Goal: Information Seeking & Learning: Compare options

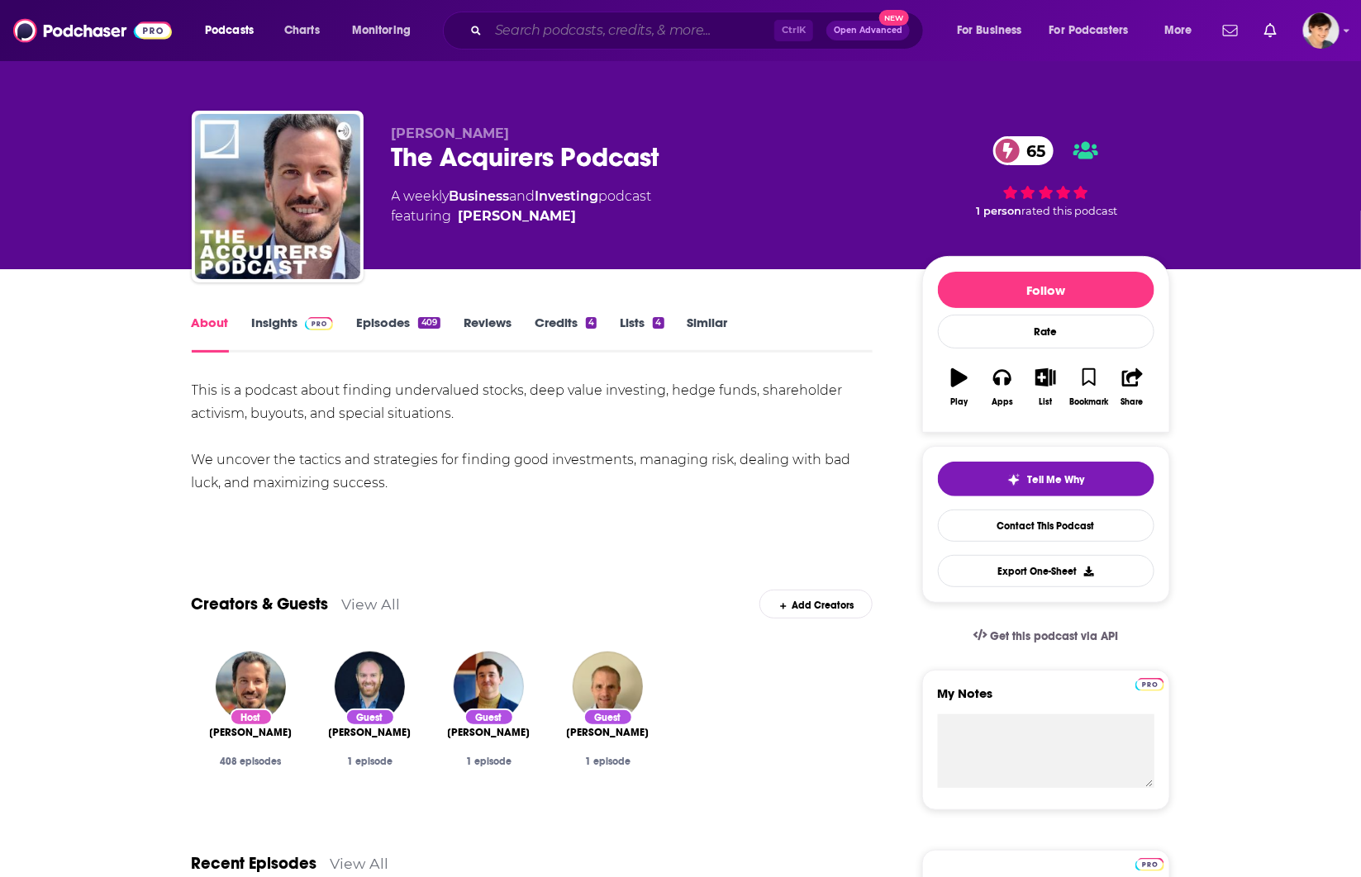
click at [563, 21] on input "Search podcasts, credits, & more..." at bounding box center [631, 30] width 286 height 26
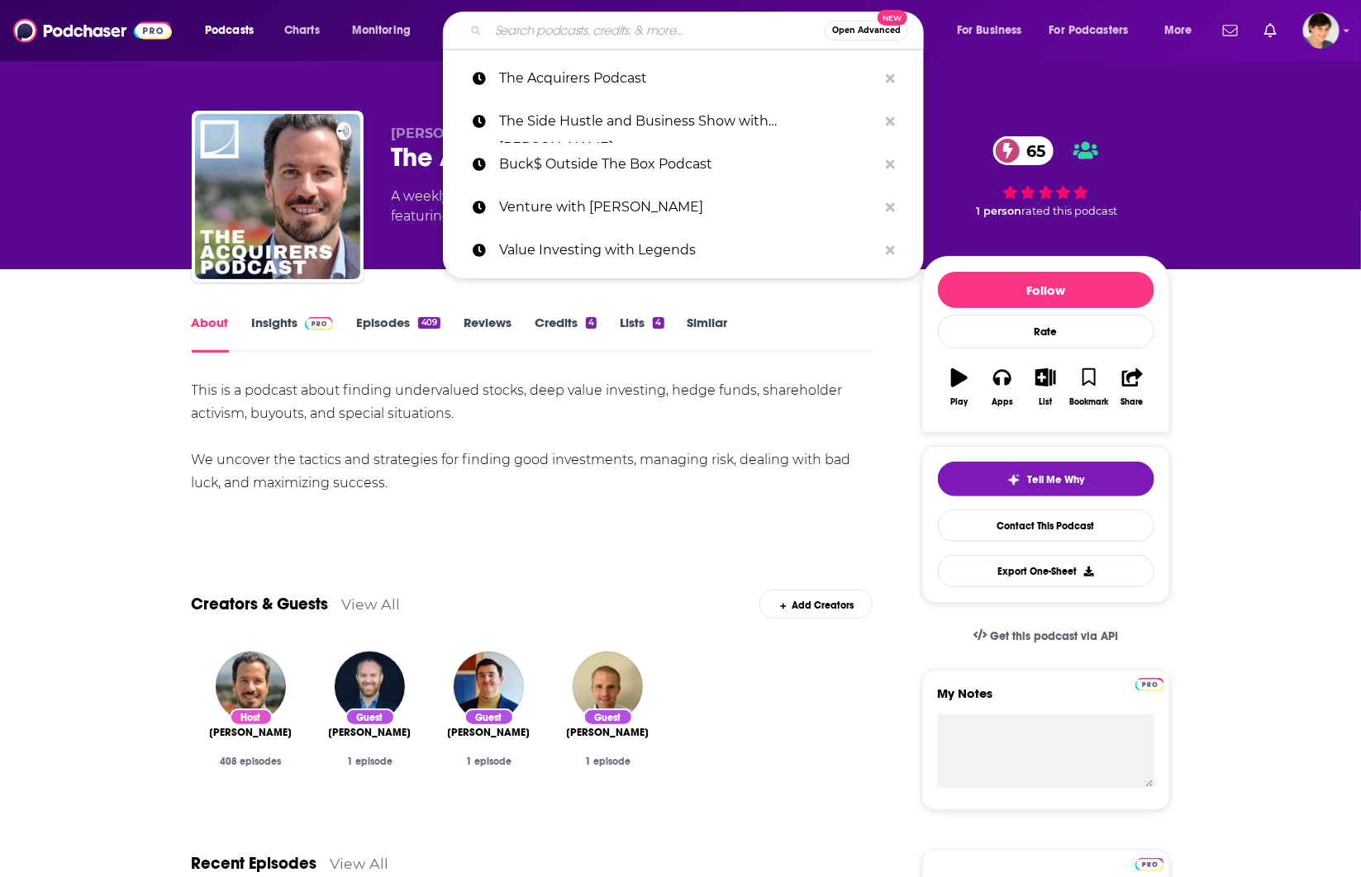
paste input "Think Outside The Stocks"
type input "Think Outside The Stocks"
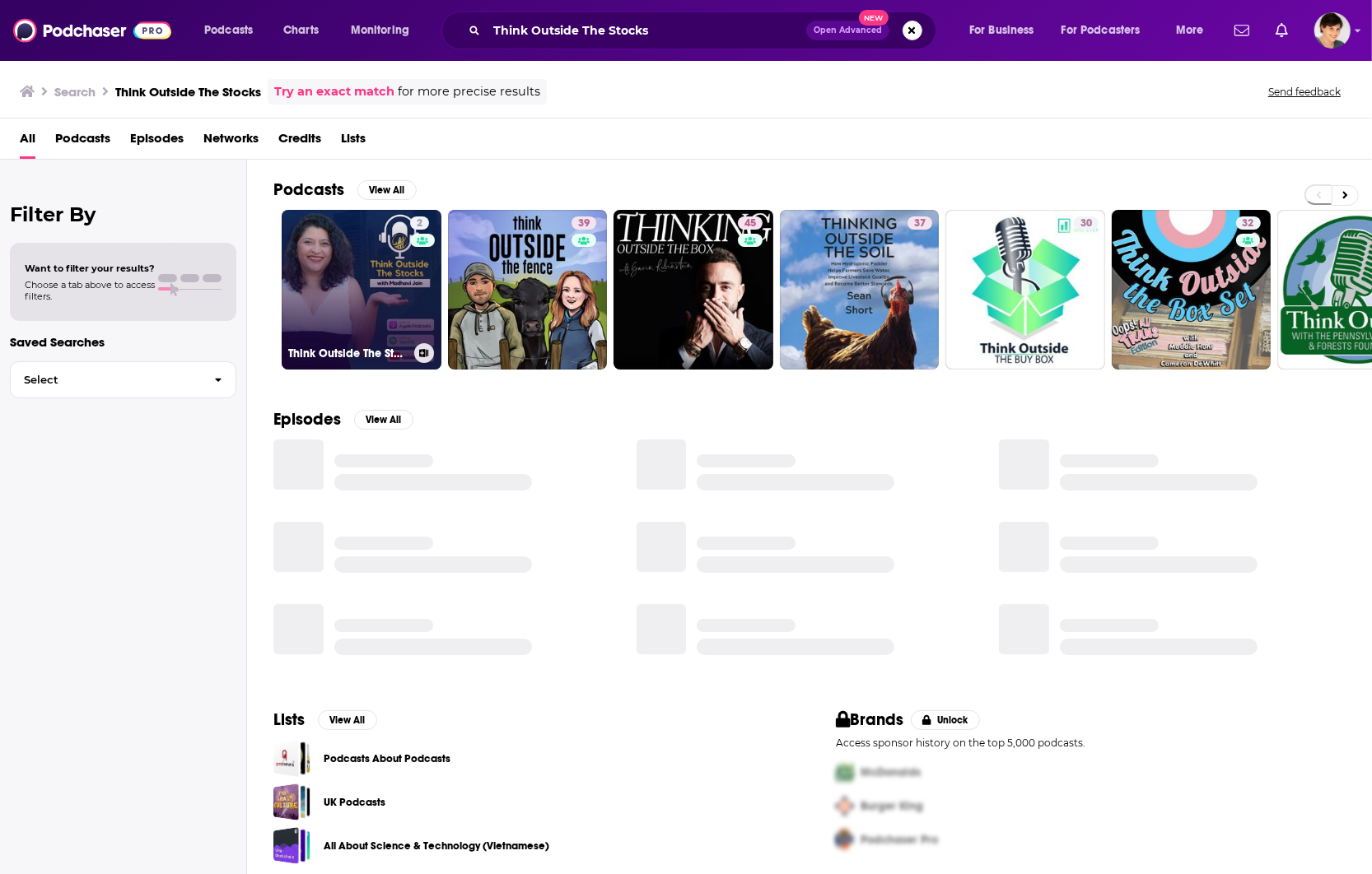
click at [367, 299] on link "2 Think Outside The Stocks" at bounding box center [362, 290] width 160 height 159
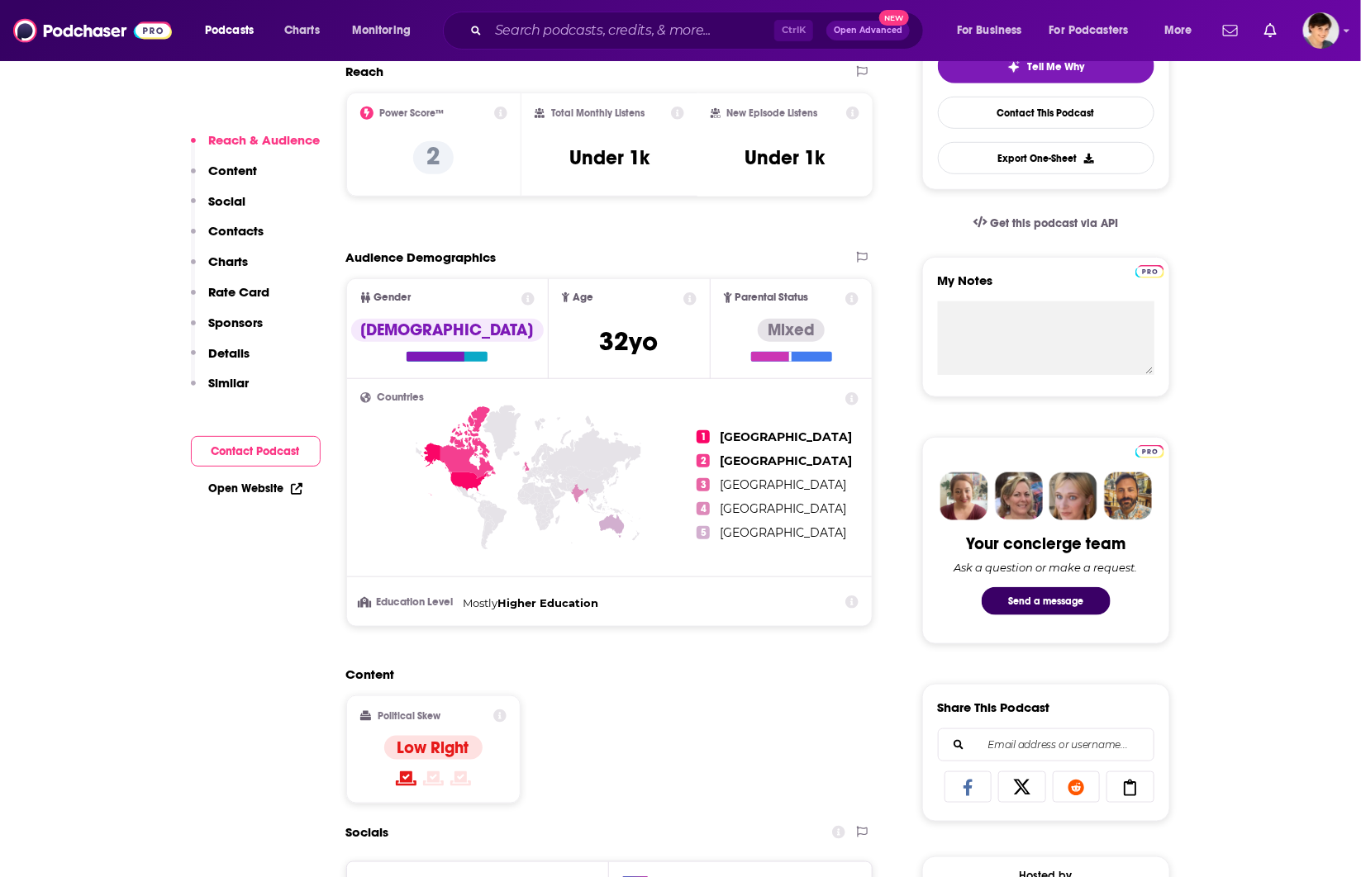
scroll to position [826, 0]
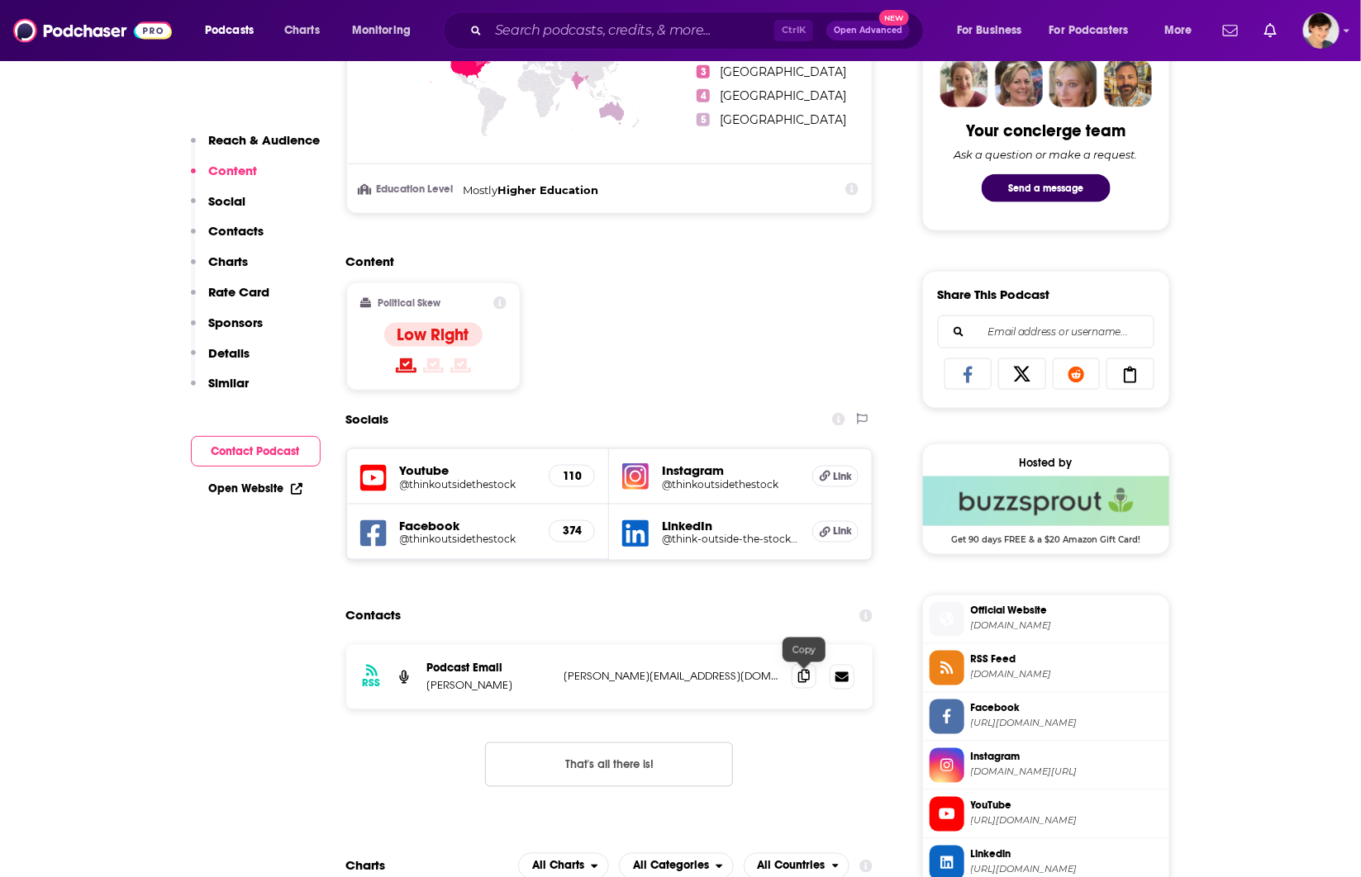
click at [802, 678] on icon at bounding box center [804, 676] width 12 height 13
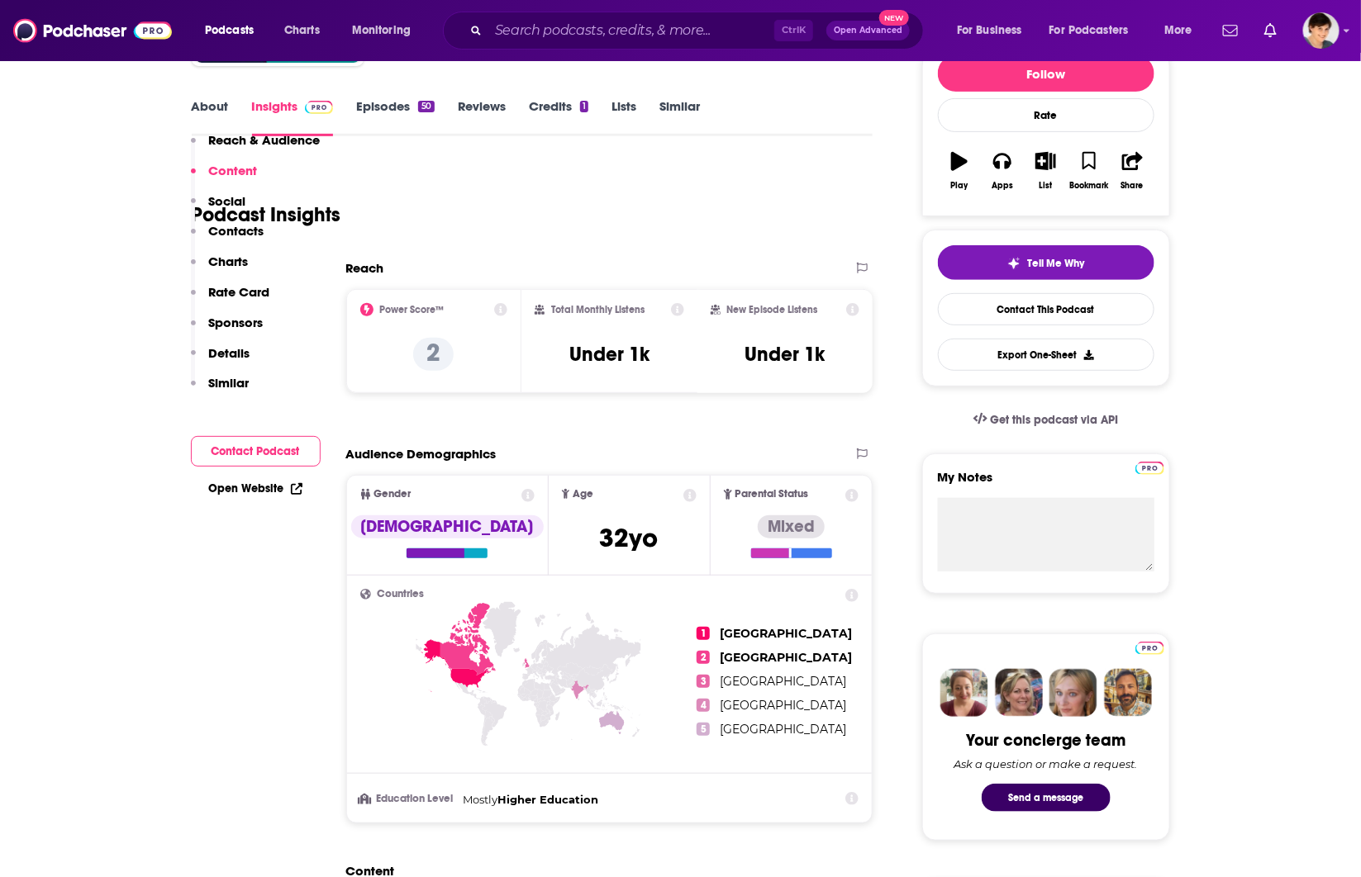
scroll to position [0, 0]
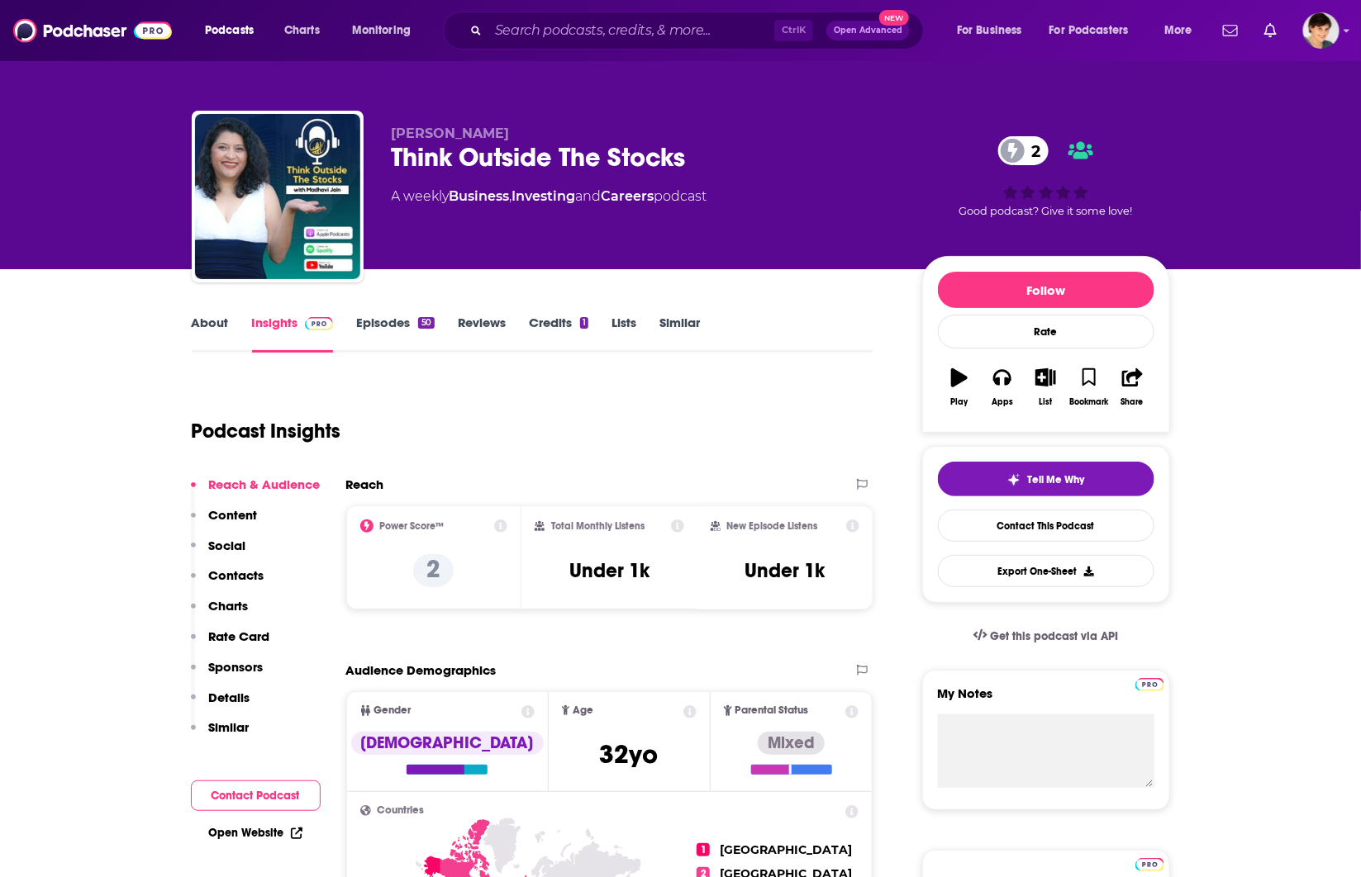
click at [207, 319] on link "About" at bounding box center [210, 334] width 37 height 38
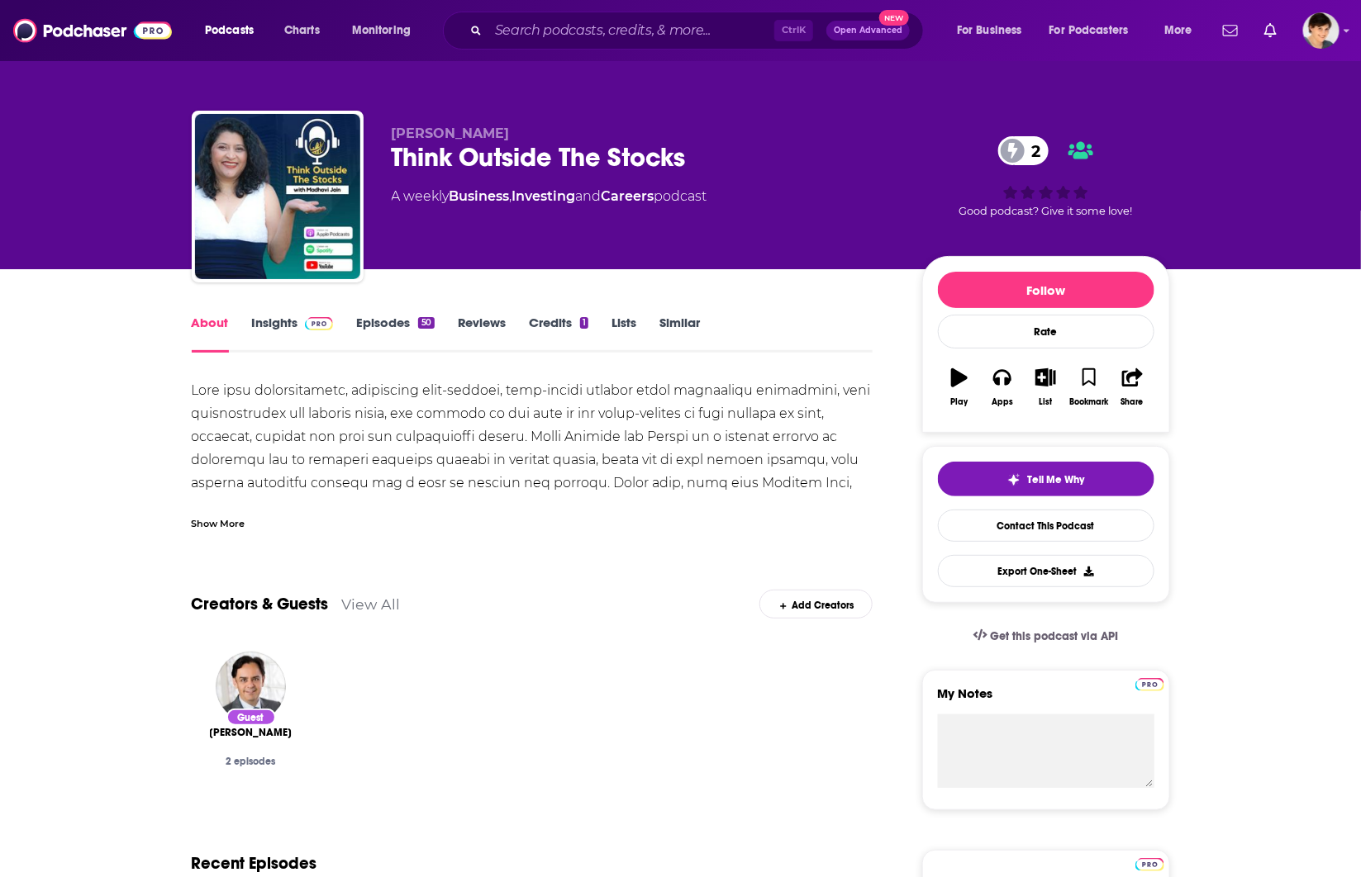
click at [236, 518] on div "Show More" at bounding box center [219, 523] width 54 height 16
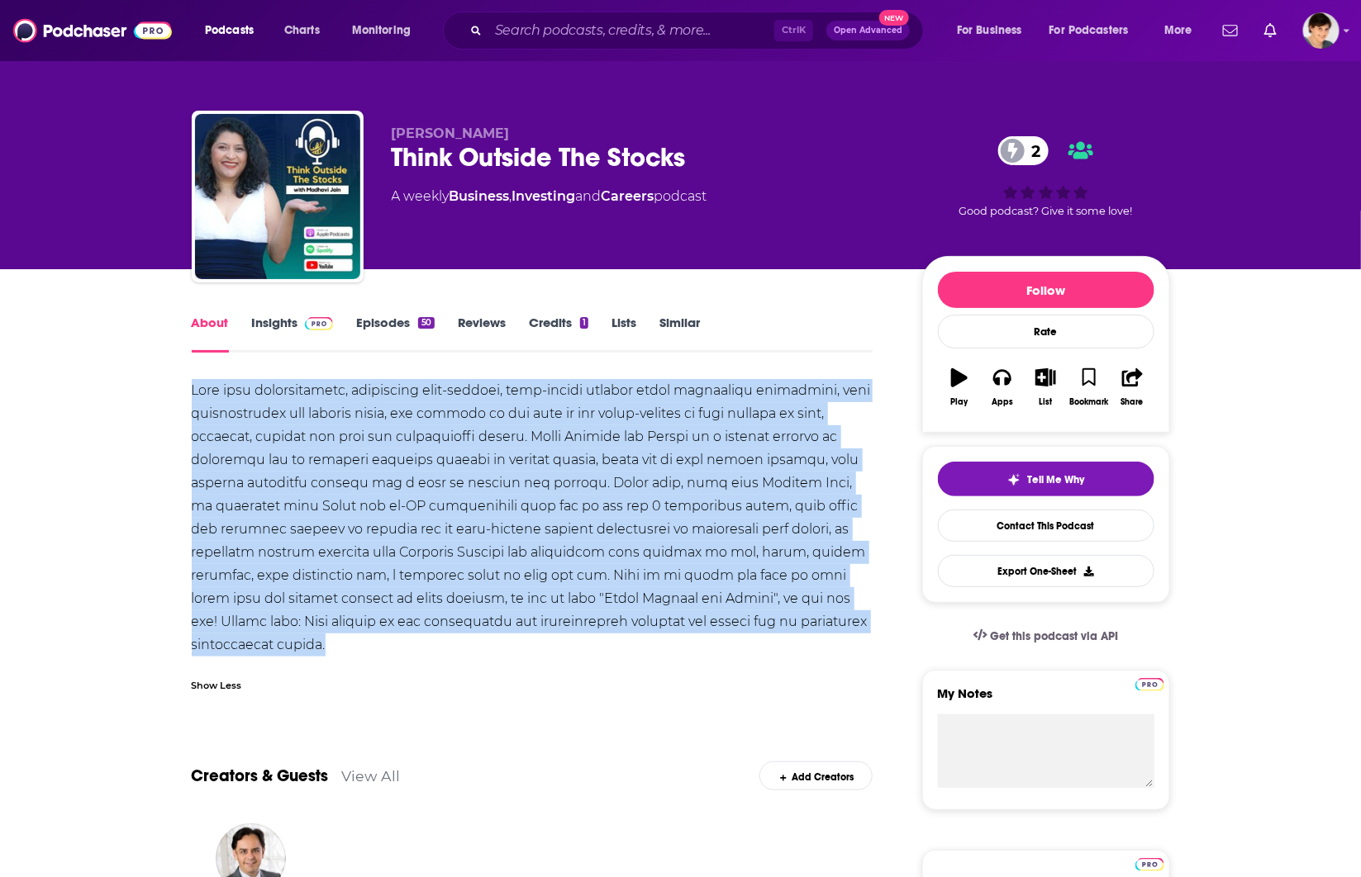
drag, startPoint x: 178, startPoint y: 387, endPoint x: 748, endPoint y: 638, distance: 622.2
copy div "Most busy professionals, especially high-skilled, high-income earning first gen…"
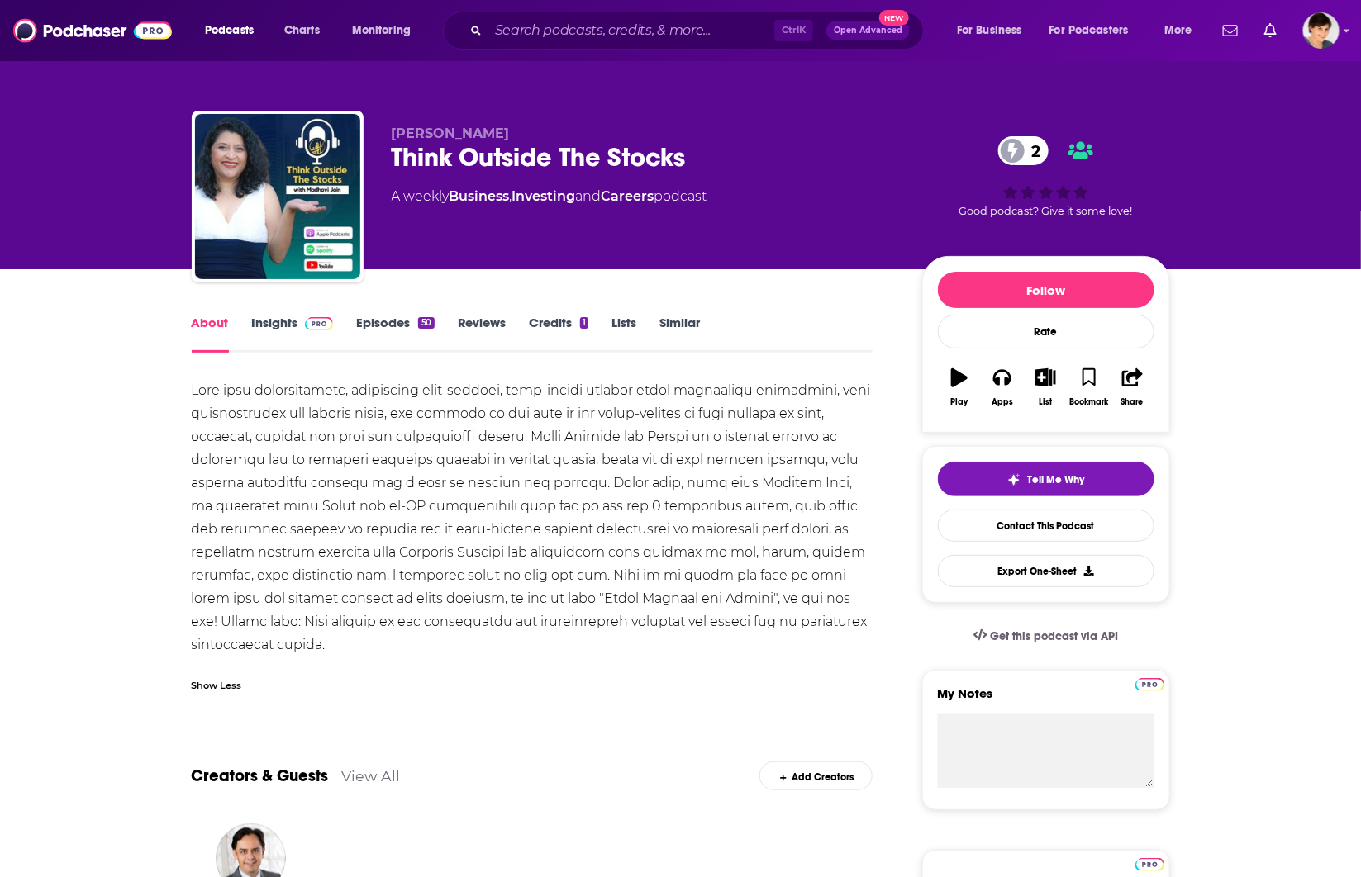
click at [455, 130] on span "[PERSON_NAME]" at bounding box center [451, 134] width 118 height 16
copy p "[PERSON_NAME]"
drag, startPoint x: 97, startPoint y: 455, endPoint x: 153, endPoint y: 360, distance: 110.0
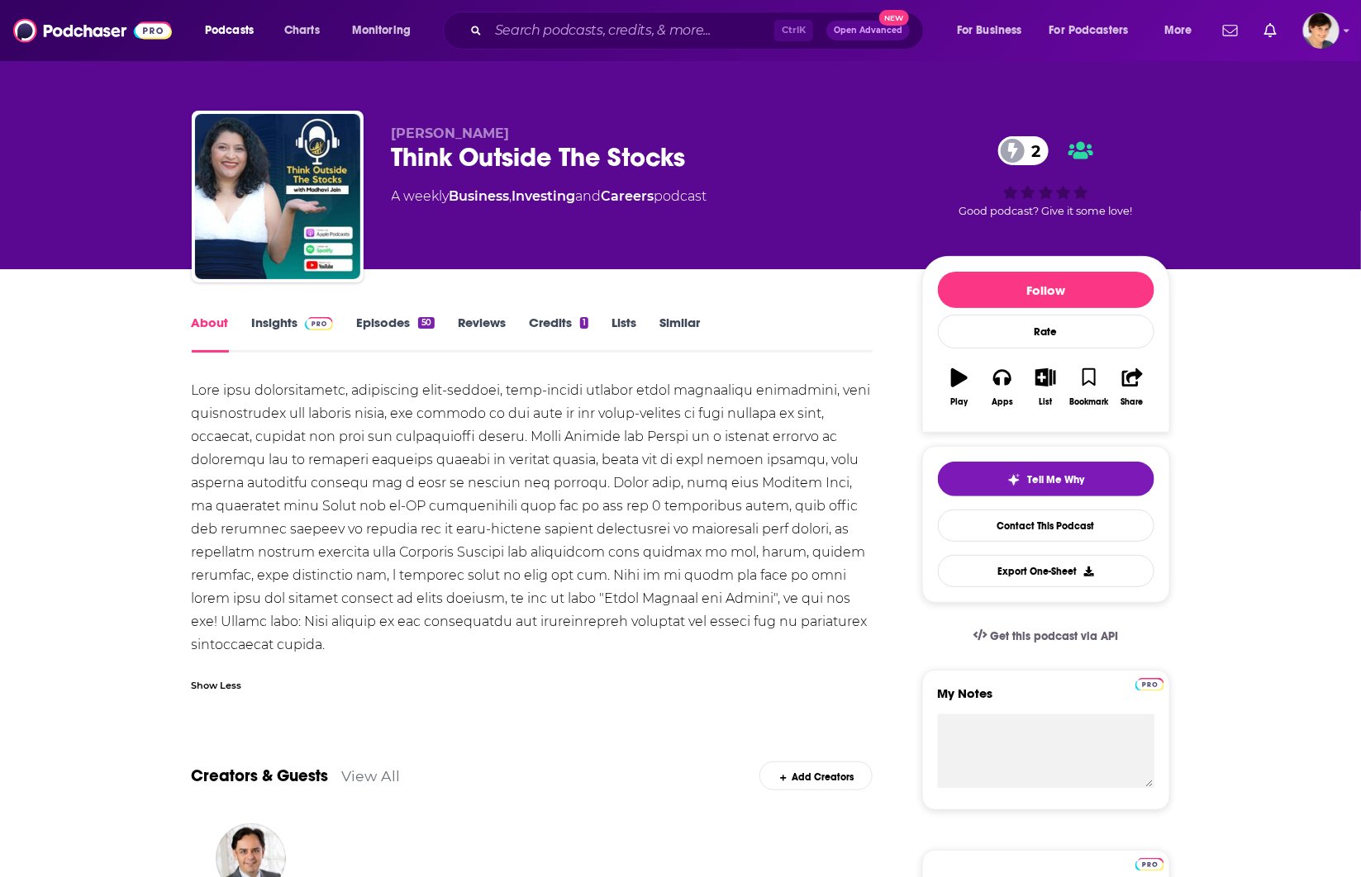
click at [1249, 145] on div "[PERSON_NAME][DEMOGRAPHIC_DATA] Think Outside The Stocks 2 A weekly Business , …" at bounding box center [680, 134] width 1361 height 269
click at [574, 29] on input "Search podcasts, credits, & more..." at bounding box center [631, 30] width 286 height 26
paste input "Rich Habits Podcast"
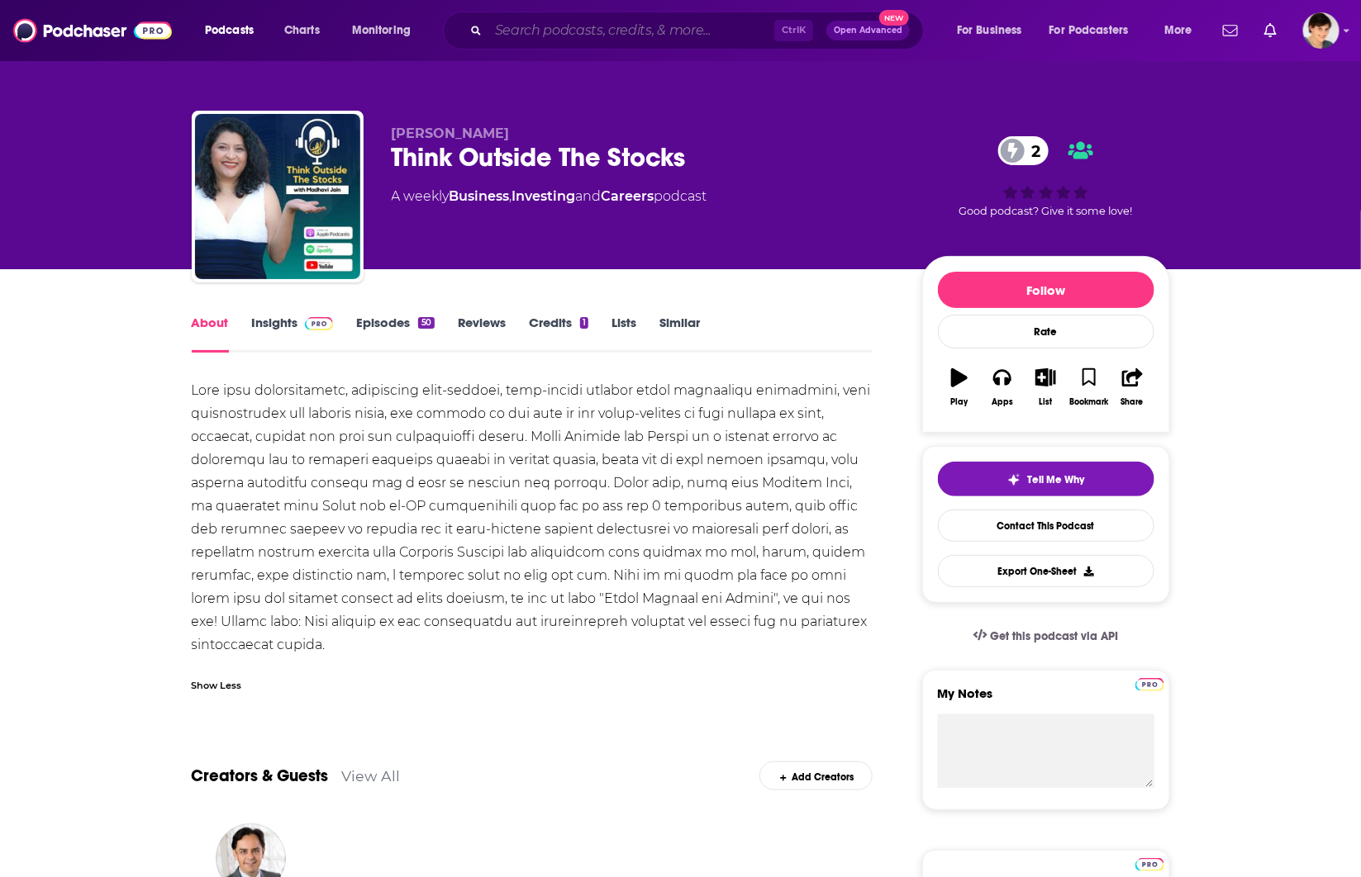
type input "Rich Habits Podcast"
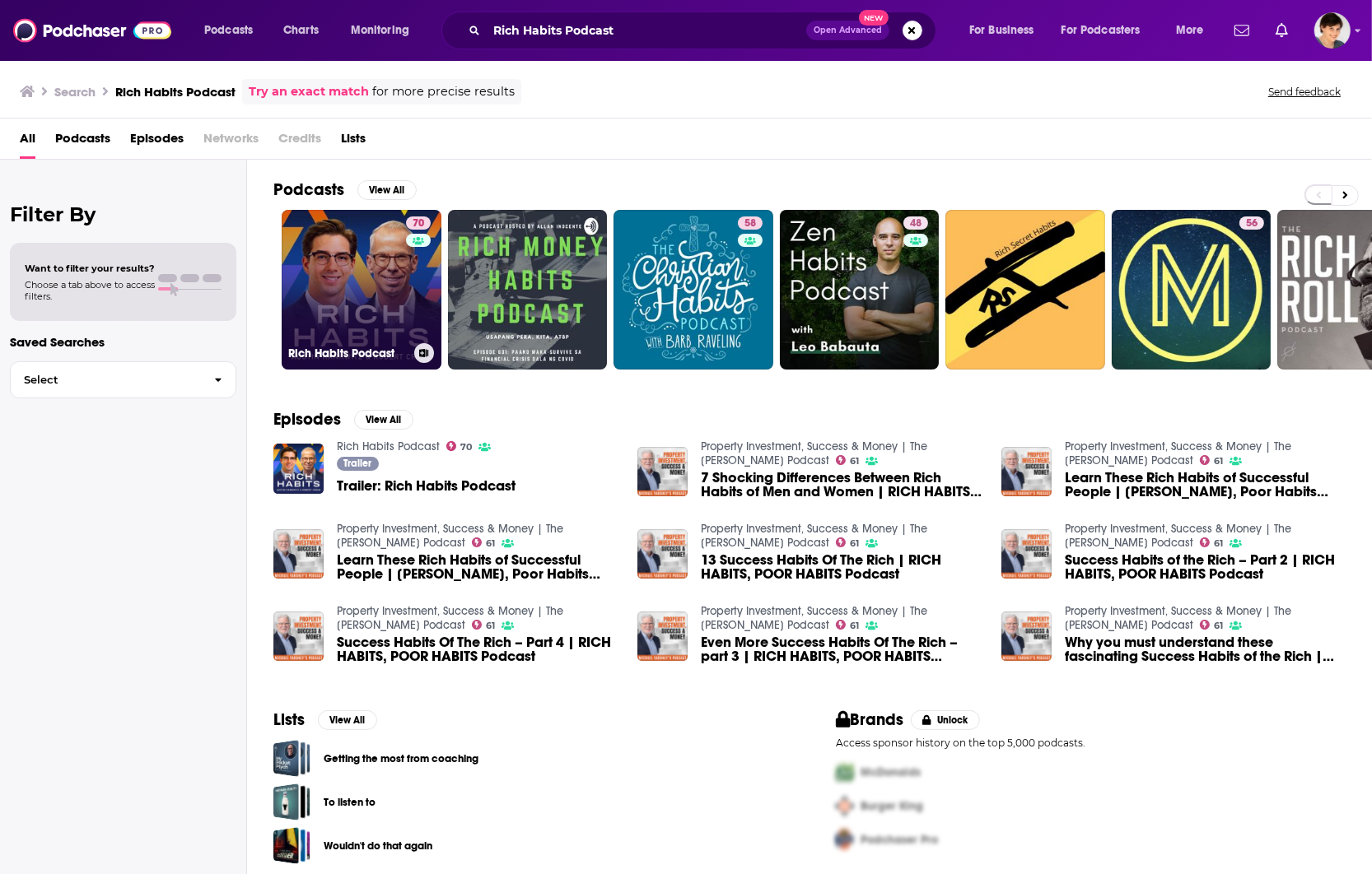
click at [338, 272] on link "70 Rich Habits Podcast" at bounding box center [362, 290] width 160 height 159
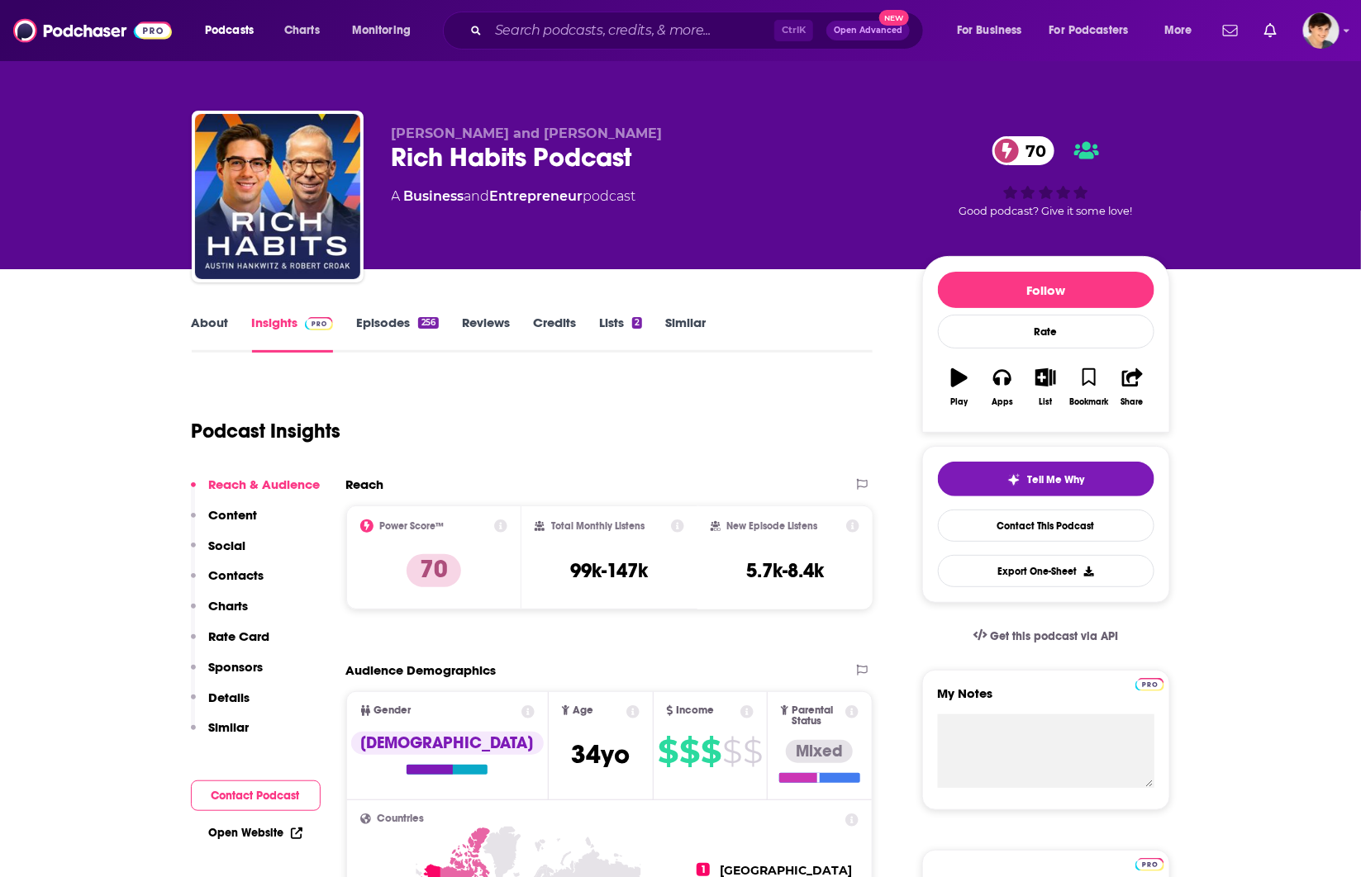
click at [216, 327] on link "About" at bounding box center [210, 334] width 37 height 38
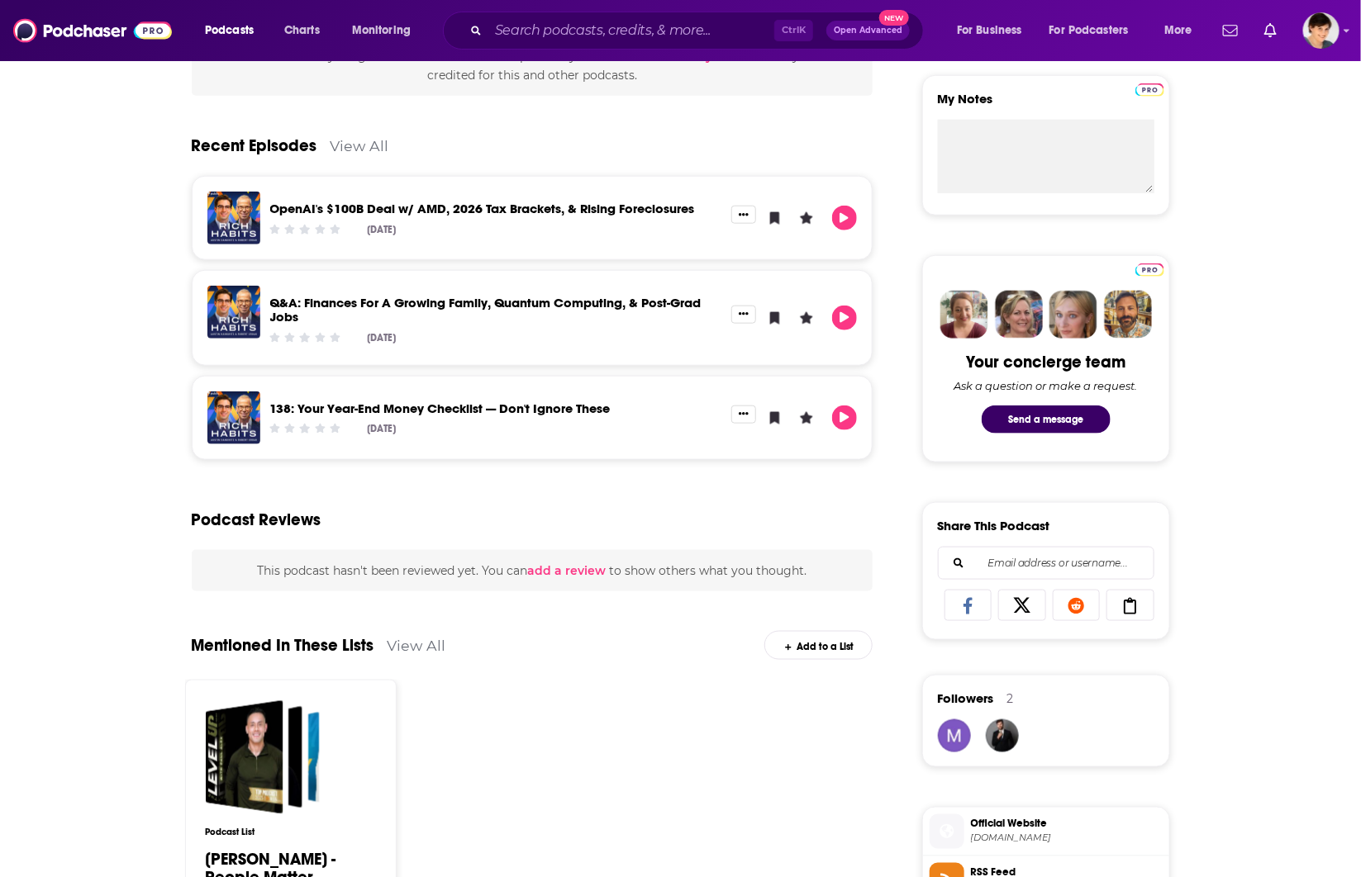
scroll to position [207, 0]
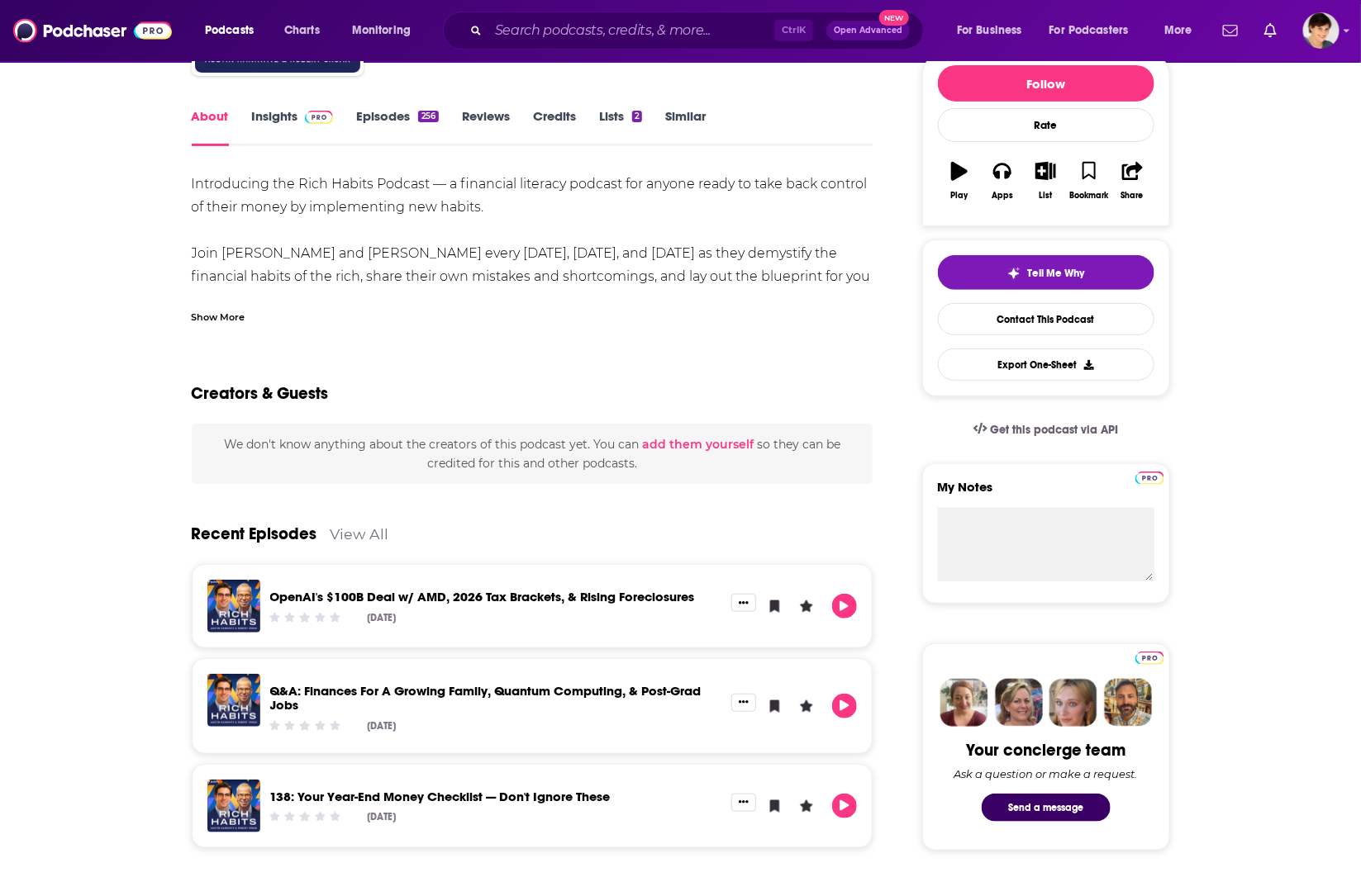
click at [372, 110] on link "Episodes 256" at bounding box center [397, 127] width 82 height 38
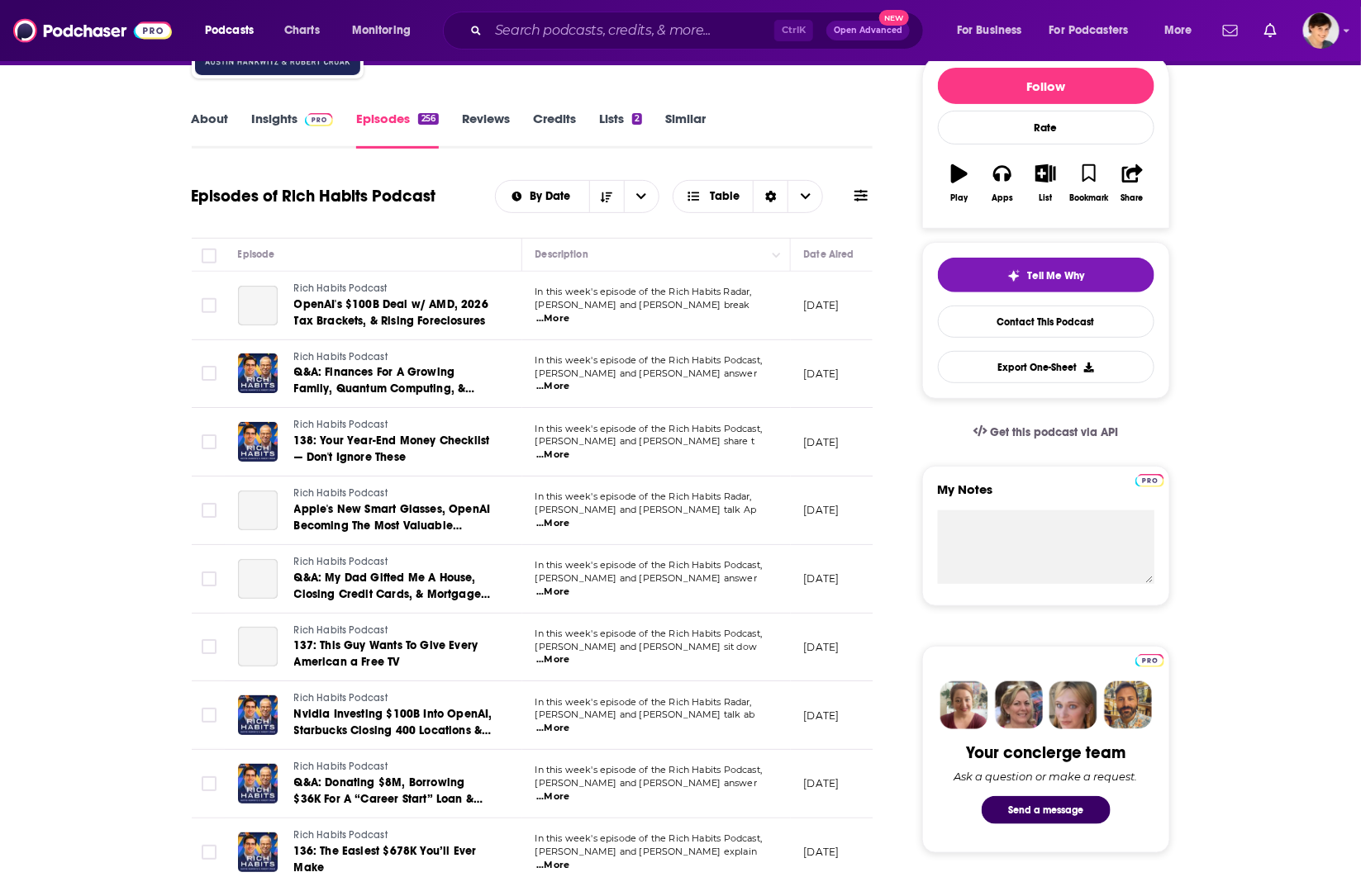
scroll to position [207, 0]
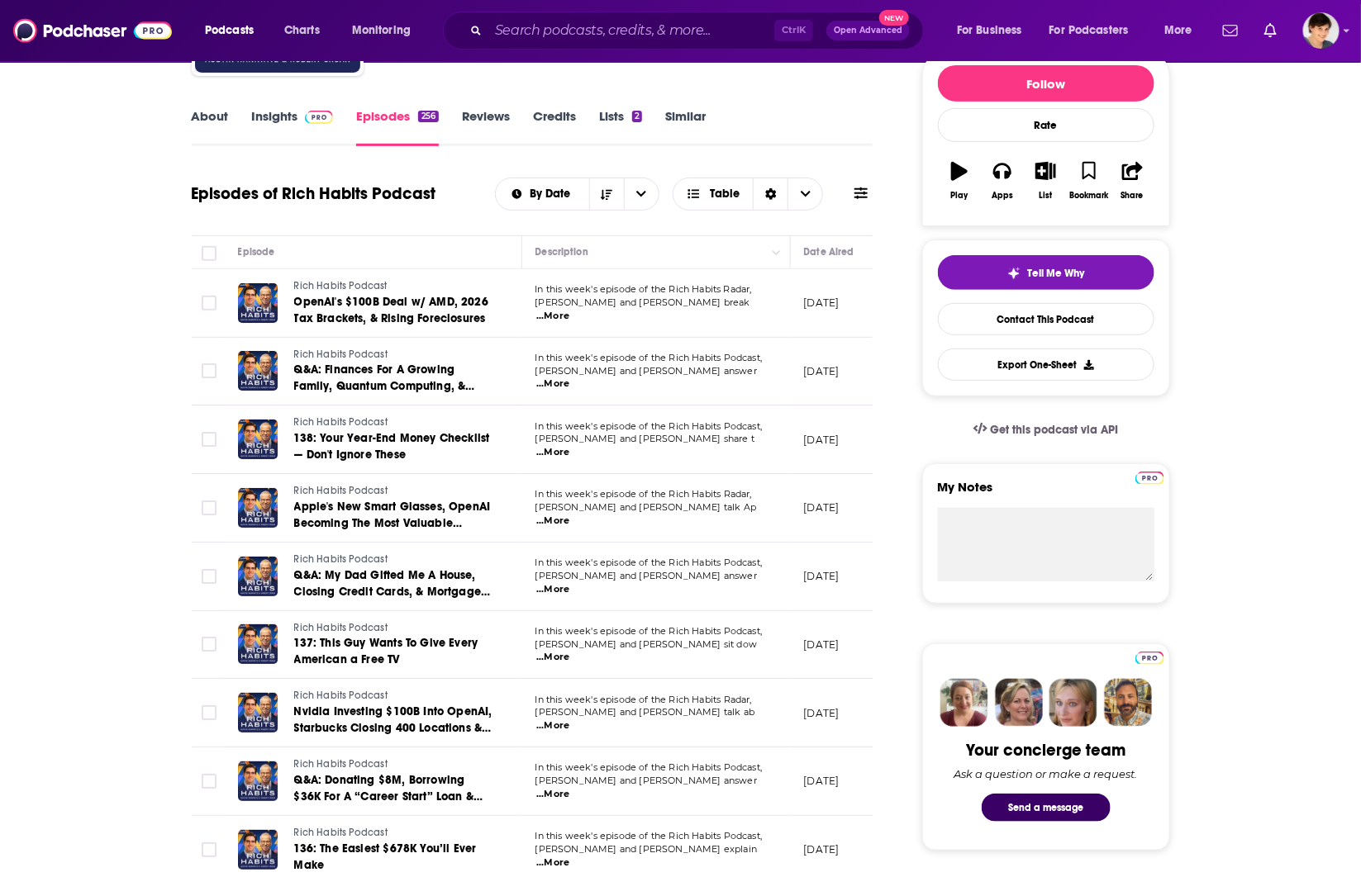
click at [569, 583] on span "...More" at bounding box center [552, 589] width 33 height 13
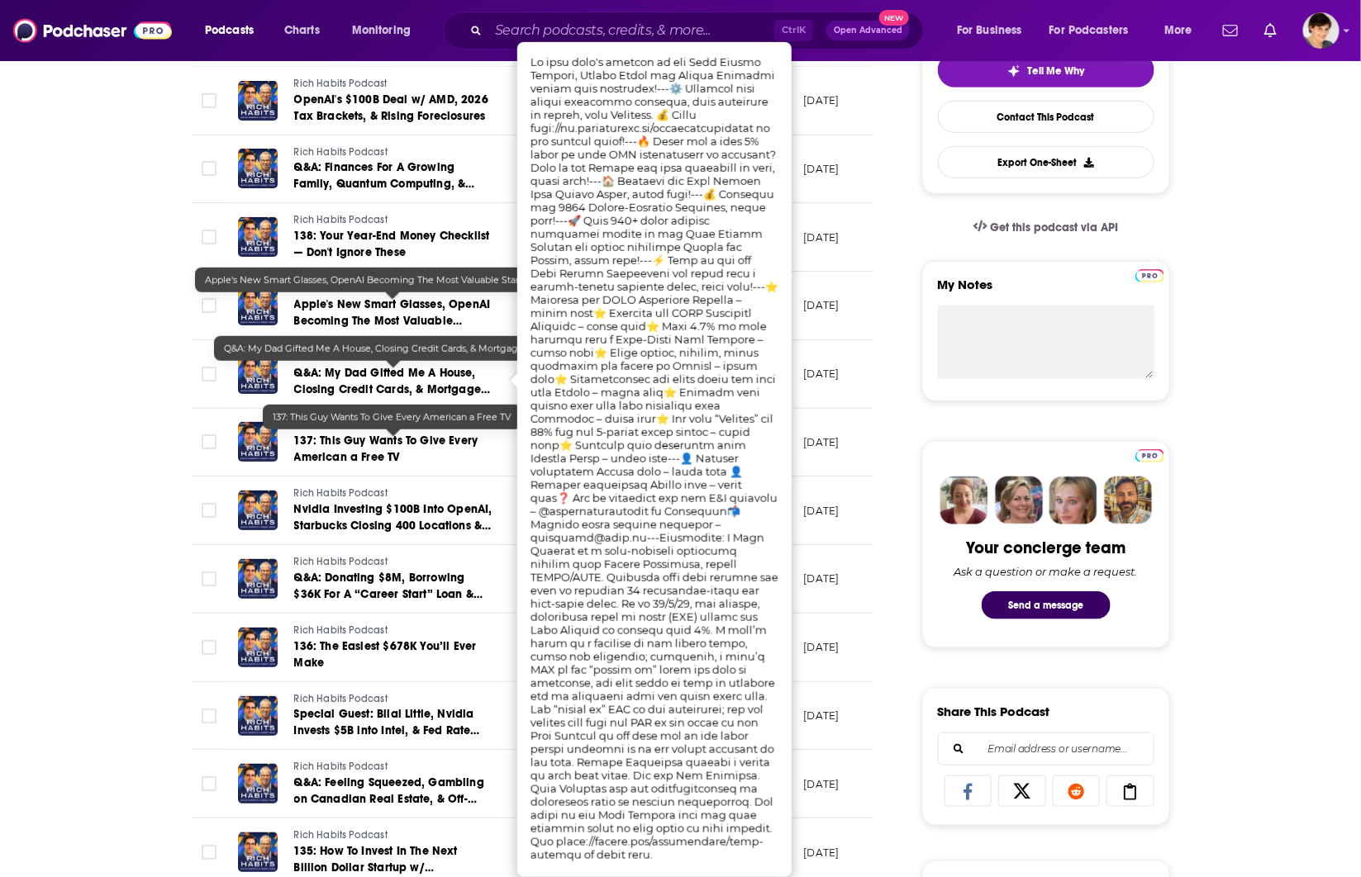
scroll to position [413, 0]
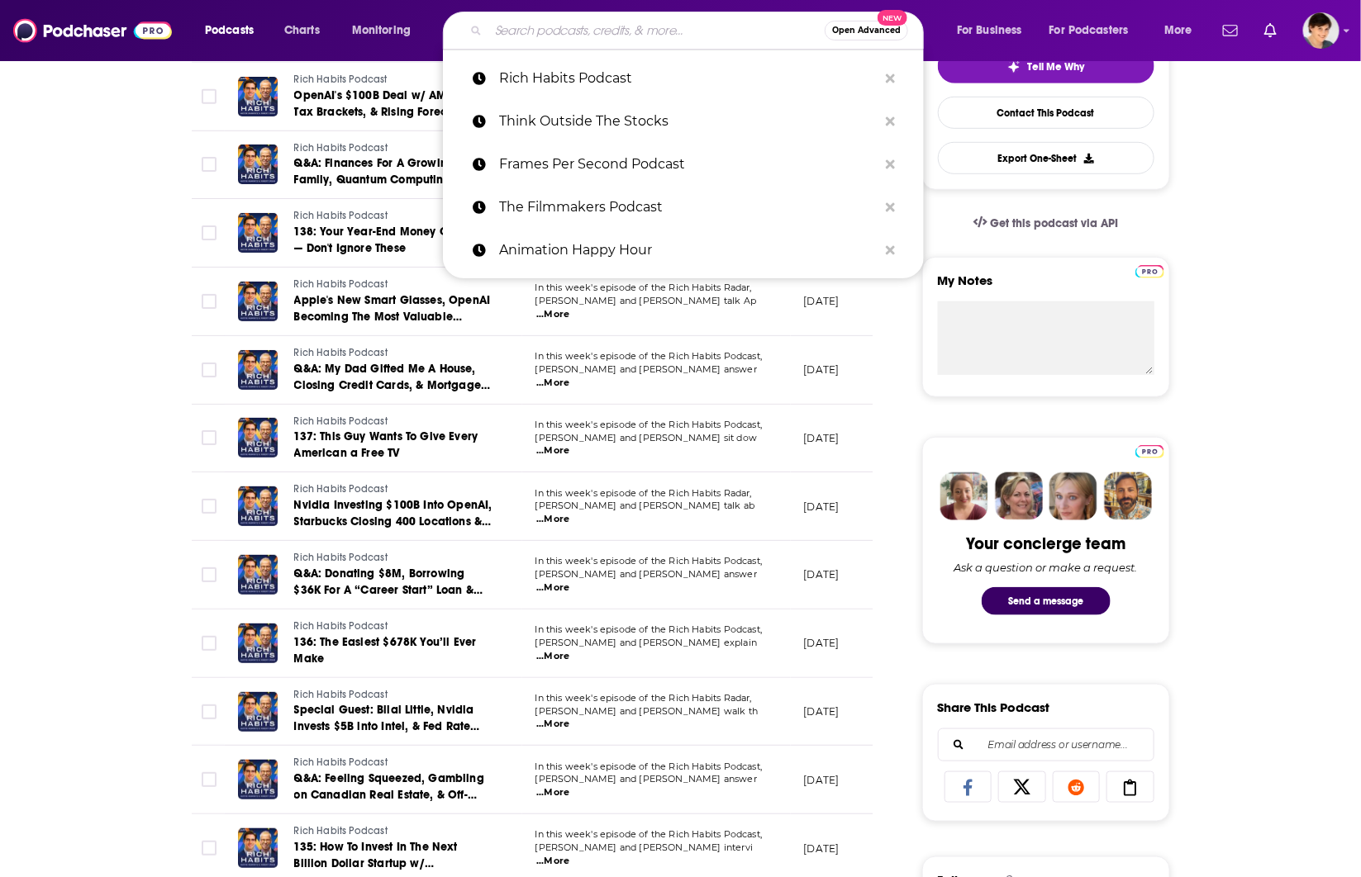
click at [563, 25] on input "Search podcasts, credits, & more..." at bounding box center [656, 30] width 336 height 26
paste input "Mission Matters Money with [PERSON_NAME]"
type input "Mission Matters Money with [PERSON_NAME]"
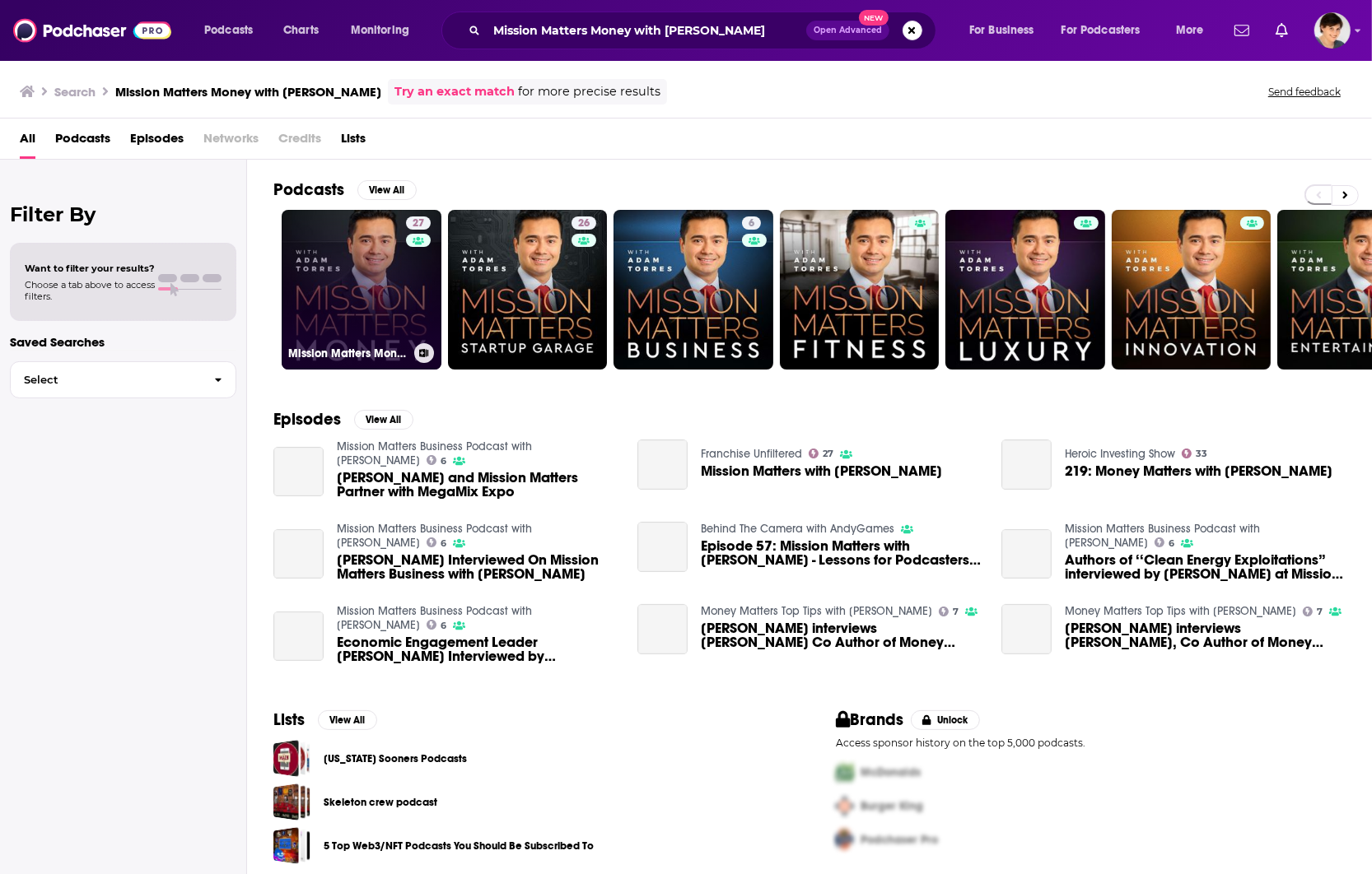
click at [365, 286] on link "27 Mission Matters Money with [PERSON_NAME]" at bounding box center [362, 290] width 160 height 159
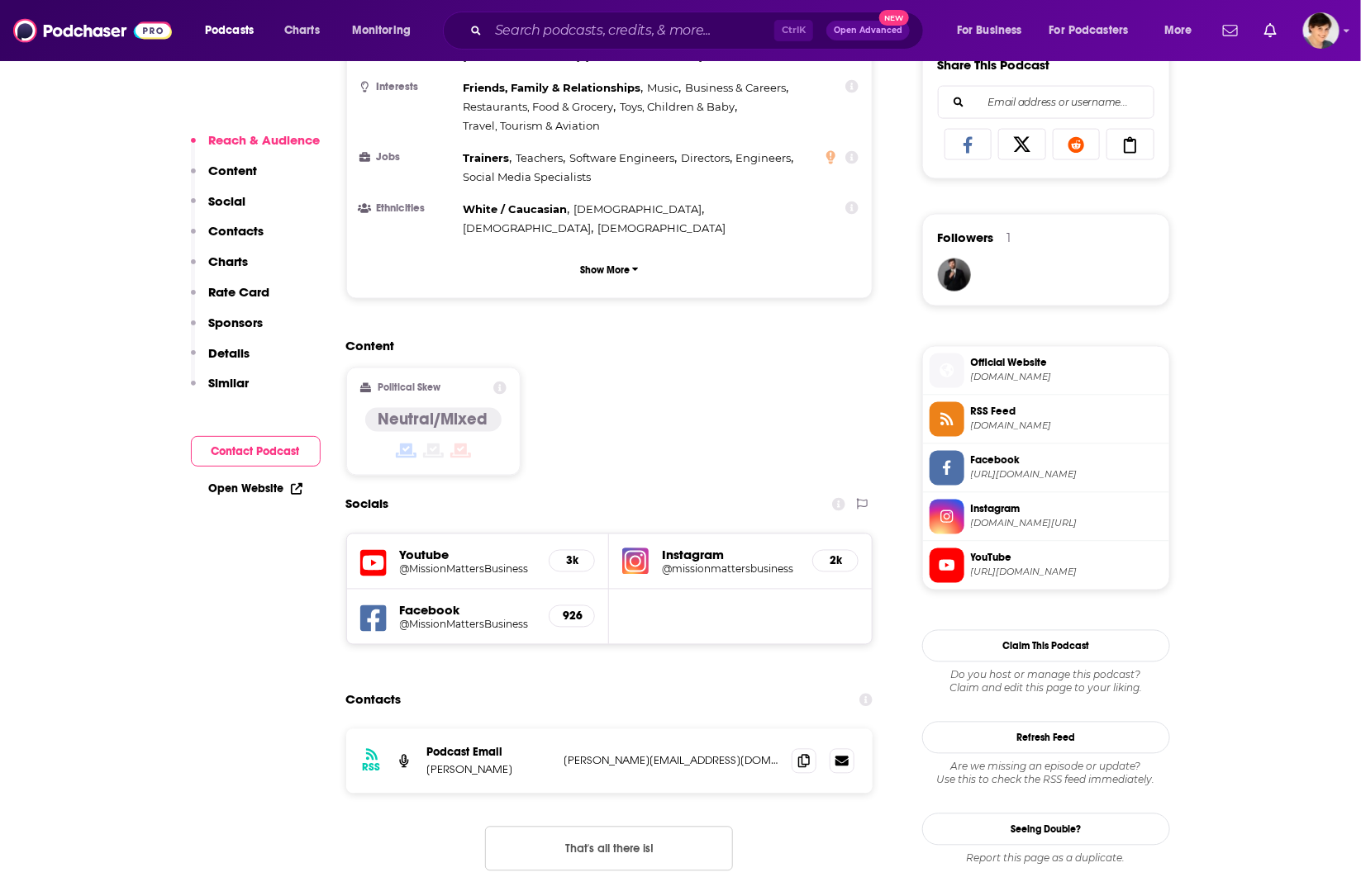
scroll to position [1343, 0]
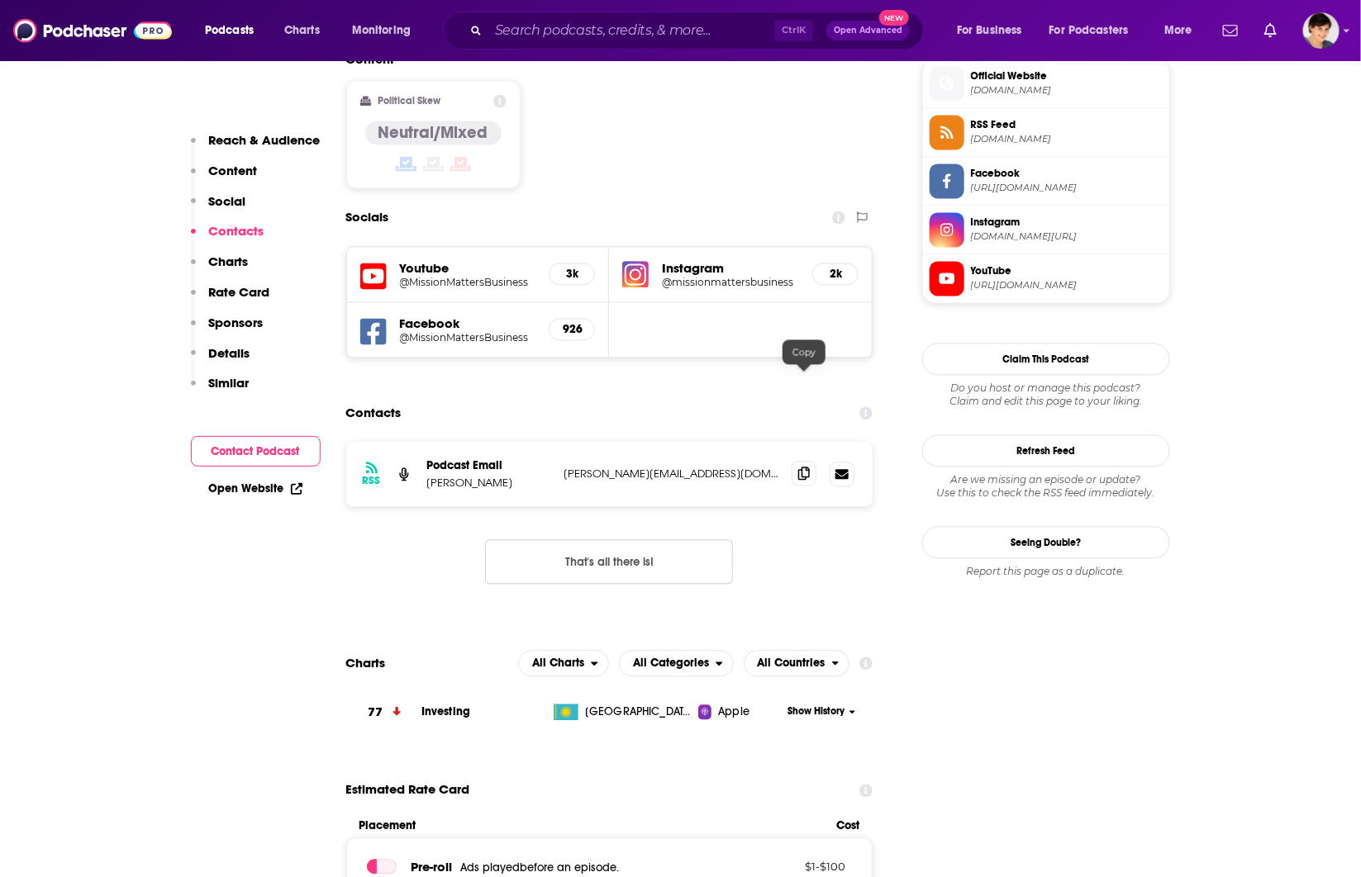
click at [803, 468] on icon at bounding box center [804, 474] width 12 height 13
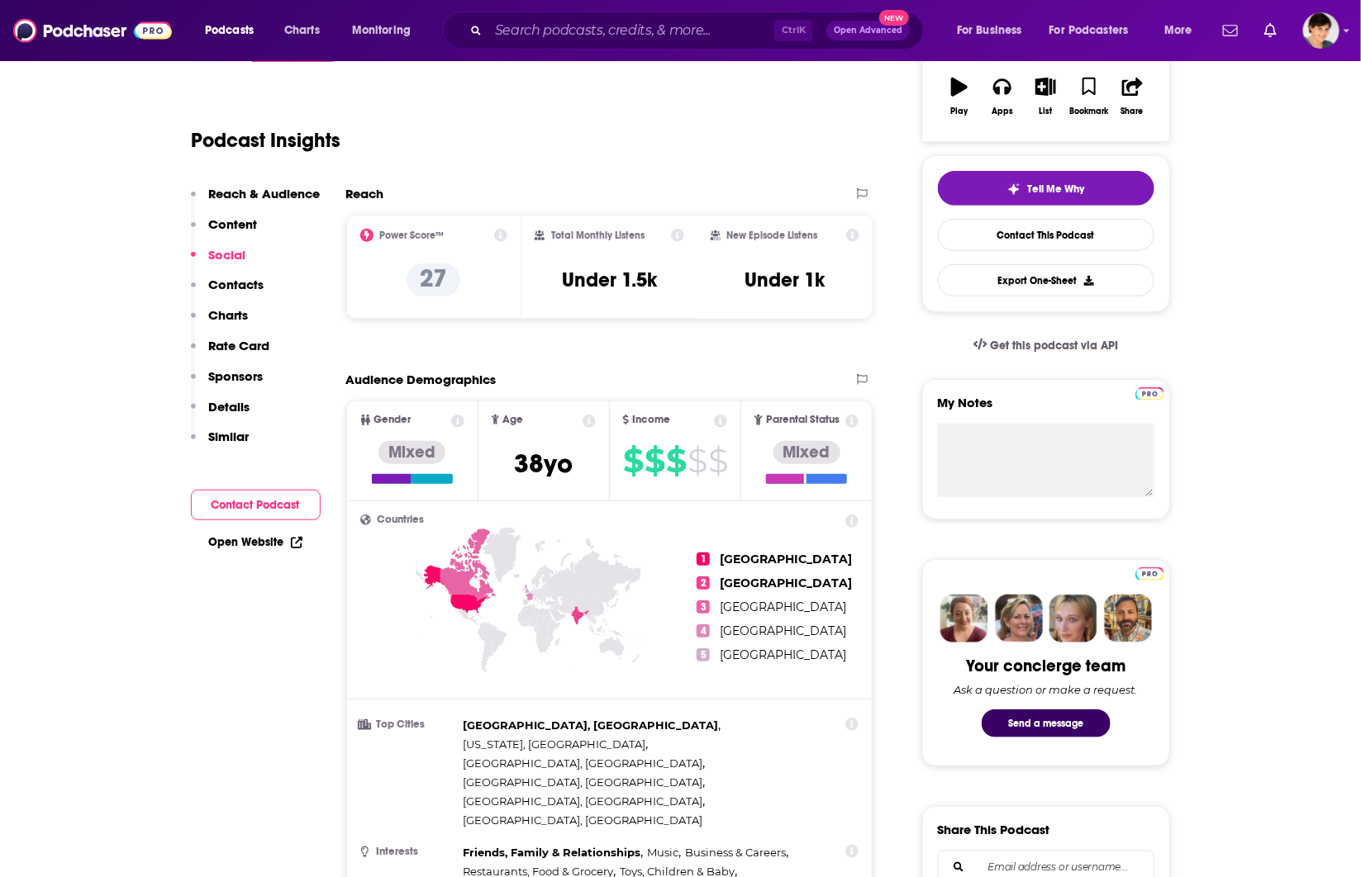
scroll to position [0, 0]
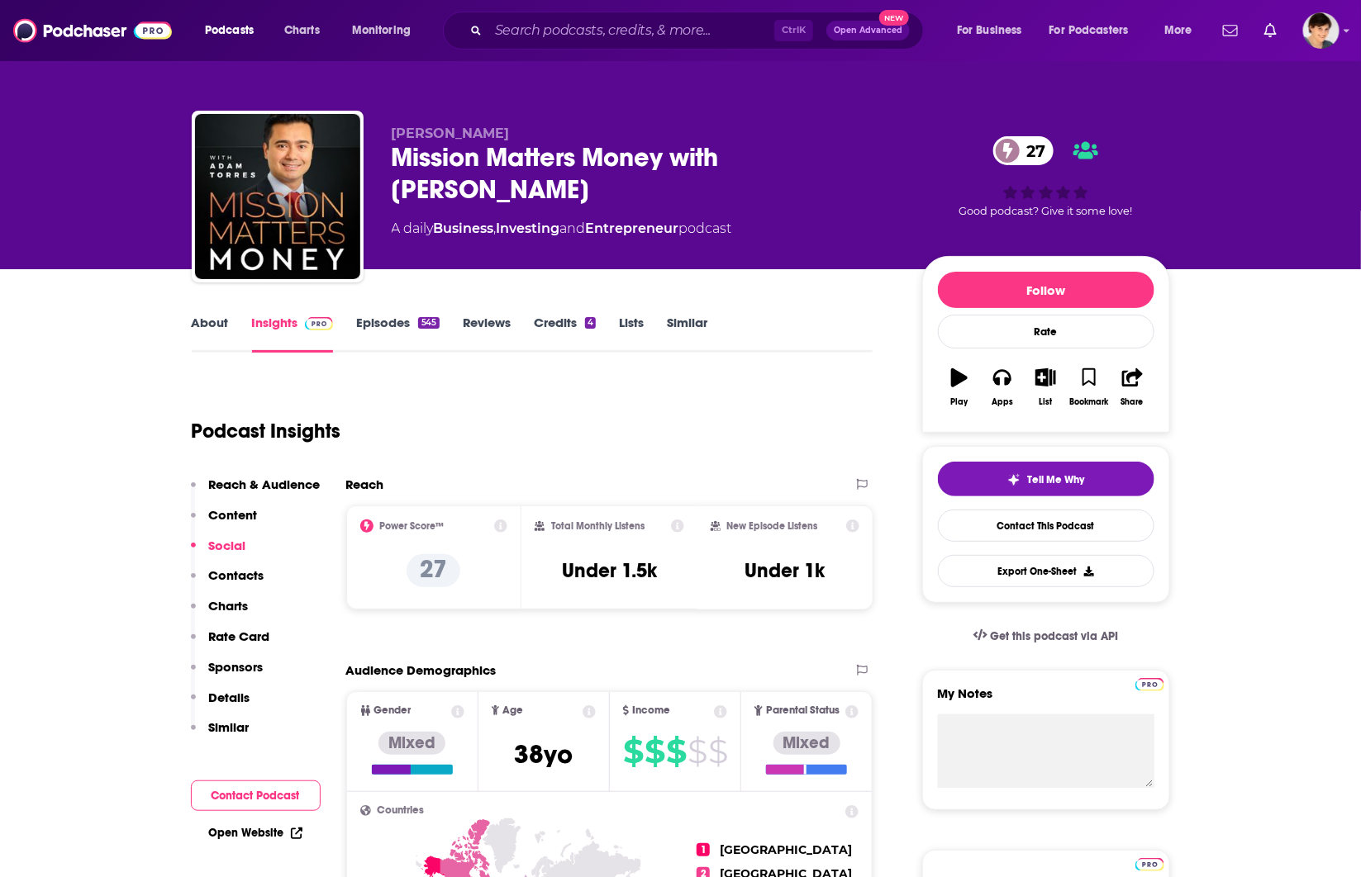
click at [374, 321] on link "Episodes 545" at bounding box center [397, 334] width 83 height 38
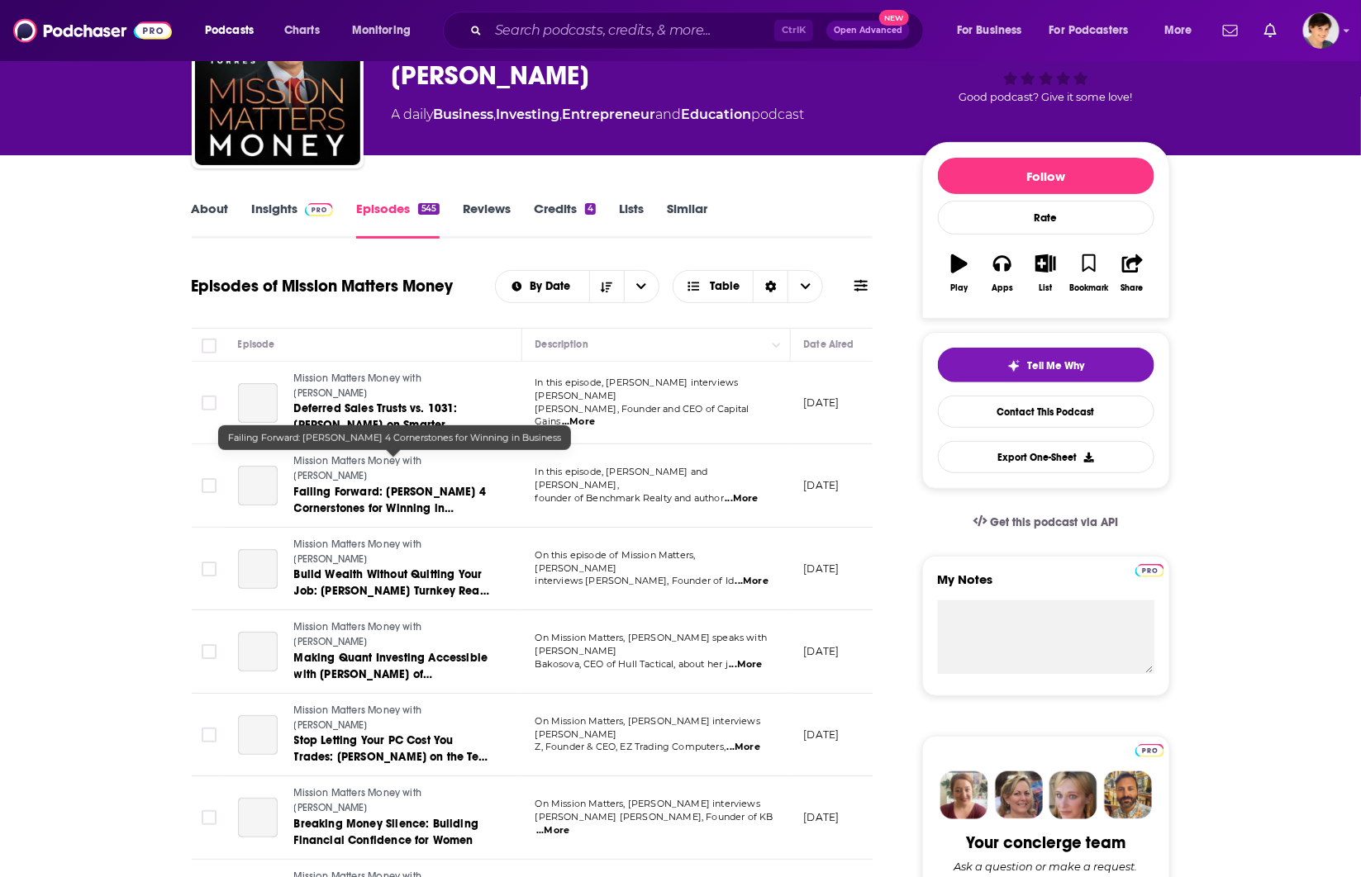
scroll to position [207, 0]
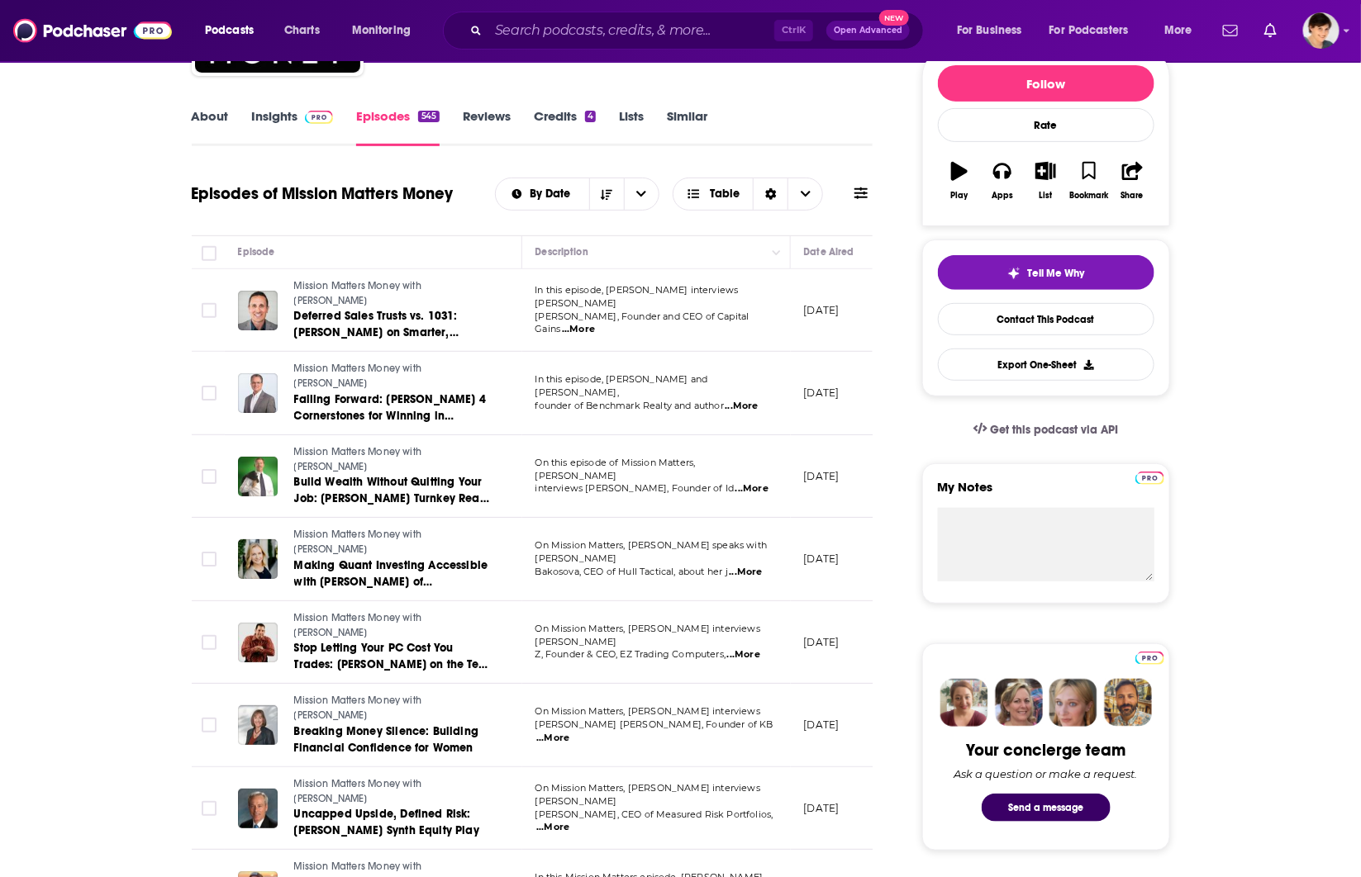
click at [212, 121] on link "About" at bounding box center [210, 127] width 37 height 38
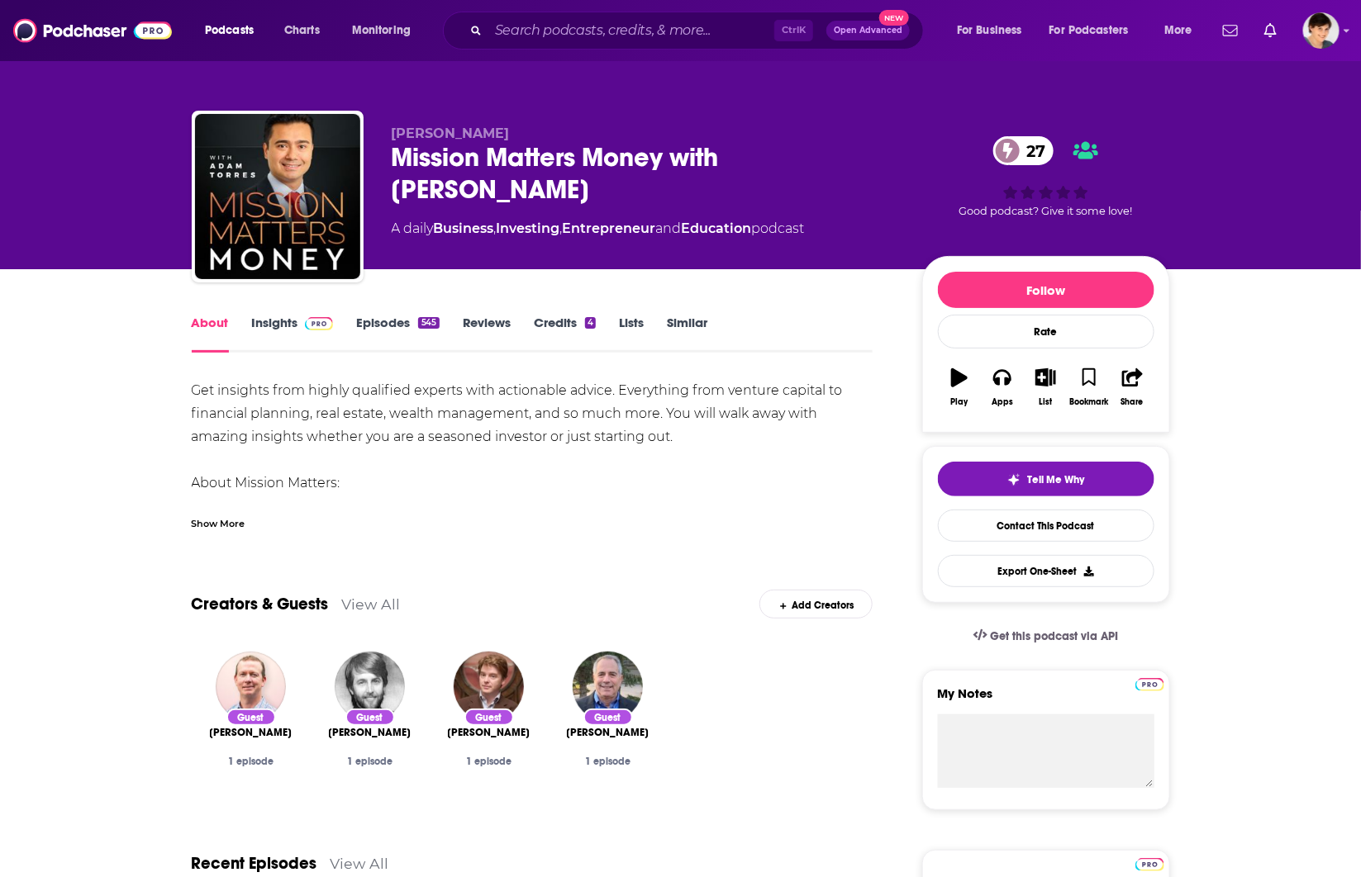
click at [459, 150] on div "Mission Matters Money with [PERSON_NAME] 27" at bounding box center [644, 173] width 504 height 64
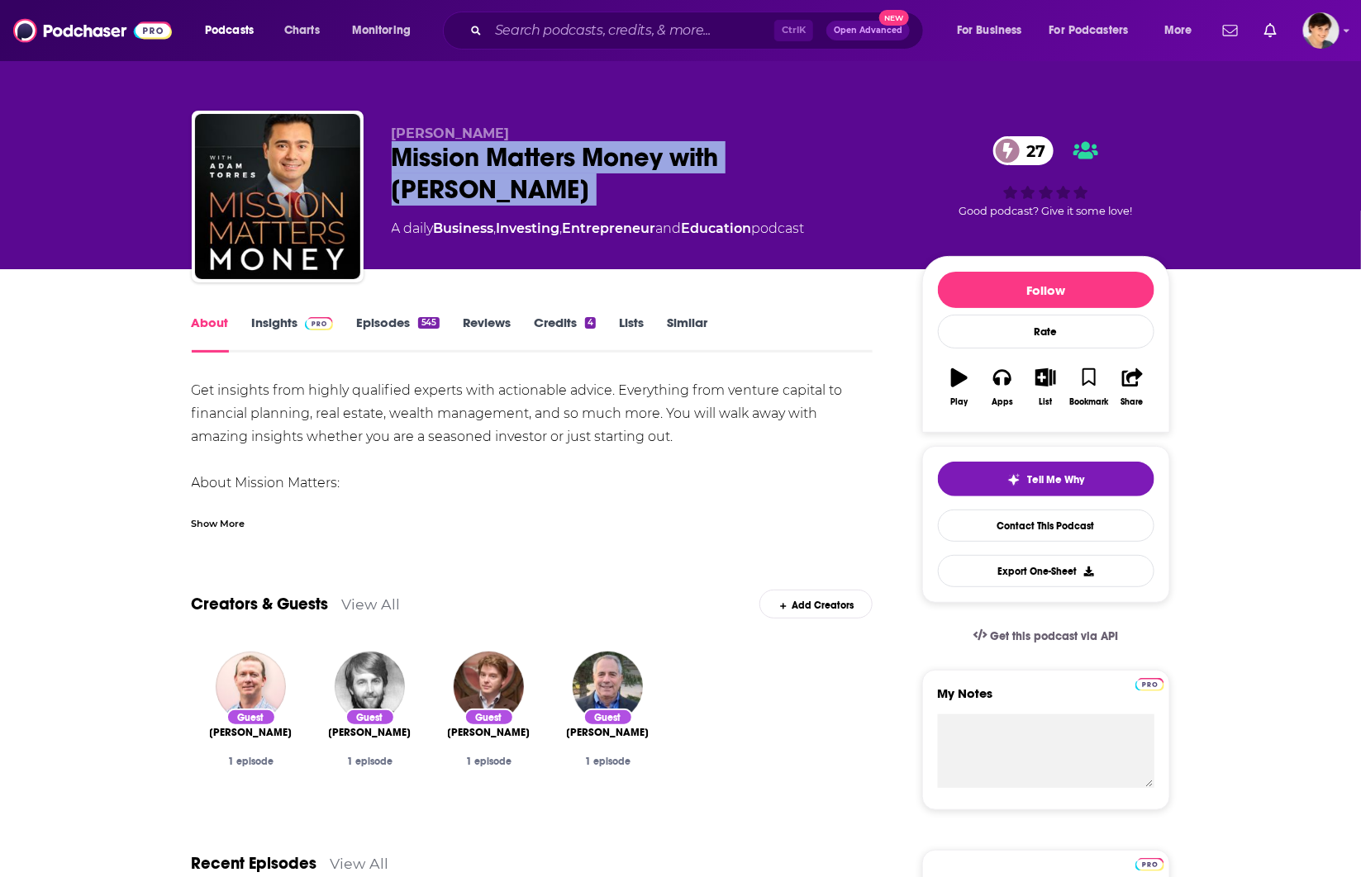
click at [459, 150] on div "Mission Matters Money with [PERSON_NAME] 27" at bounding box center [644, 173] width 504 height 64
copy div "Mission Matters Money with [PERSON_NAME] 27"
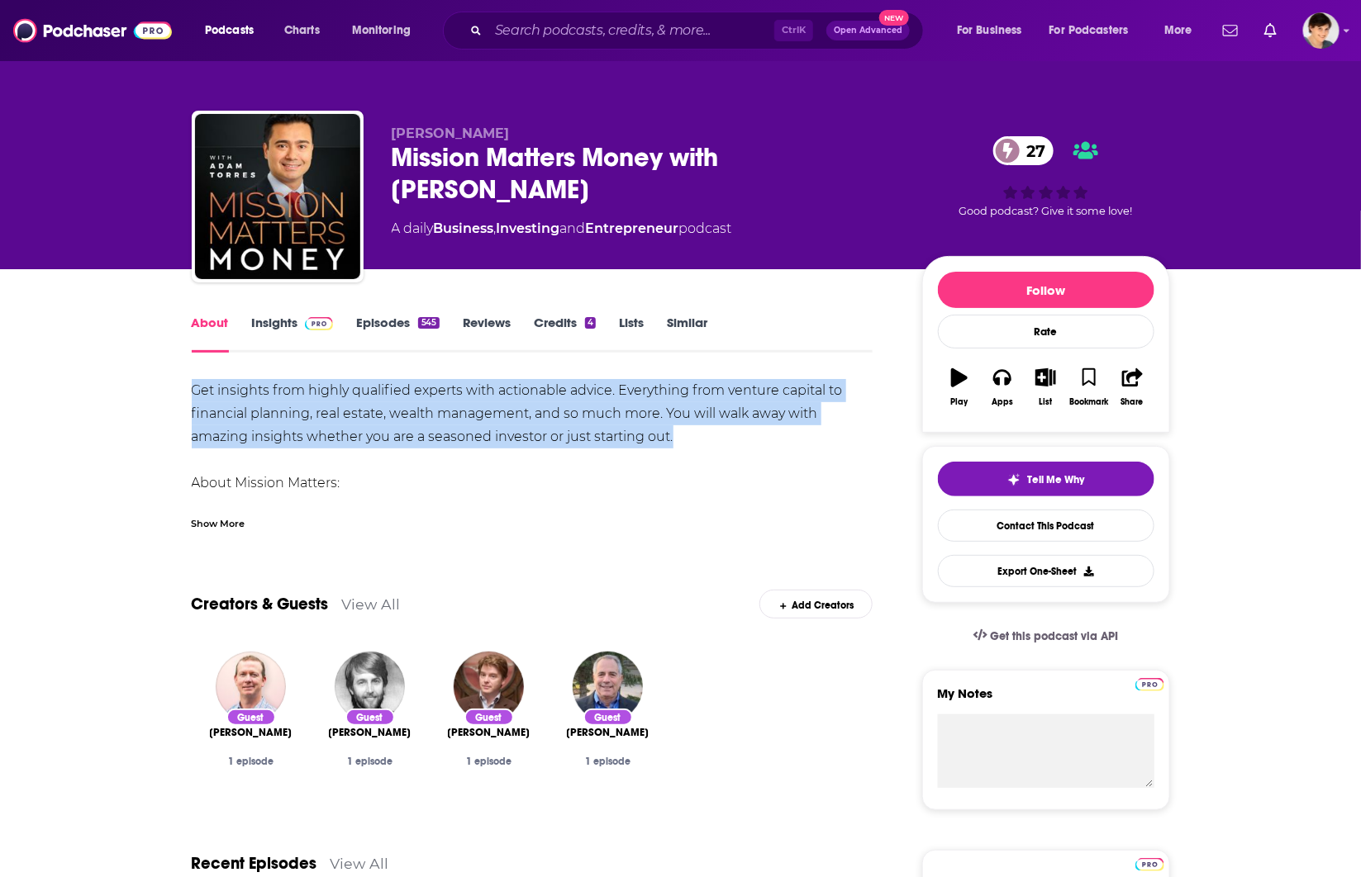
drag, startPoint x: 703, startPoint y: 438, endPoint x: 188, endPoint y: 387, distance: 517.3
copy div "Get insights from highly qualified experts with actionable advice. Everything f…"
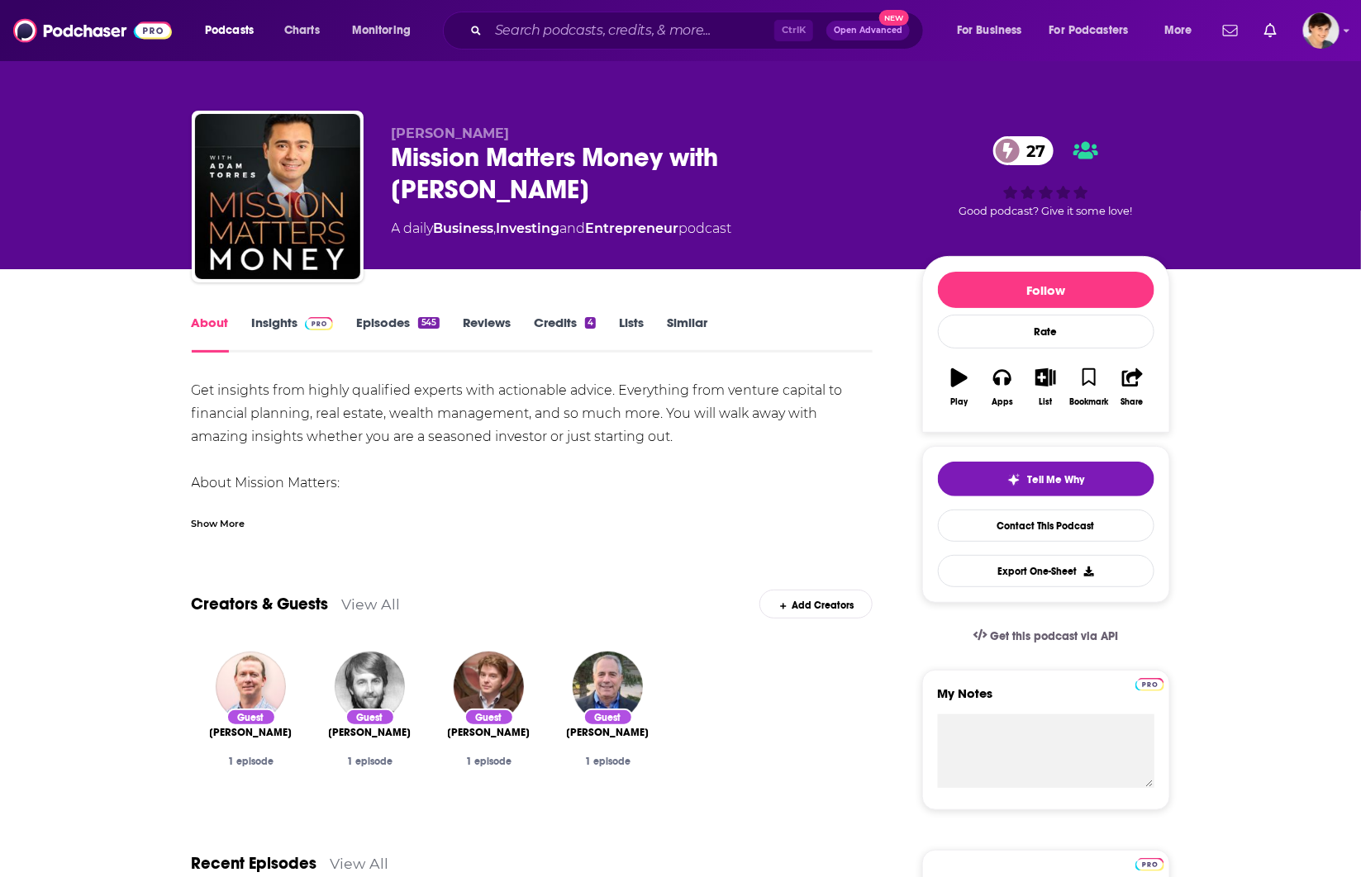
click at [449, 135] on span "[PERSON_NAME]" at bounding box center [451, 134] width 118 height 16
copy p "[PERSON_NAME]"
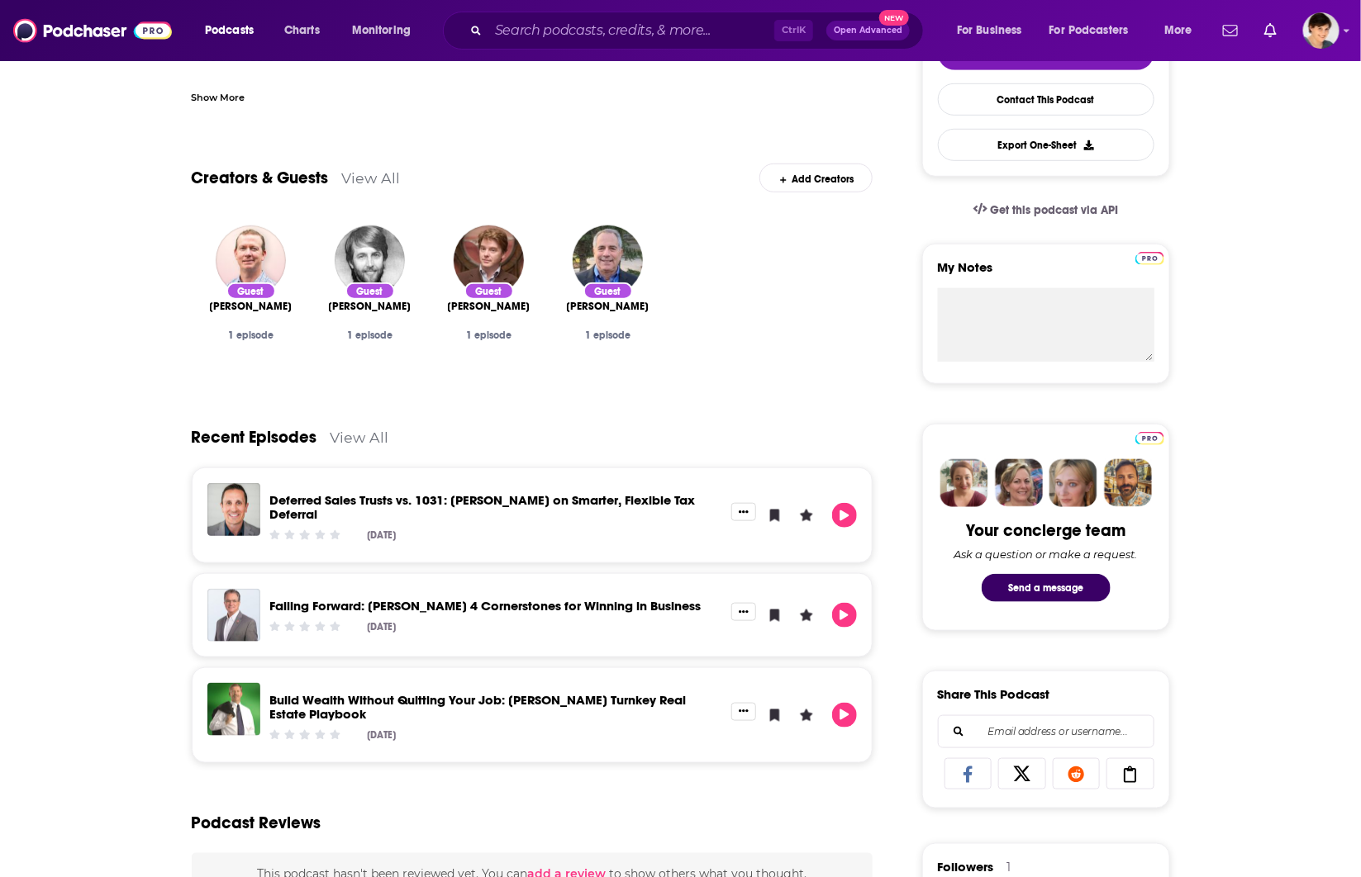
scroll to position [516, 0]
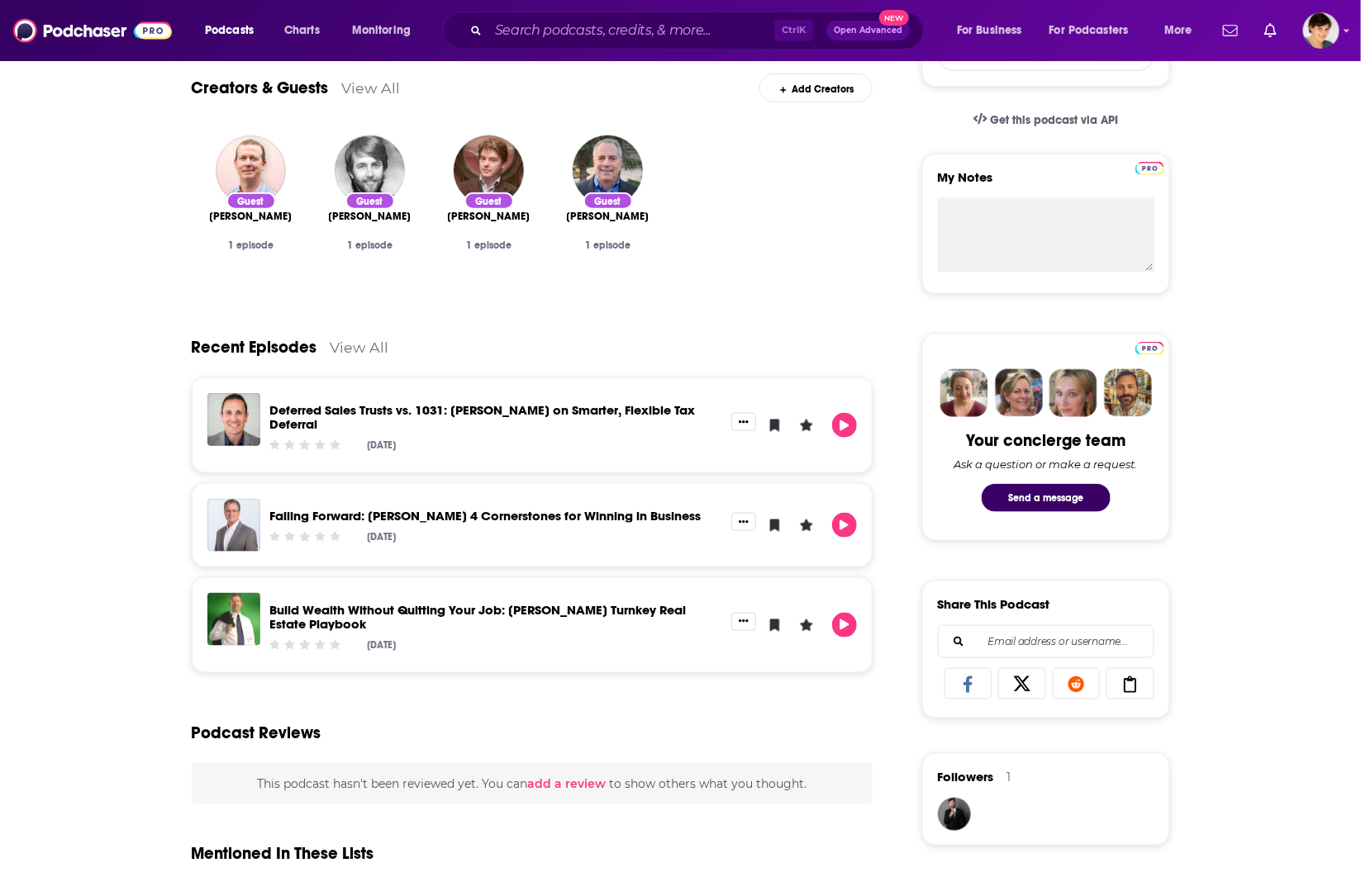
drag, startPoint x: 1306, startPoint y: 175, endPoint x: 996, endPoint y: 99, distance: 319.8
click at [1306, 174] on div "About Insights Episodes 545 Reviews Credits 4 Lists Similar Get insights from h…" at bounding box center [680, 658] width 1361 height 1811
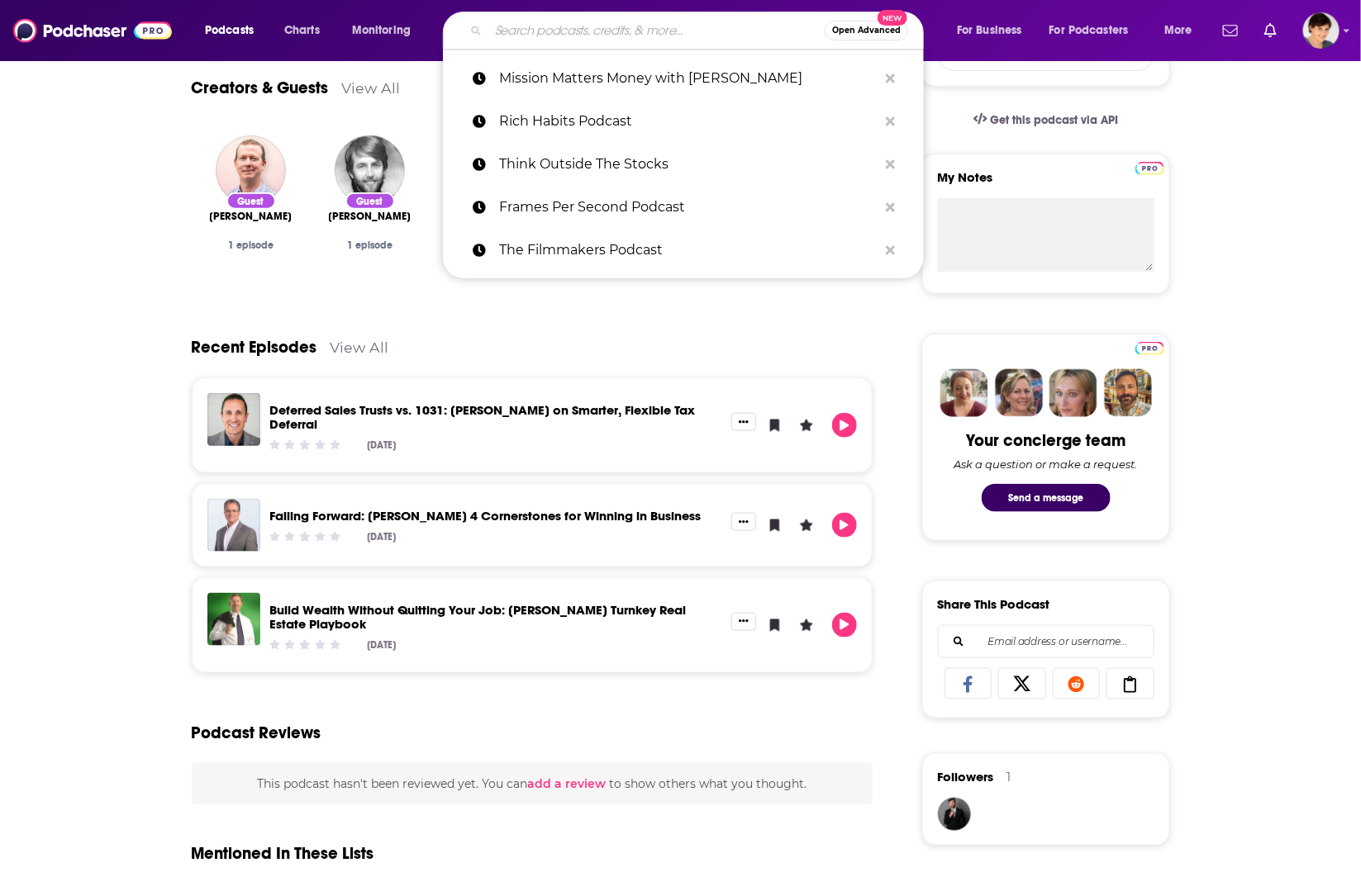
click at [642, 26] on input "Search podcasts, credits, & more..." at bounding box center [656, 30] width 336 height 26
paste input "Wealth Strategy Secrets of the Ultra Wealthy Podcast"
type input "Wealth Strategy Secrets of the Ultra Wealthy Podcast"
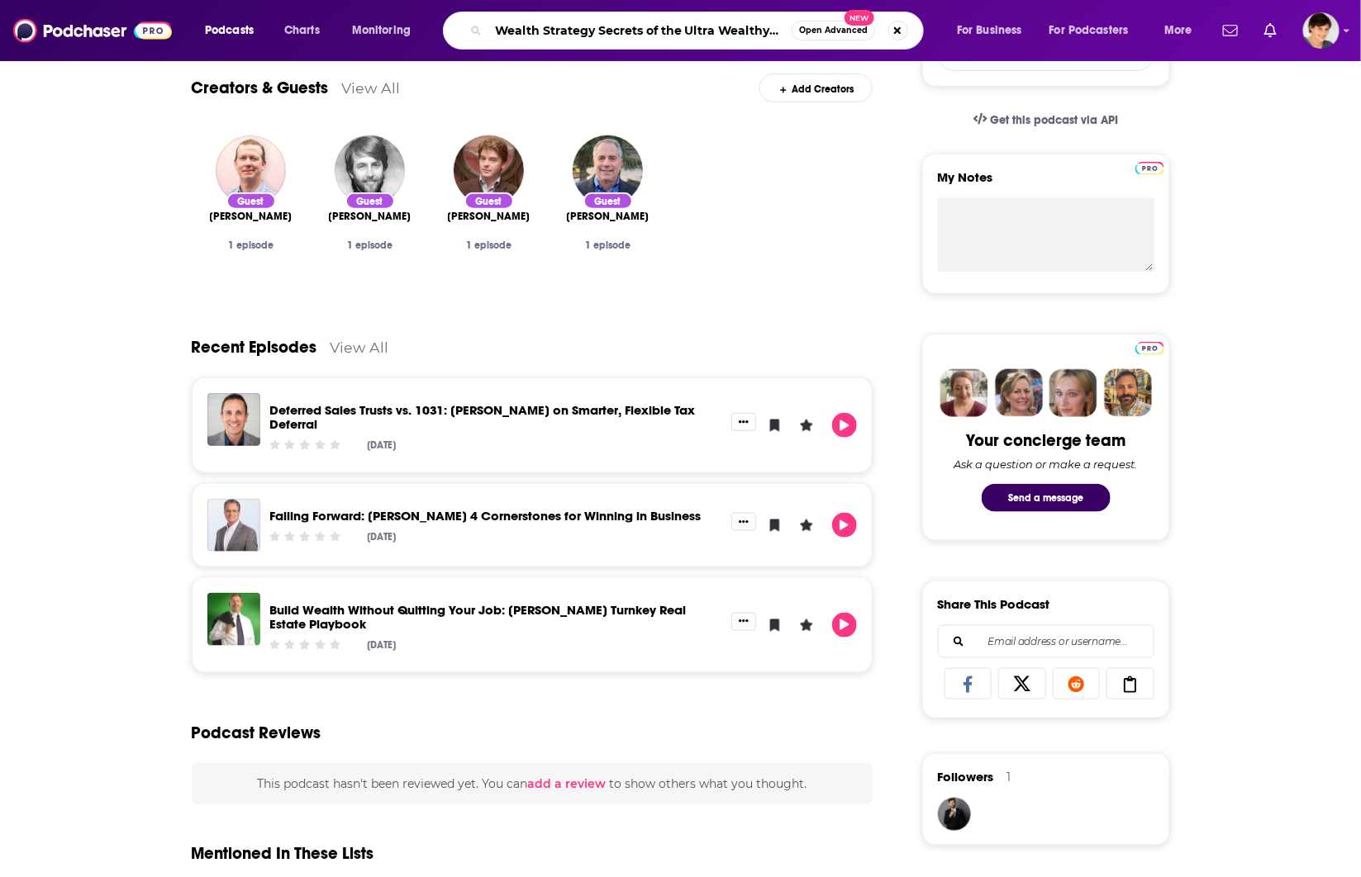
scroll to position [0, 38]
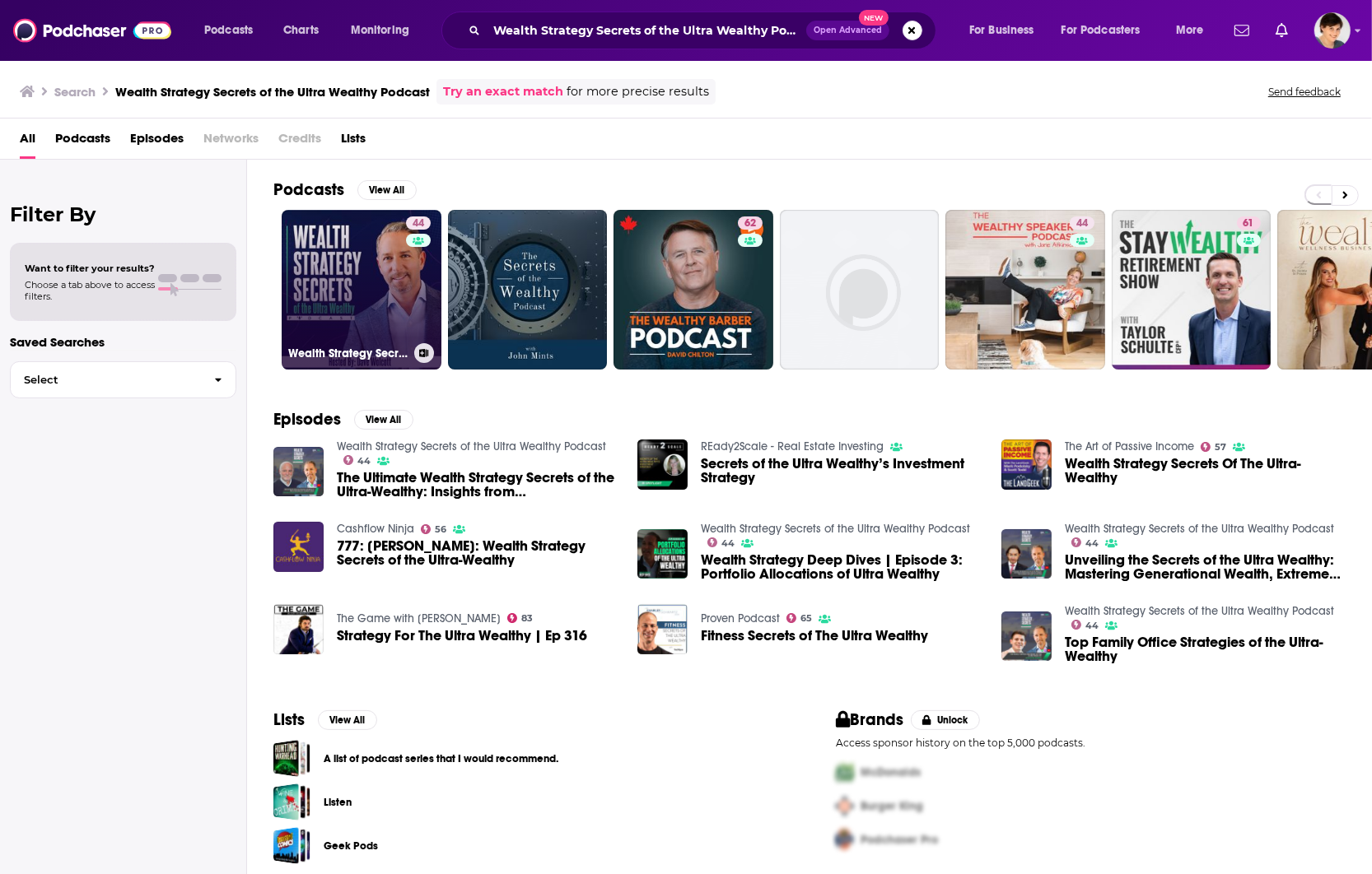
click at [369, 280] on link "44 Wealth Strategy Secrets of the Ultra Wealthy Podcast" at bounding box center [362, 290] width 160 height 159
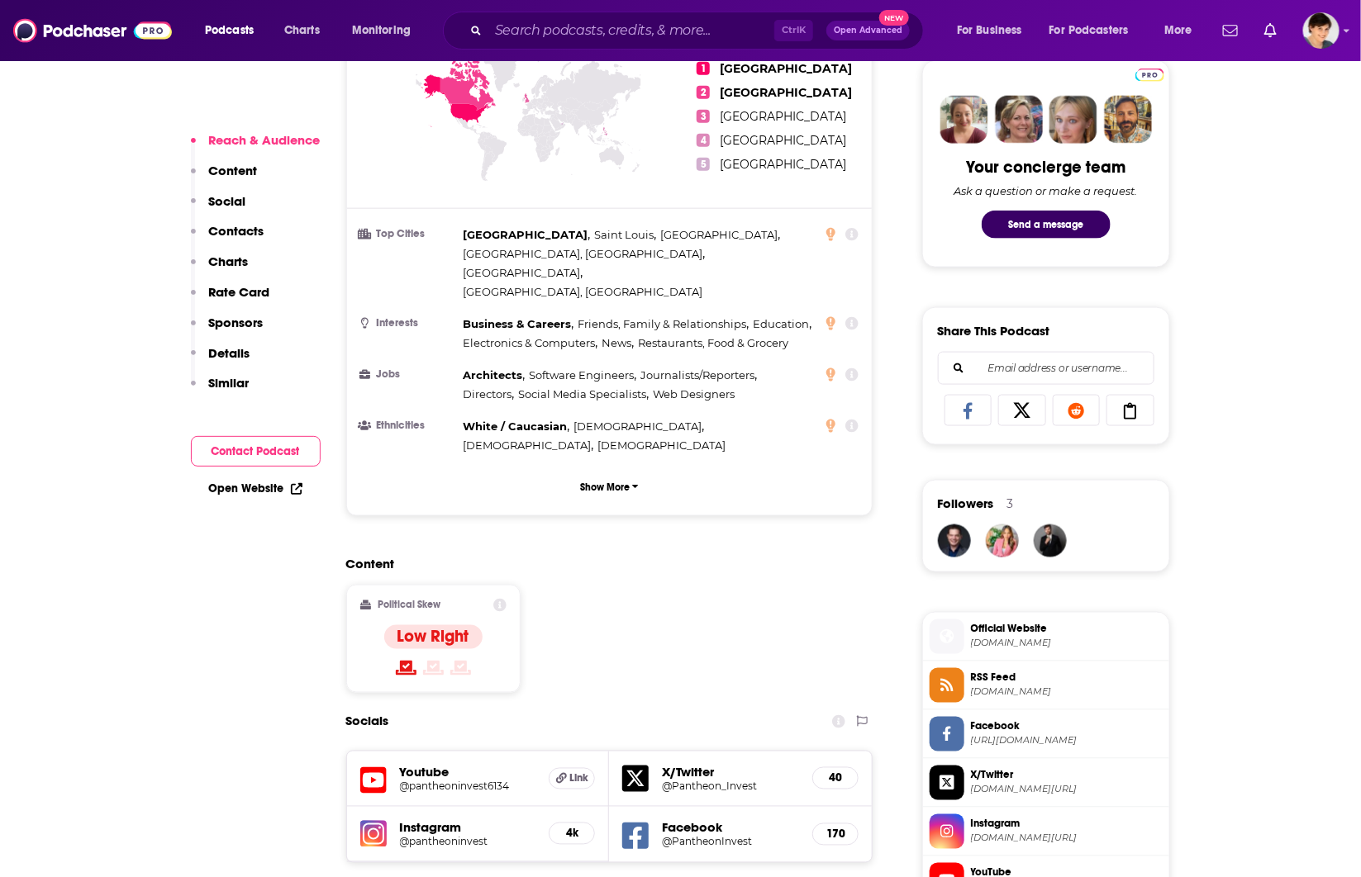
scroll to position [1136, 0]
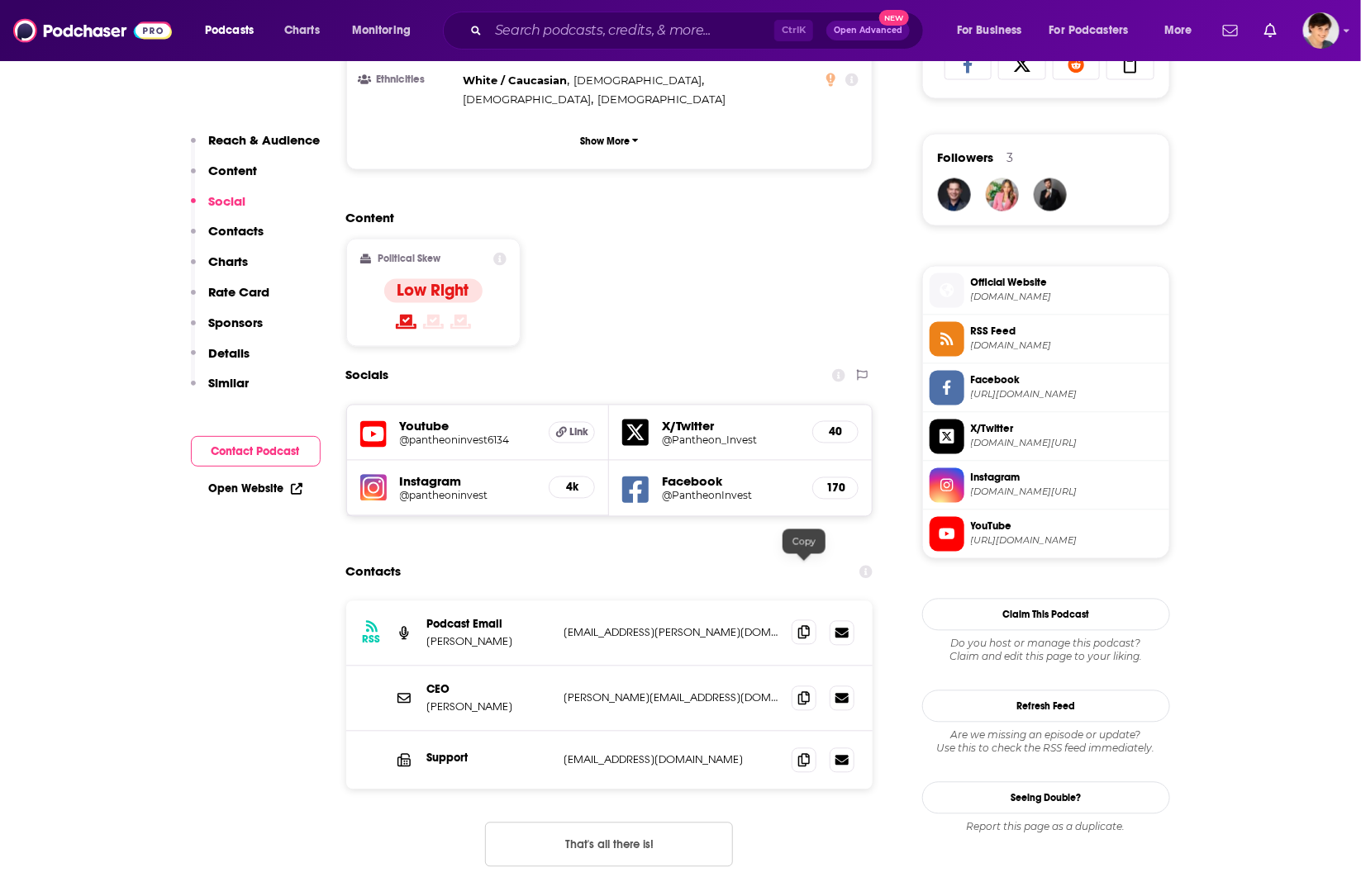
click at [802, 626] on icon at bounding box center [804, 632] width 12 height 13
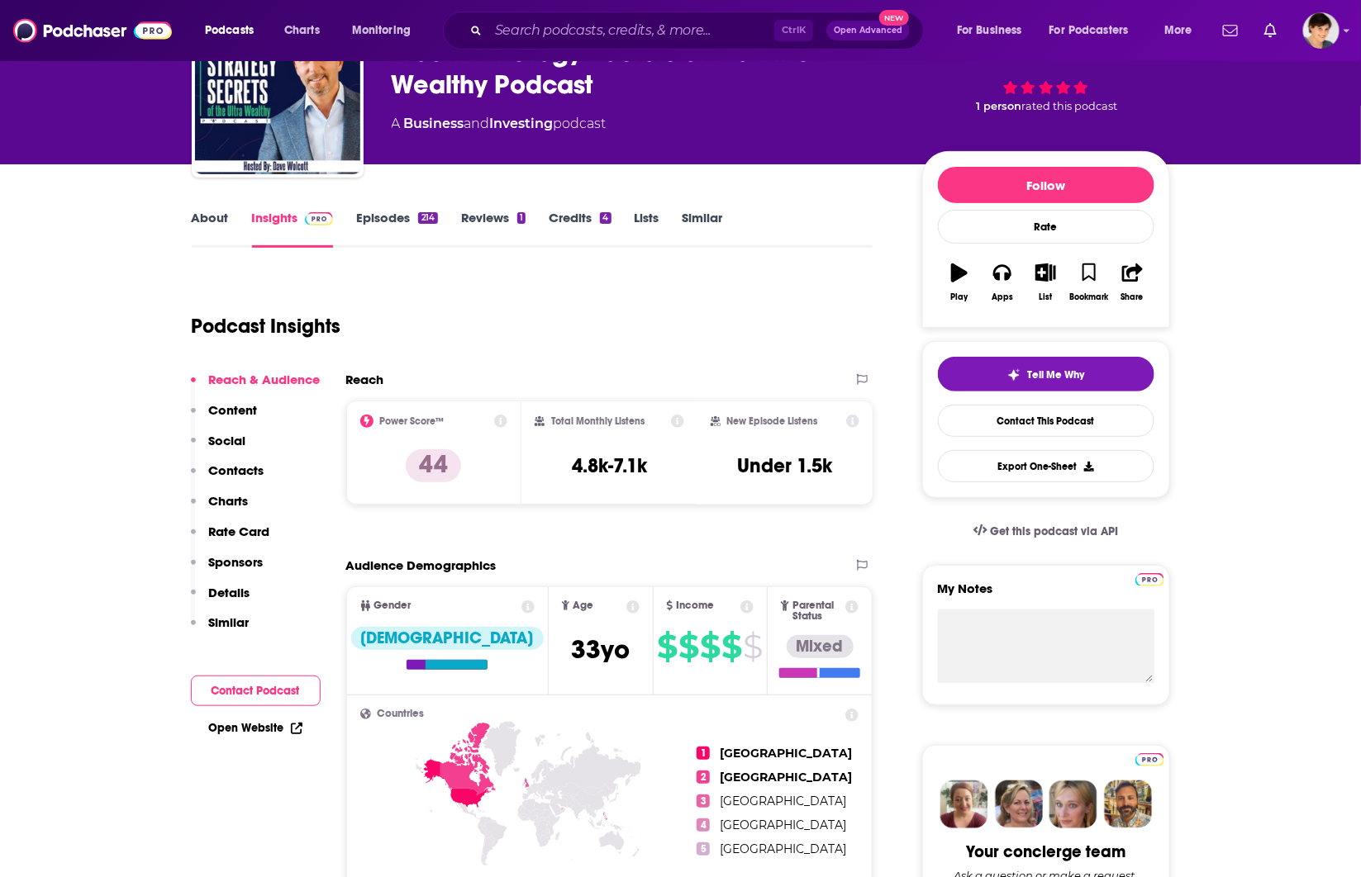
scroll to position [0, 0]
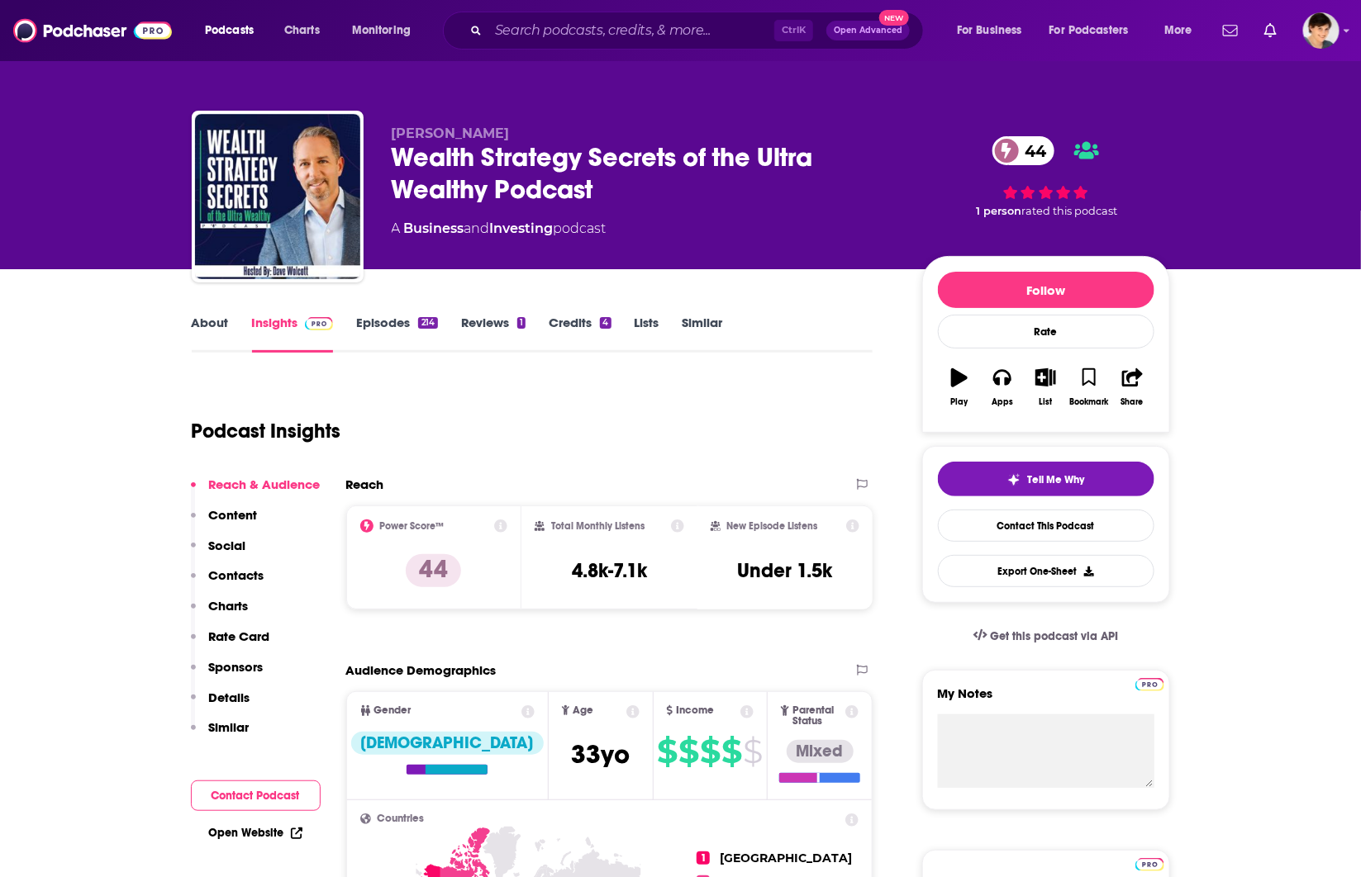
click at [215, 323] on link "About" at bounding box center [210, 334] width 37 height 38
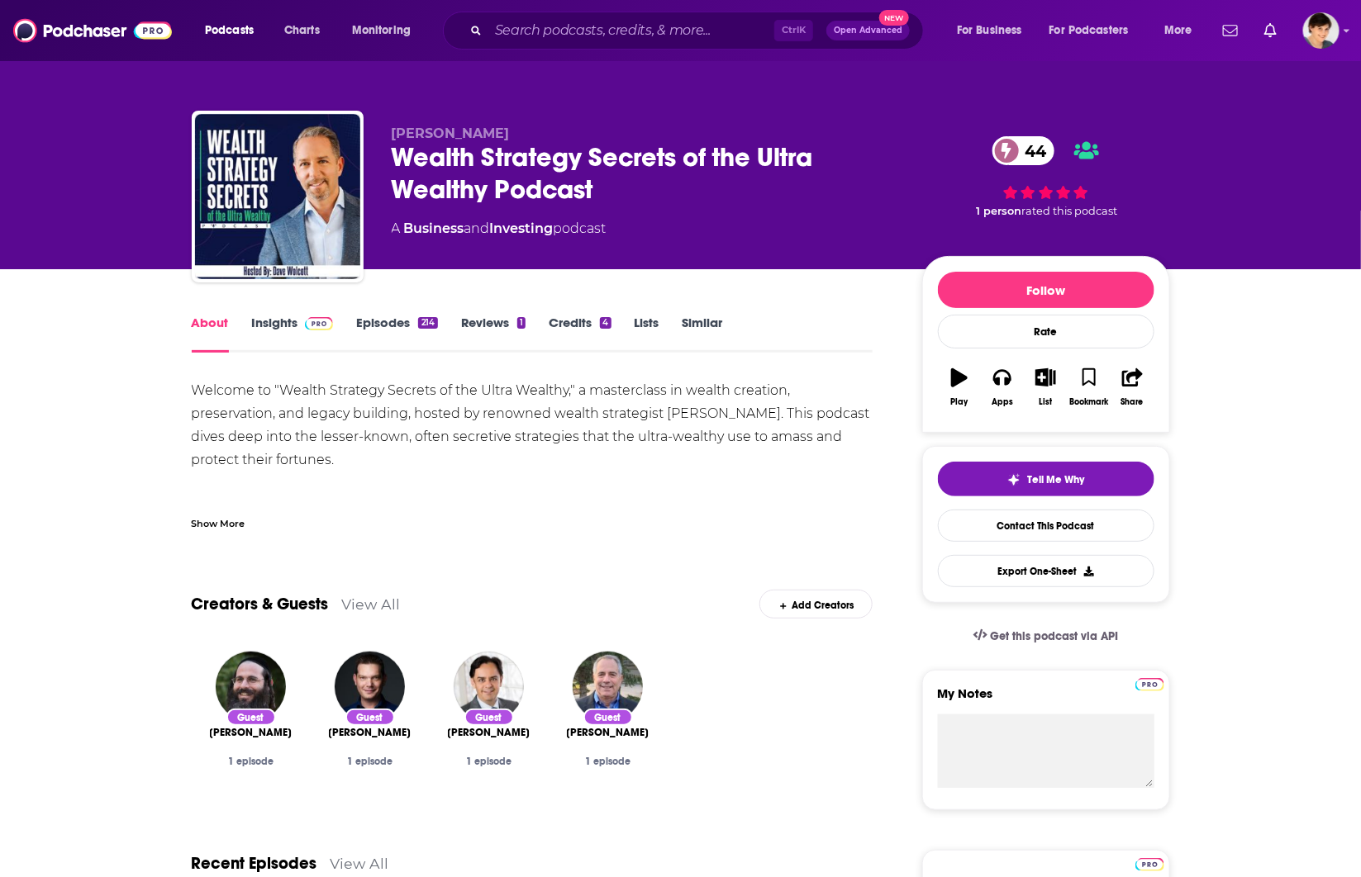
click at [392, 318] on link "Episodes 214" at bounding box center [396, 334] width 81 height 38
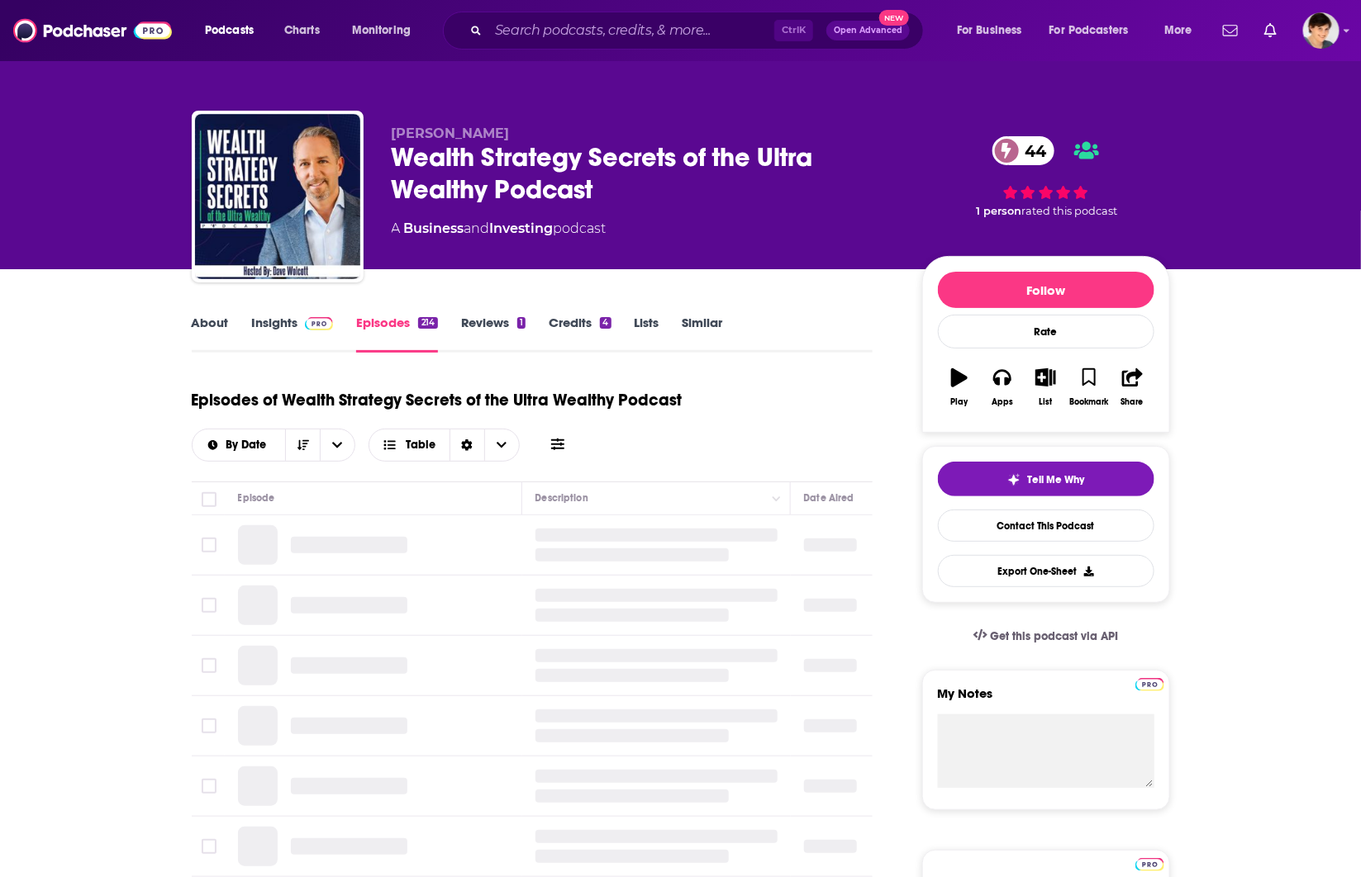
scroll to position [310, 0]
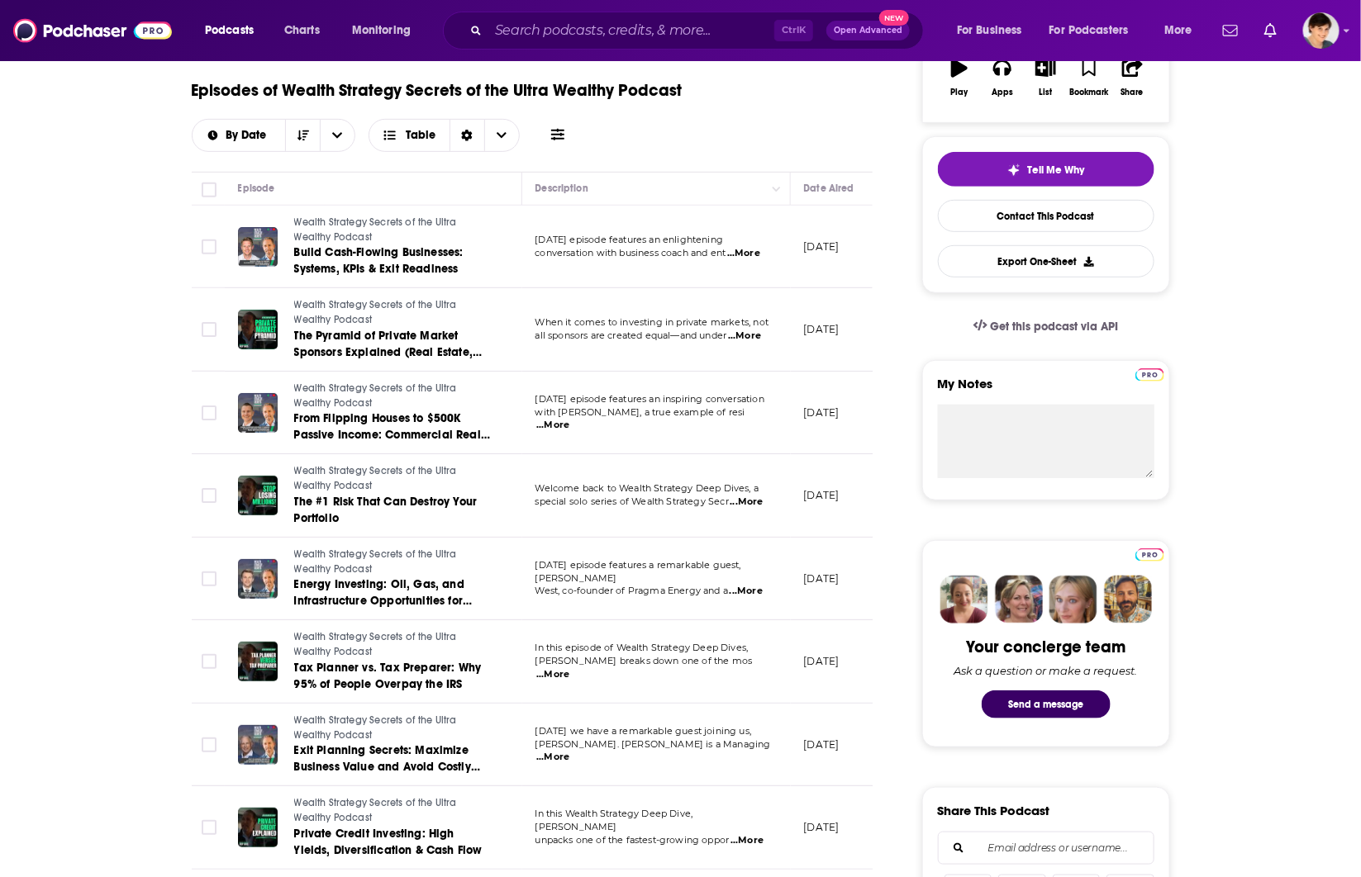
click at [752, 506] on span "...More" at bounding box center [746, 502] width 33 height 13
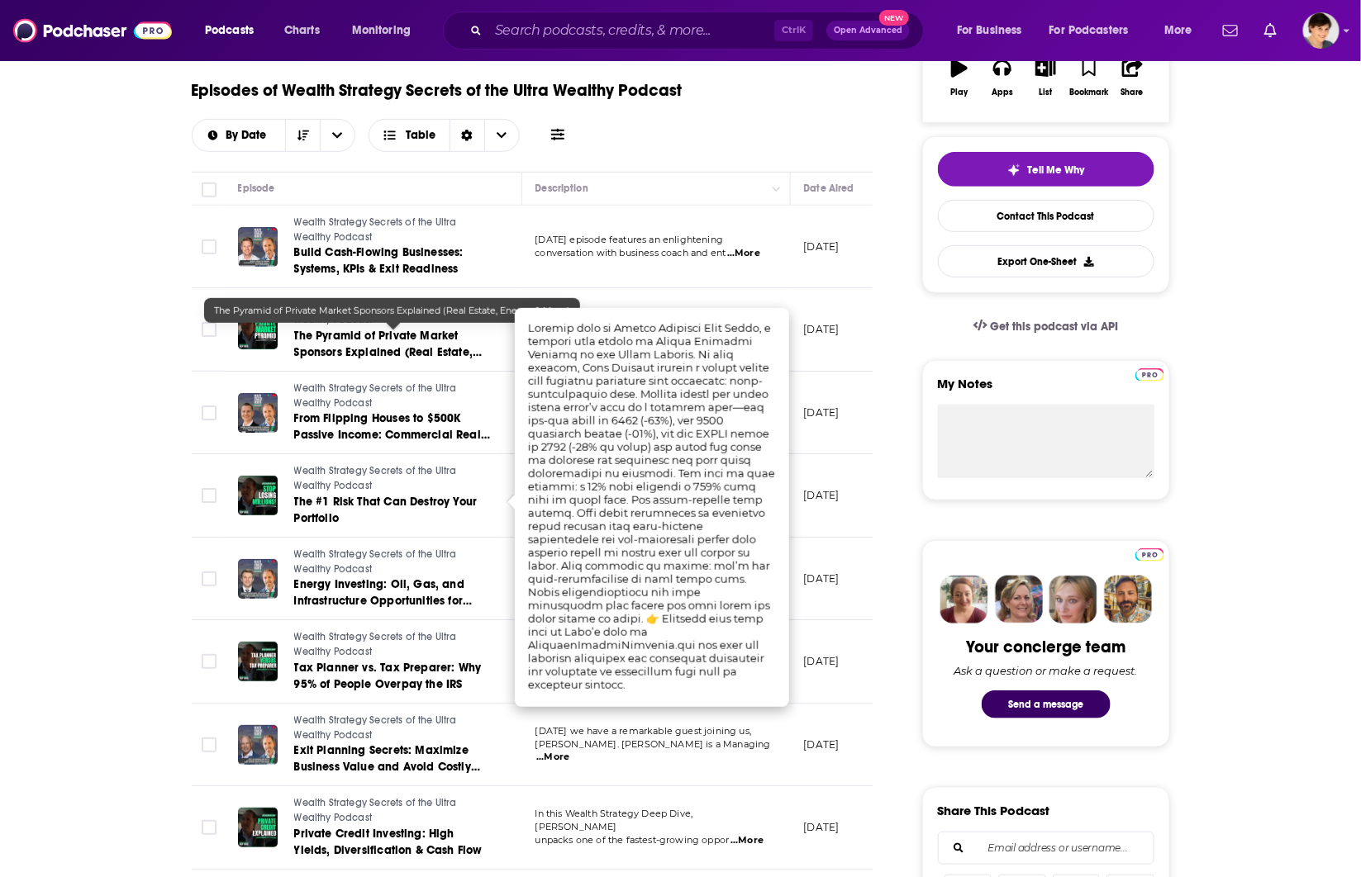
scroll to position [0, 0]
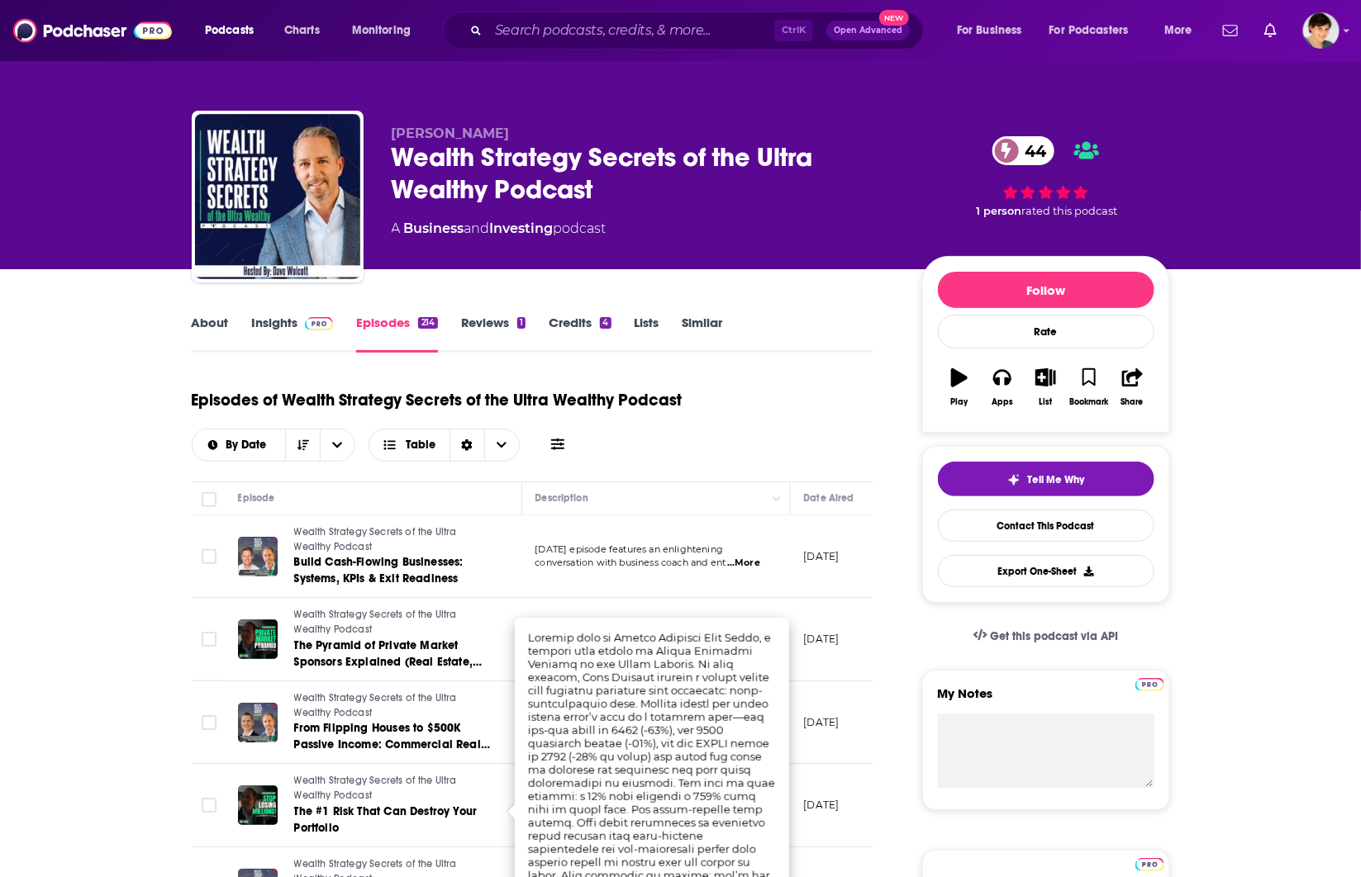
click at [208, 326] on link "About" at bounding box center [210, 334] width 37 height 38
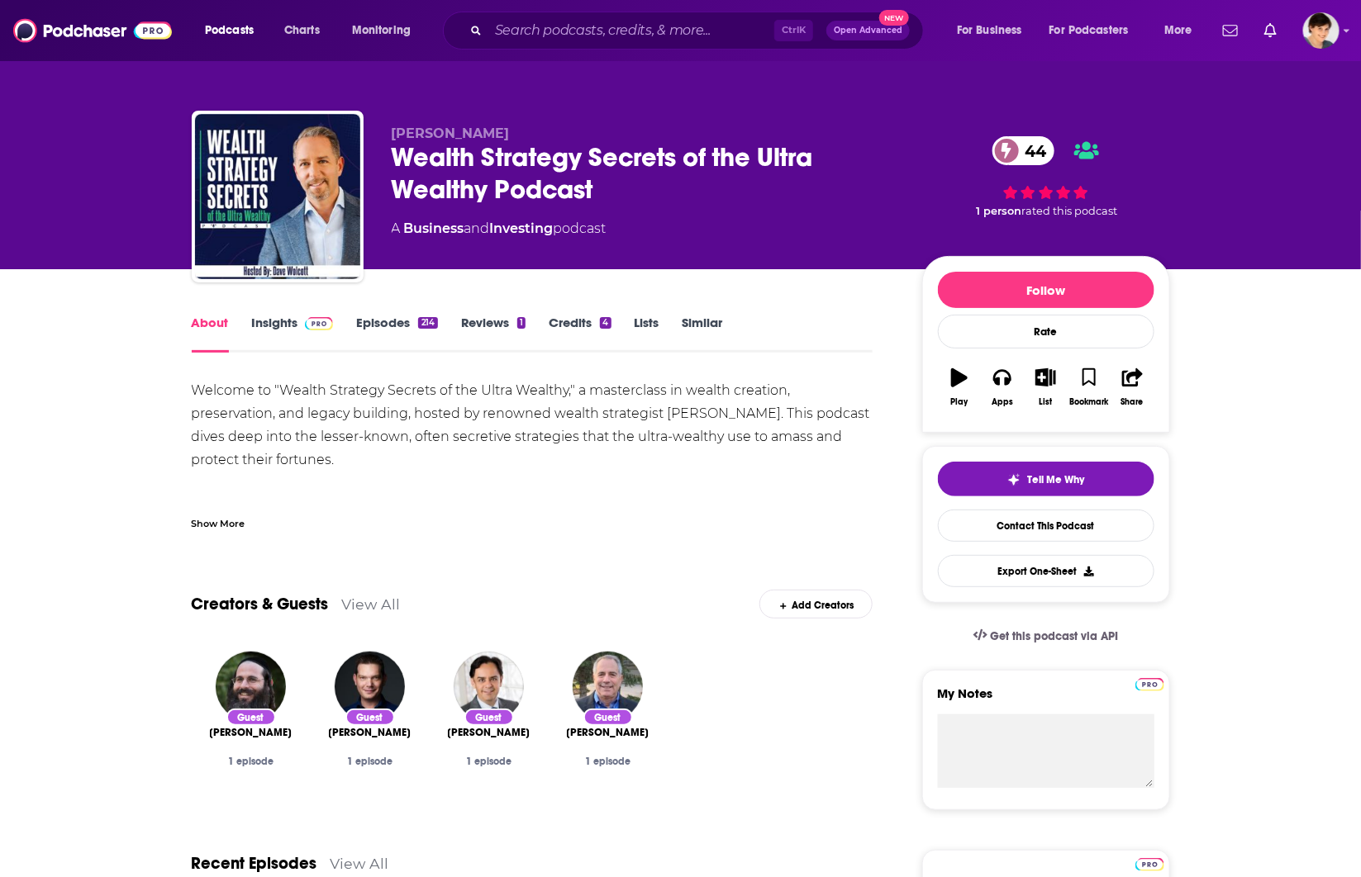
click at [571, 164] on div "Wealth Strategy Secrets of the Ultra Wealthy Podcast 44" at bounding box center [644, 173] width 504 height 64
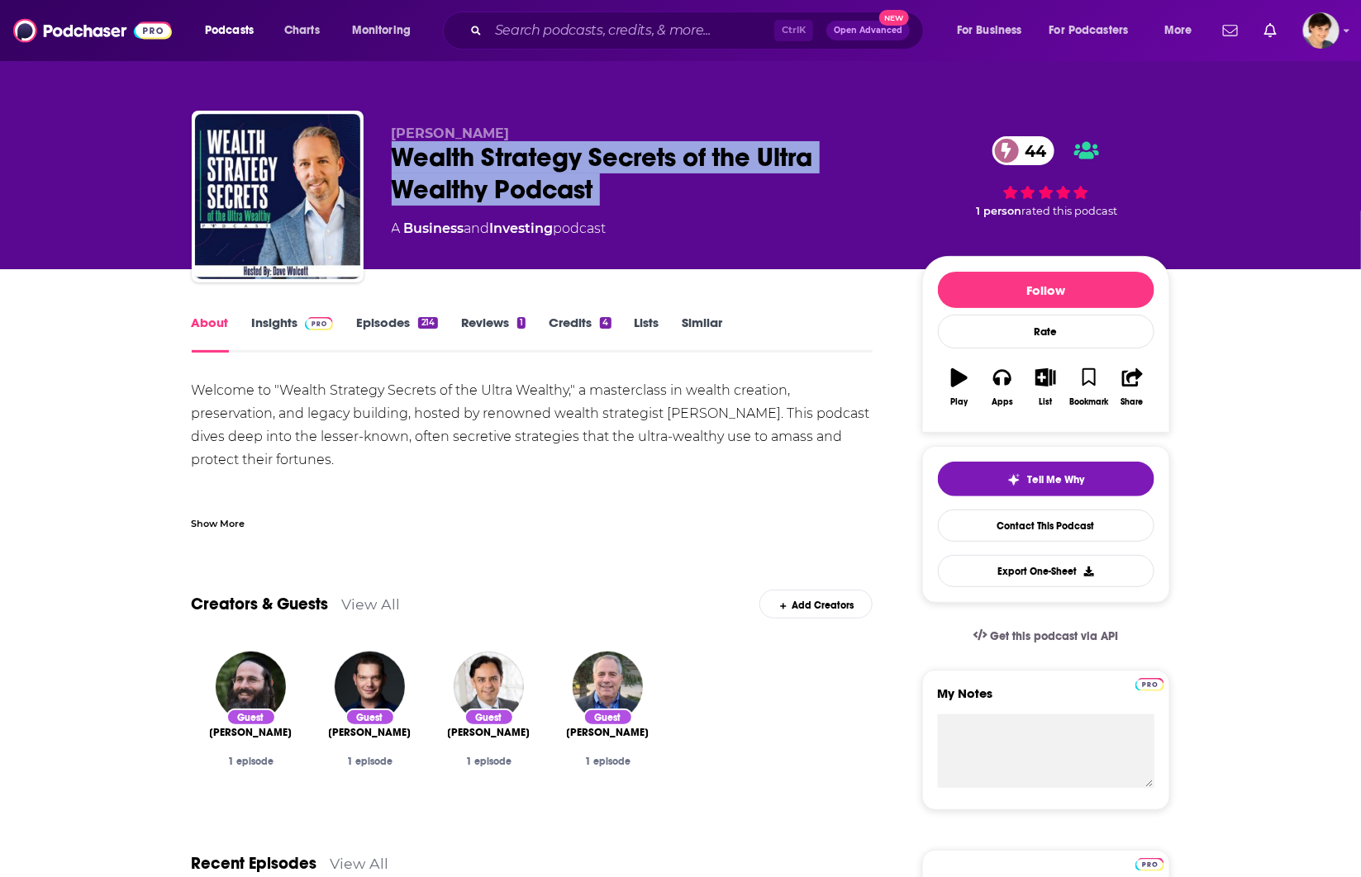
click at [571, 164] on div "Wealth Strategy Secrets of the Ultra Wealthy Podcast 44" at bounding box center [644, 173] width 504 height 64
copy div "Wealth Strategy Secrets of the Ultra Wealthy Podcast 44"
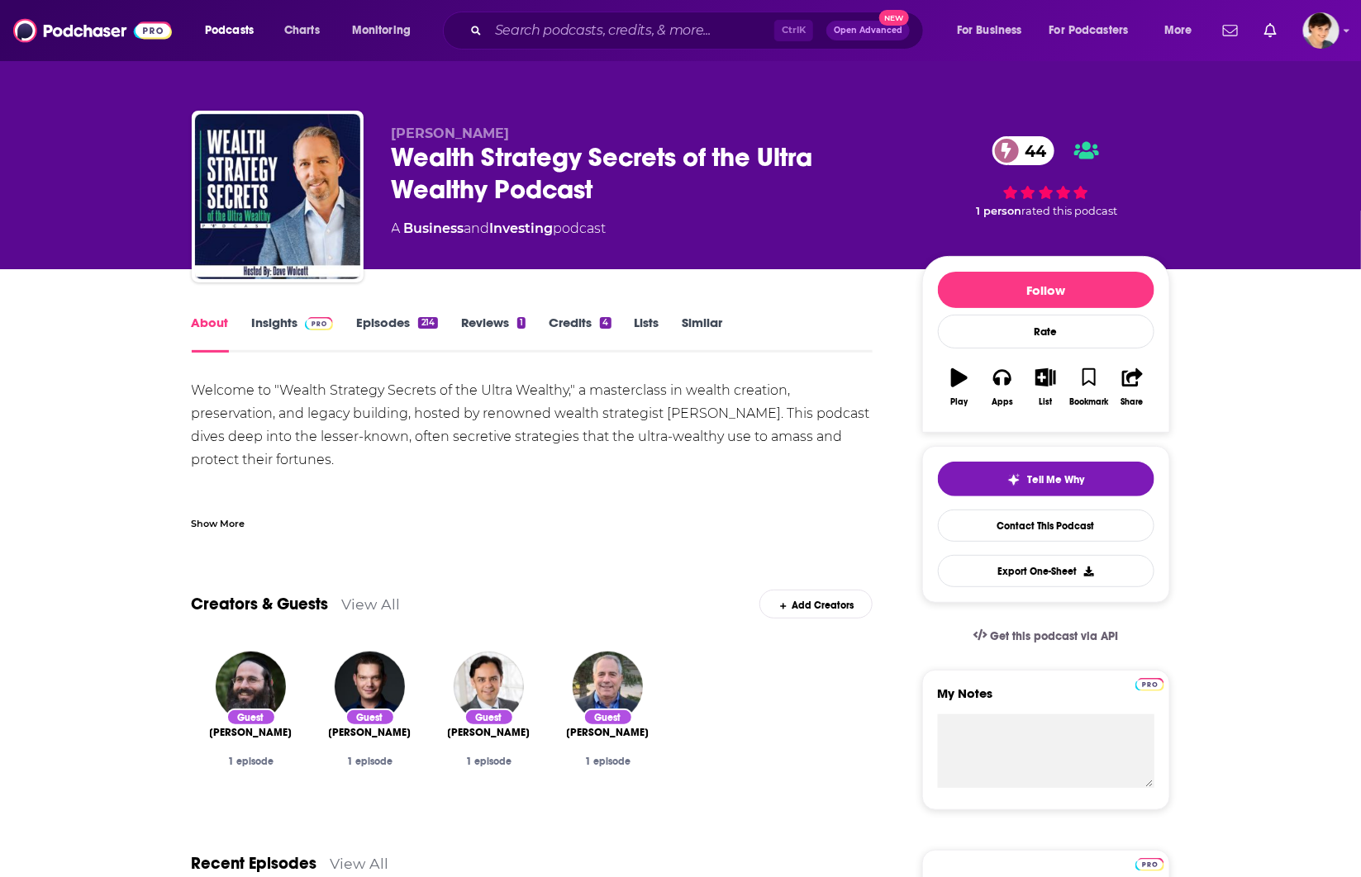
click at [244, 335] on div "About" at bounding box center [222, 334] width 60 height 38
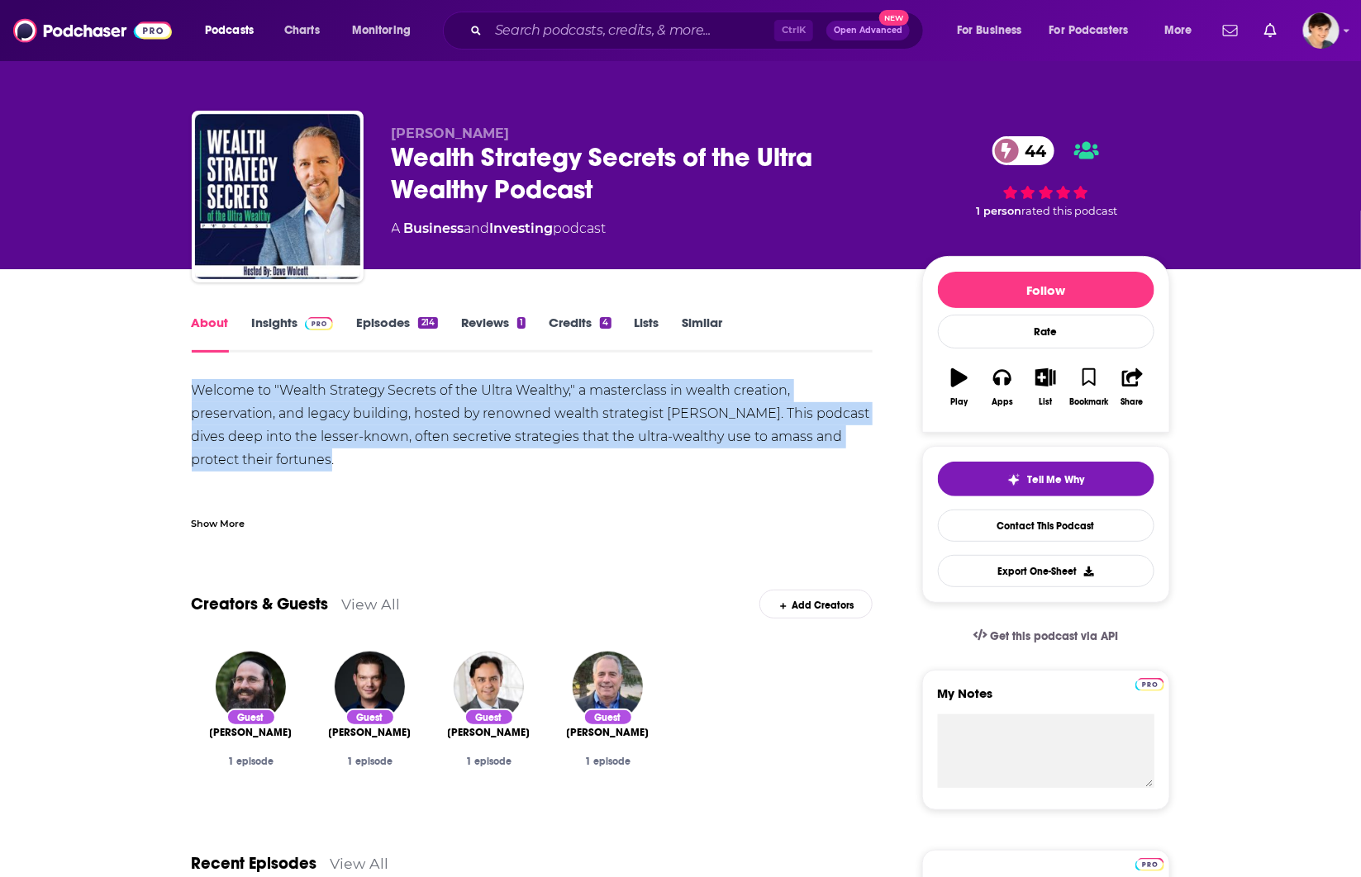
drag, startPoint x: 221, startPoint y: 407, endPoint x: 192, endPoint y: 382, distance: 38.1
click at [192, 382] on div "Welcome to "Wealth Strategy Secrets of the Ultra Wealthy," a masterclass in wea…" at bounding box center [533, 656] width 682 height 555
copy div "Welcome to "Wealth Strategy Secrets of the Ultra Wealthy," a masterclass in wea…"
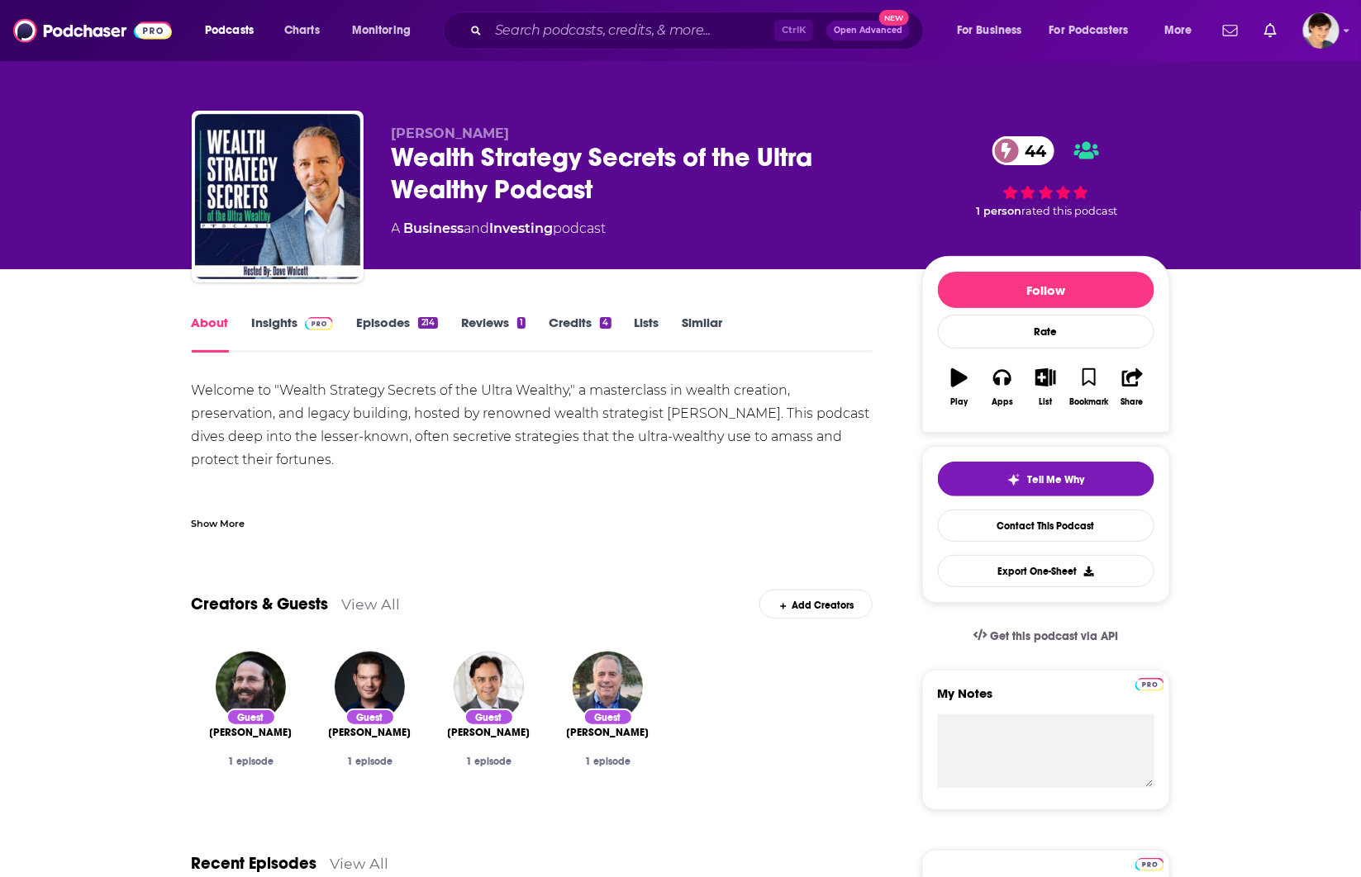
click at [409, 135] on span "[PERSON_NAME]" at bounding box center [451, 134] width 118 height 16
copy p "[PERSON_NAME]"
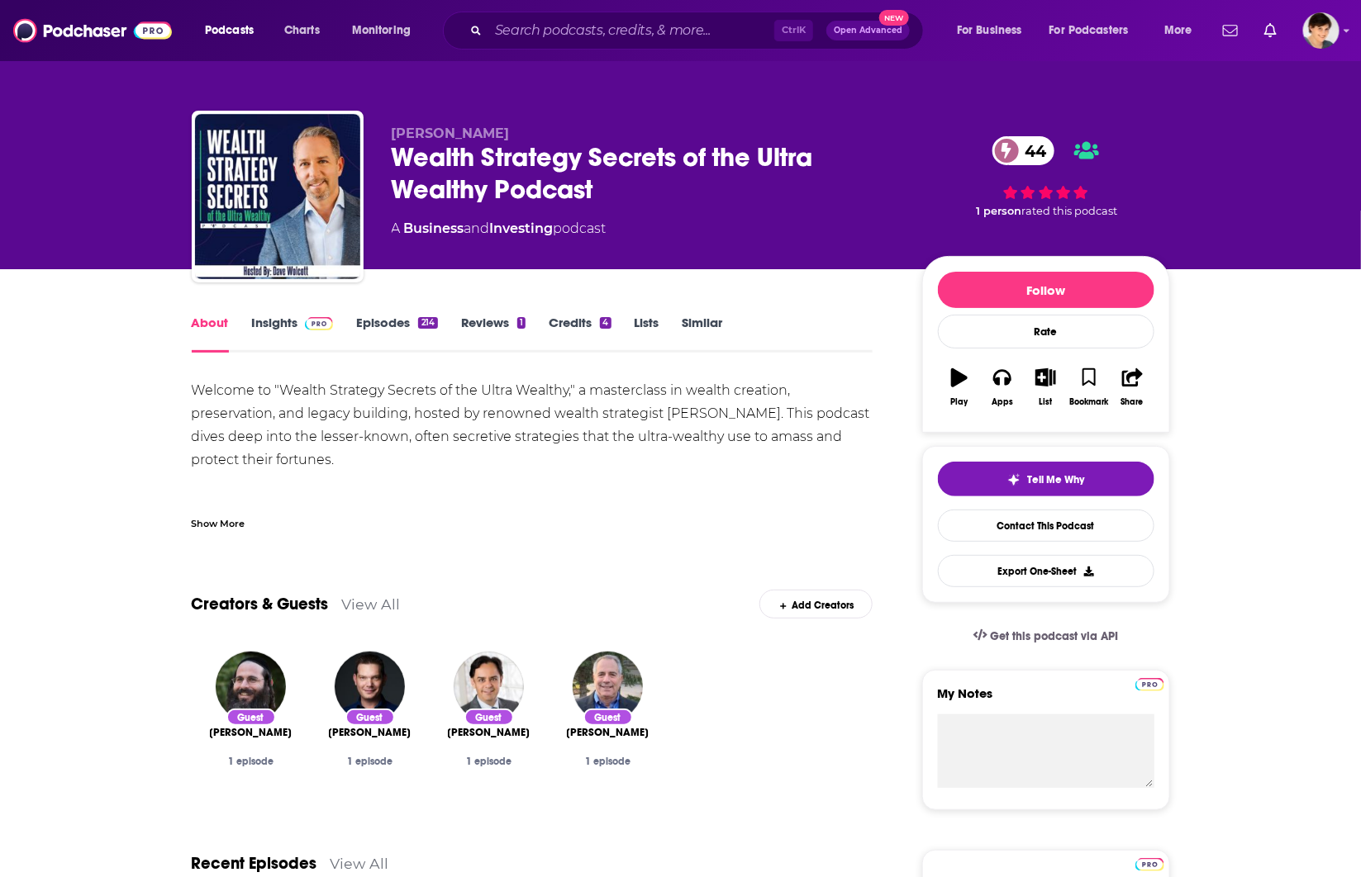
click at [271, 319] on link "Insights" at bounding box center [293, 334] width 82 height 38
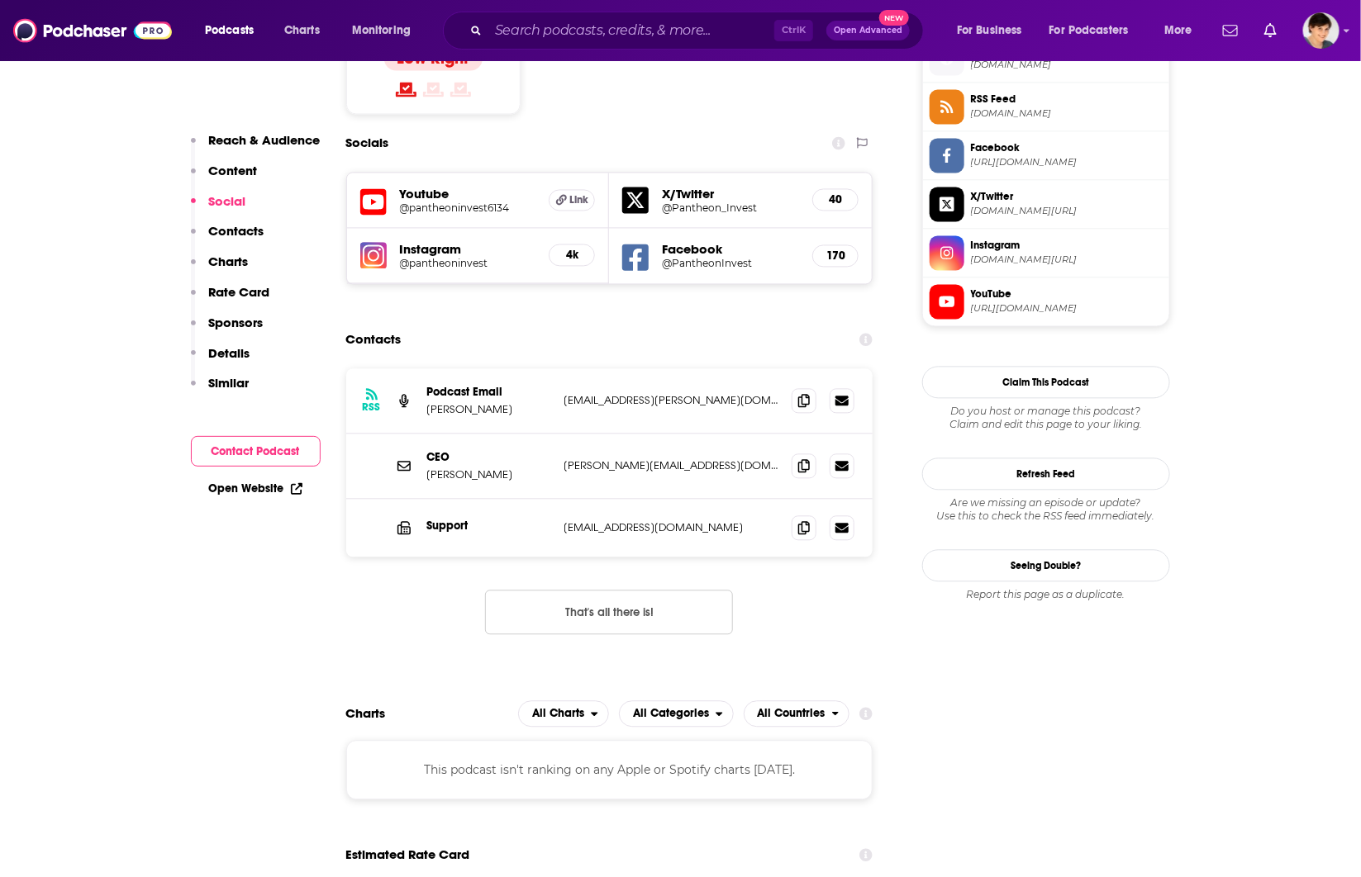
scroll to position [1446, 0]
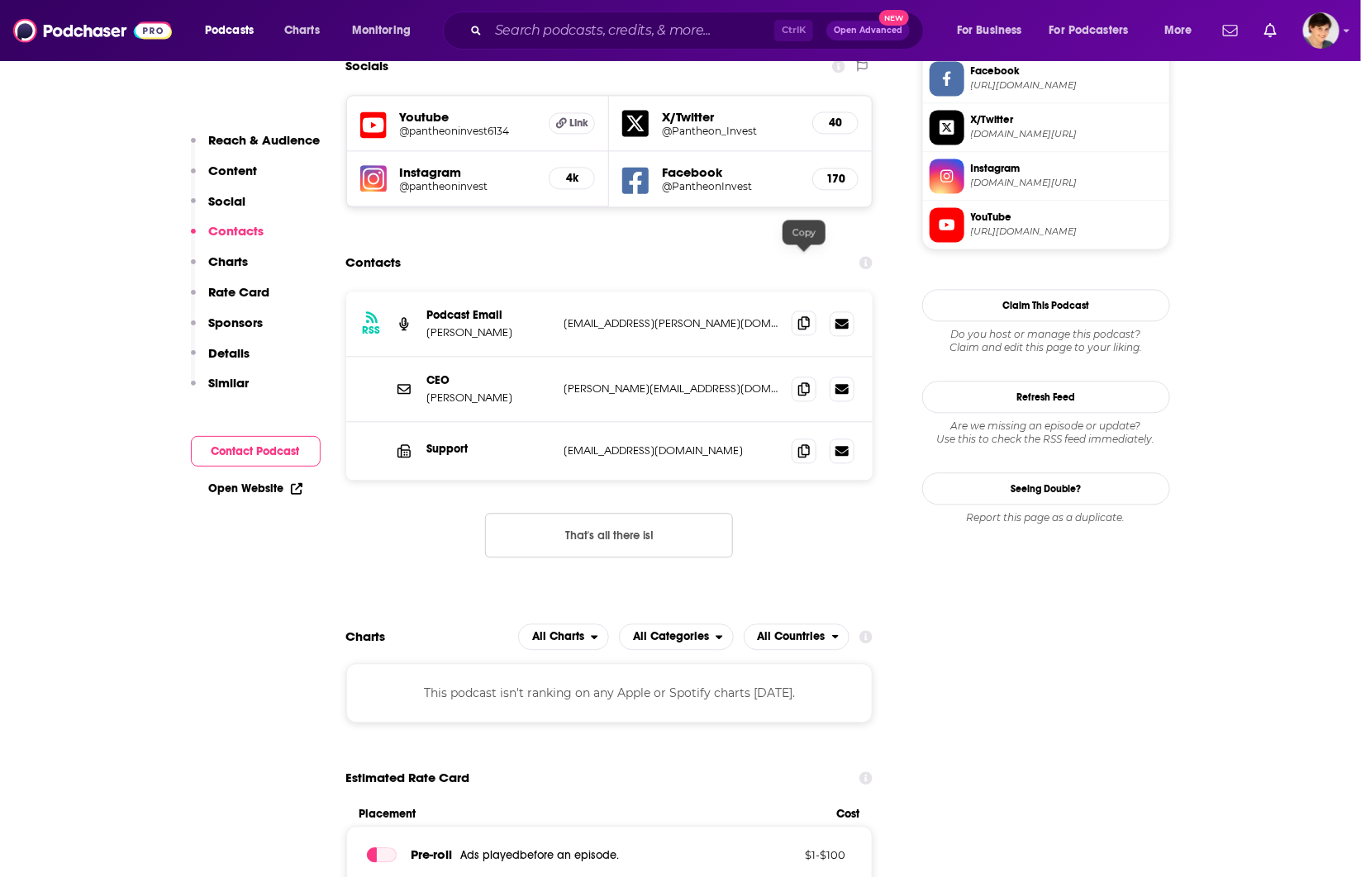
click at [802, 316] on icon at bounding box center [804, 322] width 12 height 13
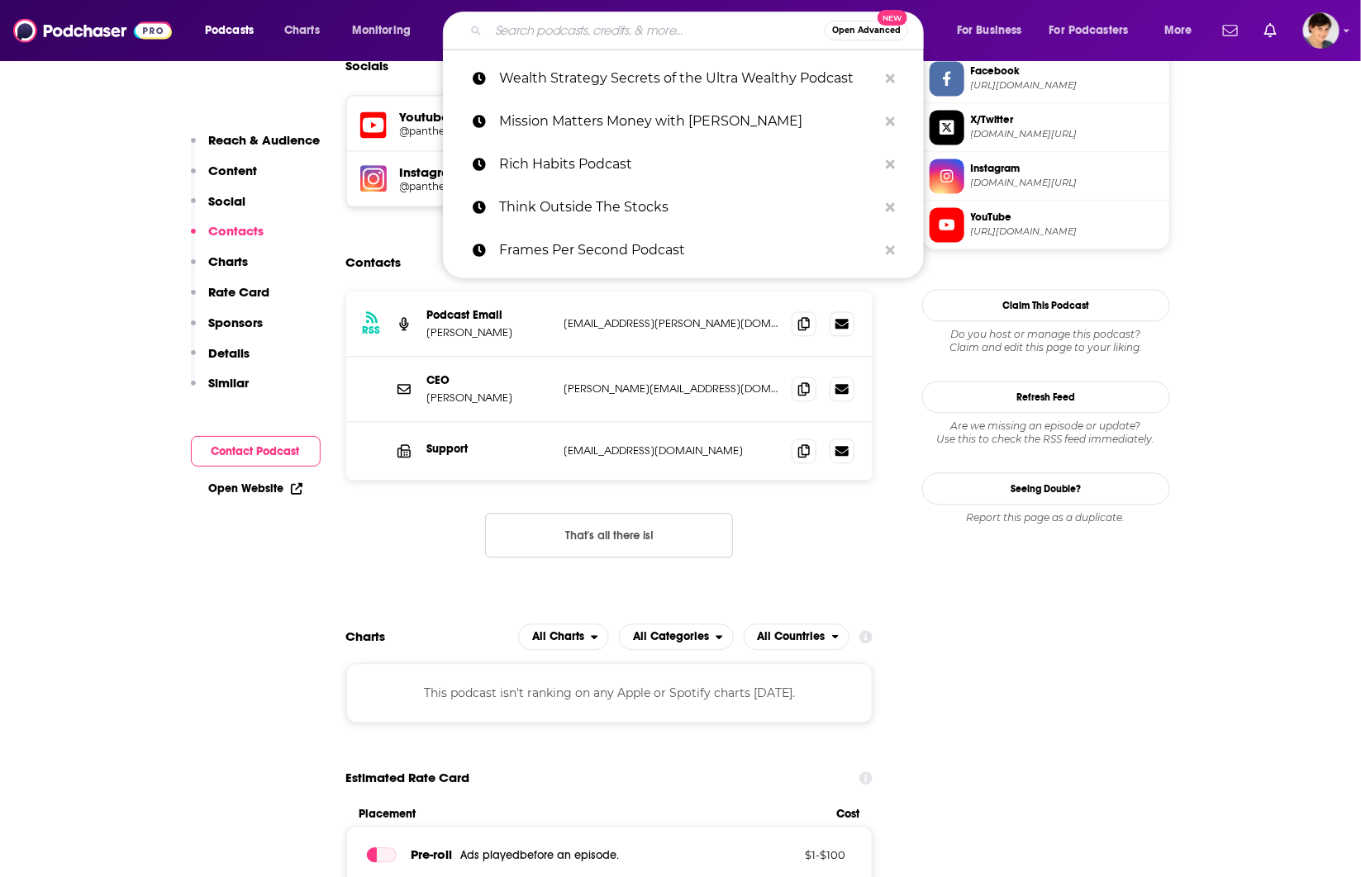
paste input "On The Edge"
type input "On The Edge"
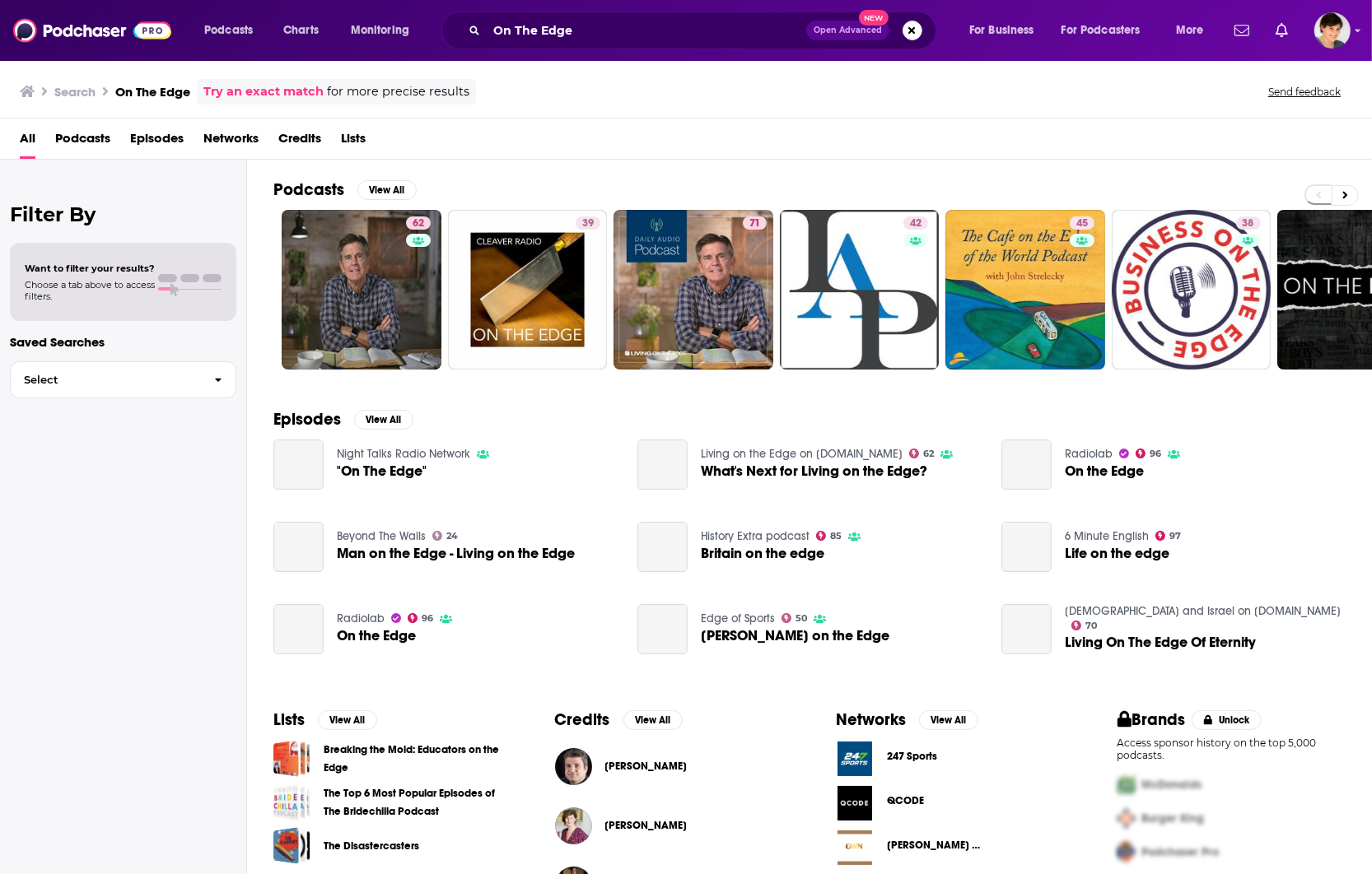
click at [1355, 435] on div "Episodes View All Night Talks Radio Network "On The Edge" Living on the Edge on…" at bounding box center [810, 540] width 1126 height 301
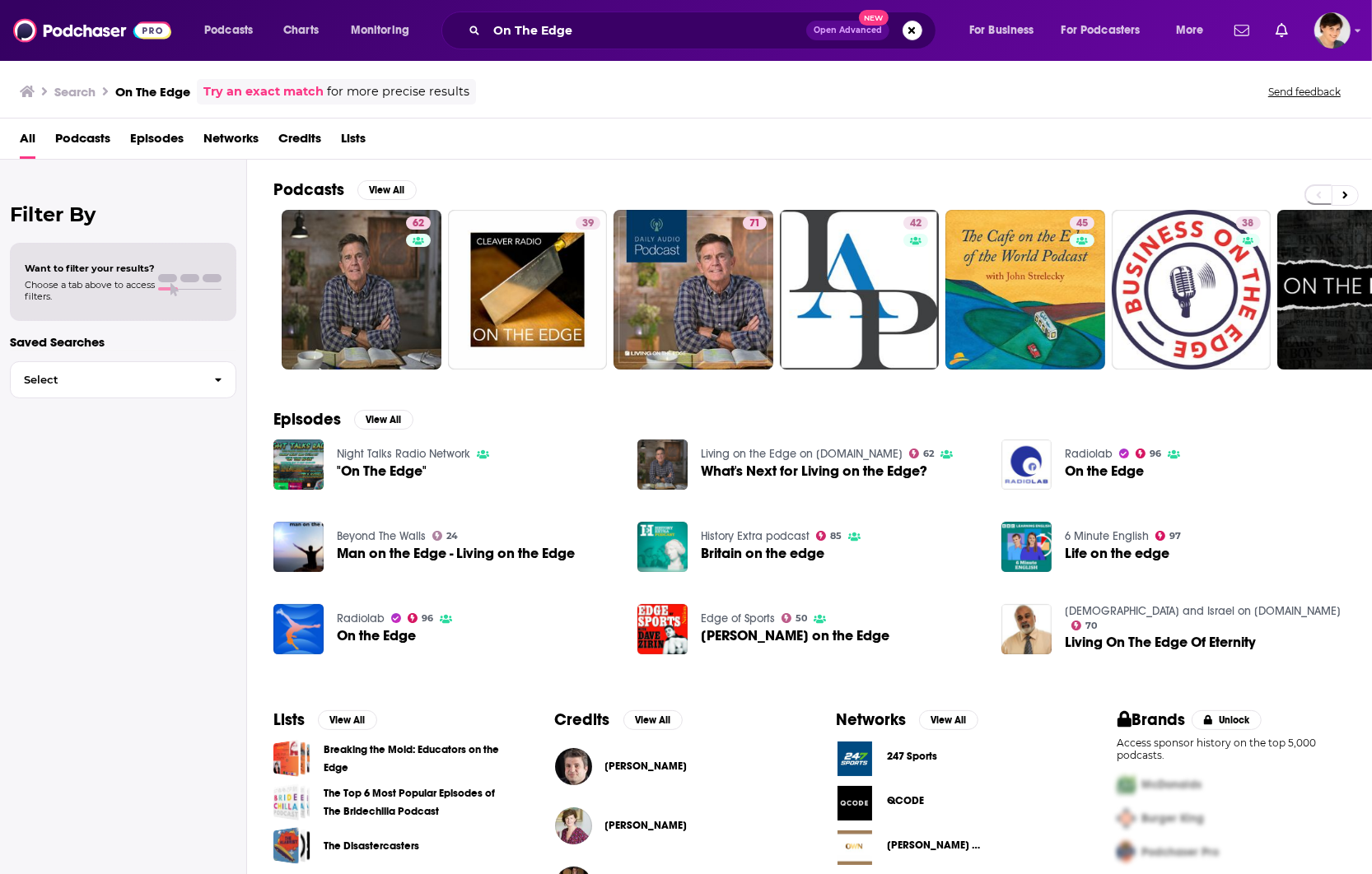
click at [1306, 450] on div "Radiolab 96 On the Edge" at bounding box center [1174, 464] width 344 height 51
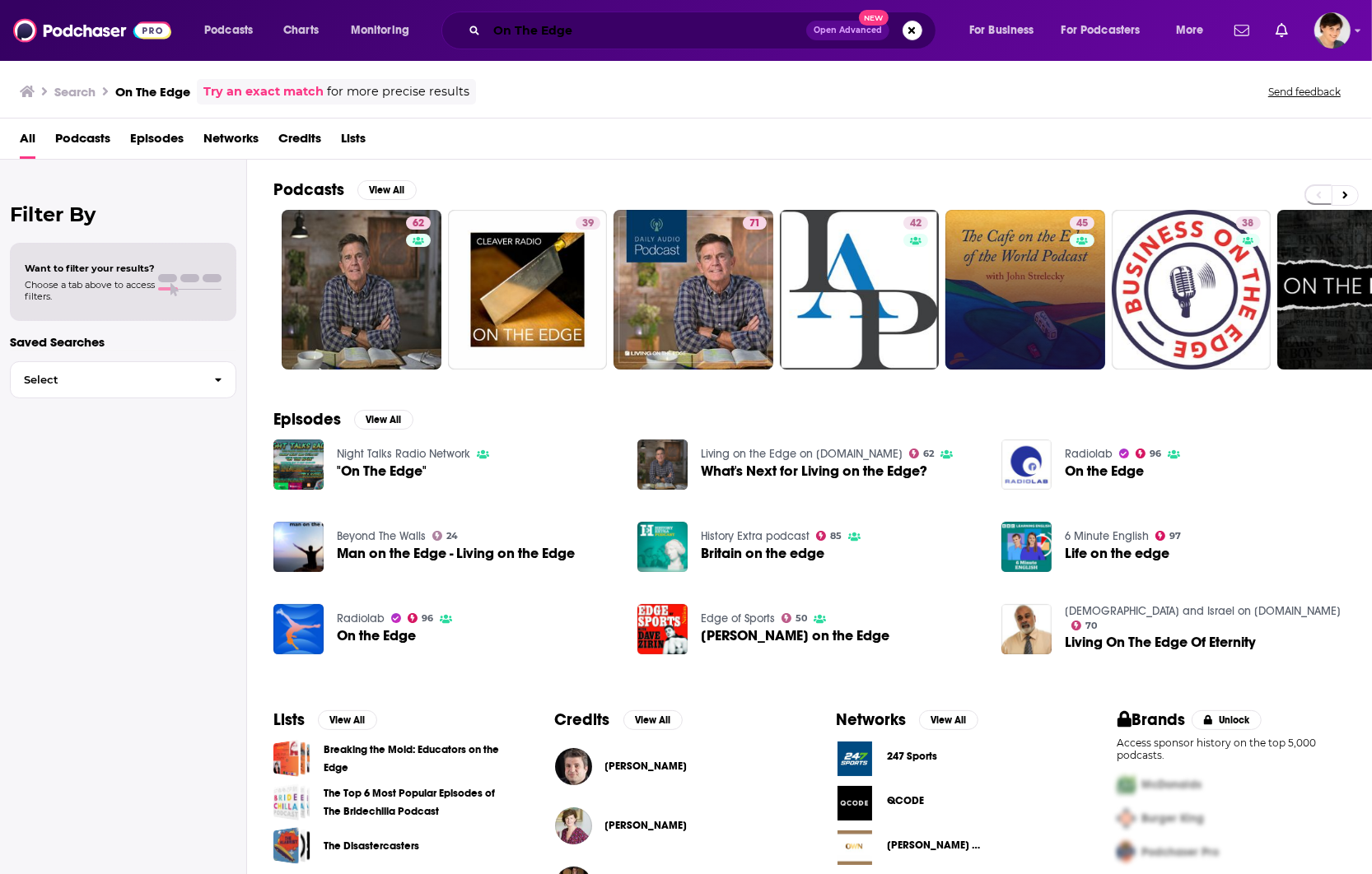
click at [496, 38] on input "On The Edge" at bounding box center [646, 30] width 320 height 26
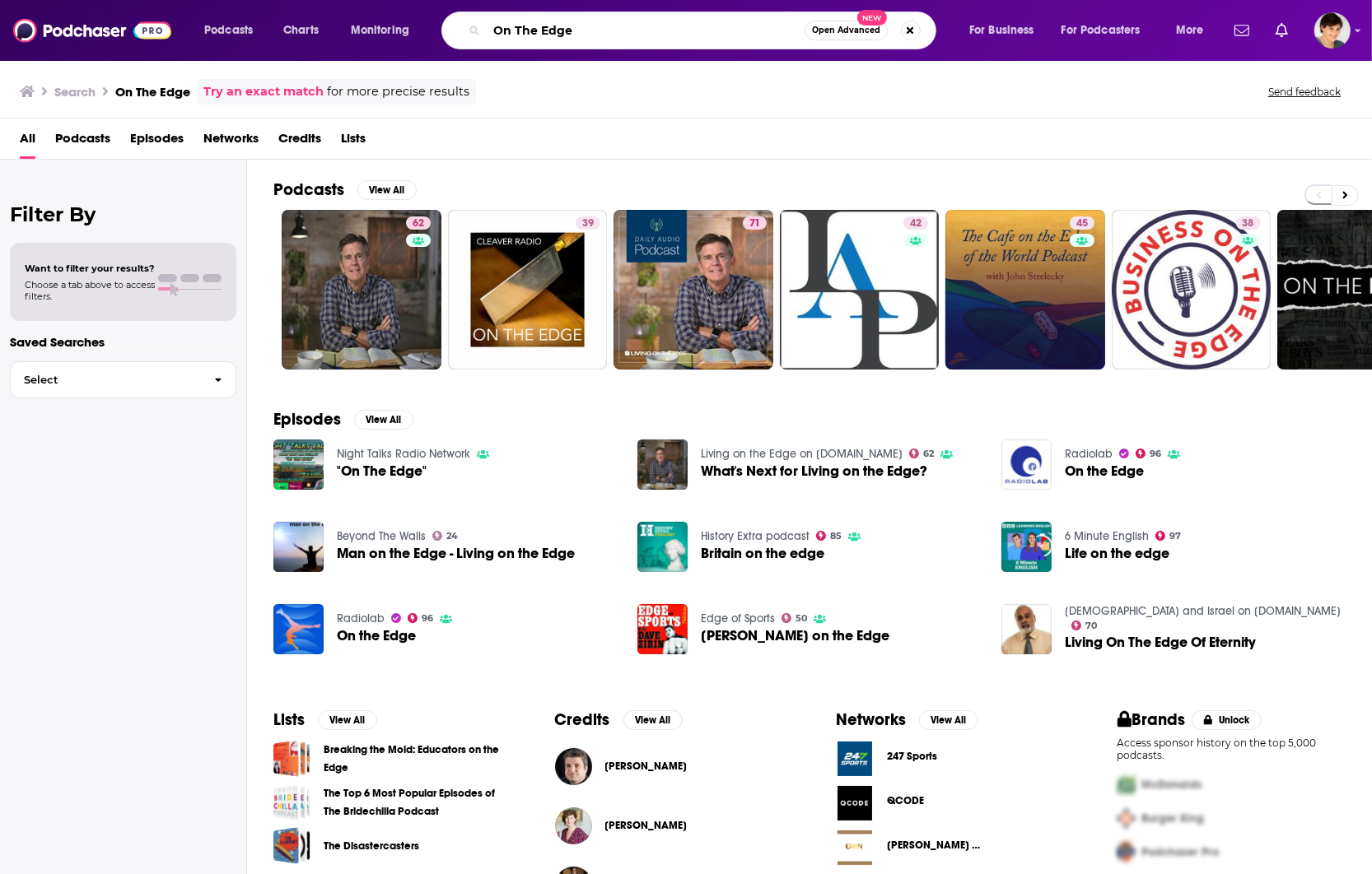
paste input "[PERSON_NAME]"
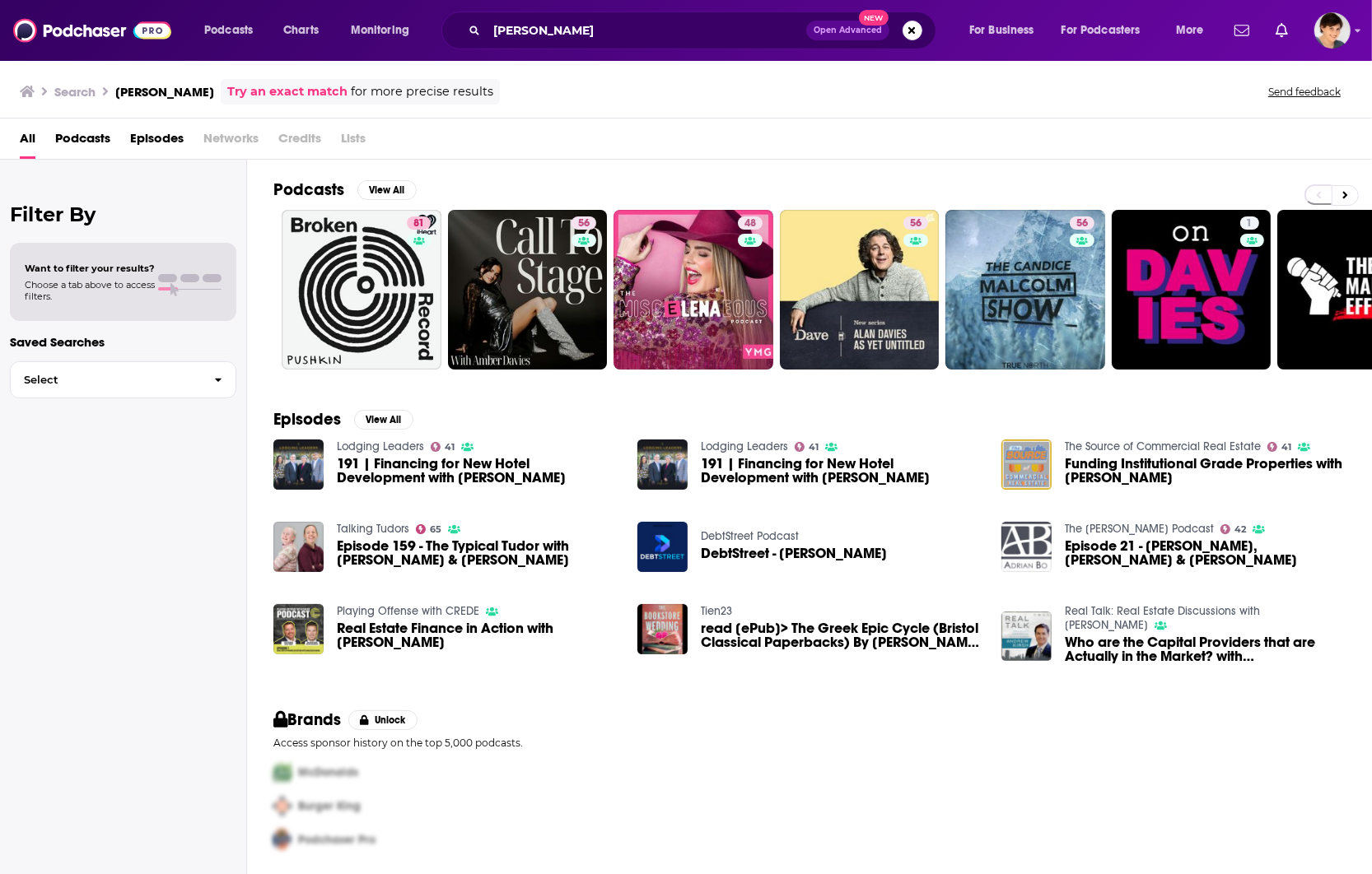
click at [586, 44] on div "[PERSON_NAME] Open Advanced New" at bounding box center [689, 31] width 496 height 38
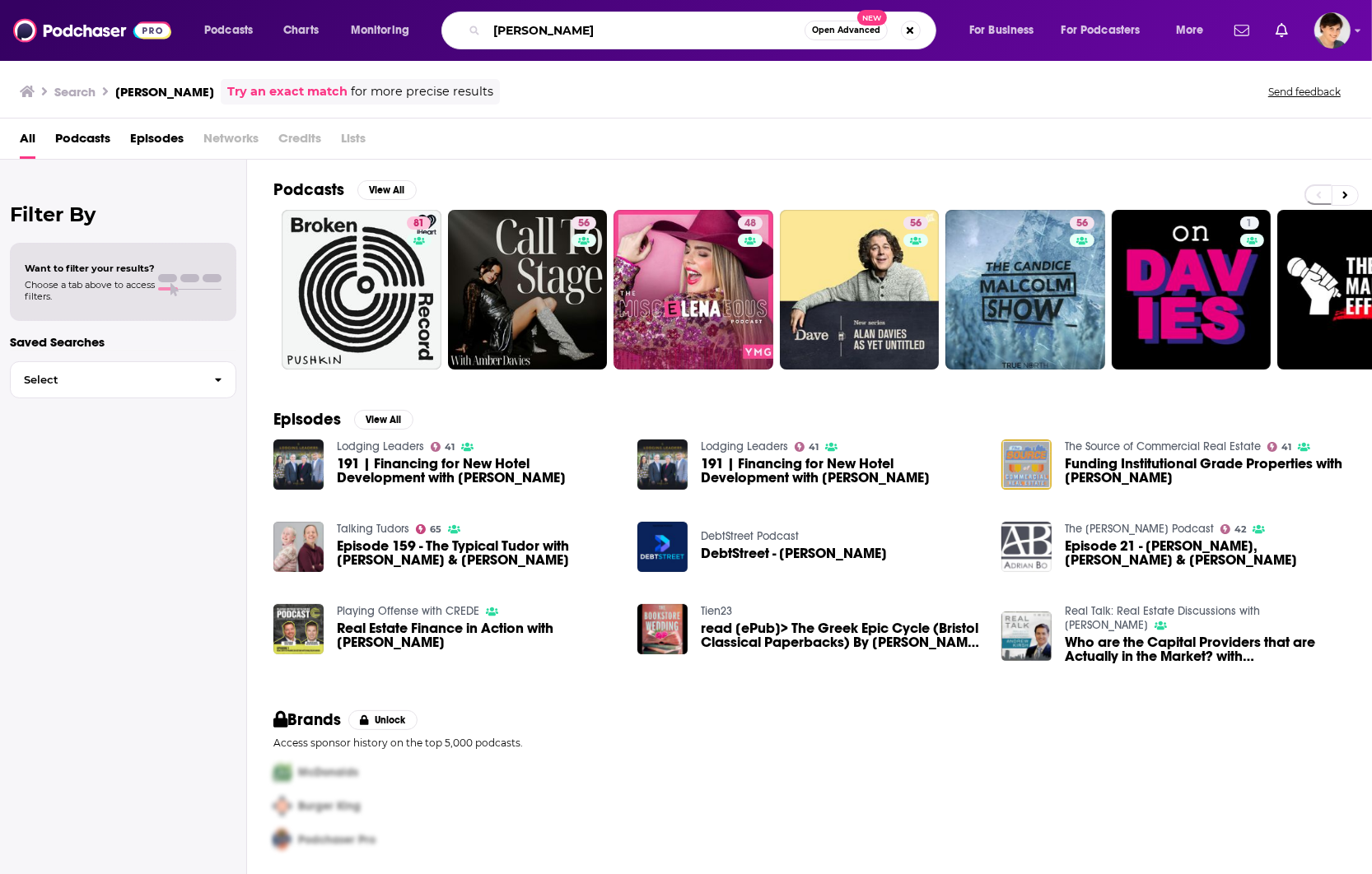
click at [594, 31] on input "[PERSON_NAME]" at bounding box center [645, 30] width 318 height 26
paste input "Healthcare is Hard: A Podcast for Insider"
type input "Healthcare is Hard: A Podcast for Insiders"
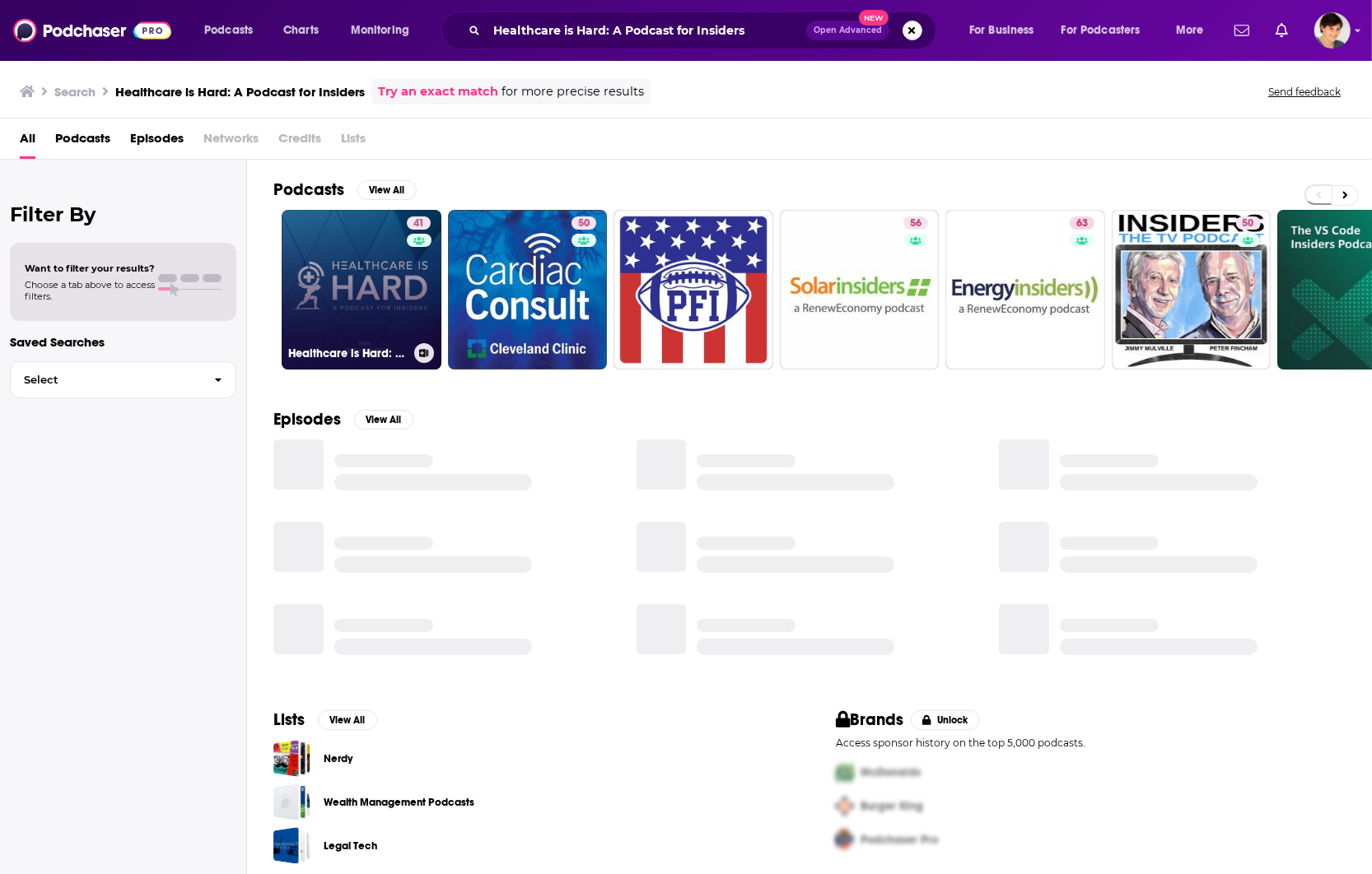
click at [364, 291] on link "41 Healthcare is Hard: A Podcast for Insiders" at bounding box center [362, 290] width 160 height 159
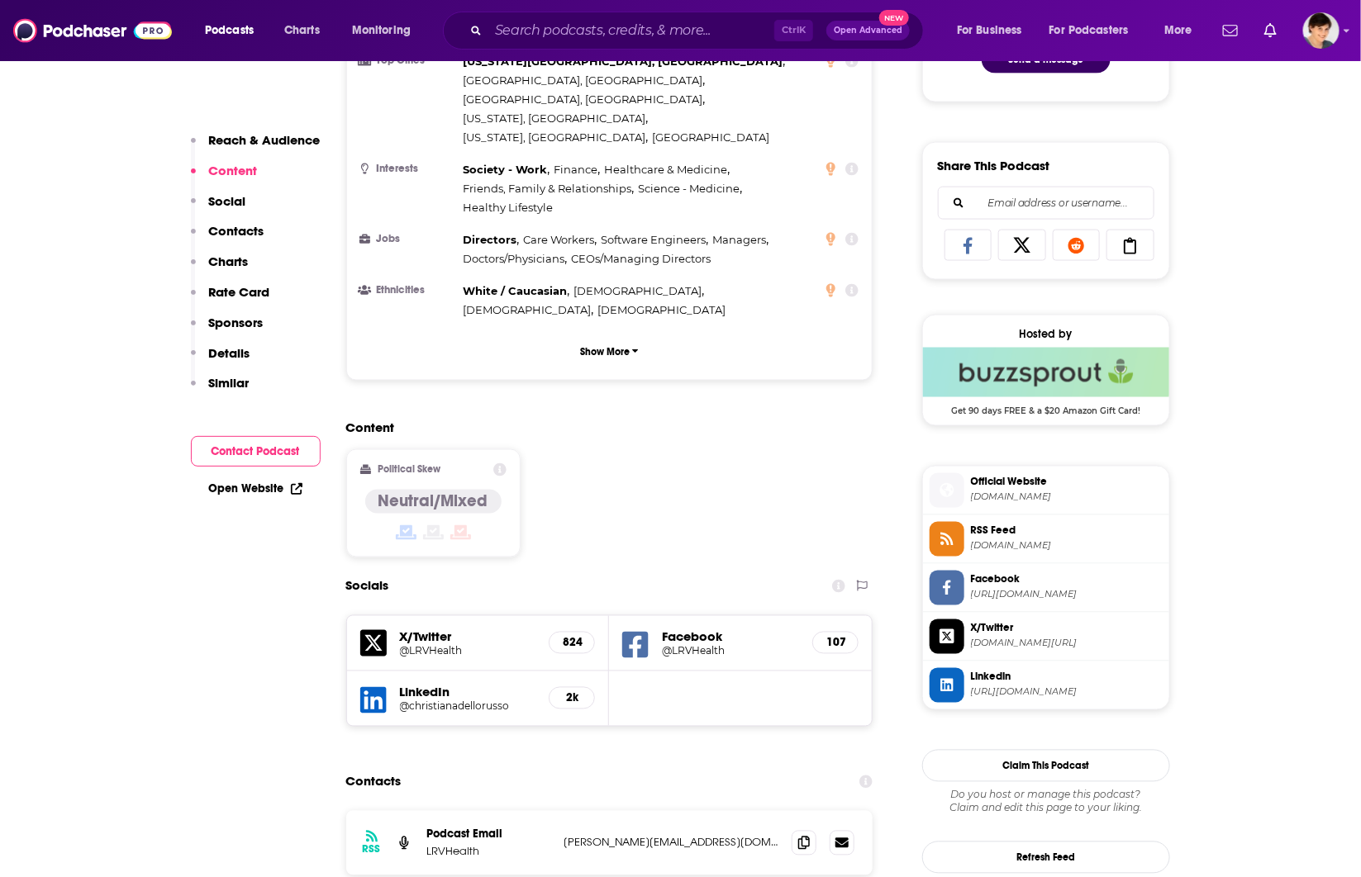
scroll to position [1136, 0]
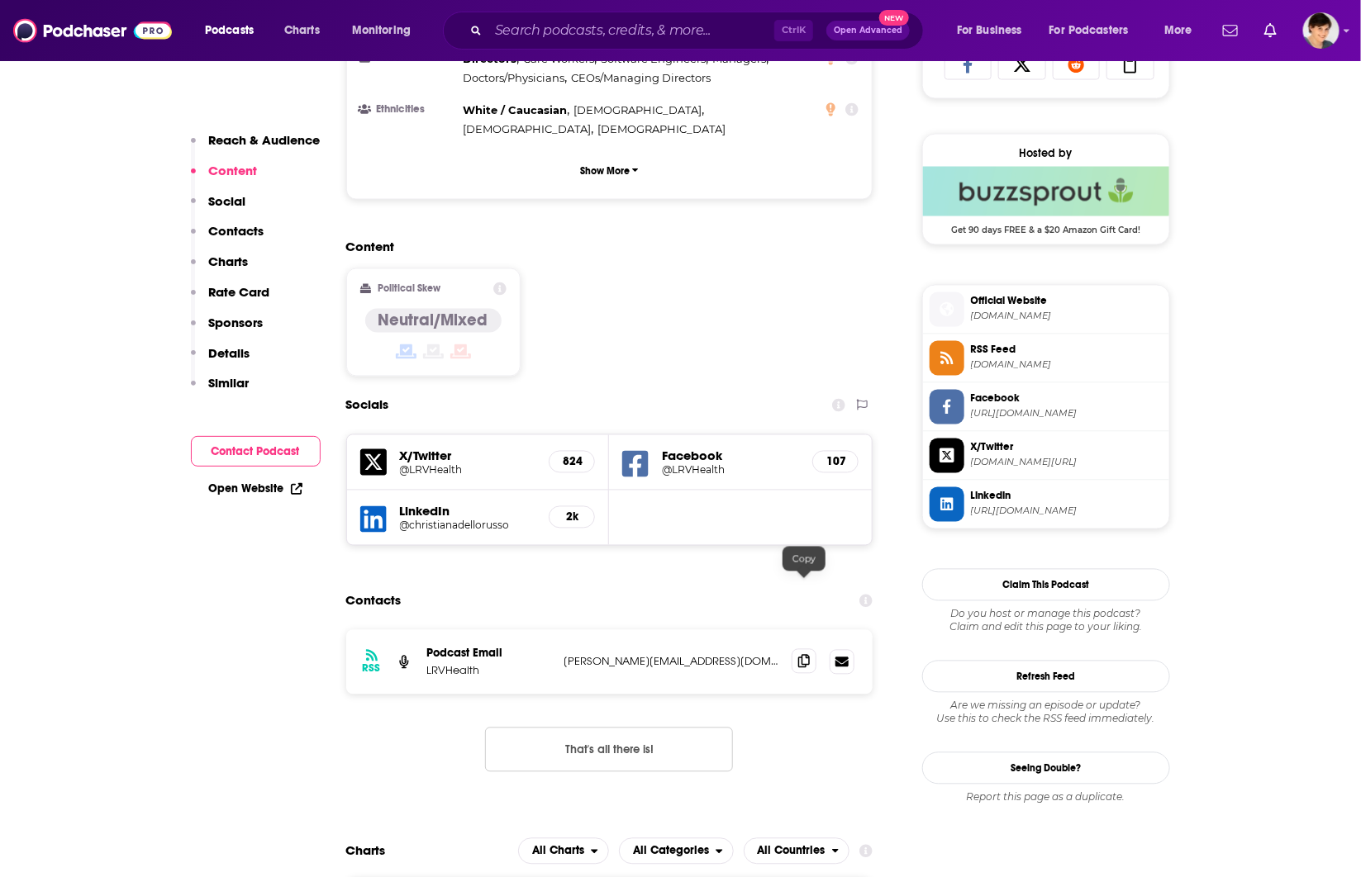
click at [802, 655] on icon at bounding box center [804, 661] width 12 height 13
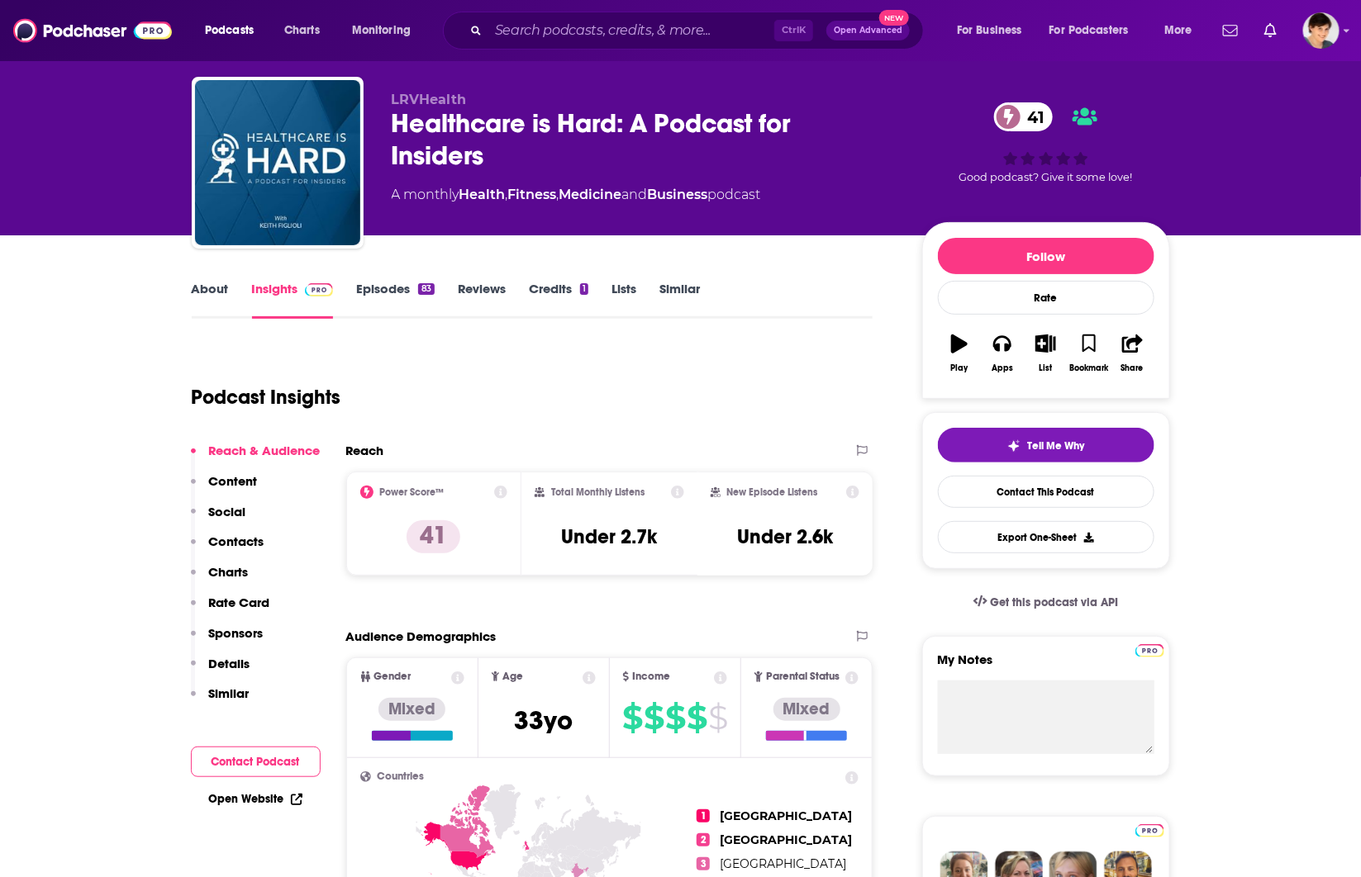
scroll to position [0, 0]
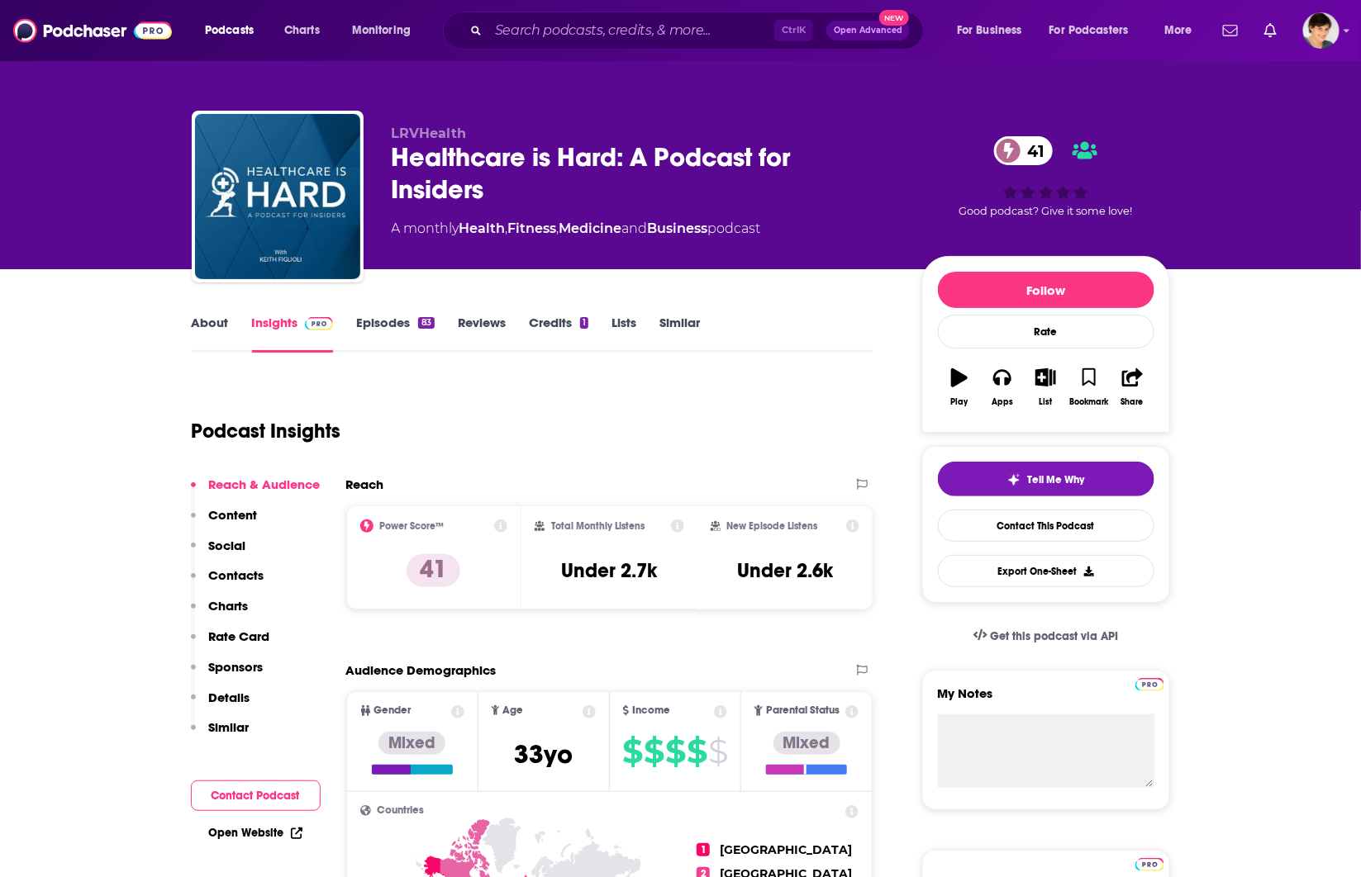
click at [213, 319] on link "About" at bounding box center [210, 334] width 37 height 38
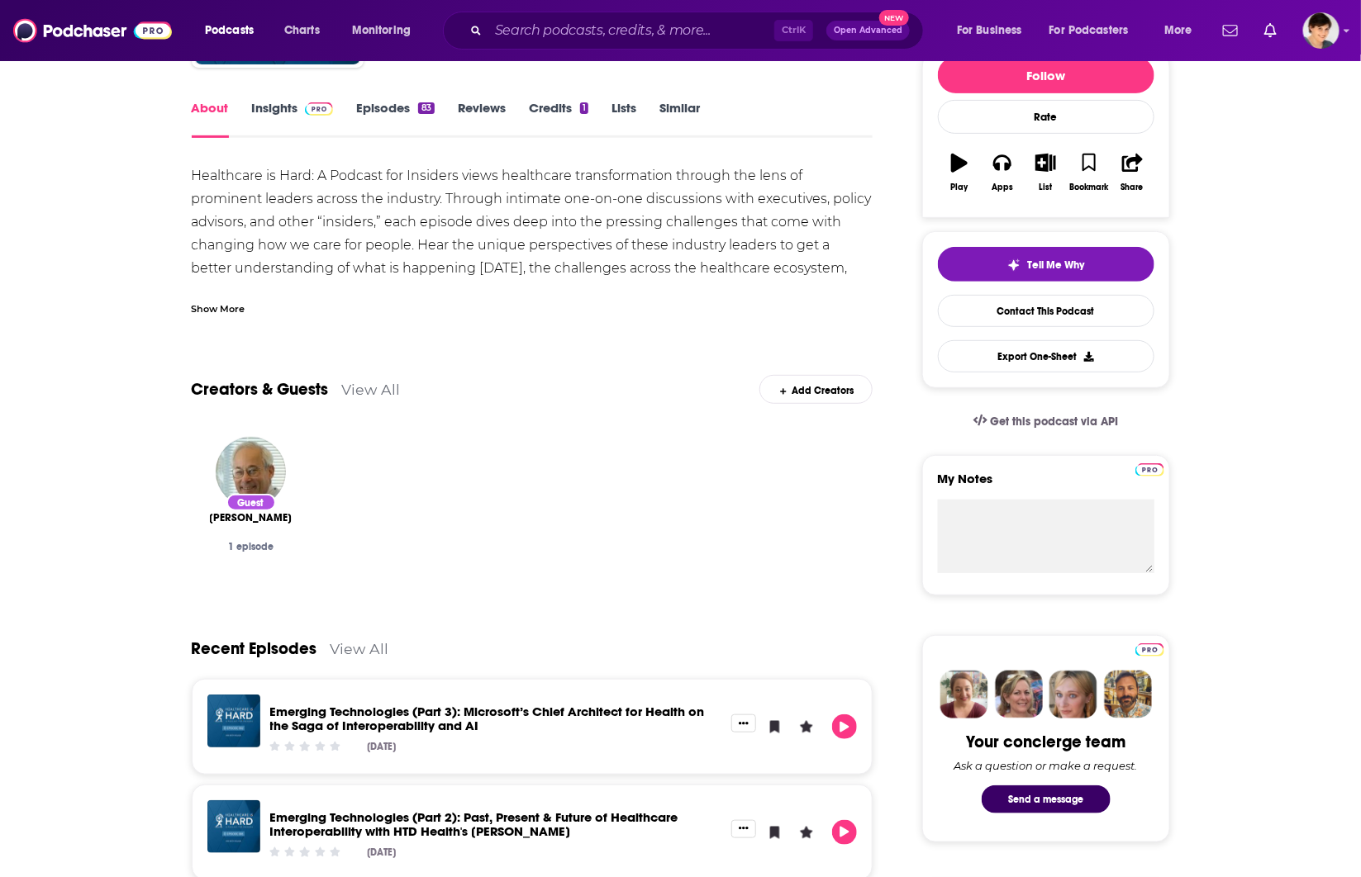
scroll to position [516, 0]
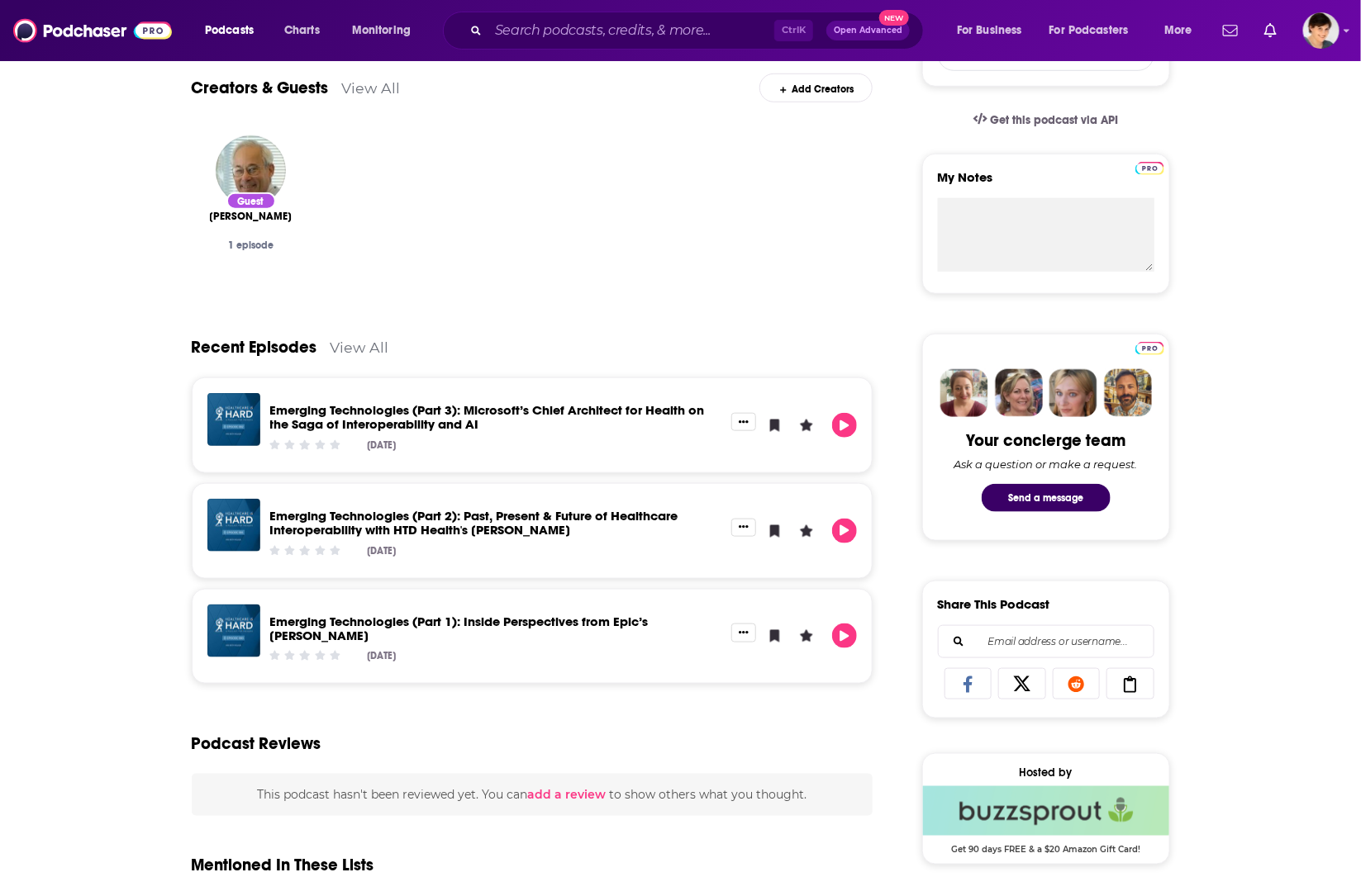
click at [104, 221] on div "About Insights Episodes 83 Reviews Credits 1 Lists Similar Healthcare is Hard: …" at bounding box center [680, 668] width 1361 height 1830
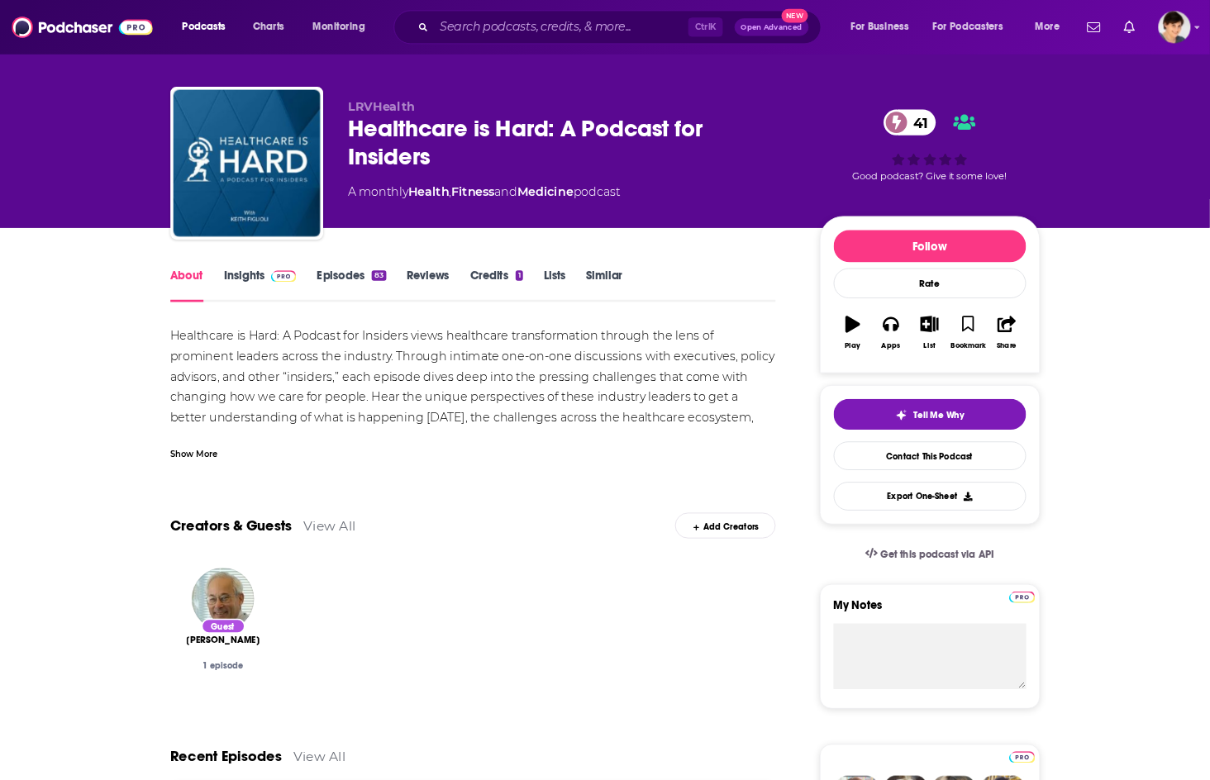
scroll to position [0, 0]
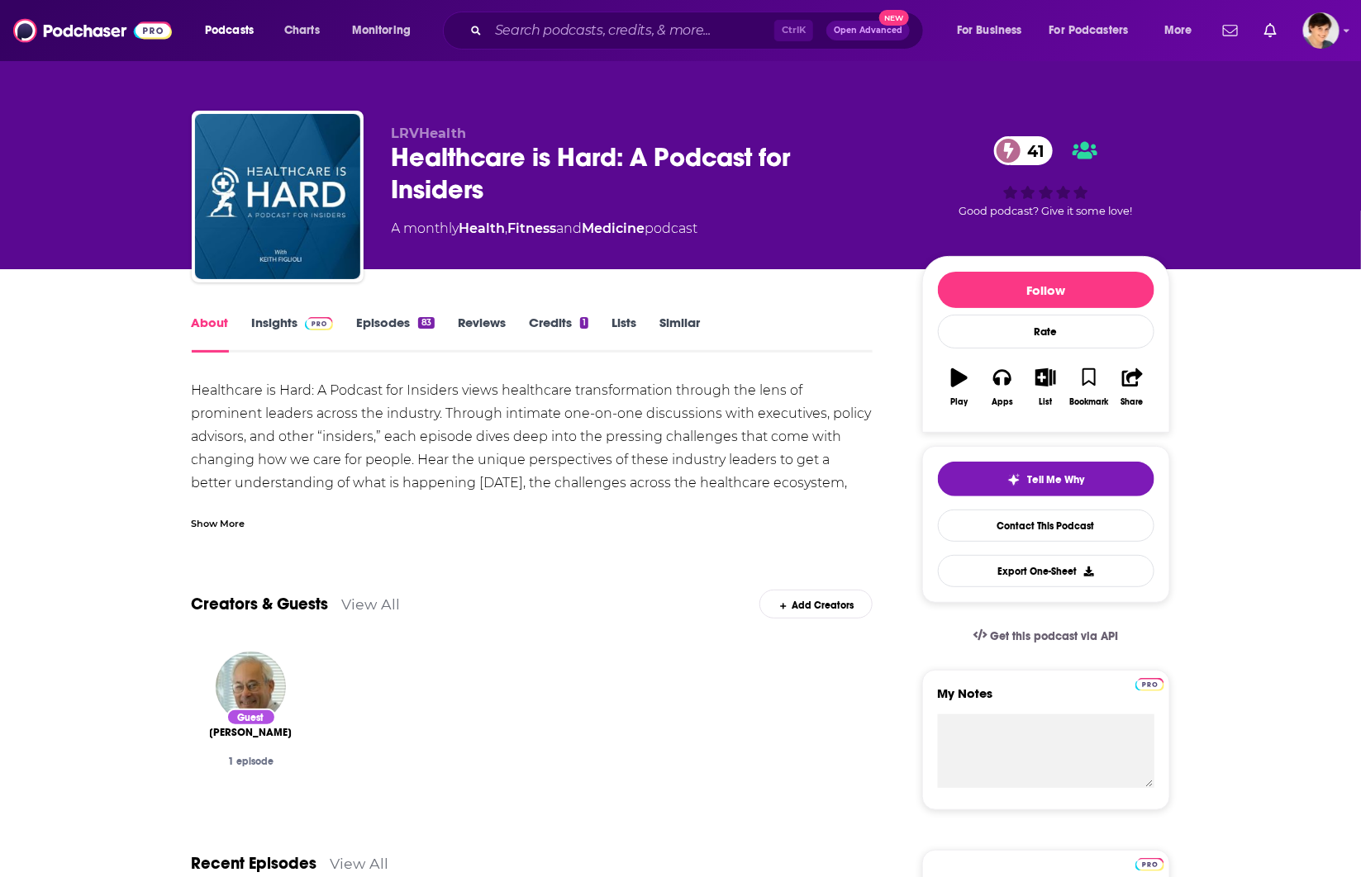
click at [445, 163] on div "Healthcare is Hard: A Podcast for Insiders 41" at bounding box center [644, 173] width 504 height 64
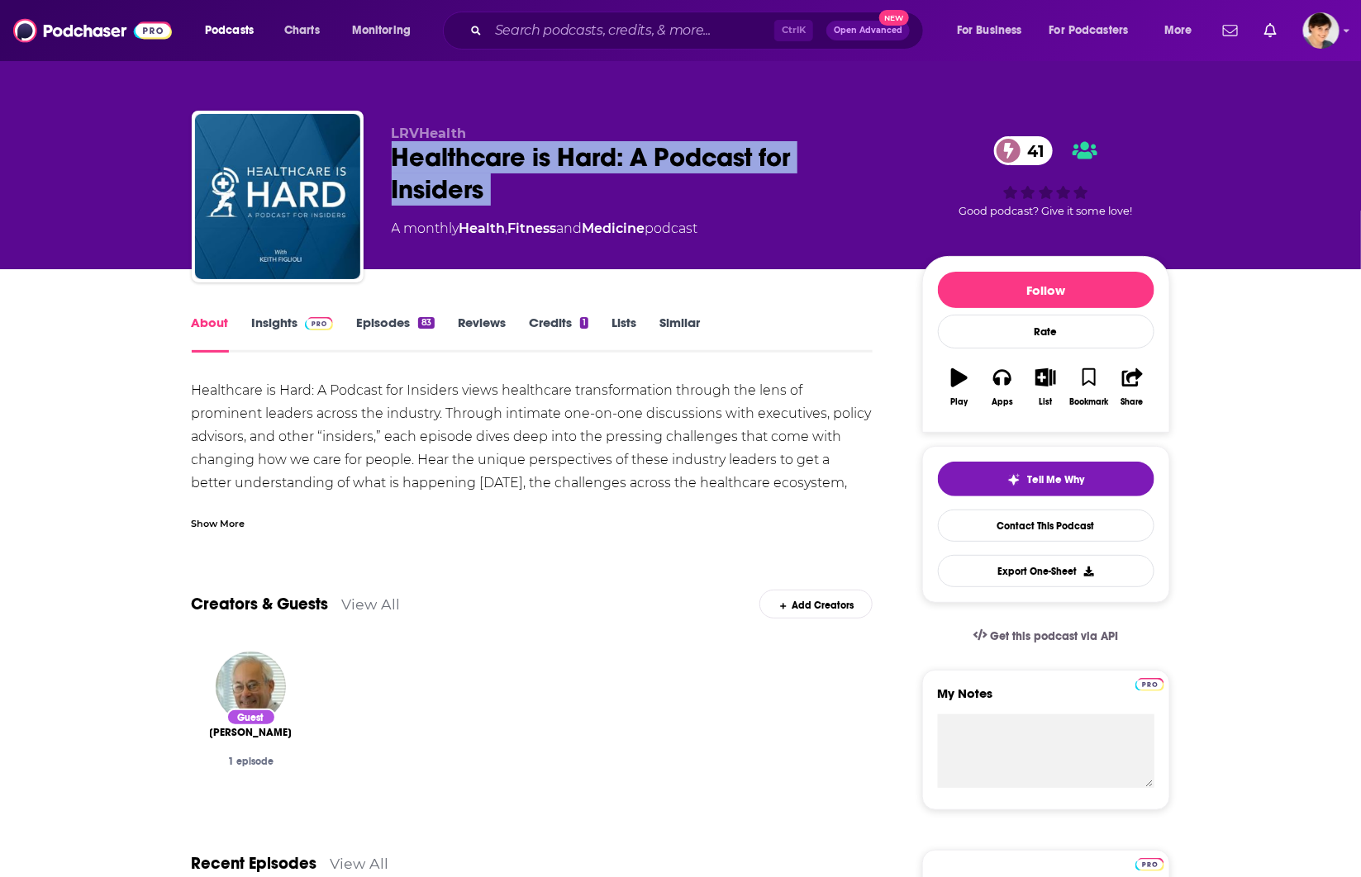
click at [445, 163] on div "Healthcare is Hard: A Podcast for Insiders 41" at bounding box center [644, 173] width 504 height 64
copy div "Healthcare is Hard: A Podcast for Insiders 41"
click at [200, 318] on link "About" at bounding box center [210, 334] width 37 height 38
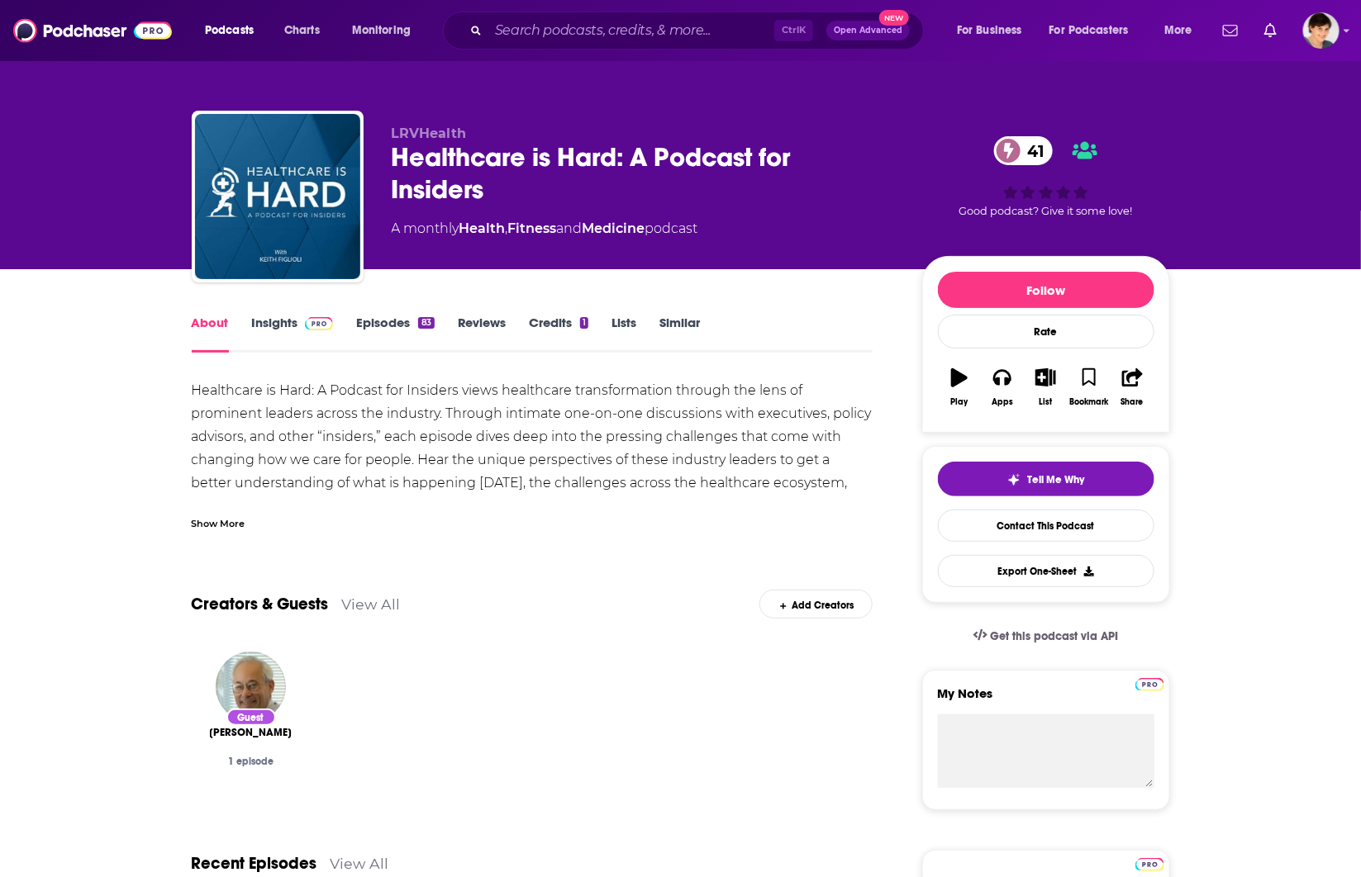
click at [229, 517] on div "Show More" at bounding box center [219, 523] width 54 height 16
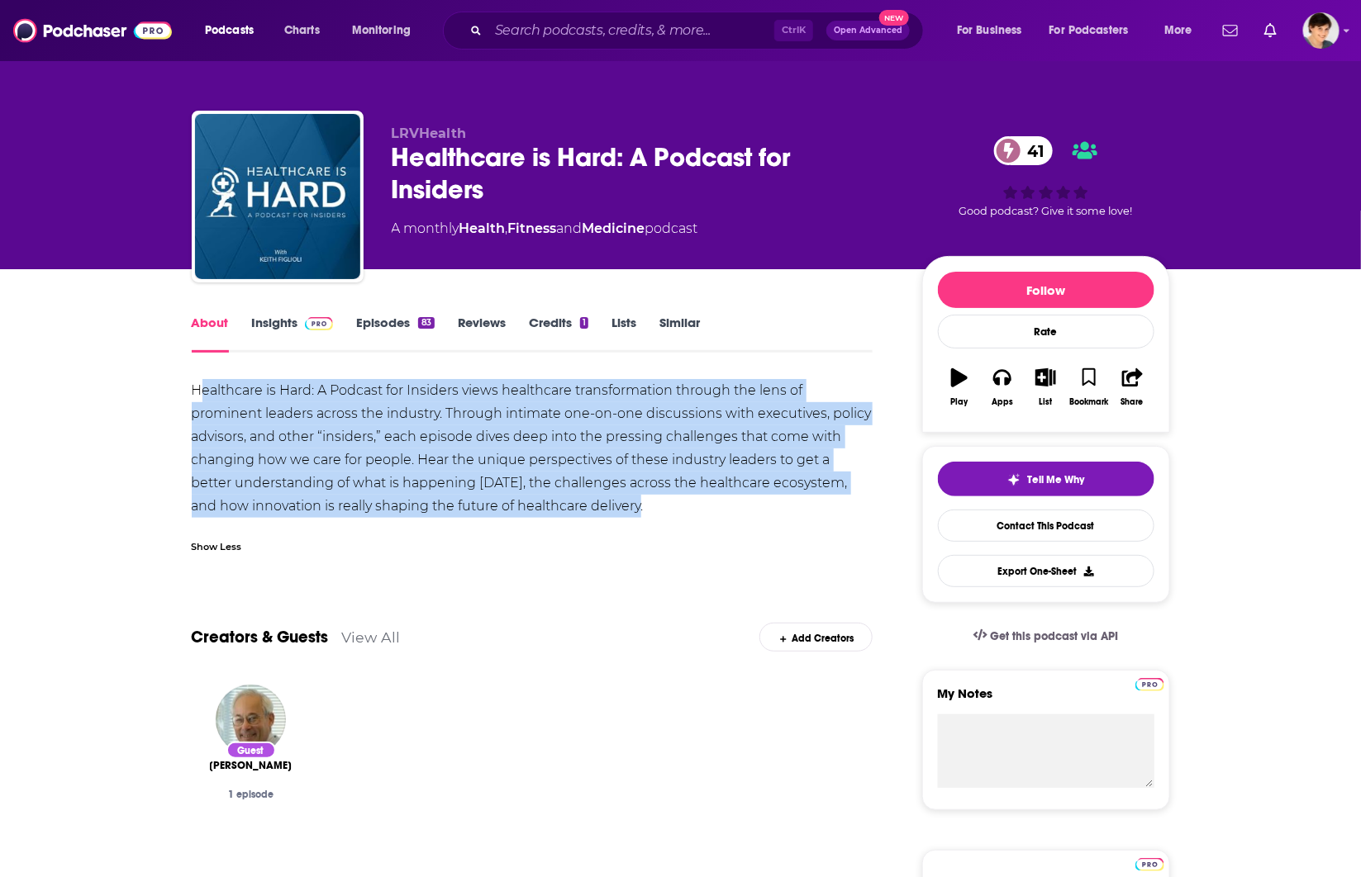
drag, startPoint x: 608, startPoint y: 505, endPoint x: 199, endPoint y: 397, distance: 422.9
click at [199, 397] on div "Healthcare is Hard: A Podcast for Insiders views healthcare transformation thro…" at bounding box center [533, 448] width 682 height 139
copy div "ealthcare is Hard: A Podcast for Insiders views healthcare transformation throu…"
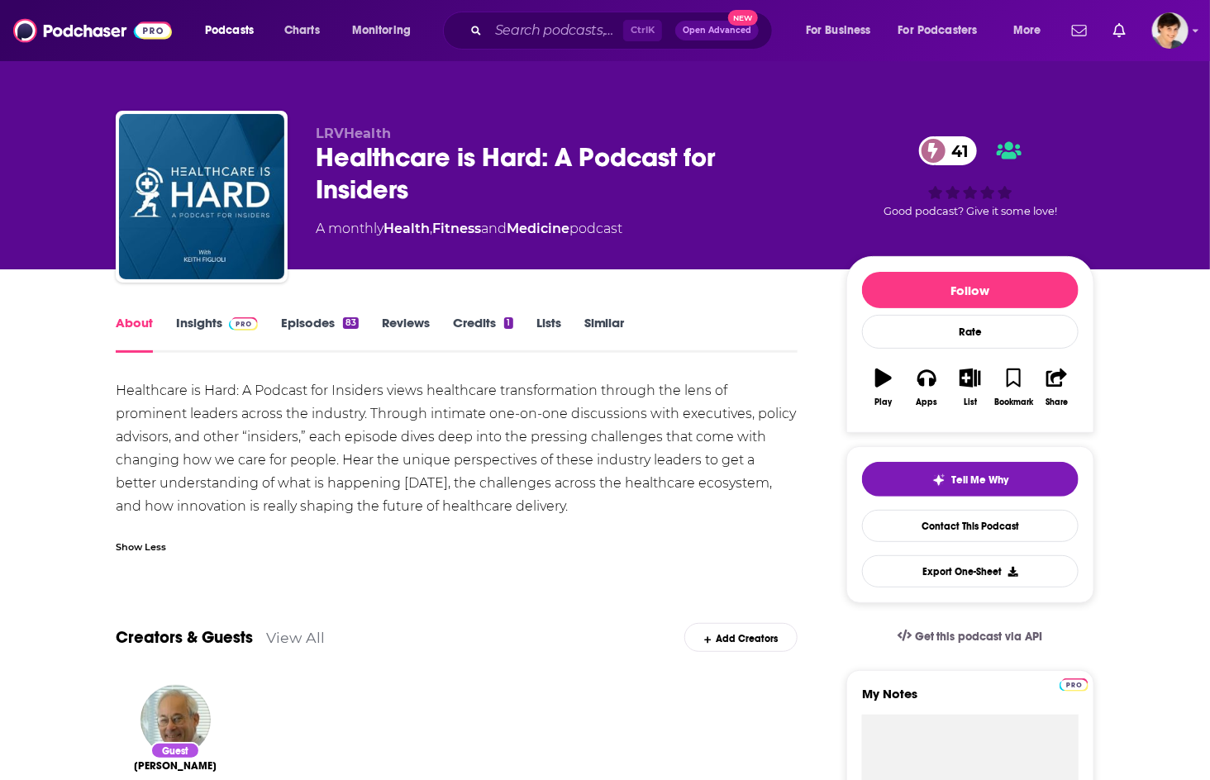
click at [509, 21] on input "Search podcasts, credits, & more..." at bounding box center [555, 30] width 135 height 26
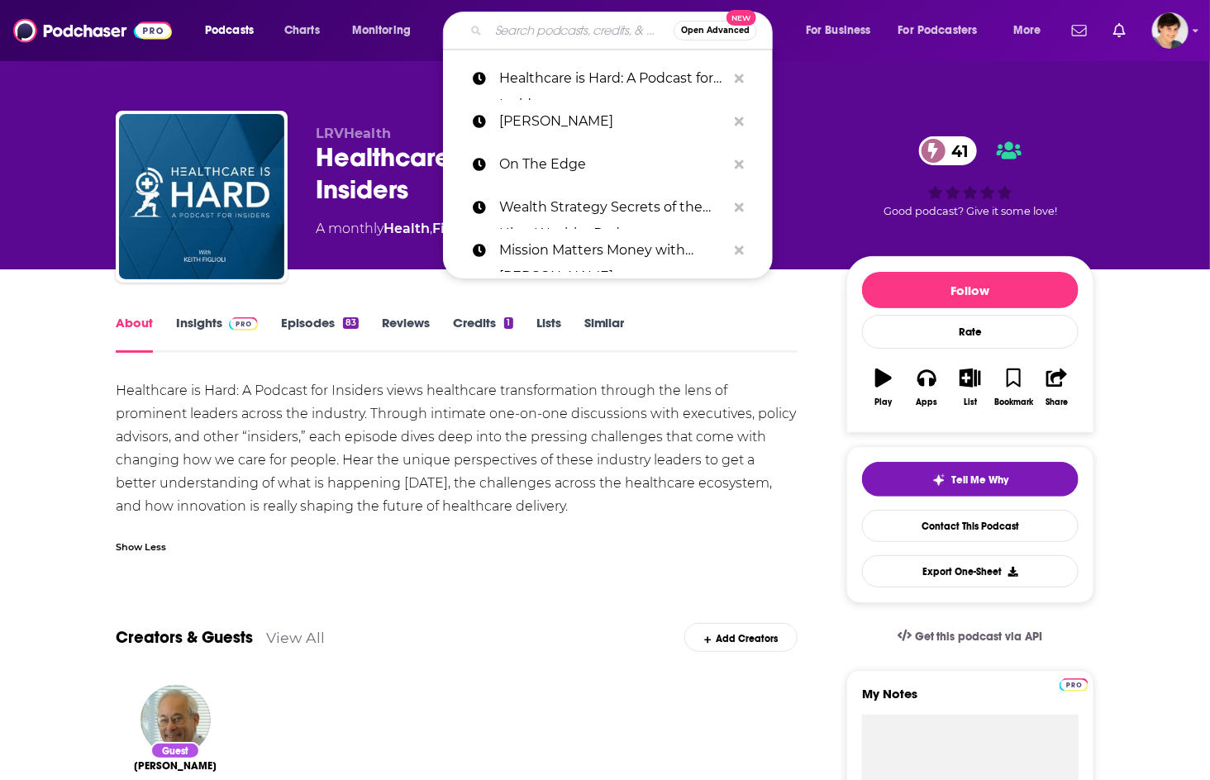
paste input "[PERSON_NAME] Healthcare Podcast"
type input "[PERSON_NAME] Healthcare Podcast"
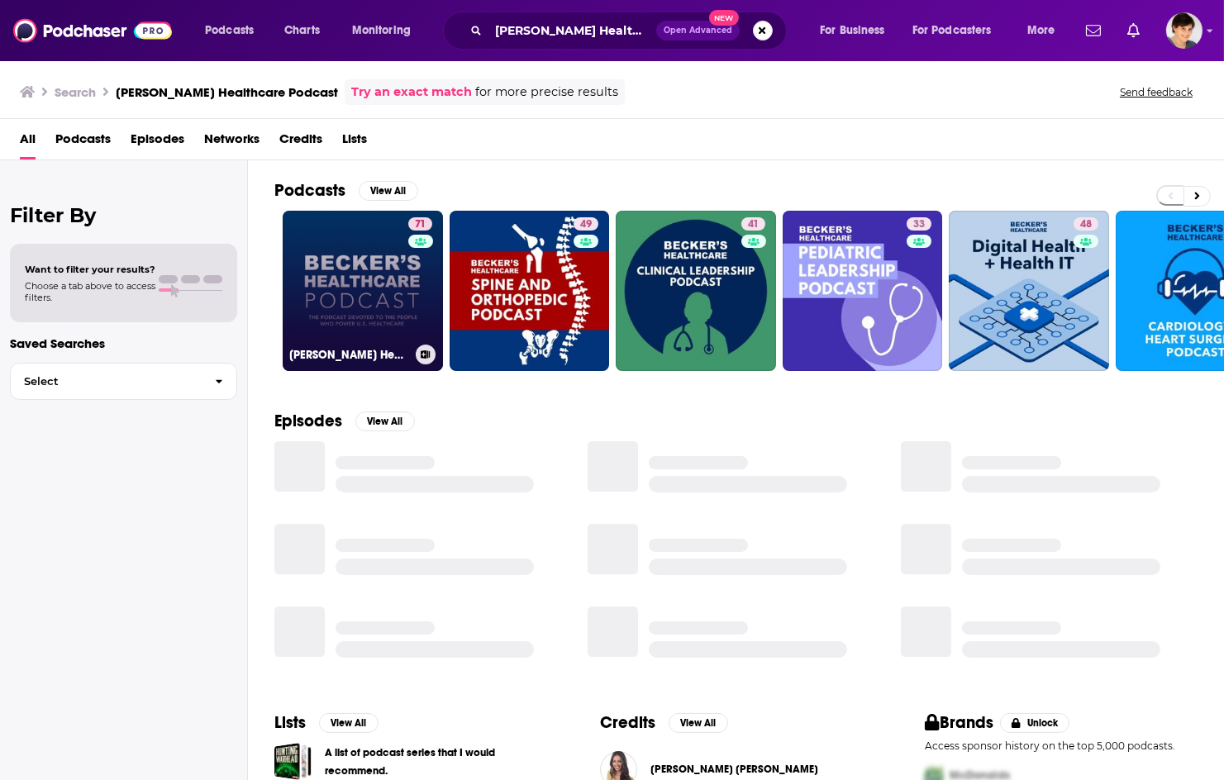
click at [362, 279] on link "71 [PERSON_NAME] Healthcare Podcast" at bounding box center [363, 291] width 160 height 160
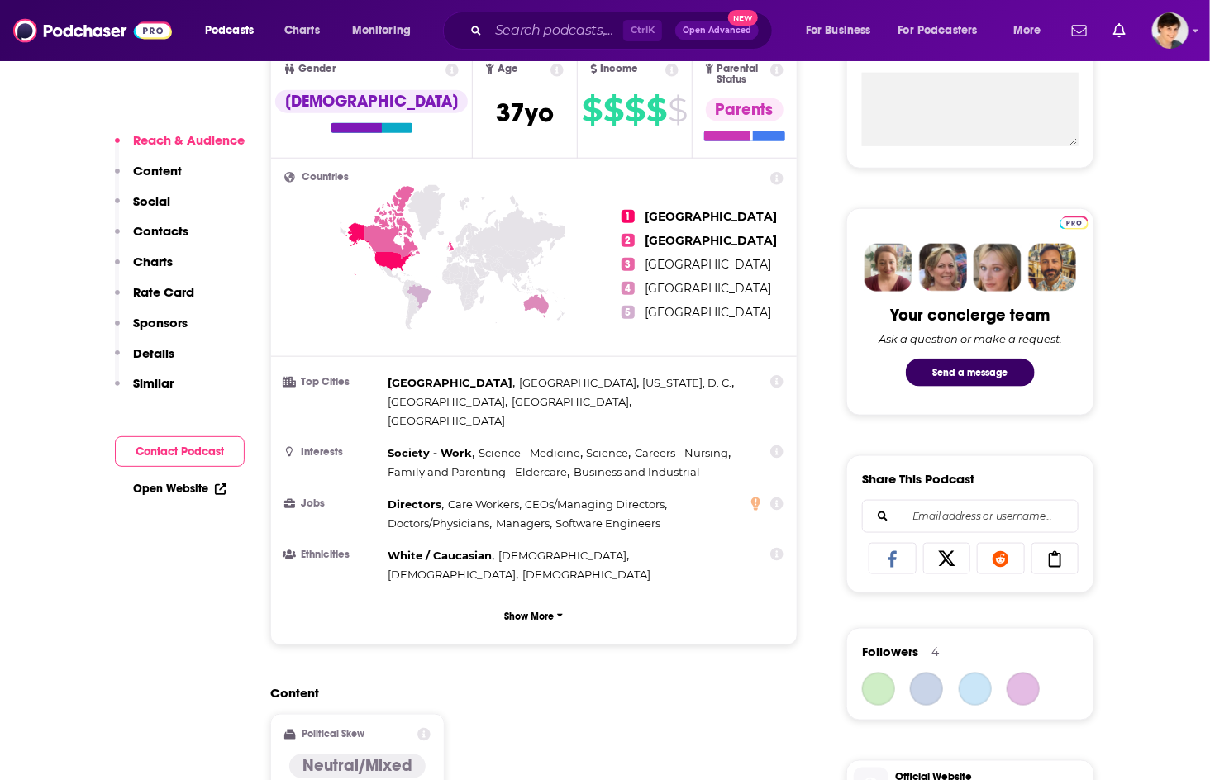
scroll to position [1101, 0]
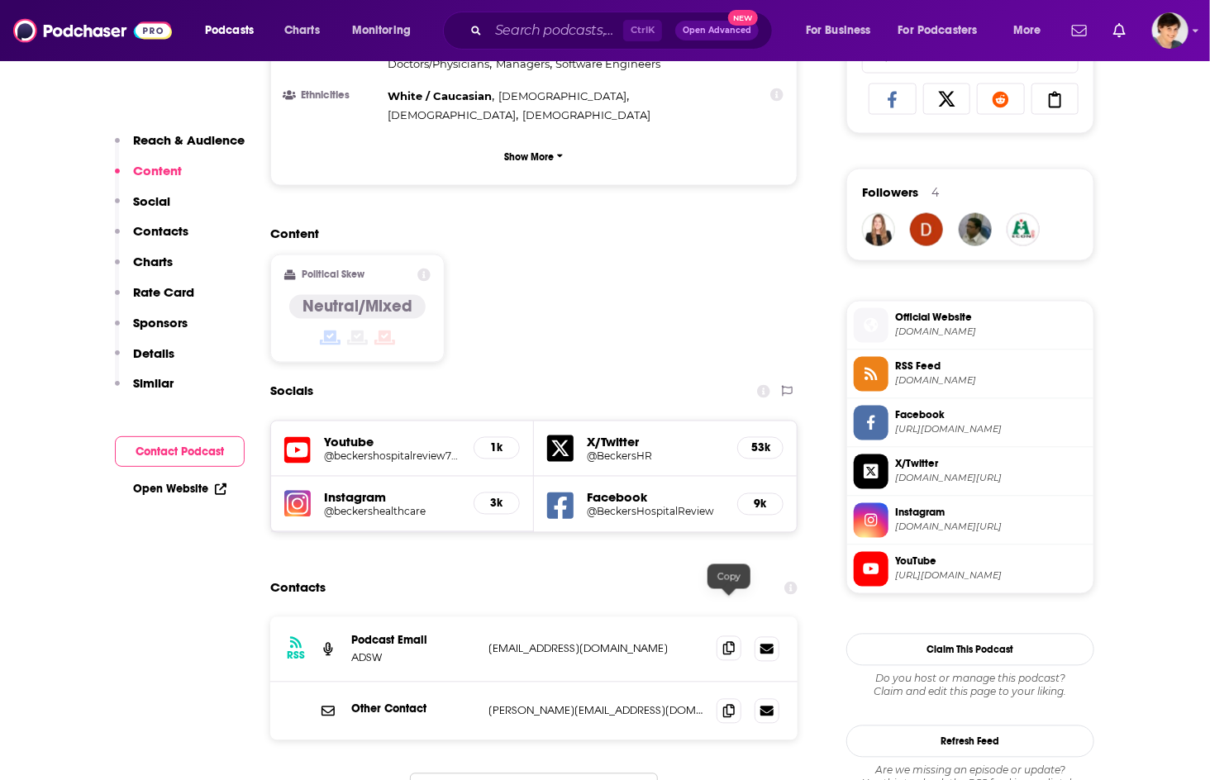
click at [723, 642] on icon at bounding box center [729, 648] width 12 height 13
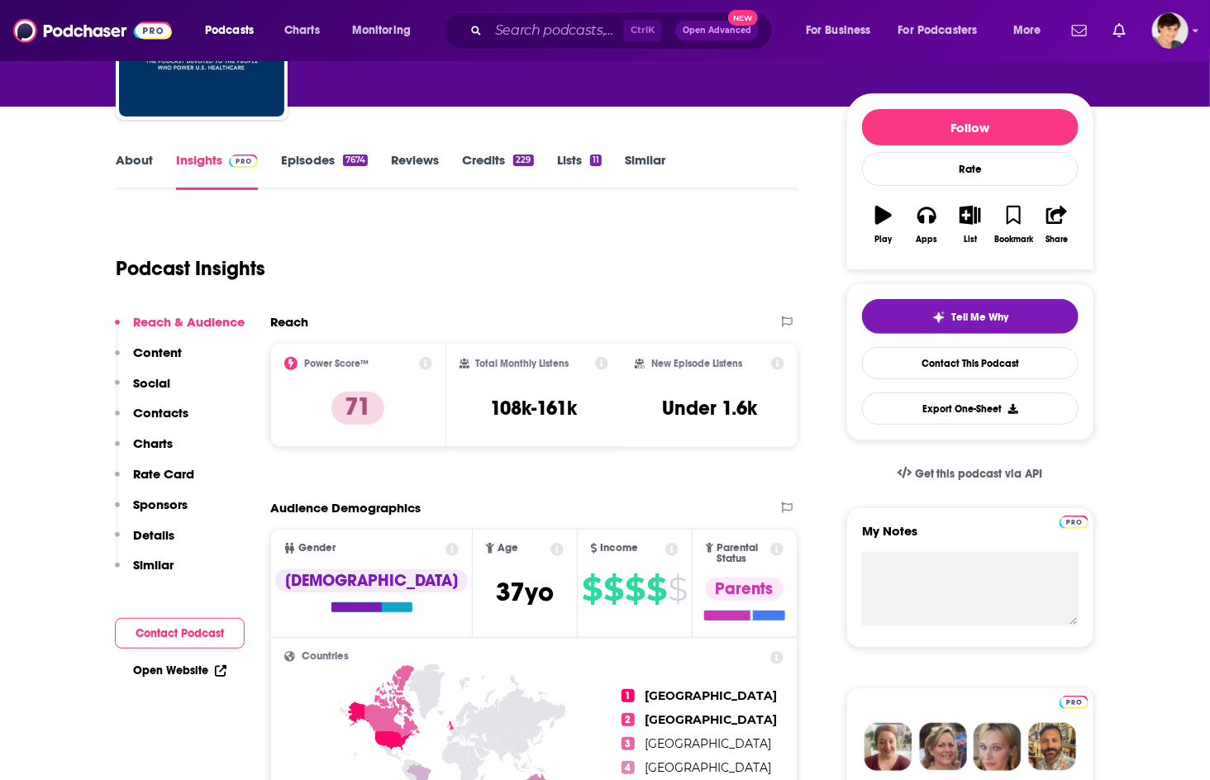
scroll to position [0, 0]
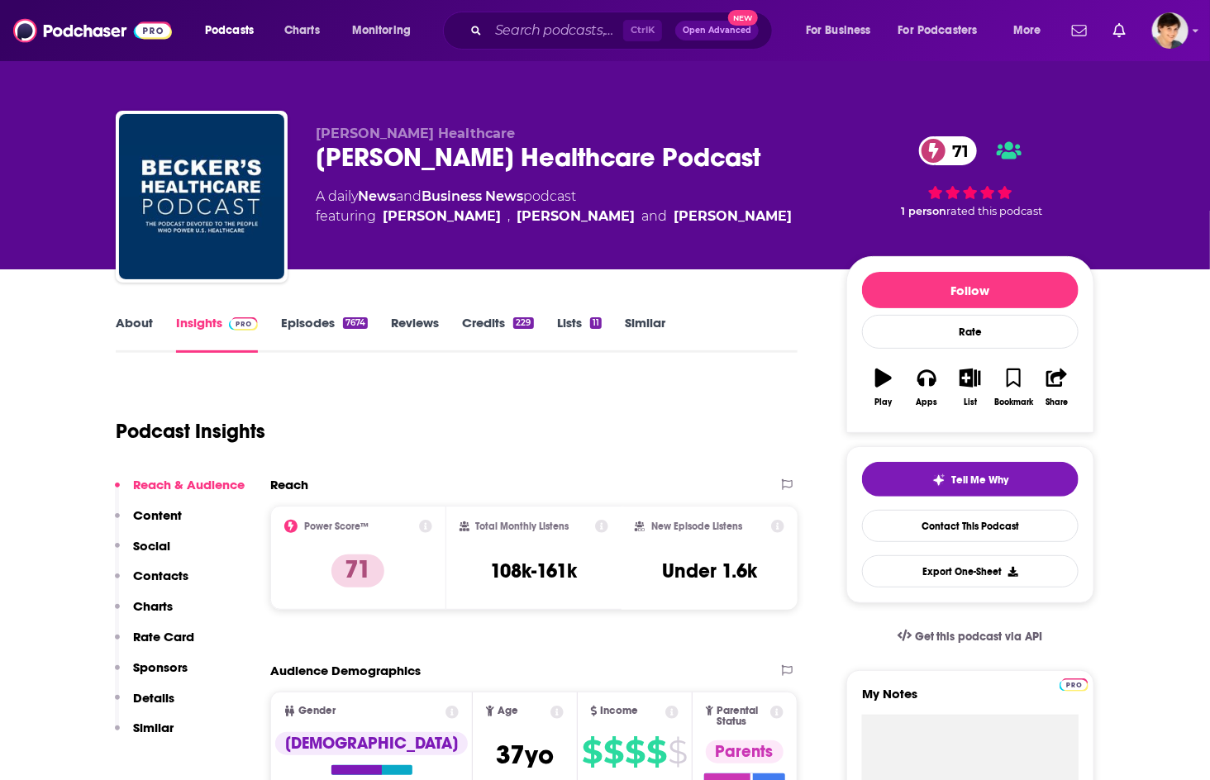
click at [136, 323] on link "About" at bounding box center [134, 334] width 37 height 38
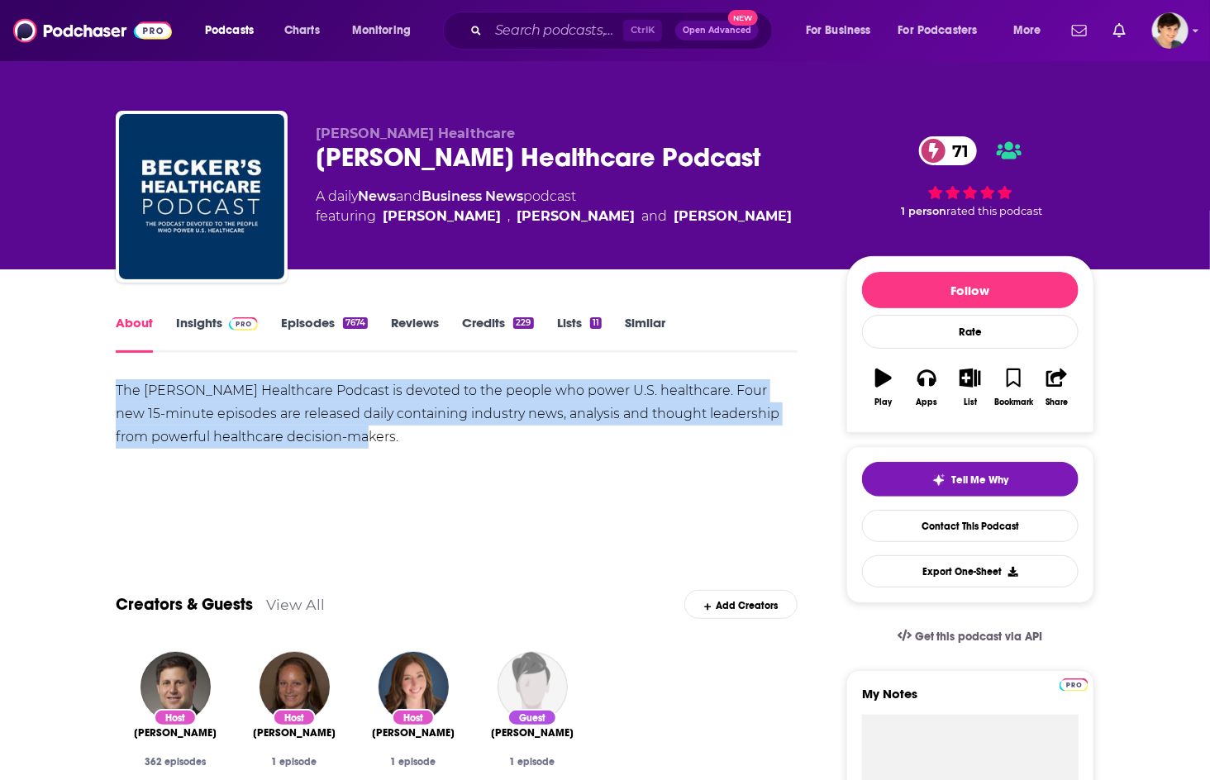
drag, startPoint x: 397, startPoint y: 443, endPoint x: 100, endPoint y: 386, distance: 302.9
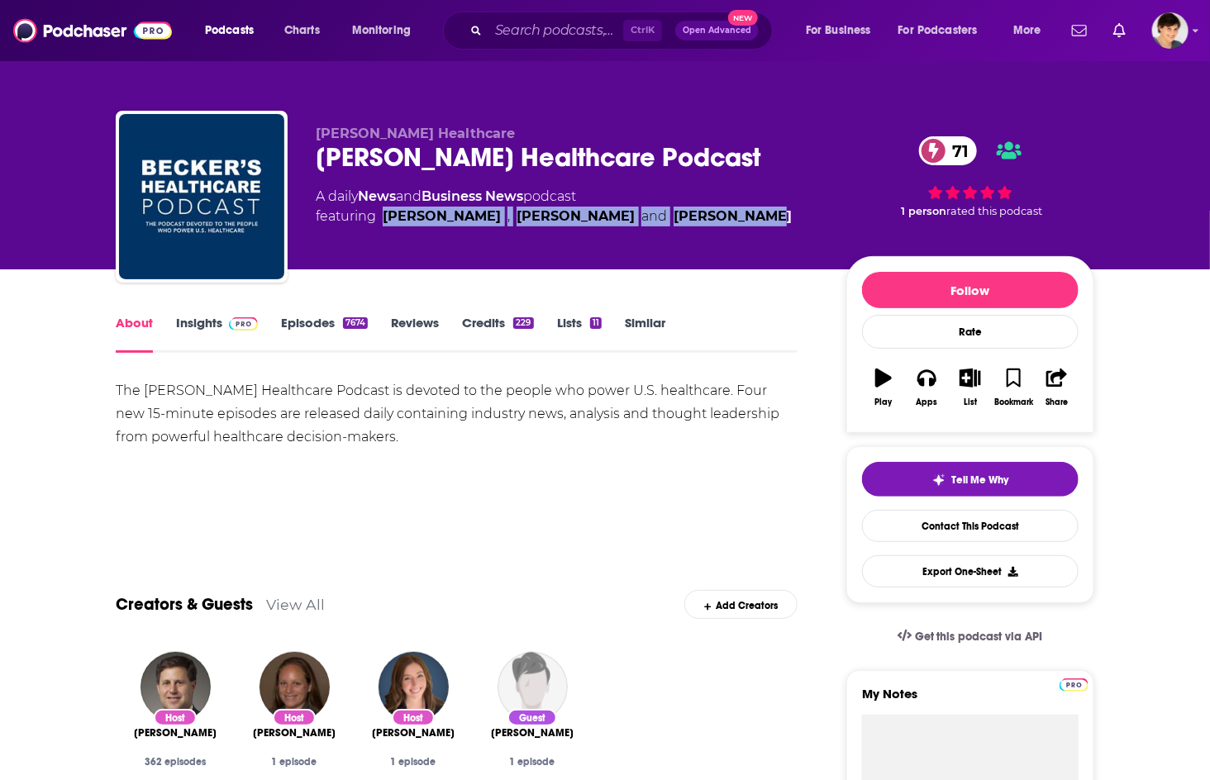
drag, startPoint x: 708, startPoint y: 218, endPoint x: 386, endPoint y: 229, distance: 322.4
click at [386, 229] on div "[PERSON_NAME] Healthcare [PERSON_NAME] Healthcare Podcast 71 A daily News and B…" at bounding box center [568, 192] width 504 height 132
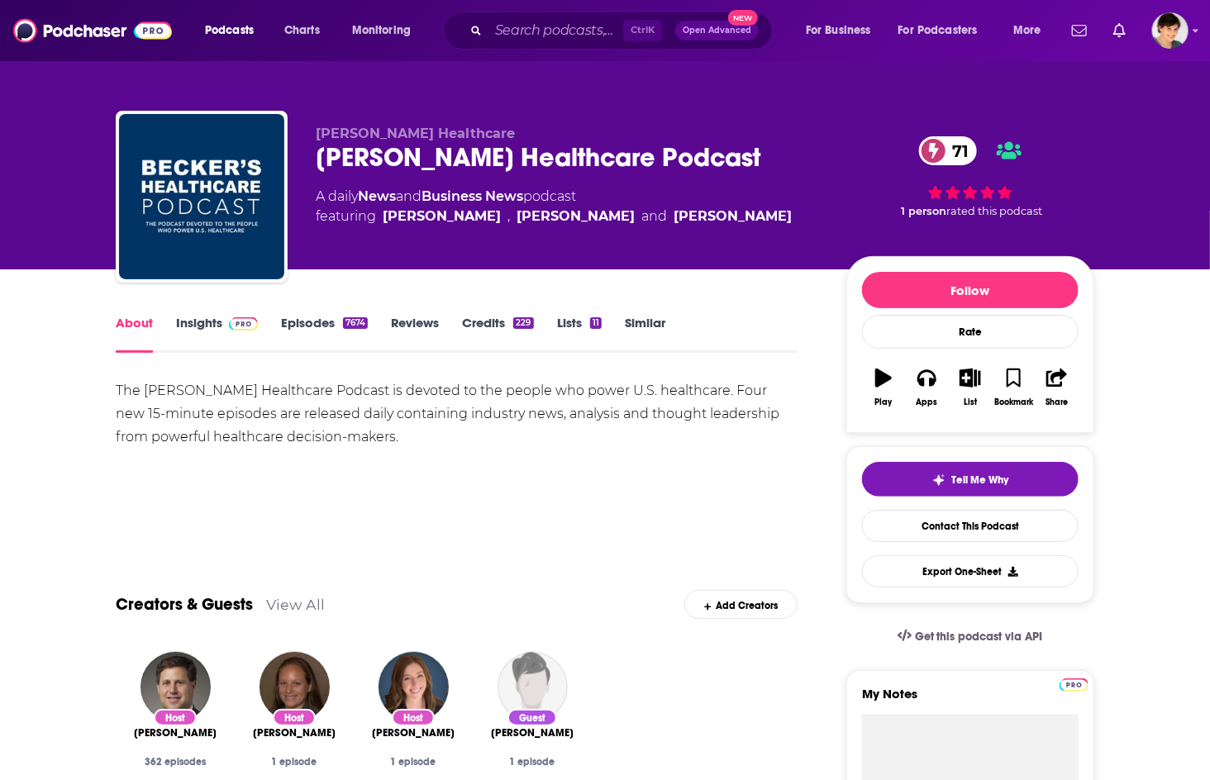
click at [190, 329] on link "Insights" at bounding box center [217, 334] width 82 height 38
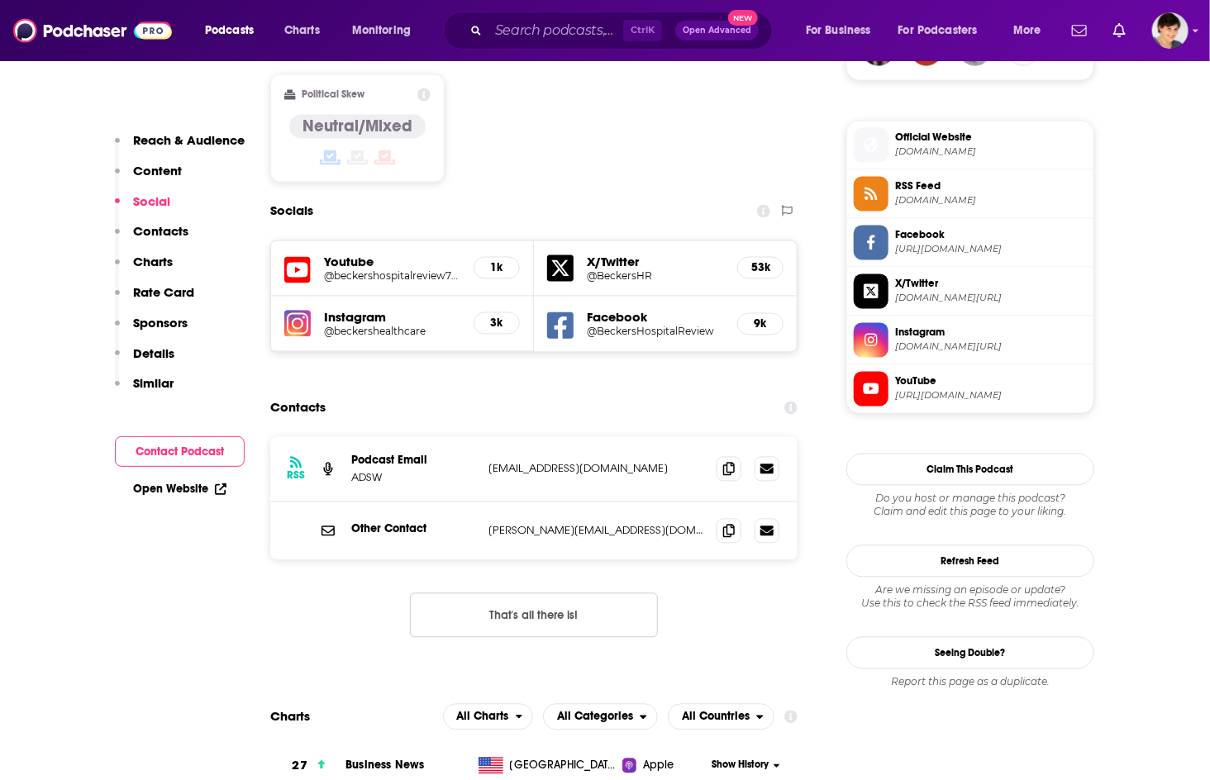
scroll to position [1285, 0]
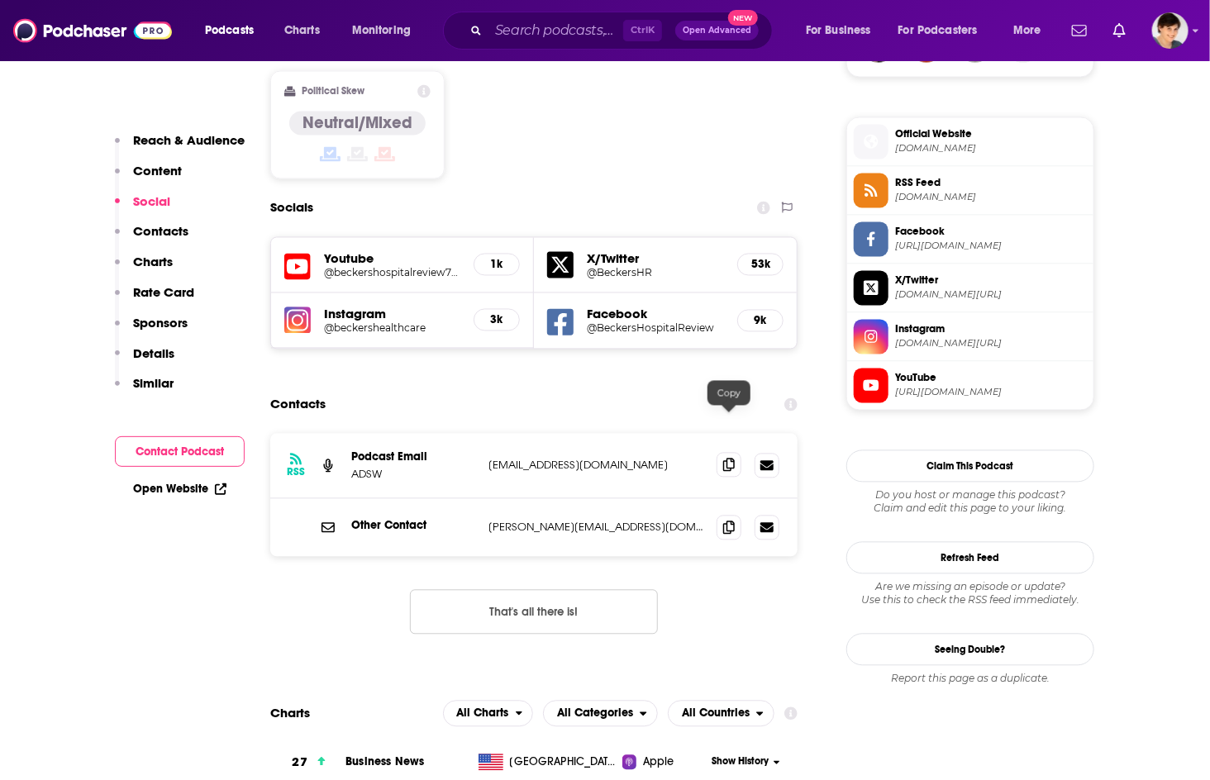
click at [723, 459] on icon at bounding box center [729, 465] width 12 height 13
drag, startPoint x: 60, startPoint y: 234, endPoint x: 81, endPoint y: 203, distance: 36.9
click at [526, 30] on input "Search podcasts, credits, & more..." at bounding box center [555, 30] width 135 height 26
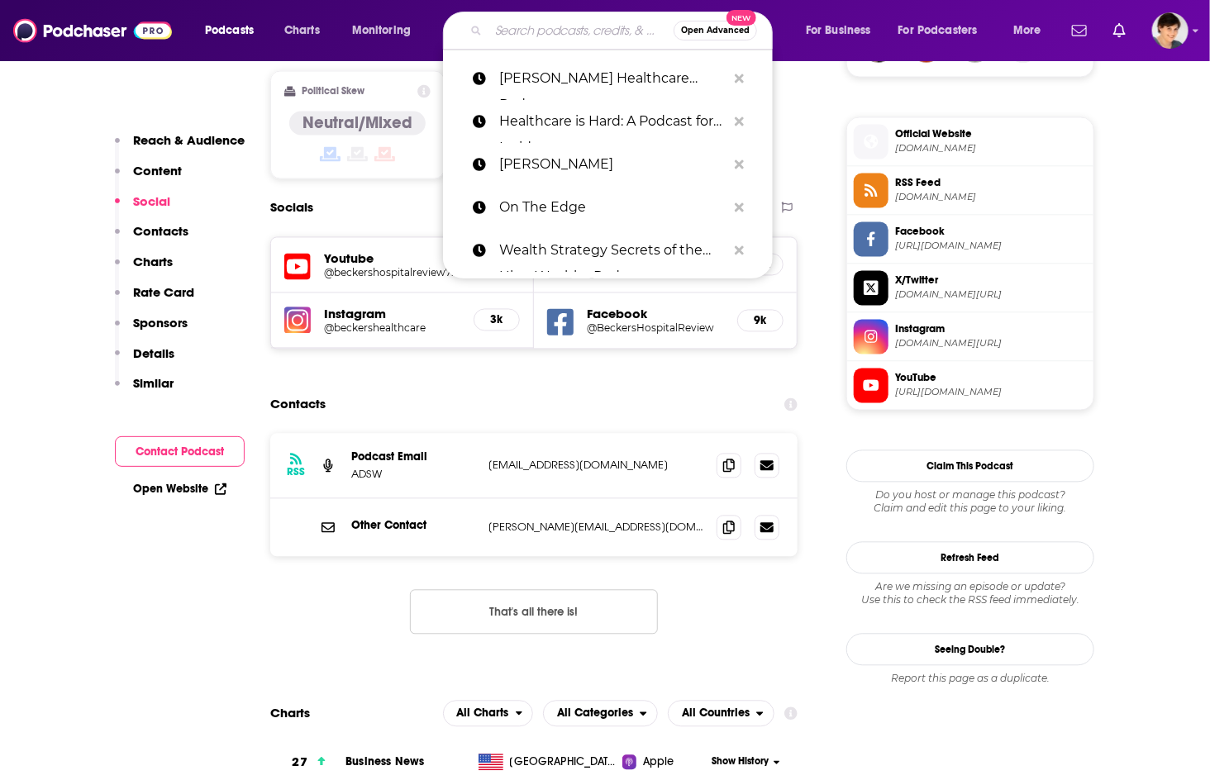
paste input "Healthcare Rap"
type input "Healthcare Rap"
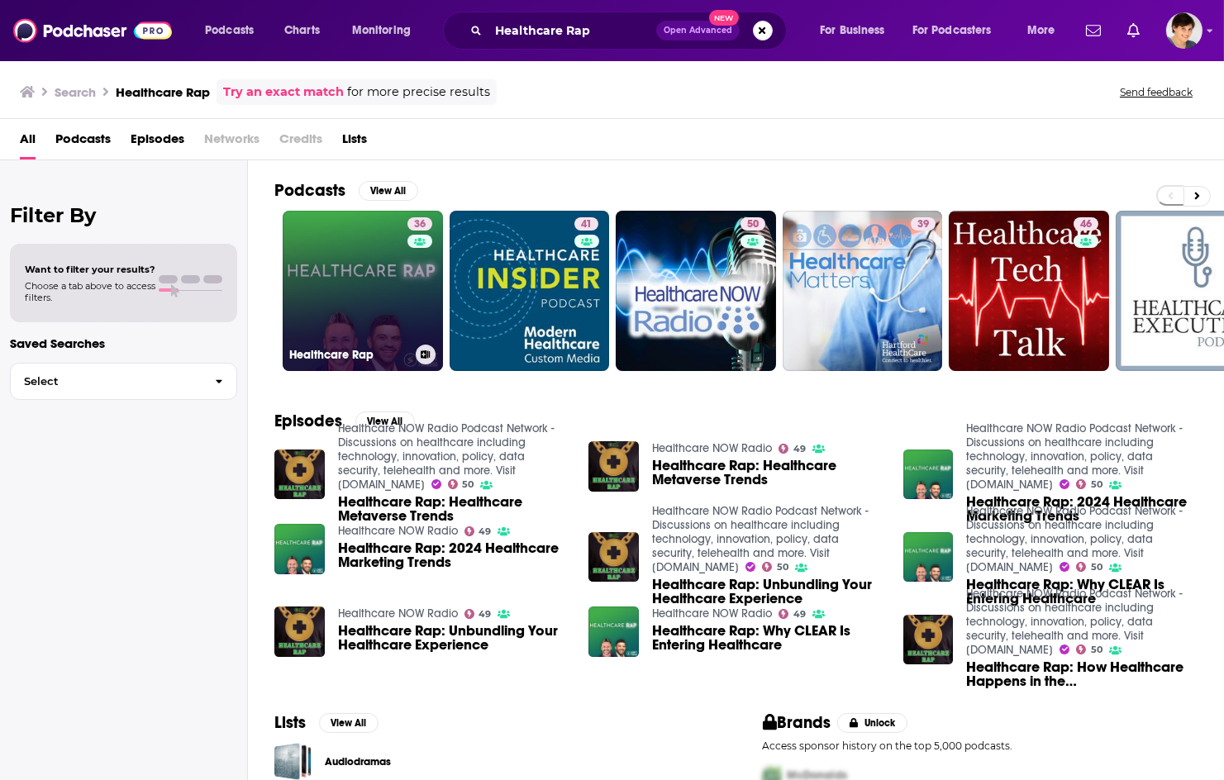
click at [319, 292] on link "36 Healthcare Rap" at bounding box center [363, 291] width 160 height 160
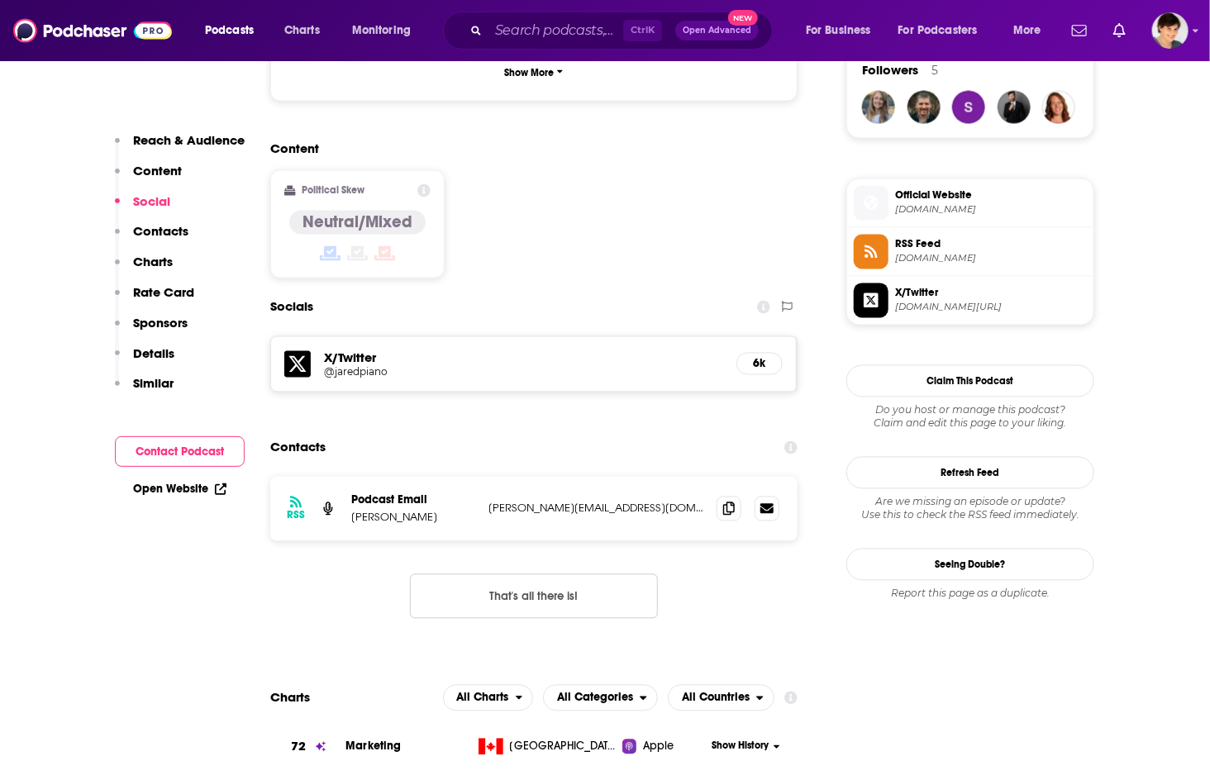
scroll to position [1376, 0]
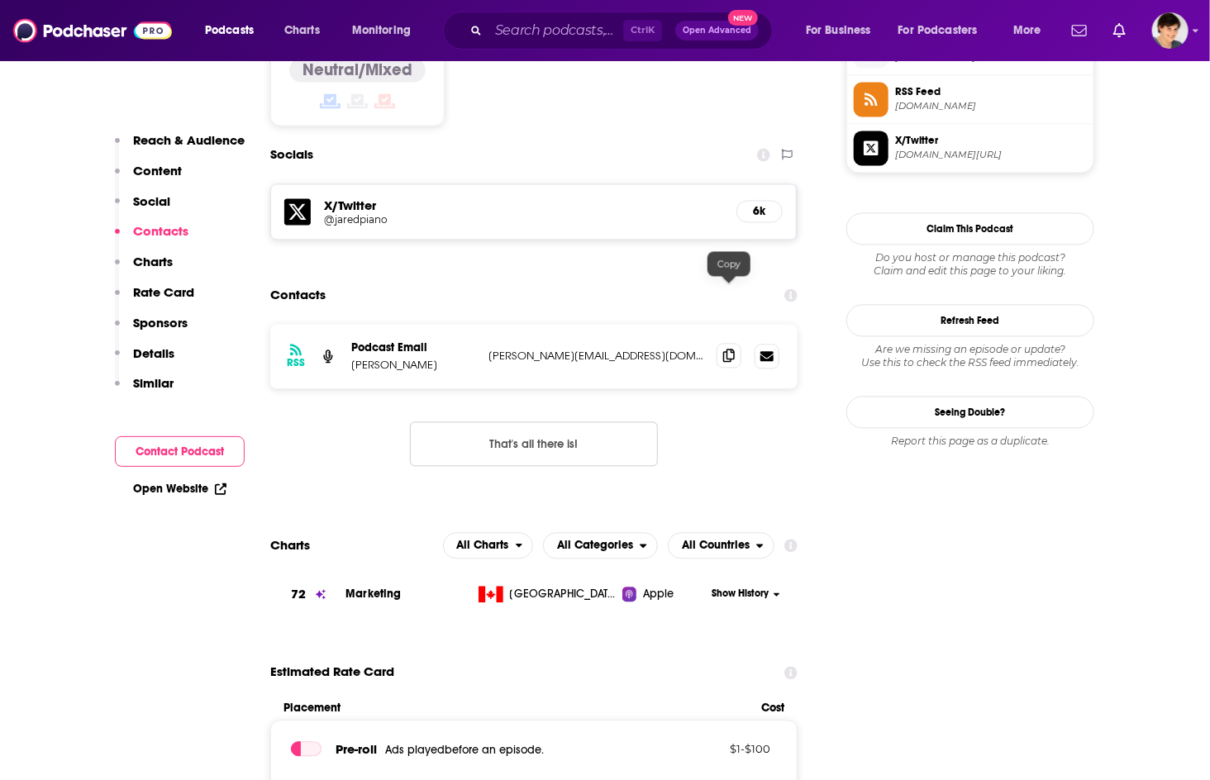
click at [720, 343] on span at bounding box center [728, 355] width 25 height 25
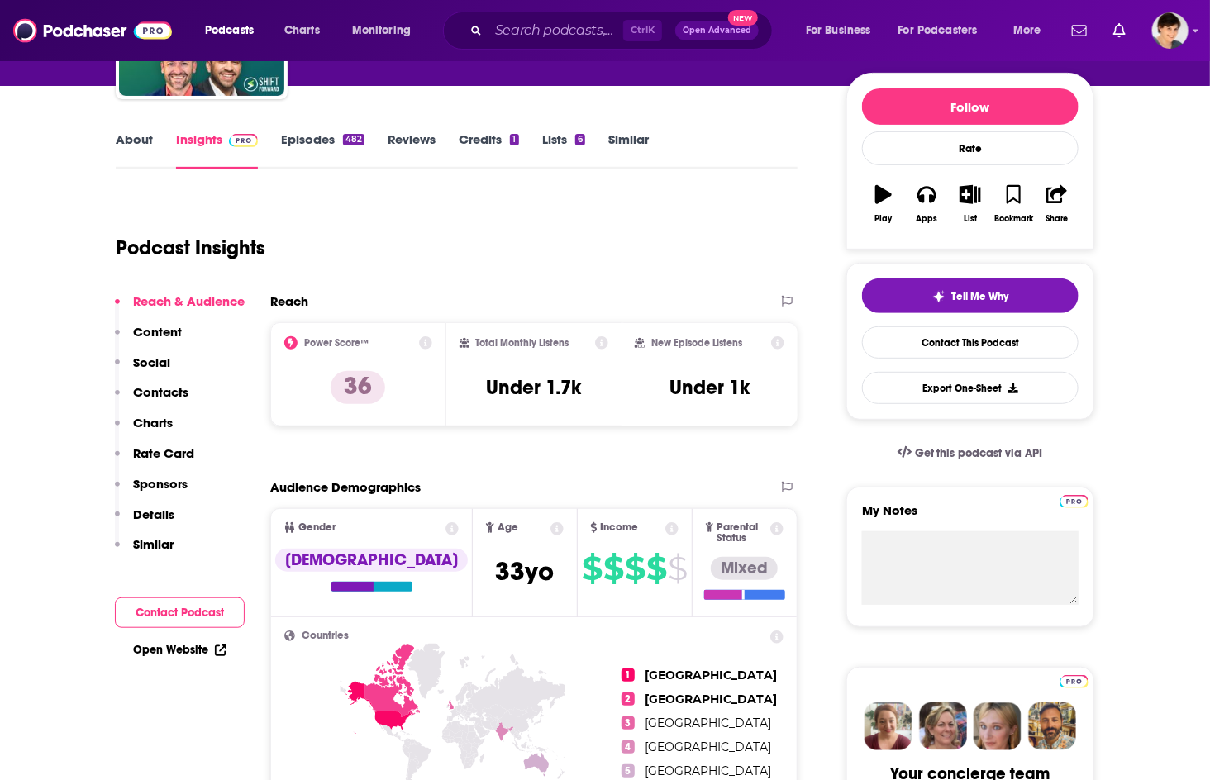
scroll to position [0, 0]
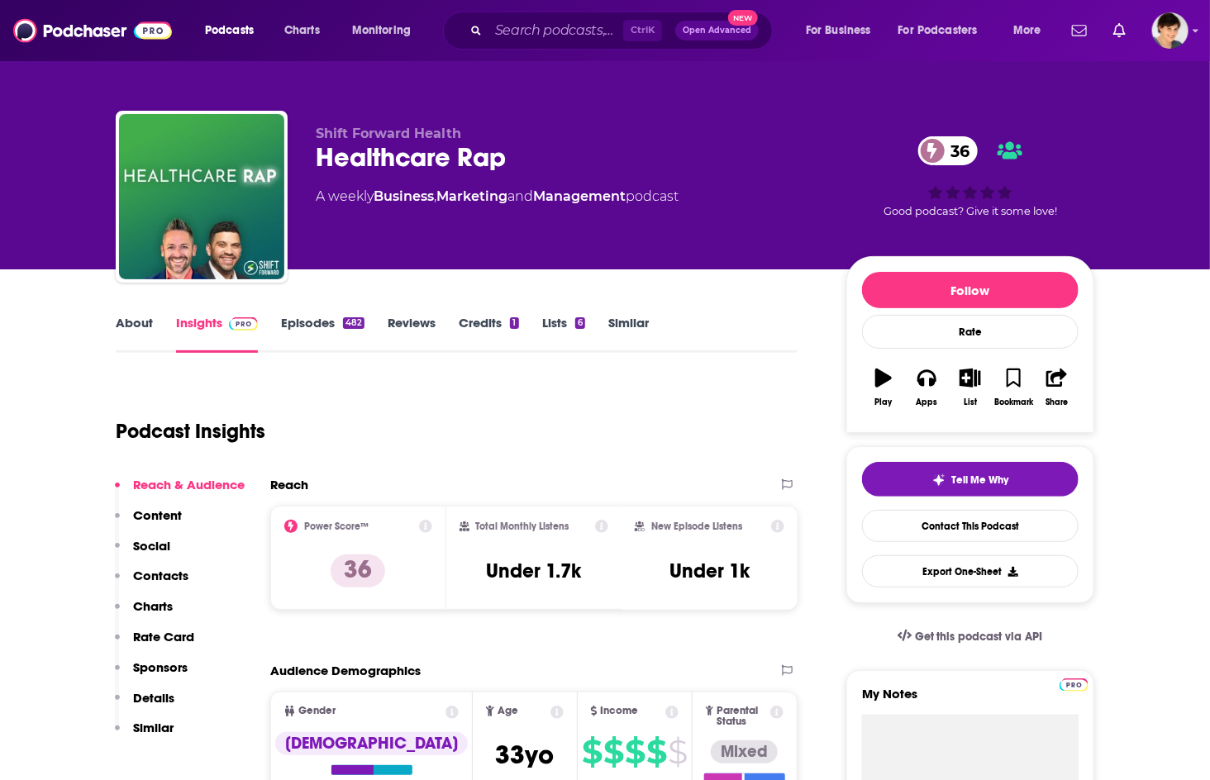
click at [127, 324] on link "About" at bounding box center [134, 334] width 37 height 38
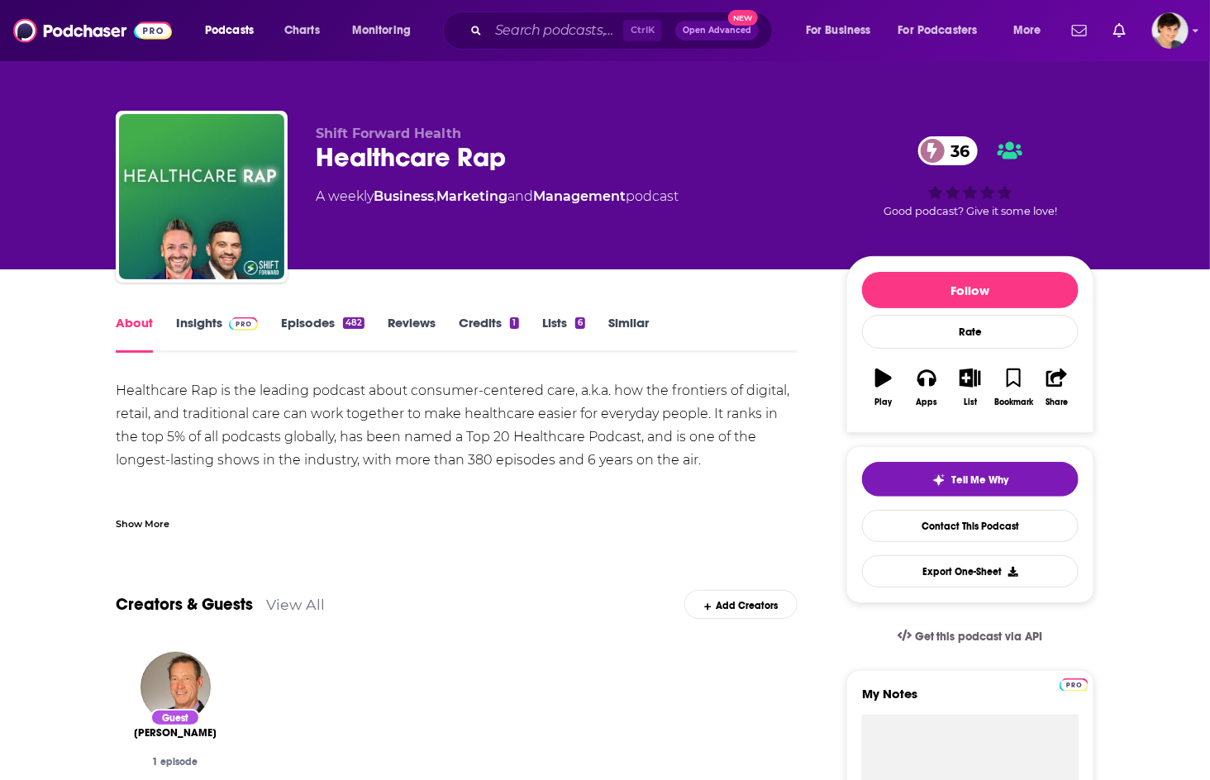
click at [296, 319] on link "Episodes 482" at bounding box center [322, 334] width 83 height 38
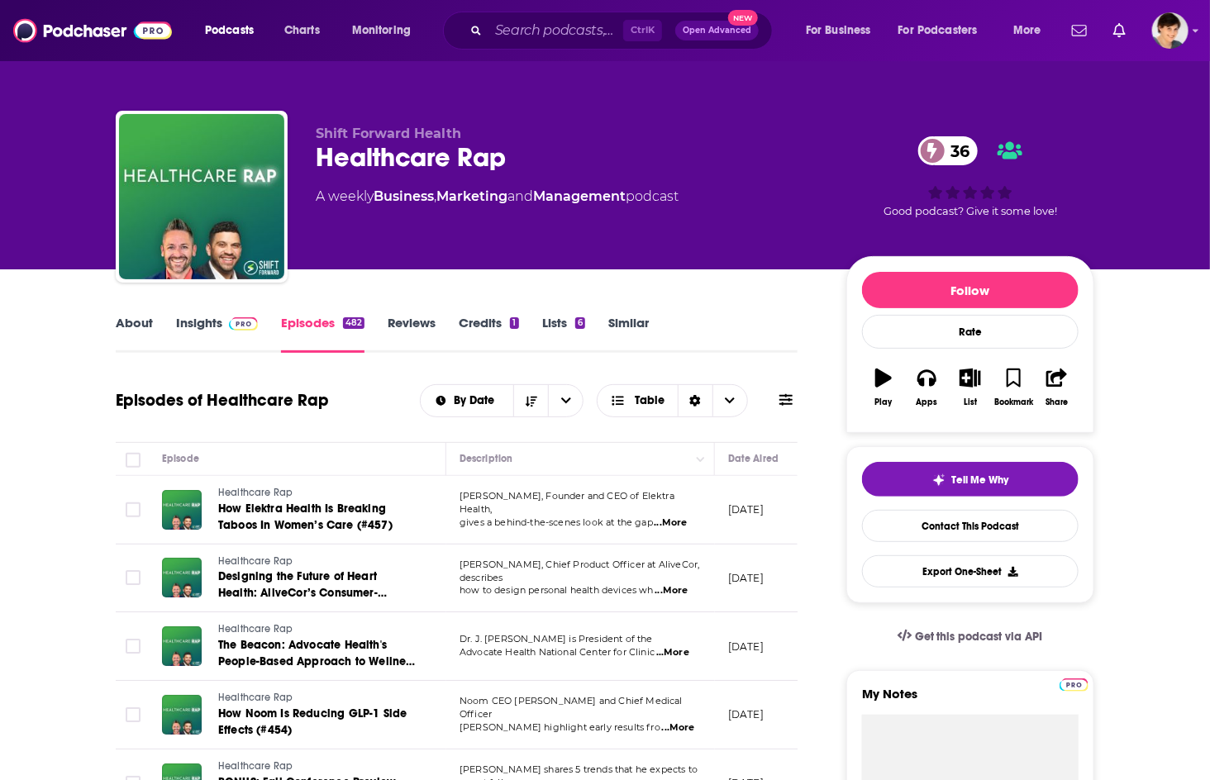
click at [370, 154] on div "Healthcare Rap 36" at bounding box center [568, 157] width 504 height 32
click at [116, 322] on link "About" at bounding box center [134, 334] width 37 height 38
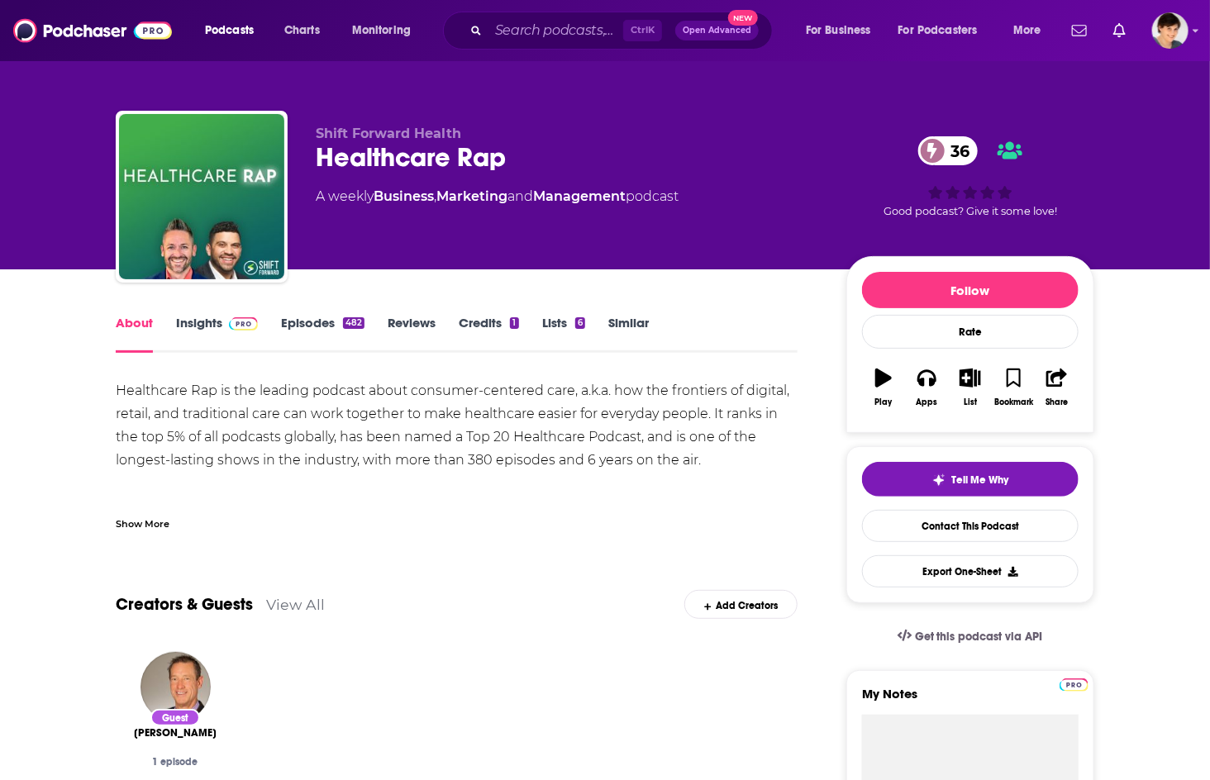
click at [449, 637] on div "Creators & Guests View All Add Creators" at bounding box center [457, 594] width 682 height 88
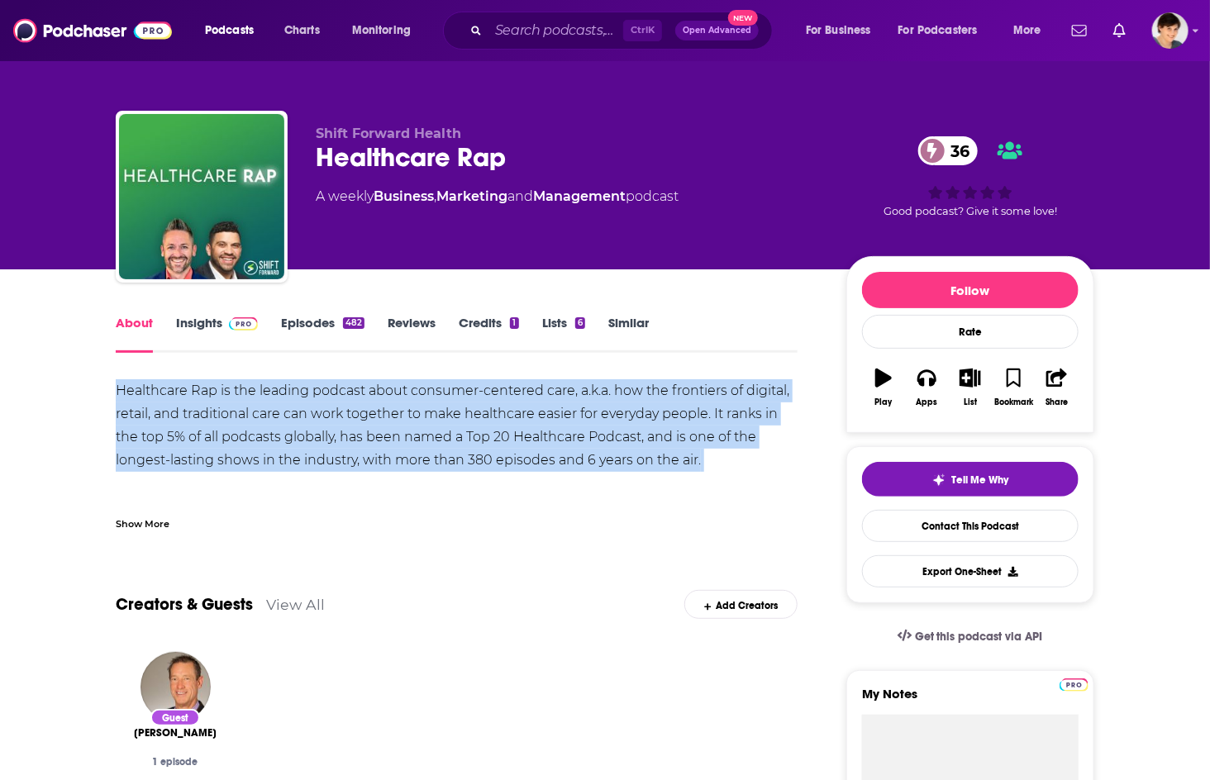
drag, startPoint x: 697, startPoint y: 467, endPoint x: 108, endPoint y: 392, distance: 593.1
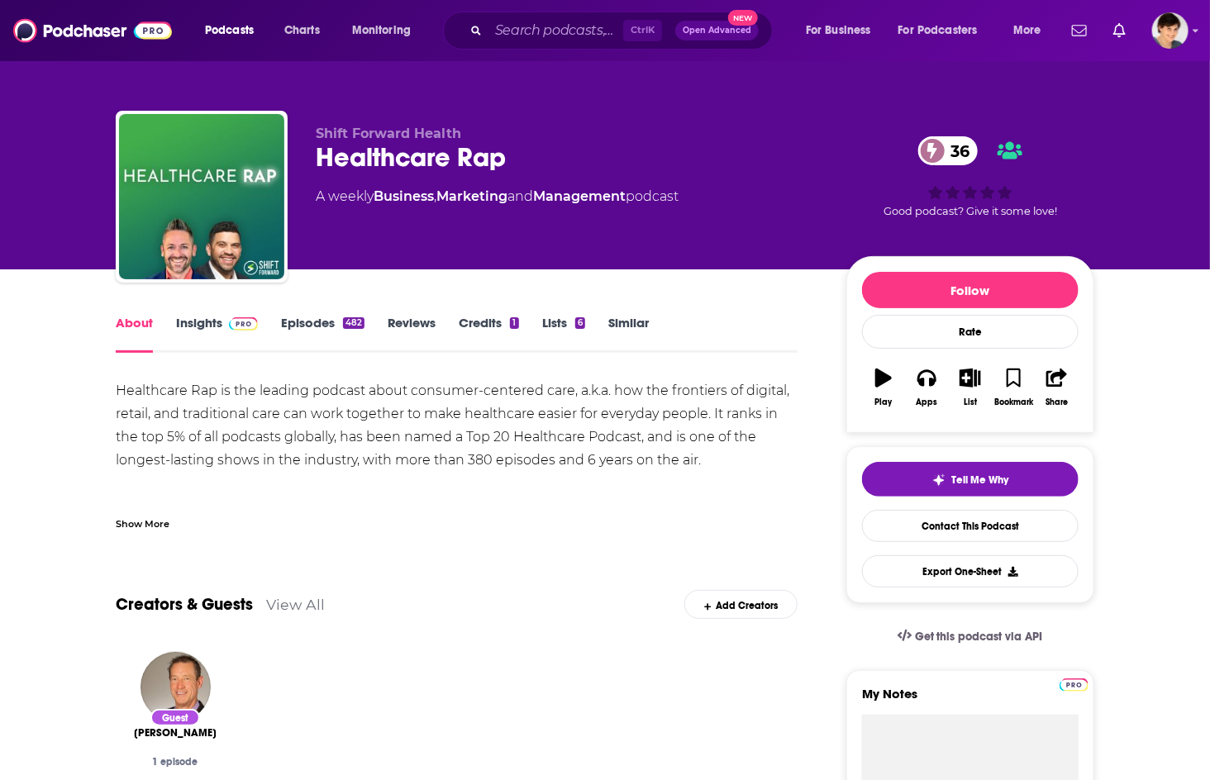
click at [130, 524] on div "Show More" at bounding box center [143, 523] width 54 height 16
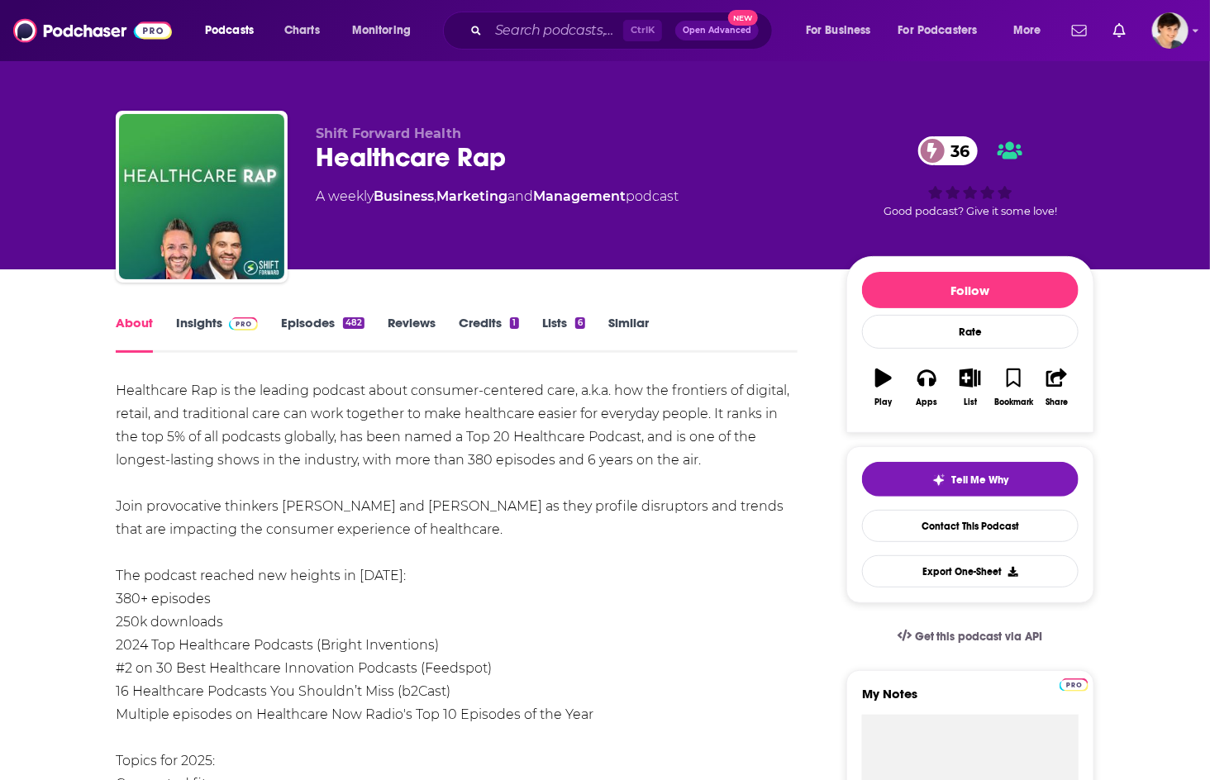
scroll to position [92, 0]
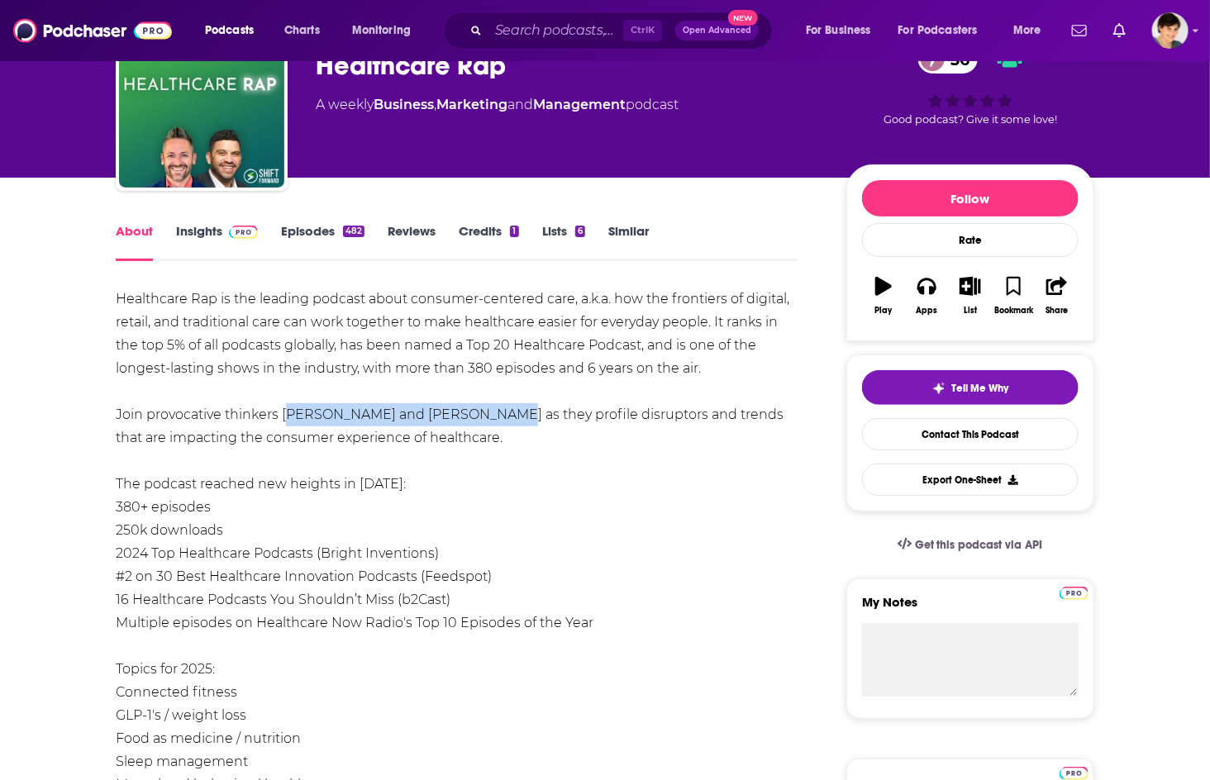
drag, startPoint x: 282, startPoint y: 413, endPoint x: 479, endPoint y: 423, distance: 197.7
click at [479, 423] on div "Healthcare Rap is the leading podcast about consumer-centered care, a.k.a. how …" at bounding box center [457, 693] width 682 height 810
click at [1168, 176] on div "Shift Forward Health Healthcare Rap 36 A weekly Business , Marketing and Manage…" at bounding box center [605, 42] width 1210 height 269
click at [563, 27] on input "Search podcasts, credits, & more..." at bounding box center [555, 30] width 135 height 26
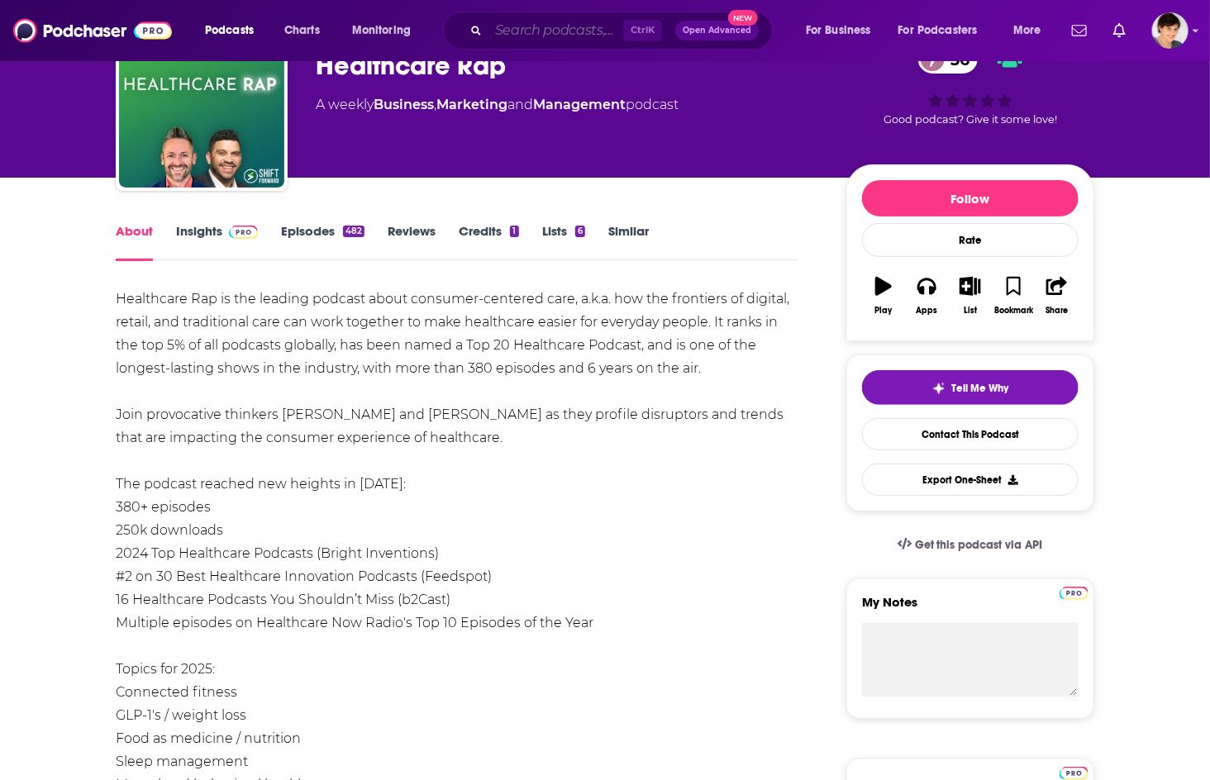
paste input "The Health/Tech Edge"
type input "The Health/Tech Edge"
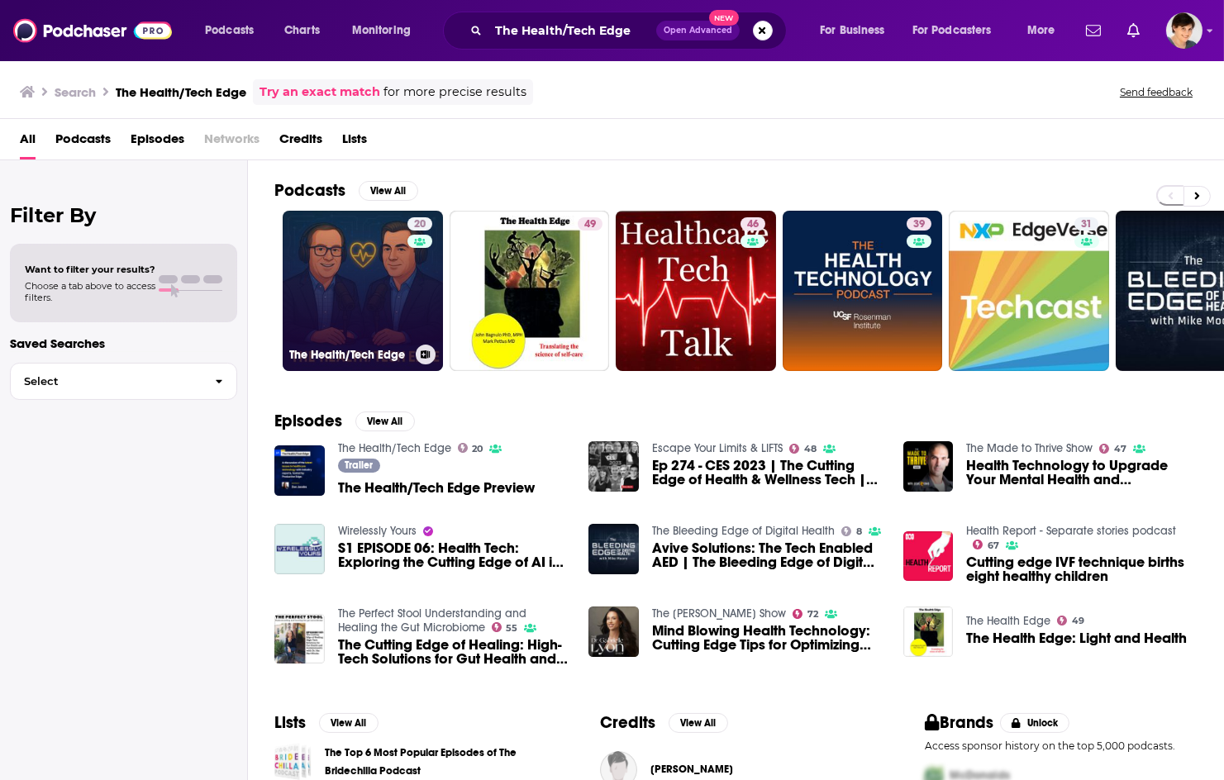
click at [349, 283] on link "20 The Health/Tech Edge" at bounding box center [363, 291] width 160 height 160
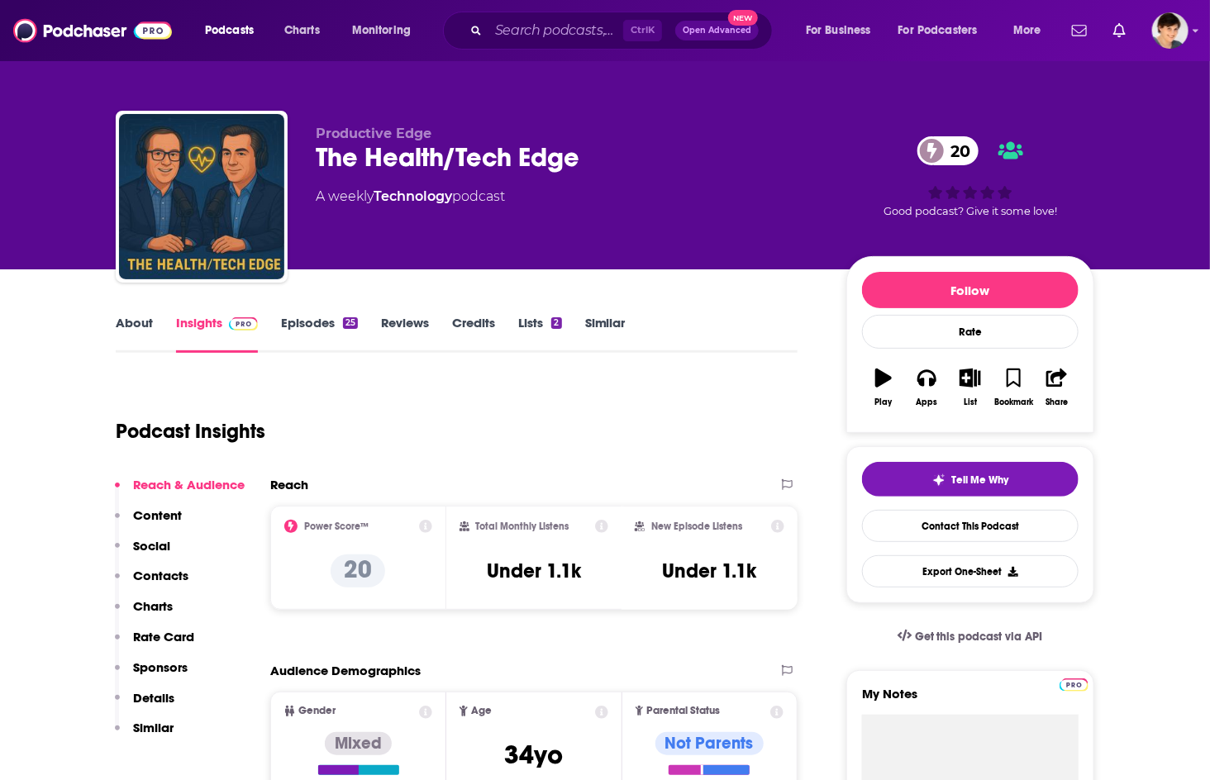
click at [481, 150] on div "The Health/Tech Edge 20" at bounding box center [568, 157] width 504 height 32
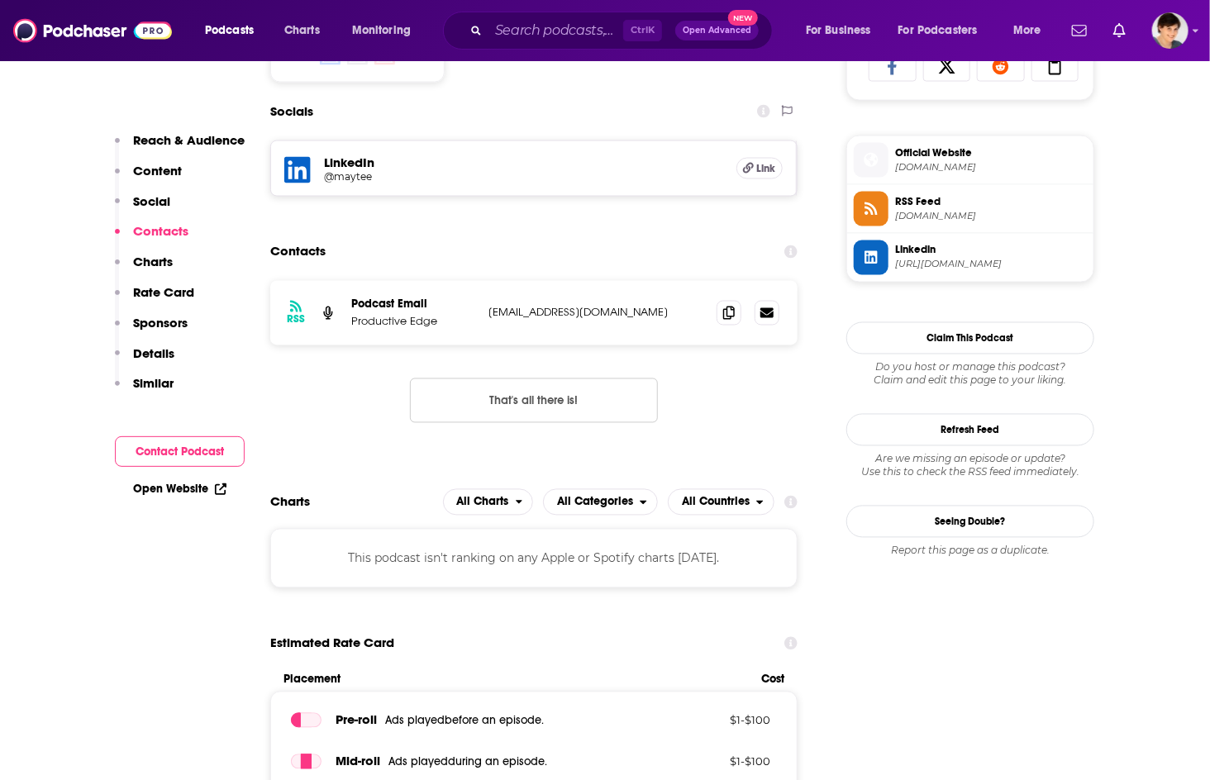
scroll to position [1193, 0]
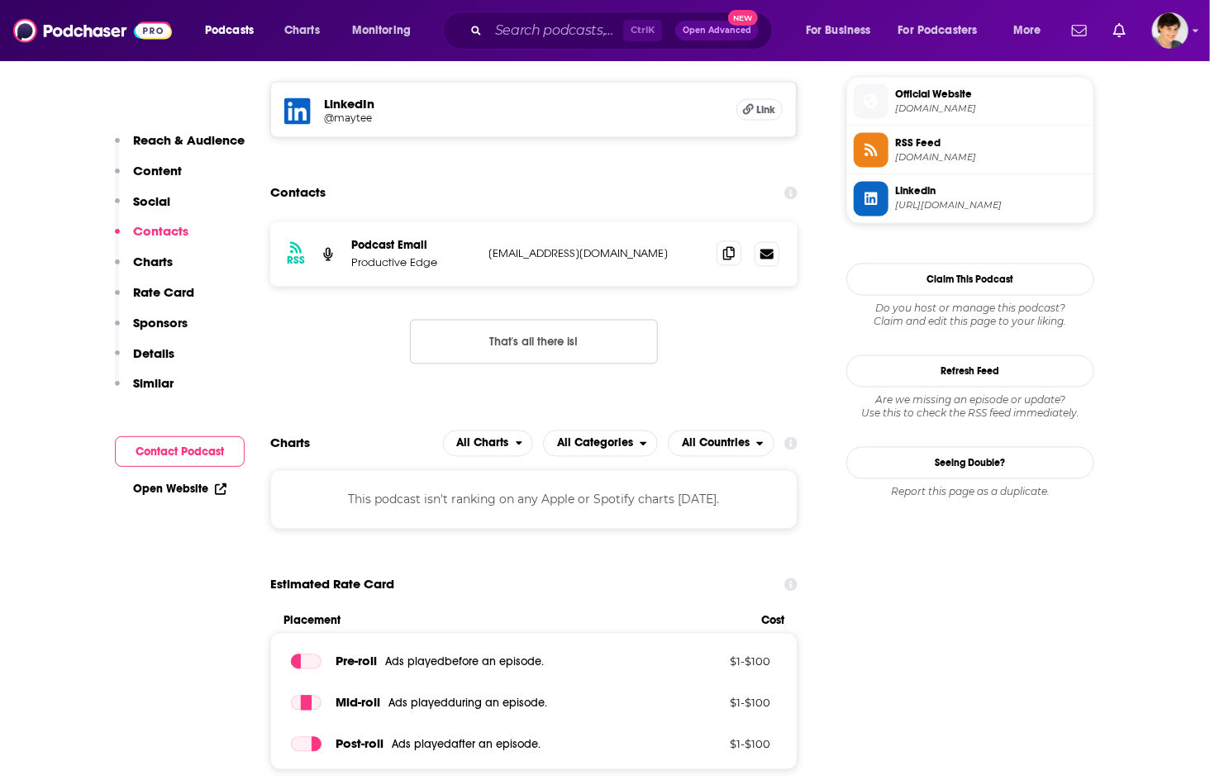
click at [728, 257] on icon at bounding box center [729, 253] width 12 height 13
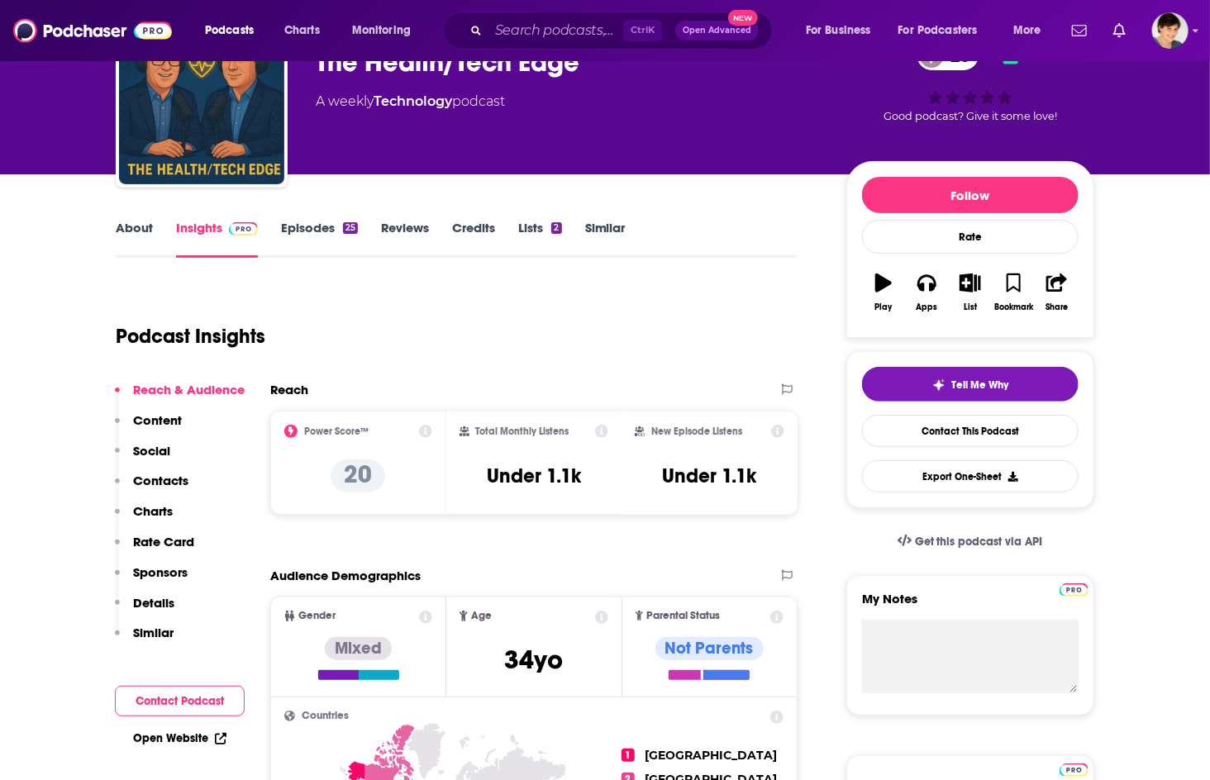
scroll to position [0, 0]
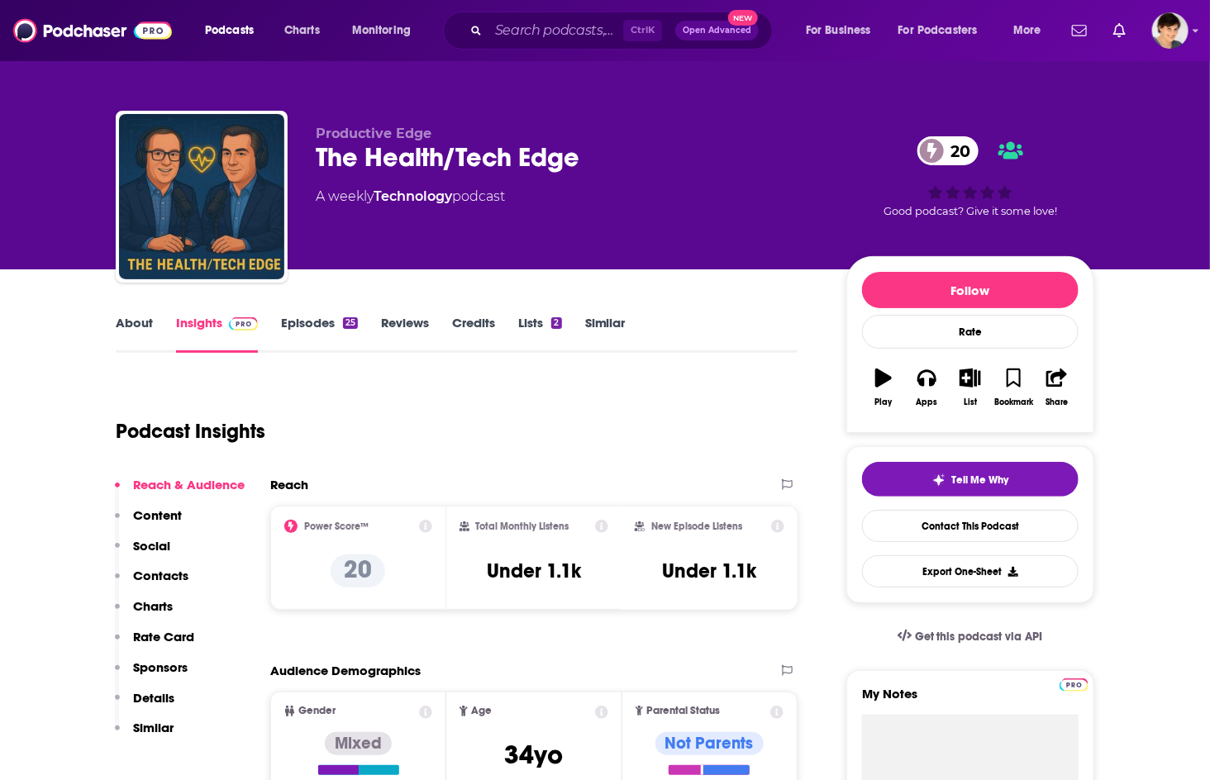
click at [124, 326] on link "About" at bounding box center [134, 334] width 37 height 38
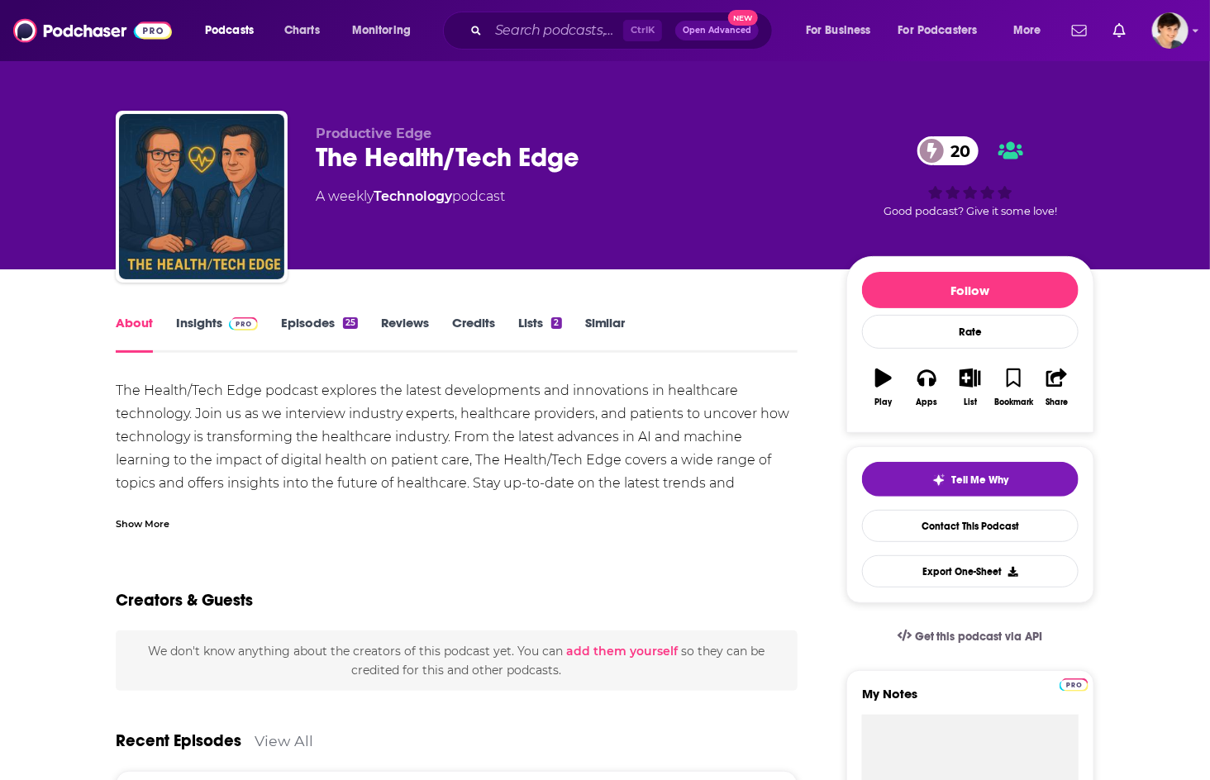
click at [139, 517] on div "Show More" at bounding box center [143, 523] width 54 height 16
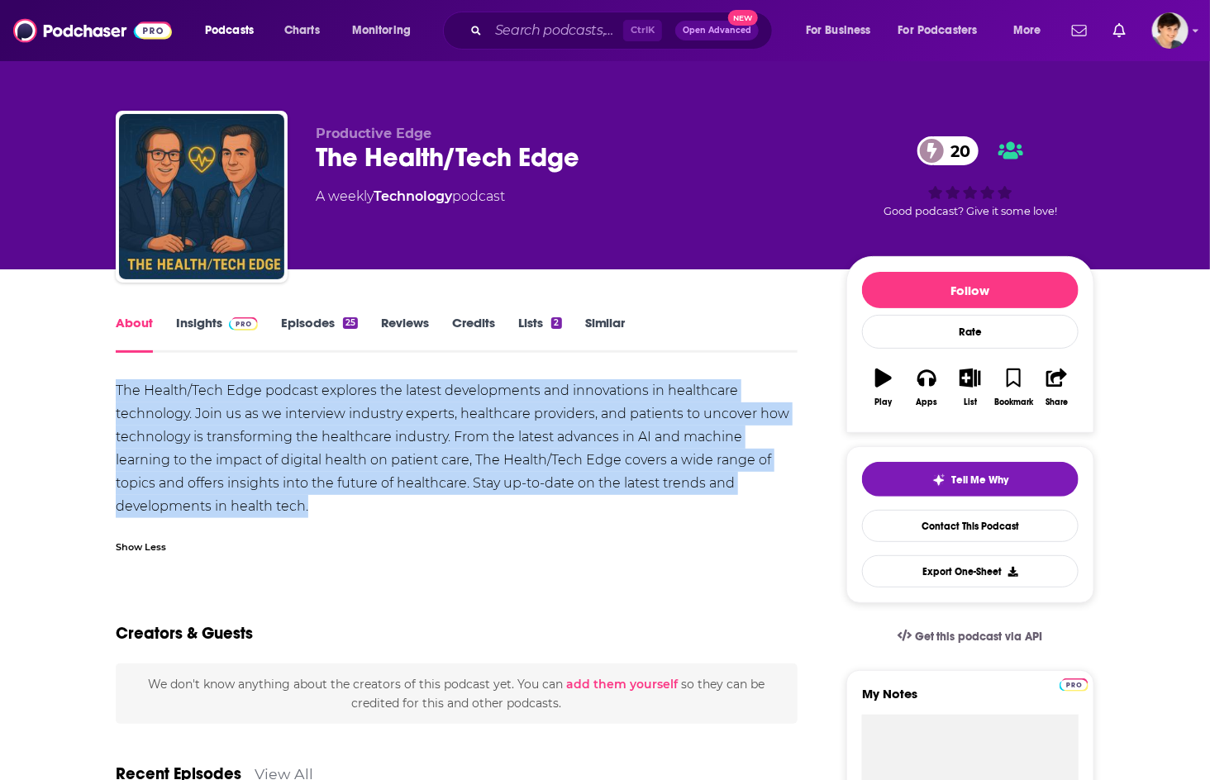
drag, startPoint x: 332, startPoint y: 500, endPoint x: 201, endPoint y: 411, distance: 158.3
drag, startPoint x: 36, startPoint y: 392, endPoint x: 56, endPoint y: 381, distance: 23.7
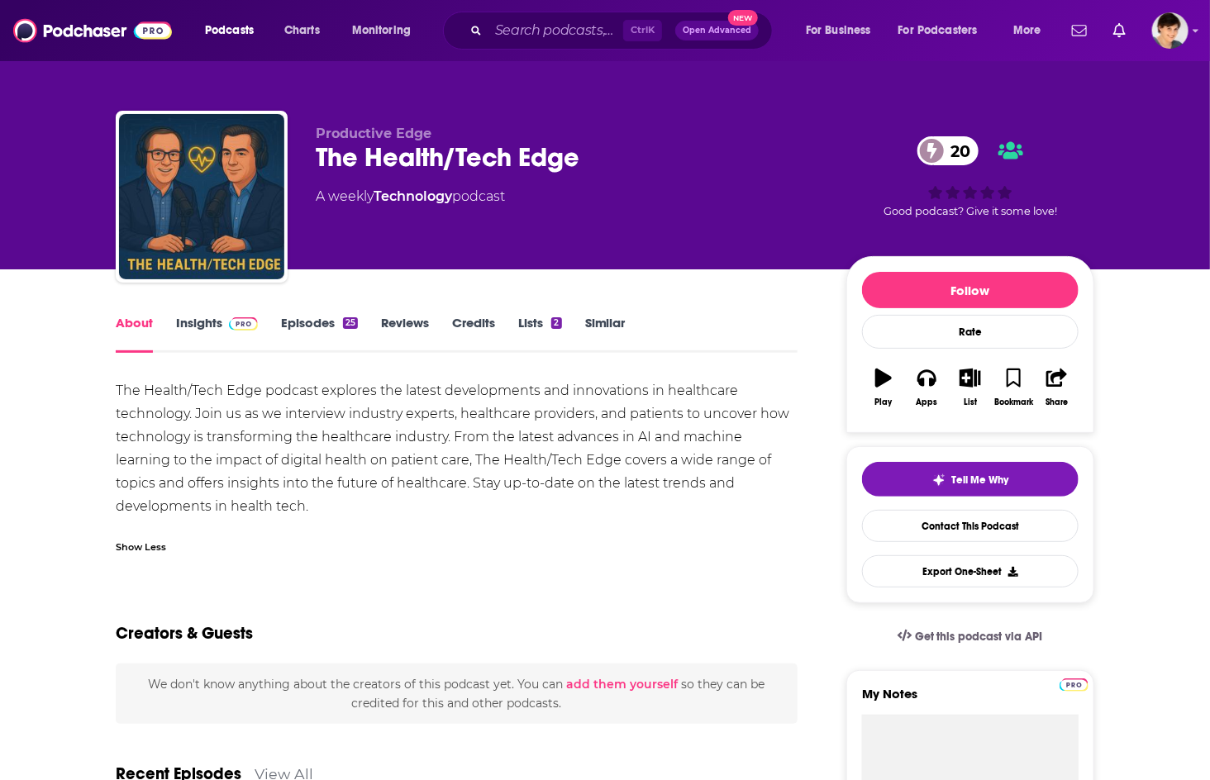
click at [152, 542] on div "Show Less" at bounding box center [141, 546] width 50 height 16
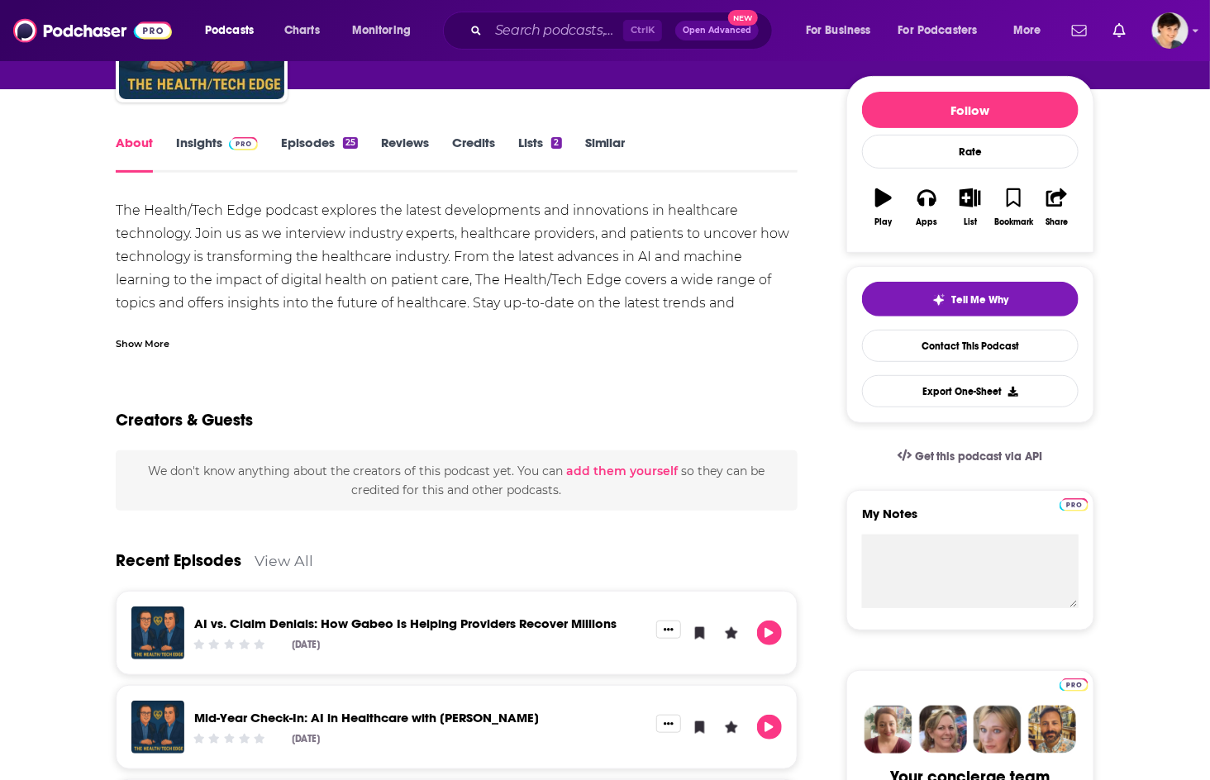
scroll to position [367, 0]
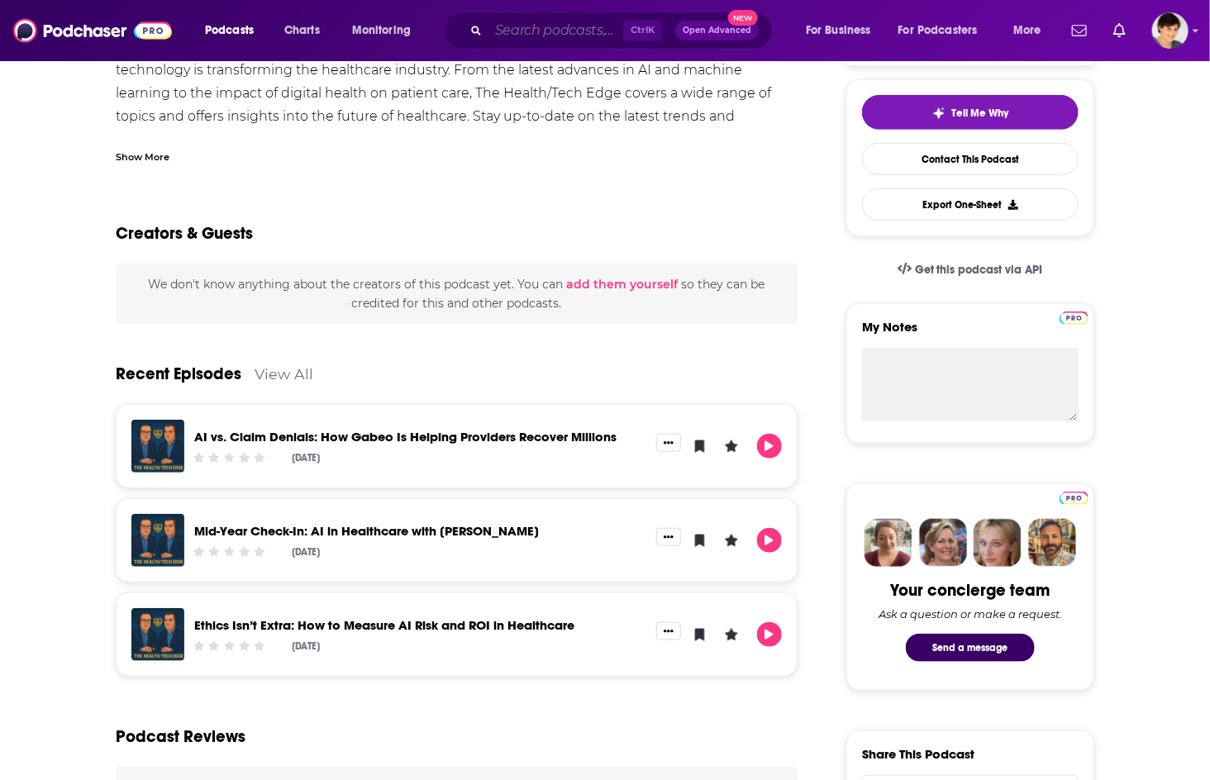
click at [513, 30] on input "Search podcasts, credits, & more..." at bounding box center [555, 30] width 135 height 26
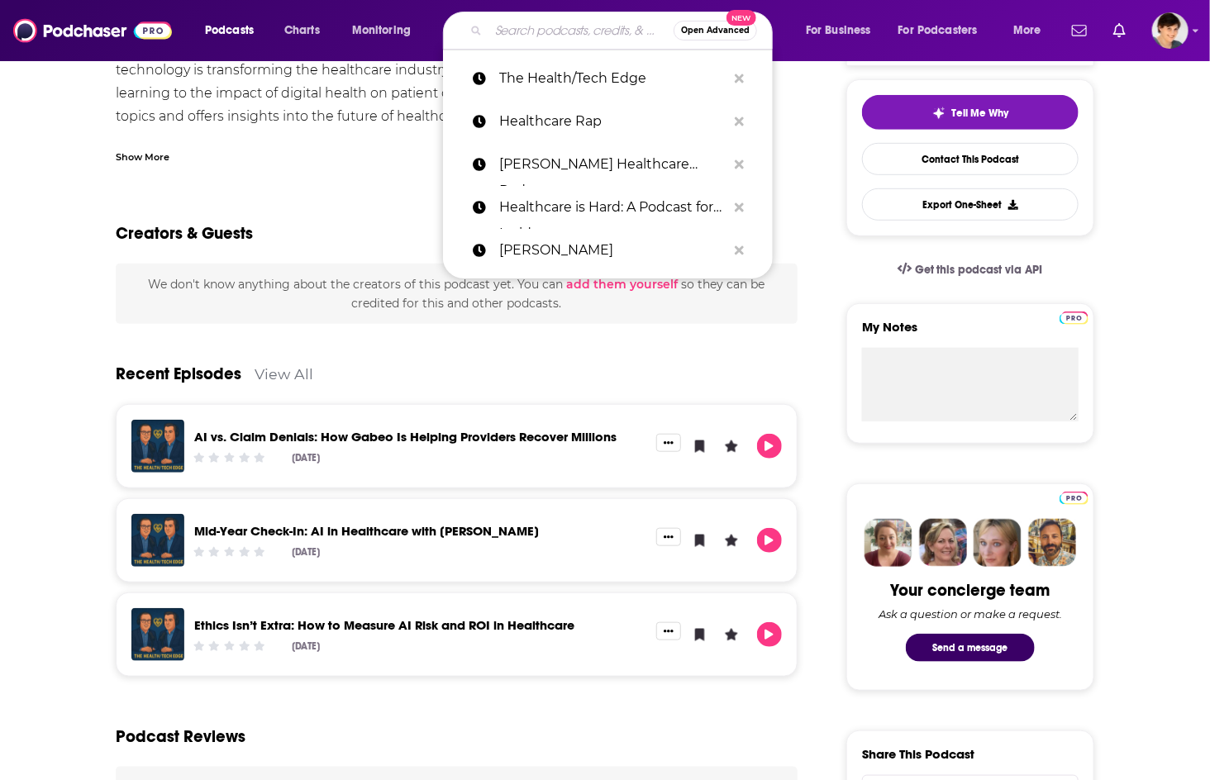
paste input "HealthTech Remedy"
type input "HealthTech Remedy"
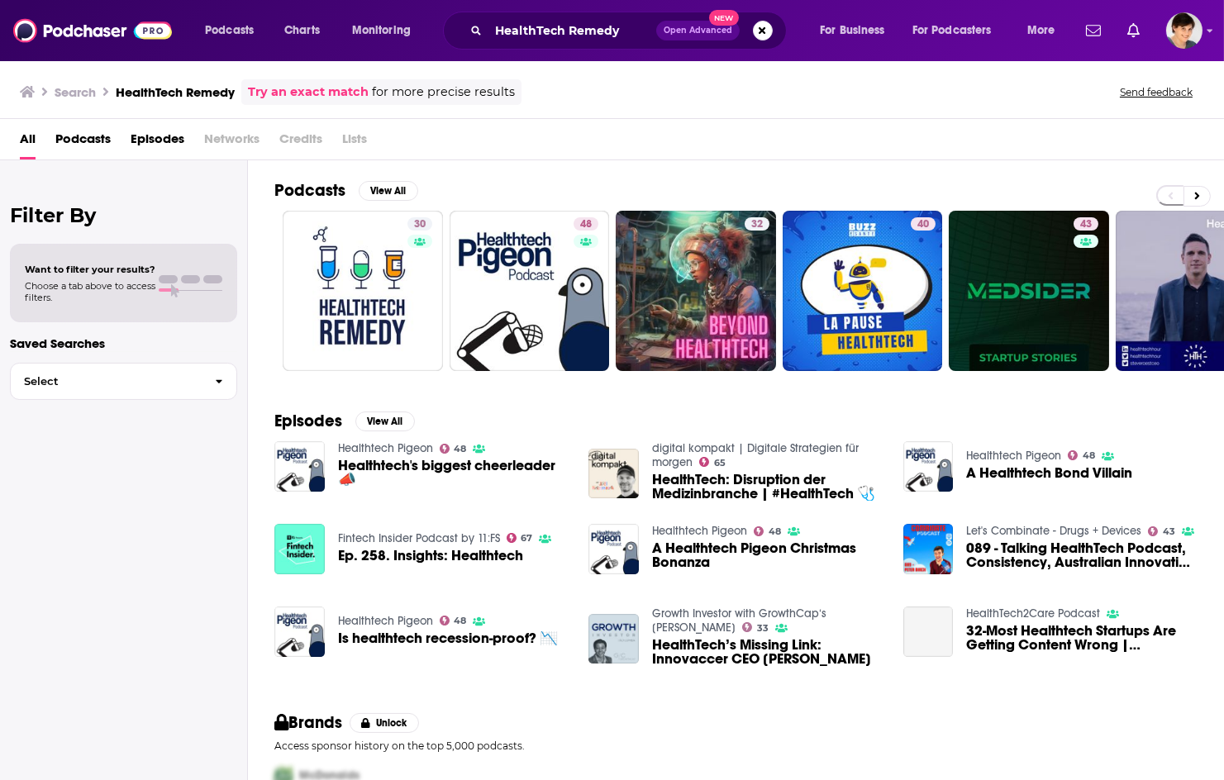
click at [981, 92] on div "Search HealthTech Remedy Try an exact match for more precise results Send feedb…" at bounding box center [608, 92] width 1177 height 26
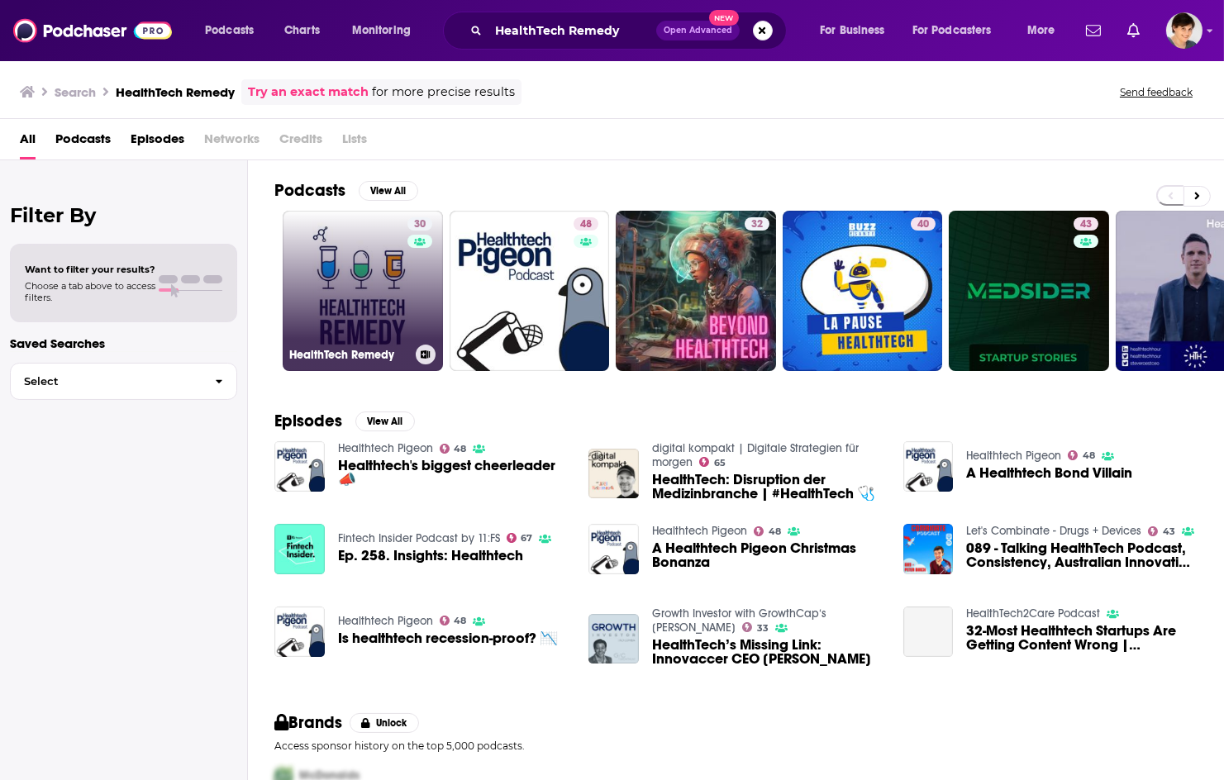
click at [315, 278] on link "30 HealthTech Remedy" at bounding box center [363, 291] width 160 height 160
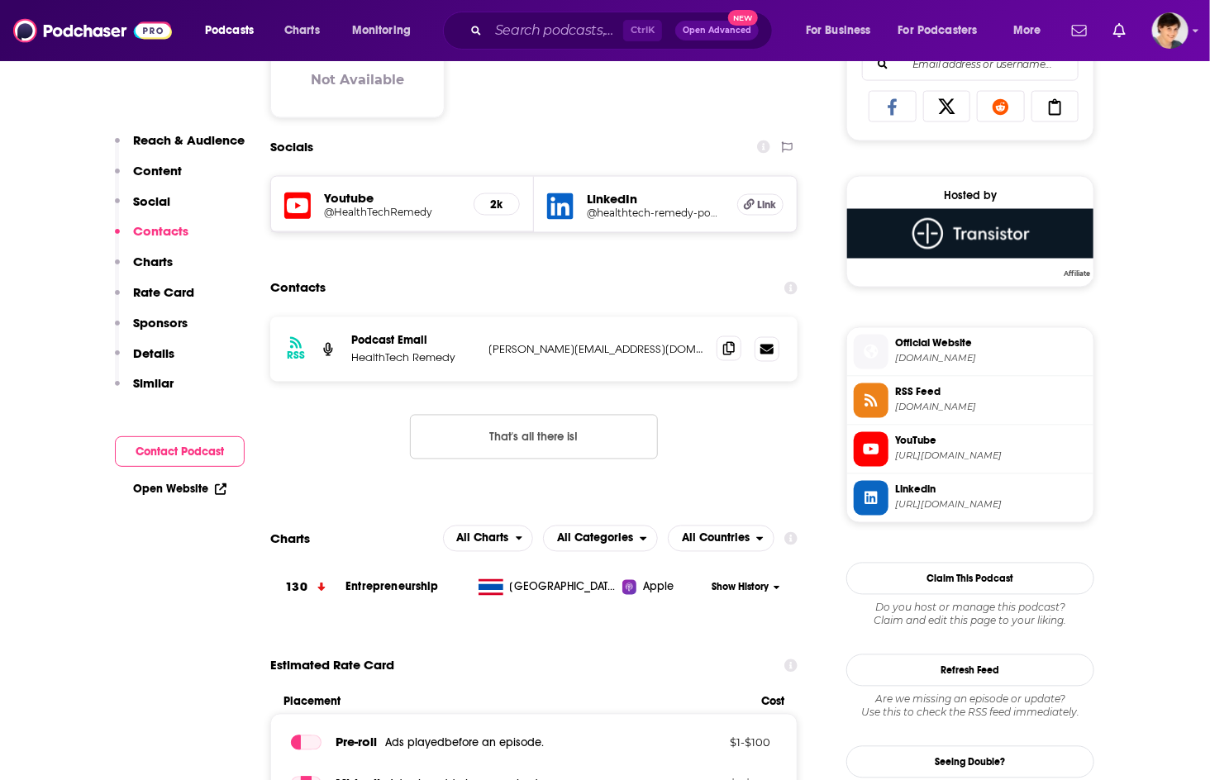
scroll to position [1101, 0]
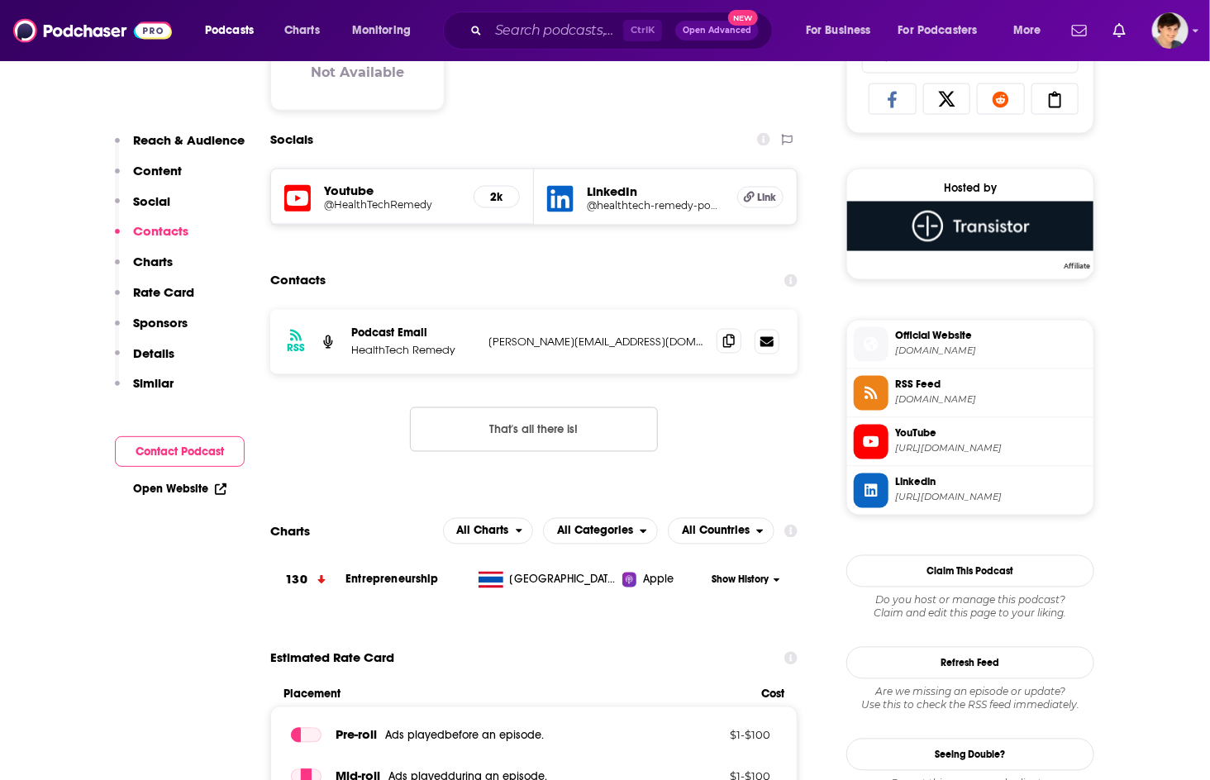
click at [731, 348] on icon at bounding box center [729, 341] width 12 height 13
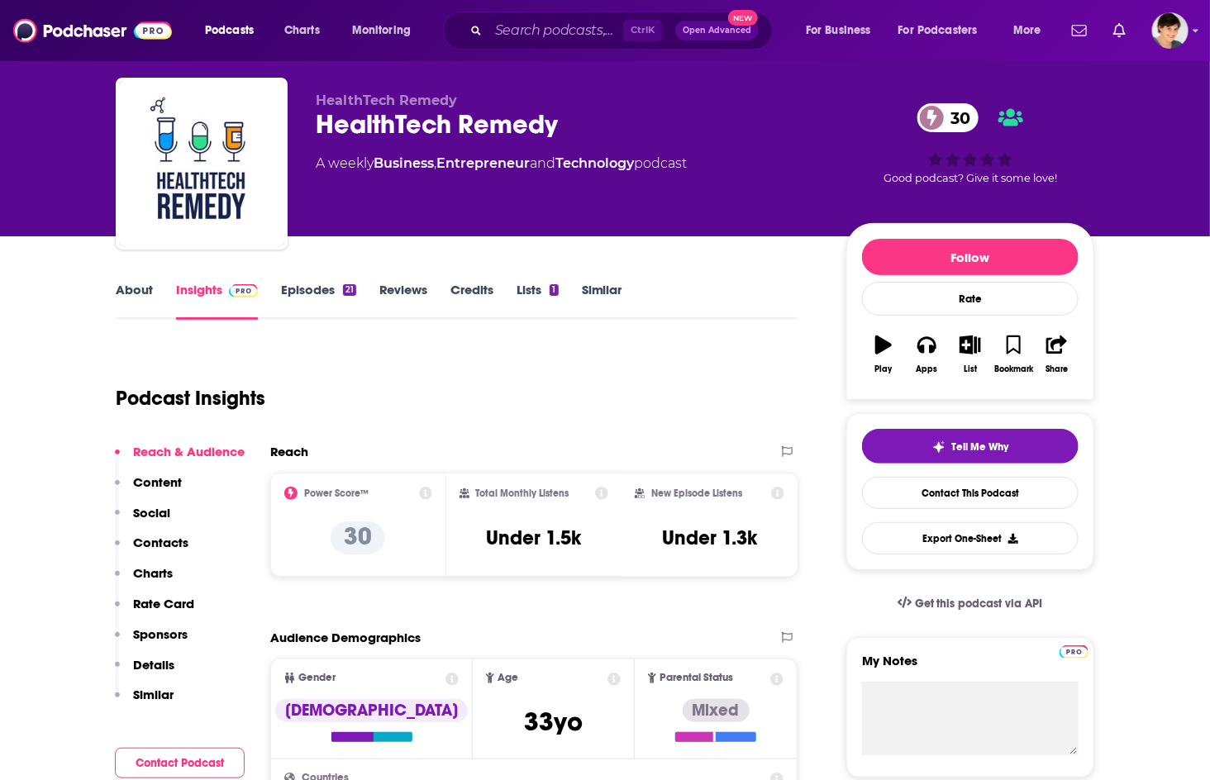
scroll to position [0, 0]
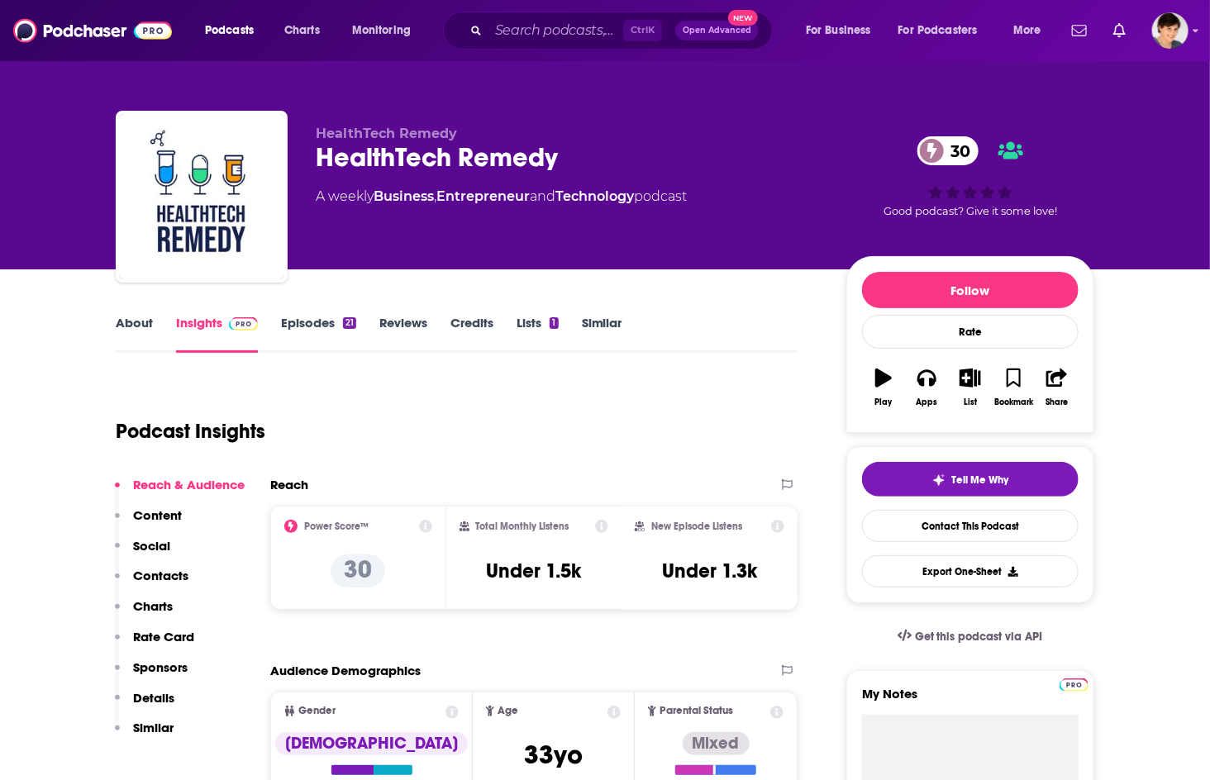
click at [122, 324] on link "About" at bounding box center [134, 334] width 37 height 38
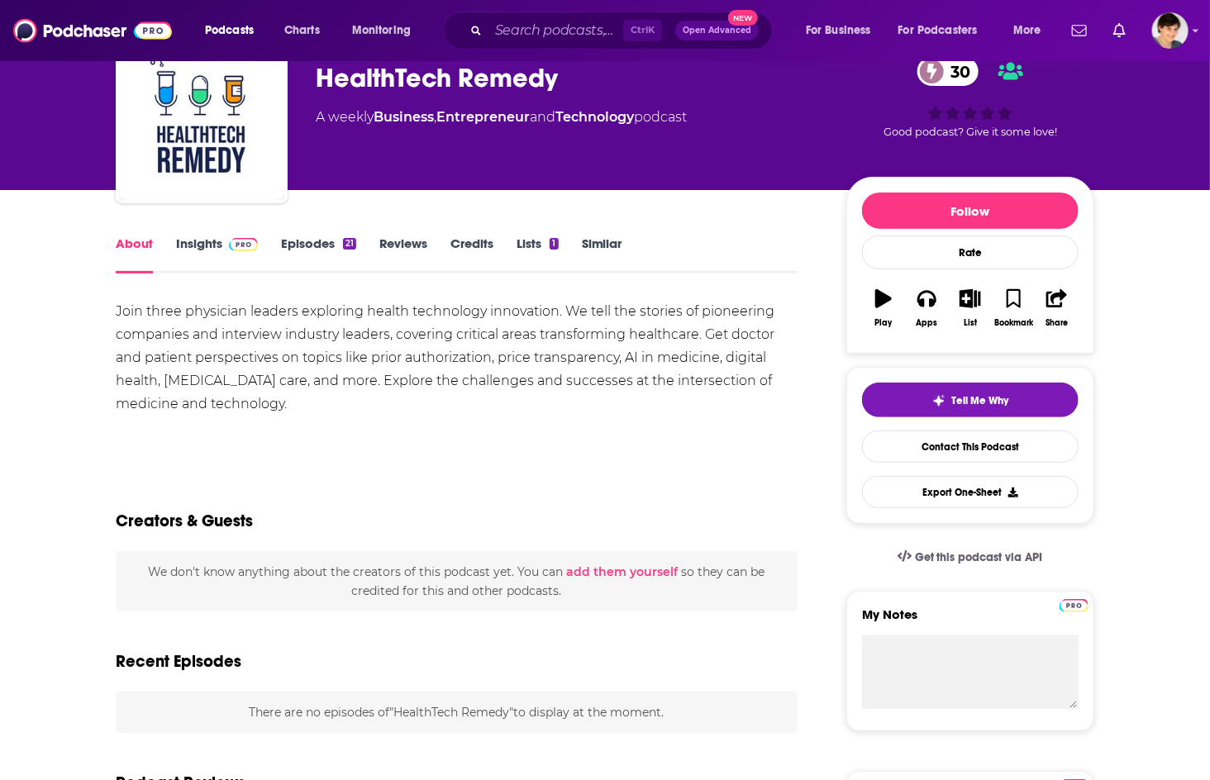
scroll to position [92, 0]
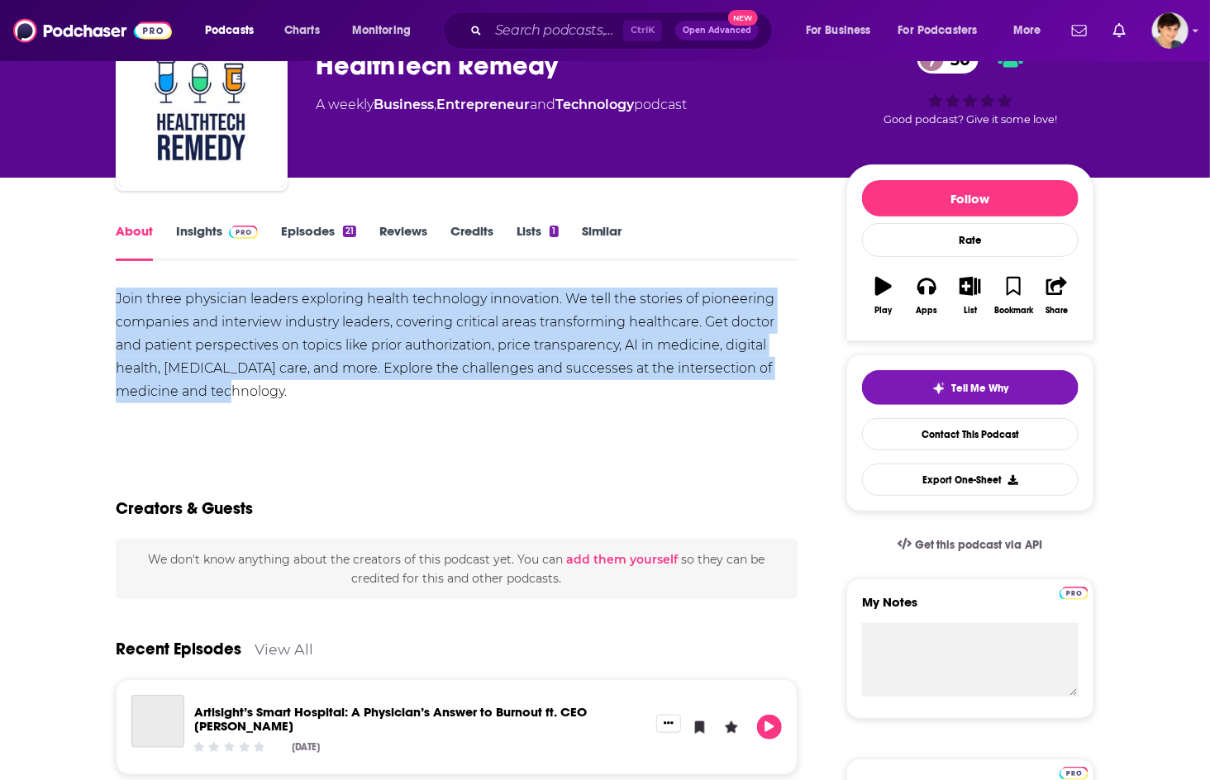
drag, startPoint x: 226, startPoint y: 390, endPoint x: 89, endPoint y: 294, distance: 167.3
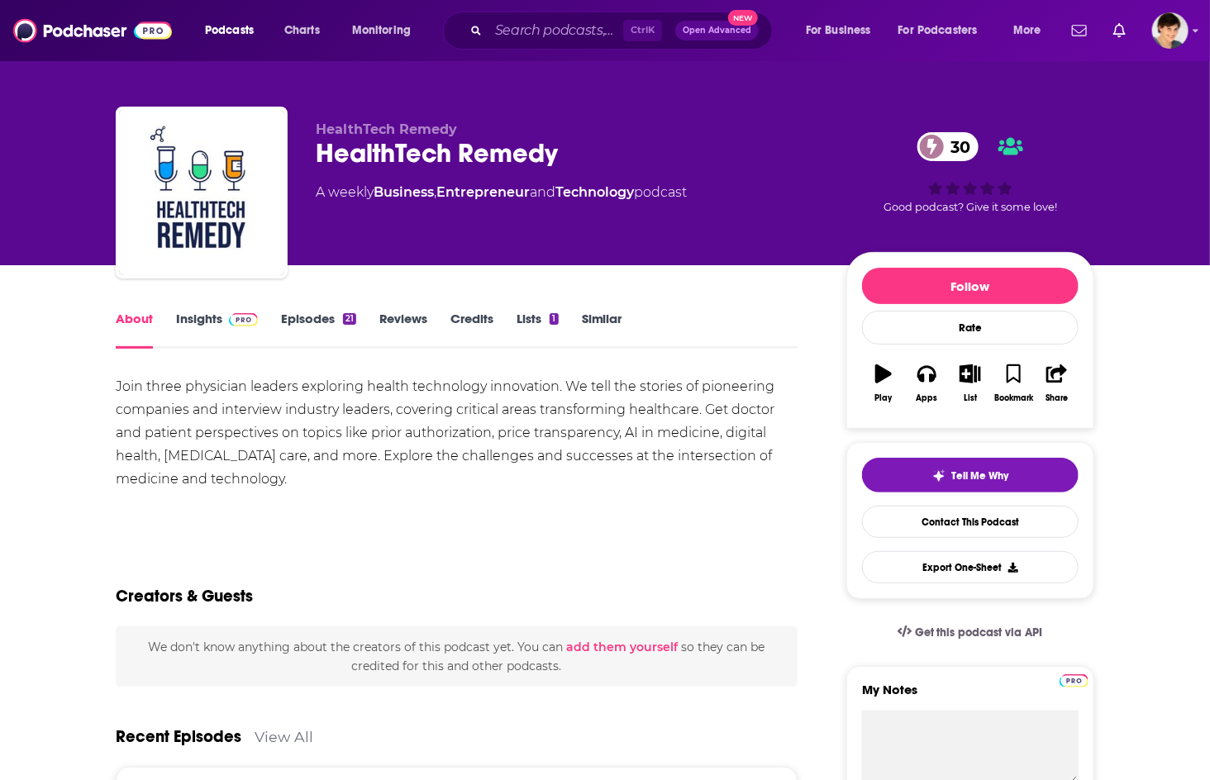
scroll to position [0, 0]
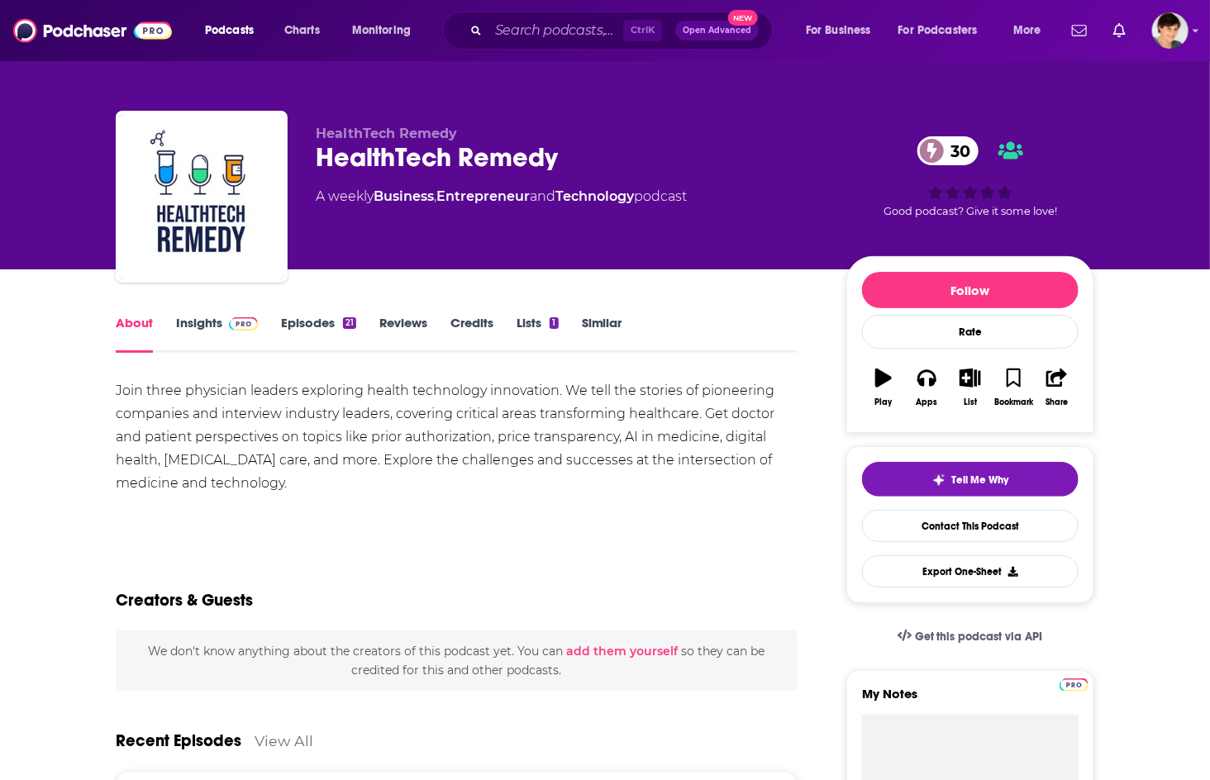
click at [438, 155] on div "HealthTech Remedy 30" at bounding box center [568, 157] width 504 height 32
click at [283, 512] on div "Show More" at bounding box center [457, 517] width 682 height 28
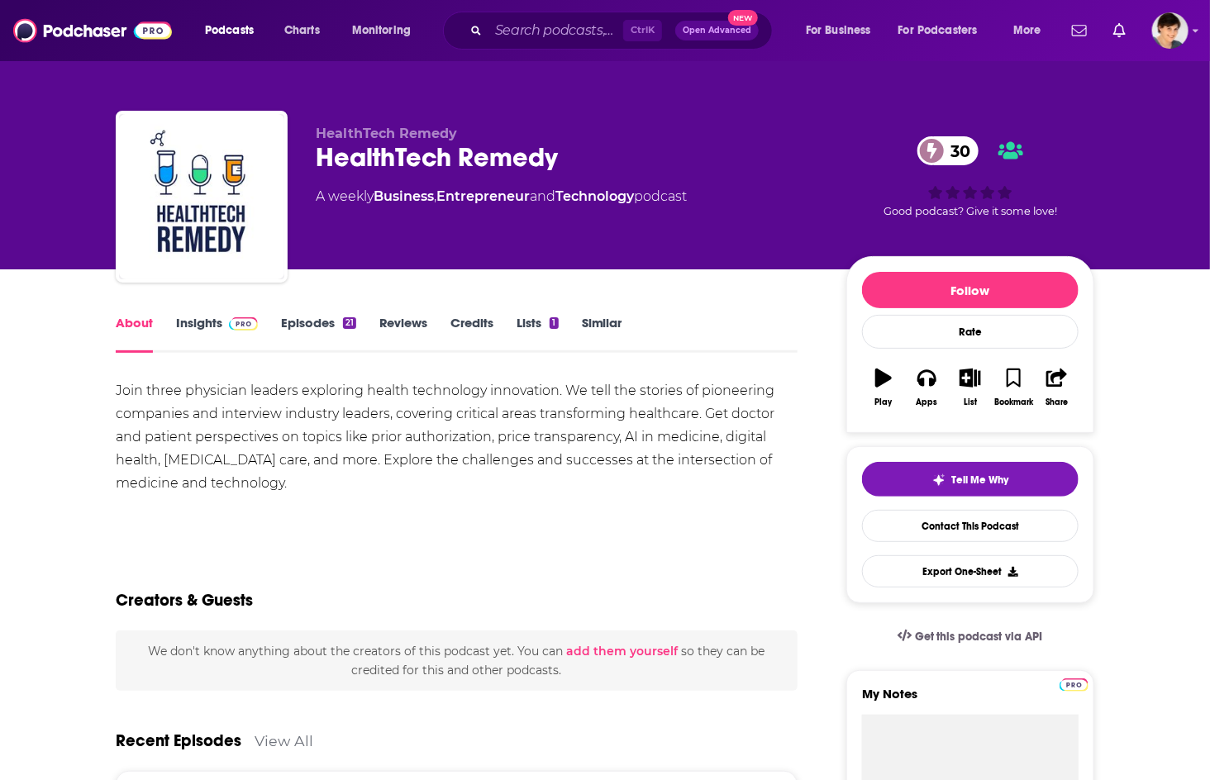
click at [1133, 204] on div "HealthTech Remedy HealthTech Remedy 30 A weekly Business , Entrepreneur and Tec…" at bounding box center [605, 134] width 1058 height 269
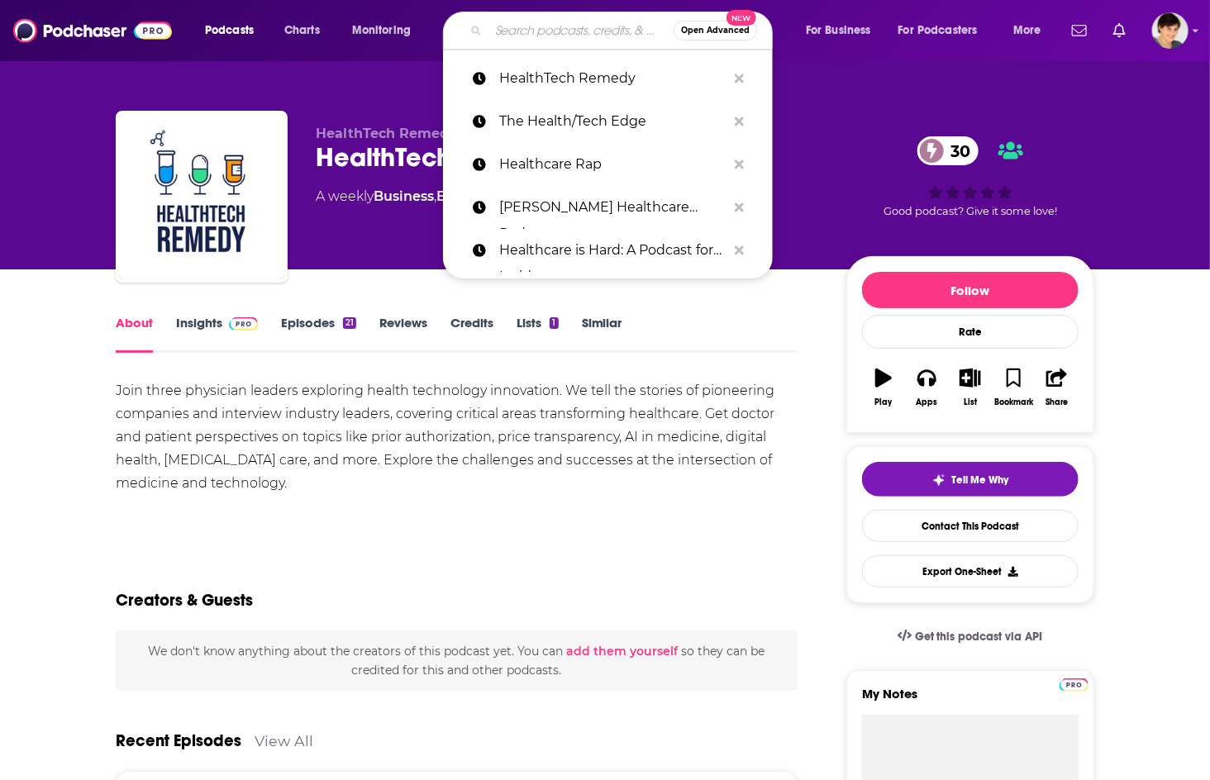
click at [502, 36] on input "Search podcasts, credits, & more..." at bounding box center [580, 30] width 185 height 26
paste input "The Heart of Healthcare | A Digital Health Podcast"
type input "The Heart of Healthcare | A Digital Health Podcast"
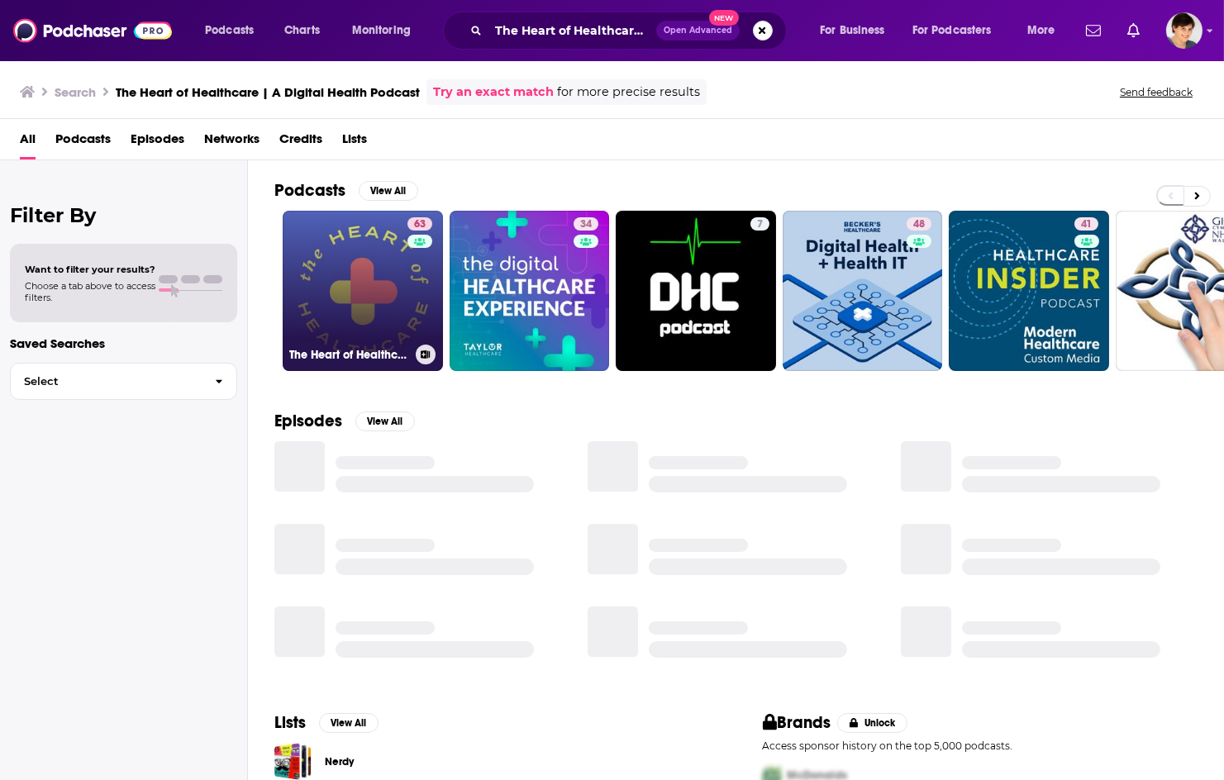
click at [350, 297] on link "63 The Heart of Healthcare | A Digital Health Podcast" at bounding box center [363, 291] width 160 height 160
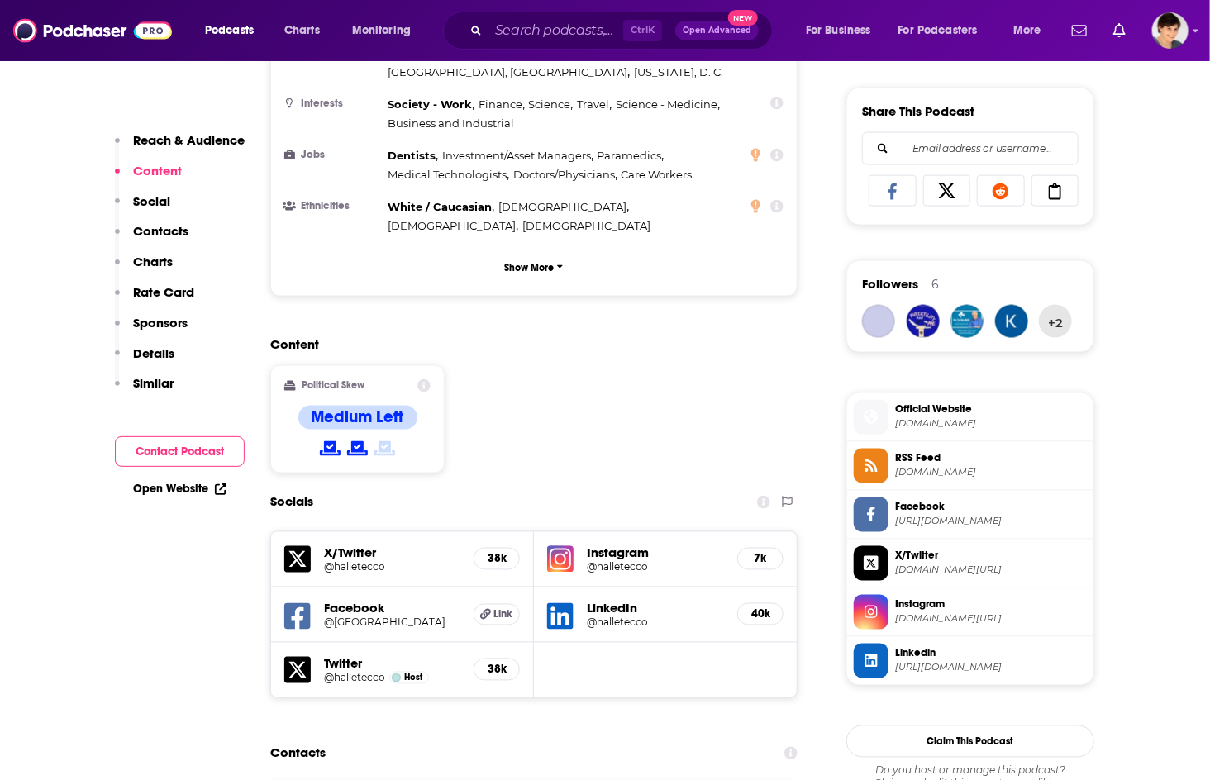
scroll to position [1468, 0]
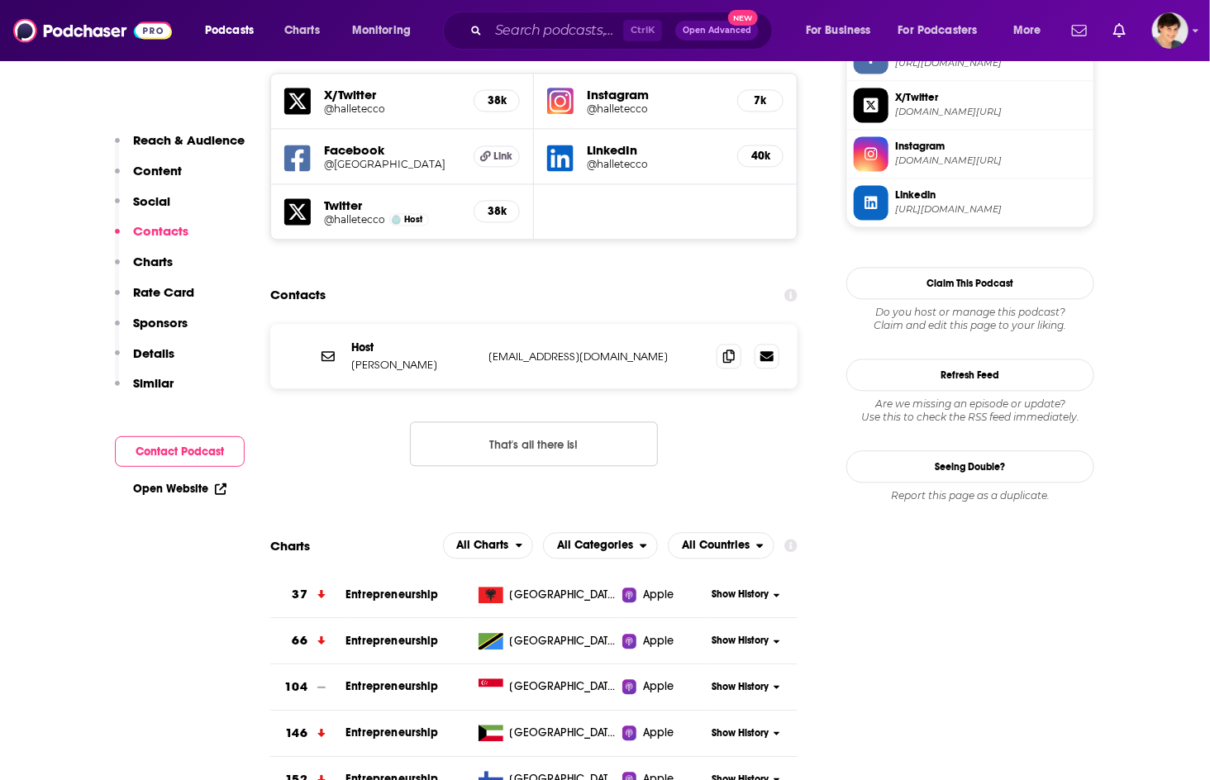
click at [730, 349] on icon at bounding box center [729, 355] width 12 height 13
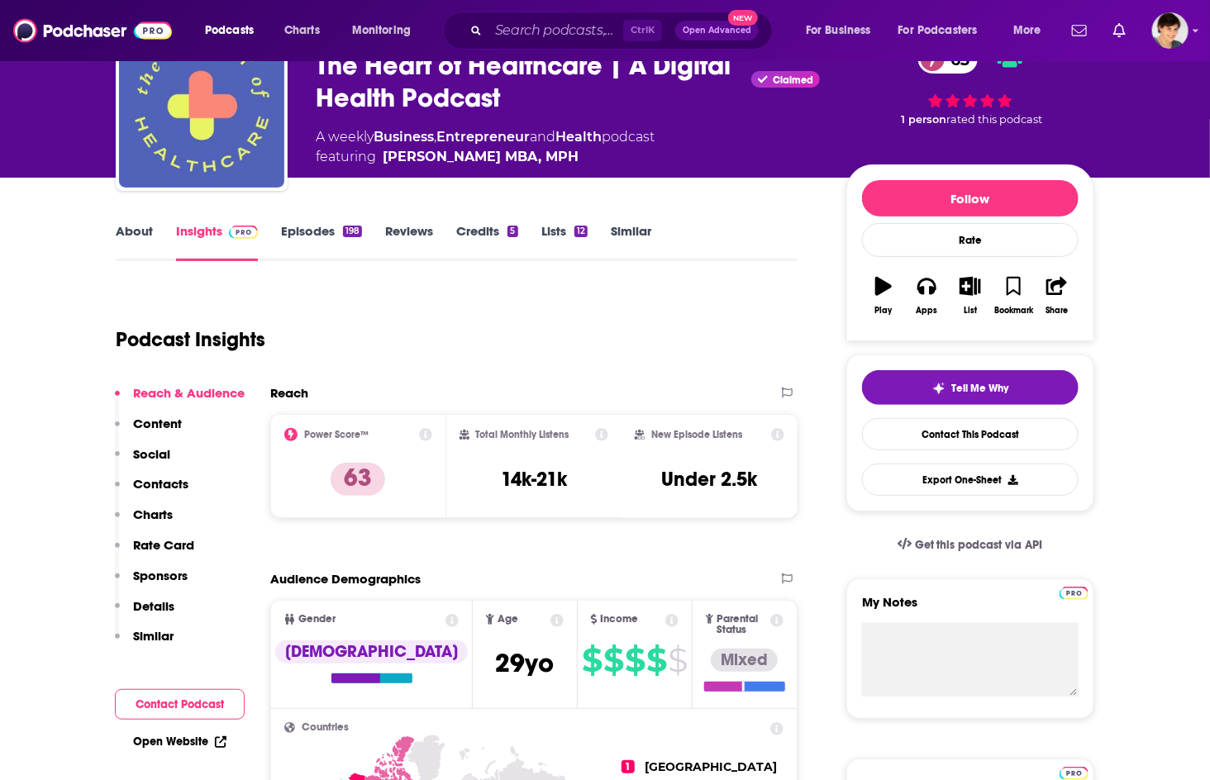
scroll to position [0, 0]
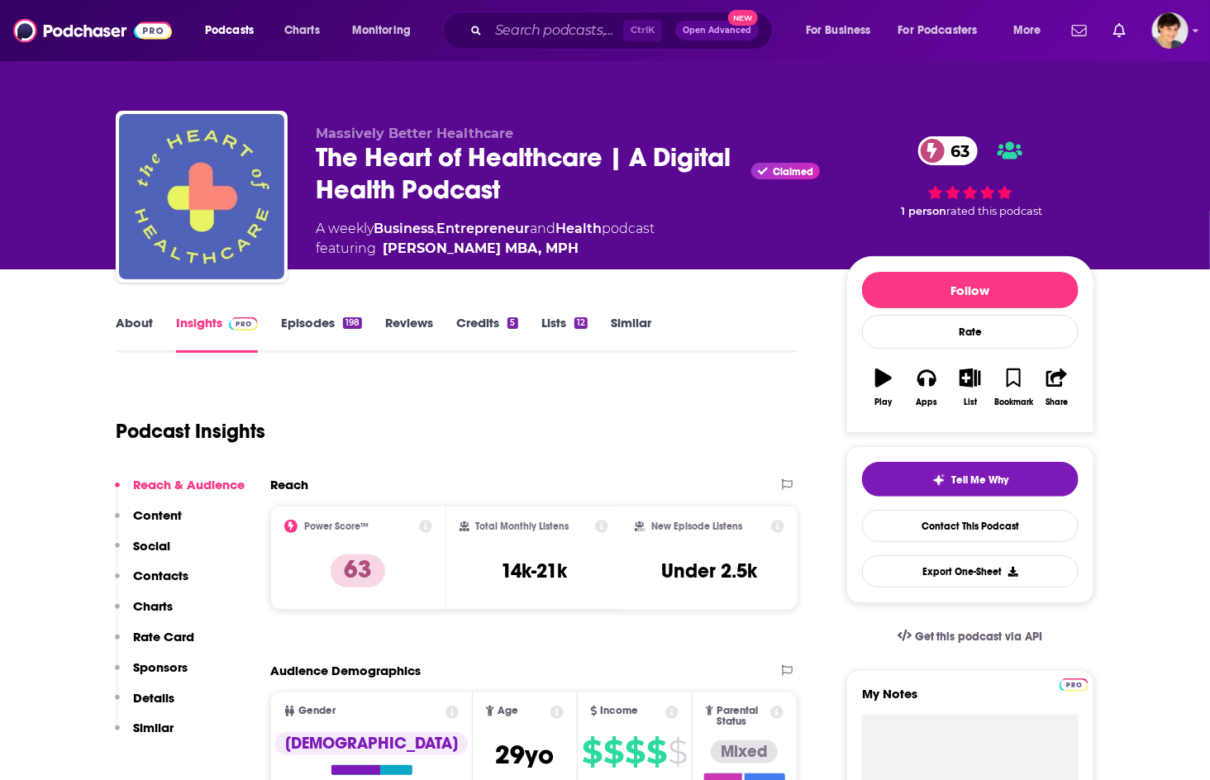
click at [121, 324] on link "About" at bounding box center [134, 334] width 37 height 38
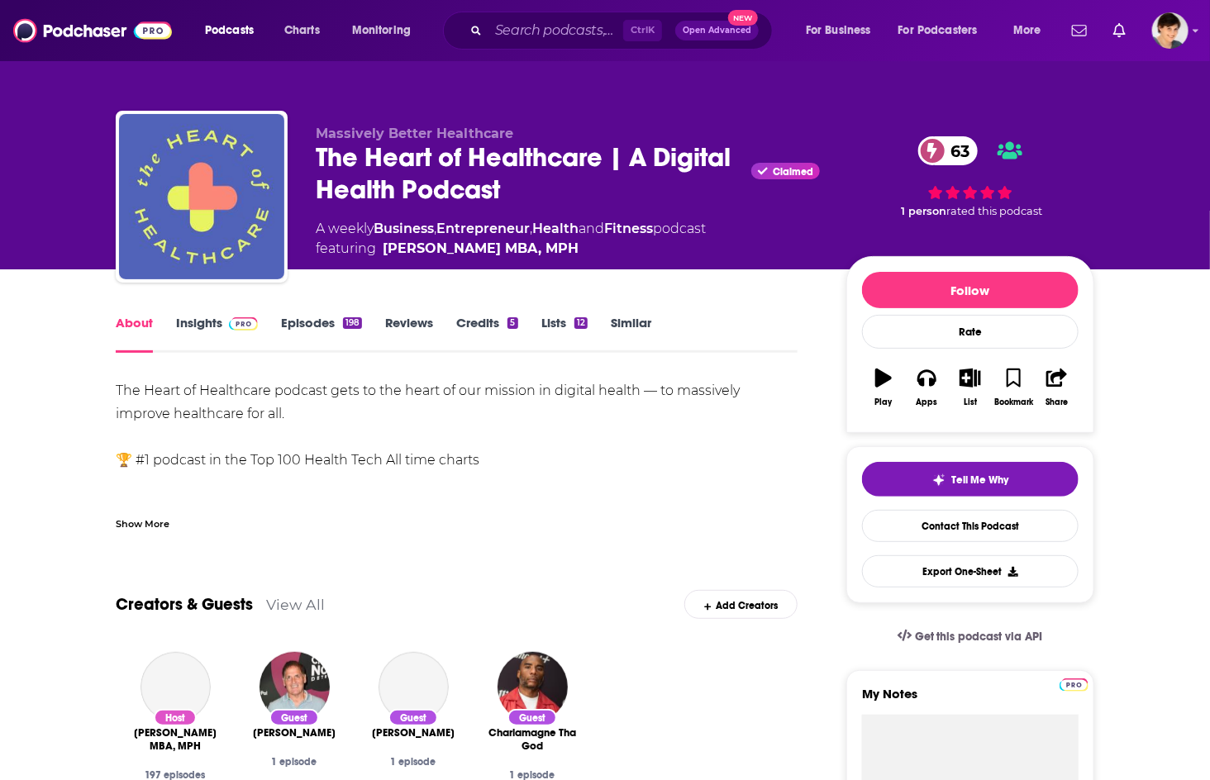
click at [140, 515] on div "Show More" at bounding box center [143, 523] width 54 height 16
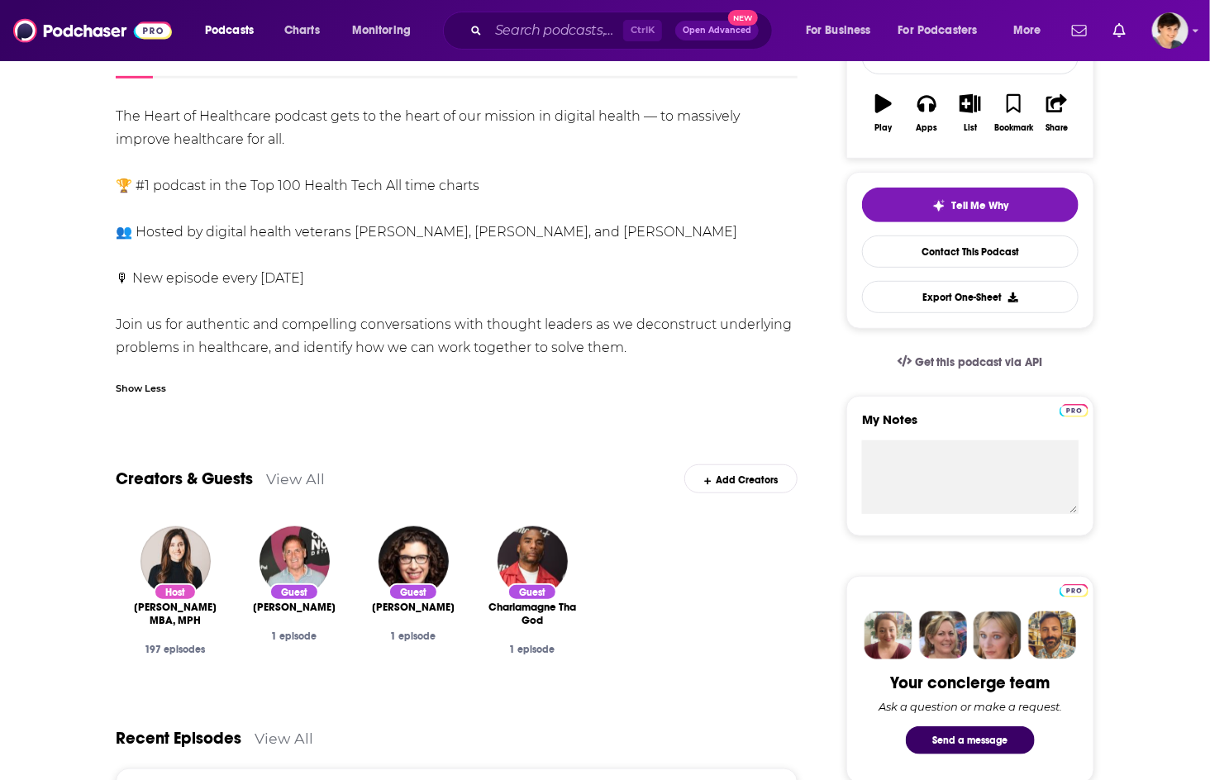
scroll to position [275, 0]
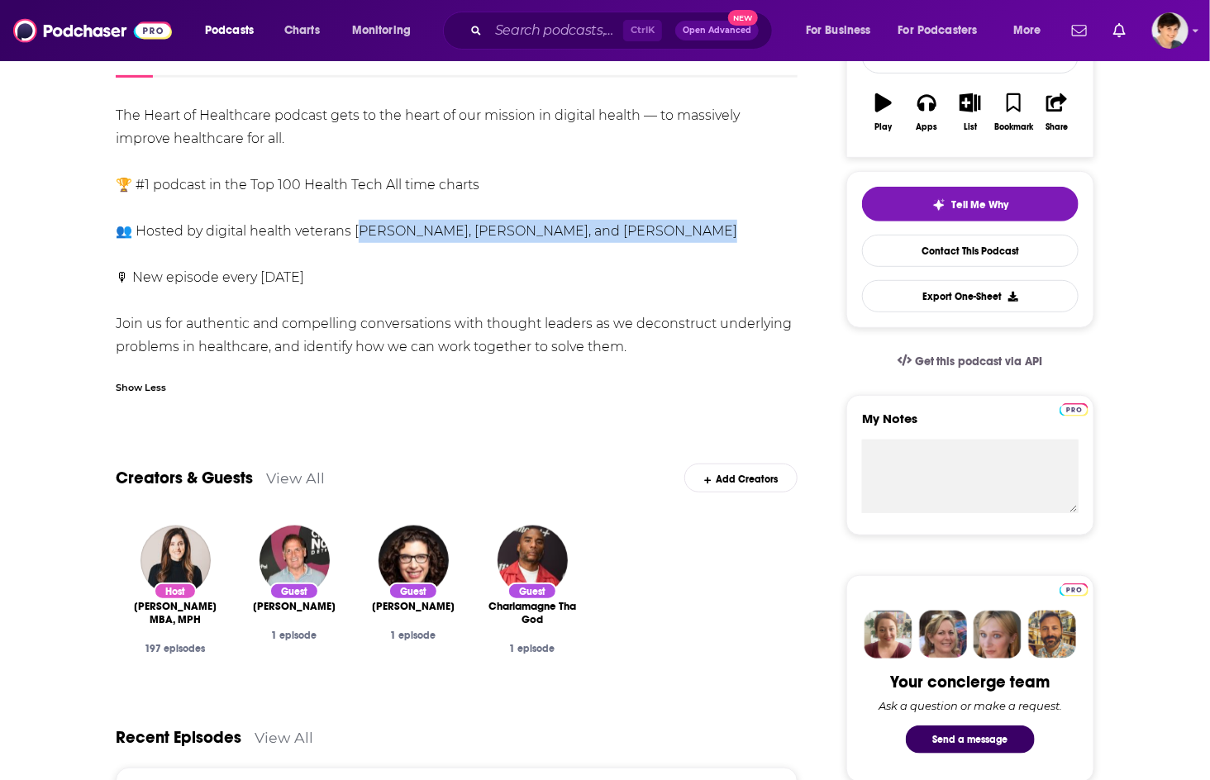
drag, startPoint x: 357, startPoint y: 233, endPoint x: 674, endPoint y: 233, distance: 317.3
click at [674, 233] on div "The Heart of Healthcare podcast gets to the heart of our mission in digital hea…" at bounding box center [457, 231] width 682 height 254
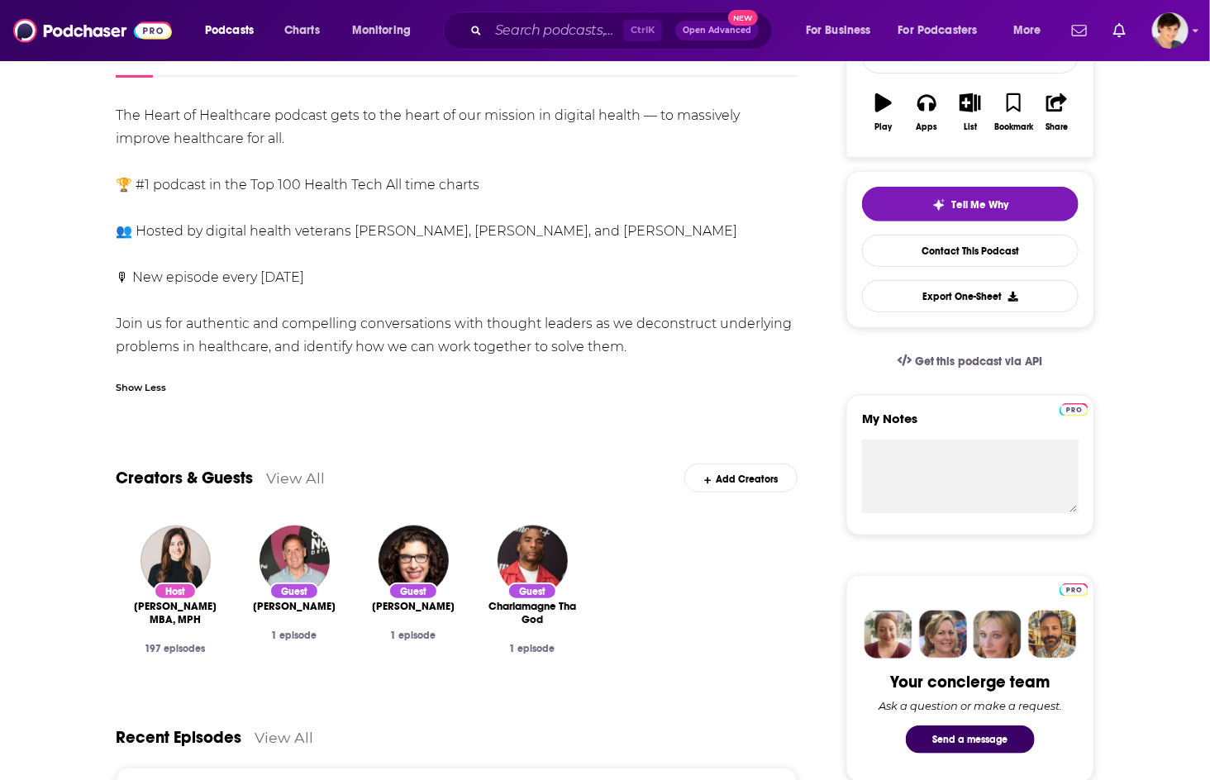
click at [145, 381] on div "Show Less" at bounding box center [141, 386] width 50 height 16
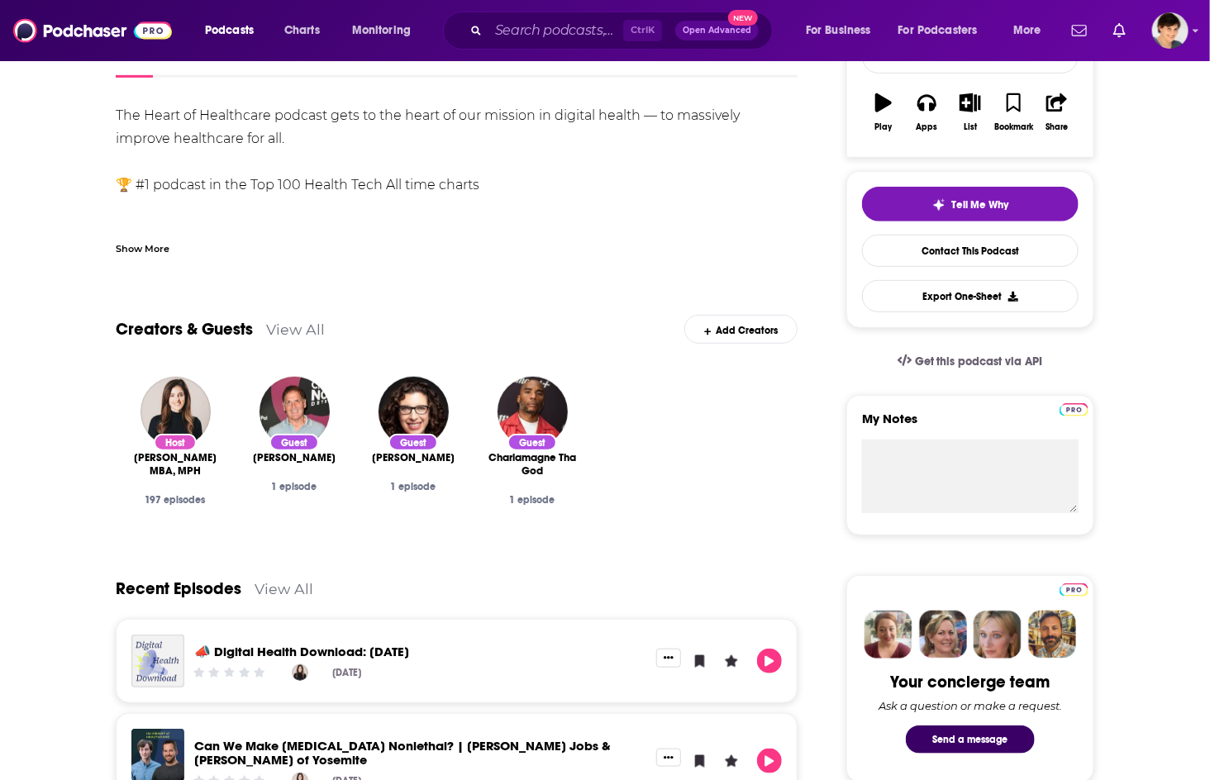
click at [141, 250] on div "Show More" at bounding box center [143, 248] width 54 height 16
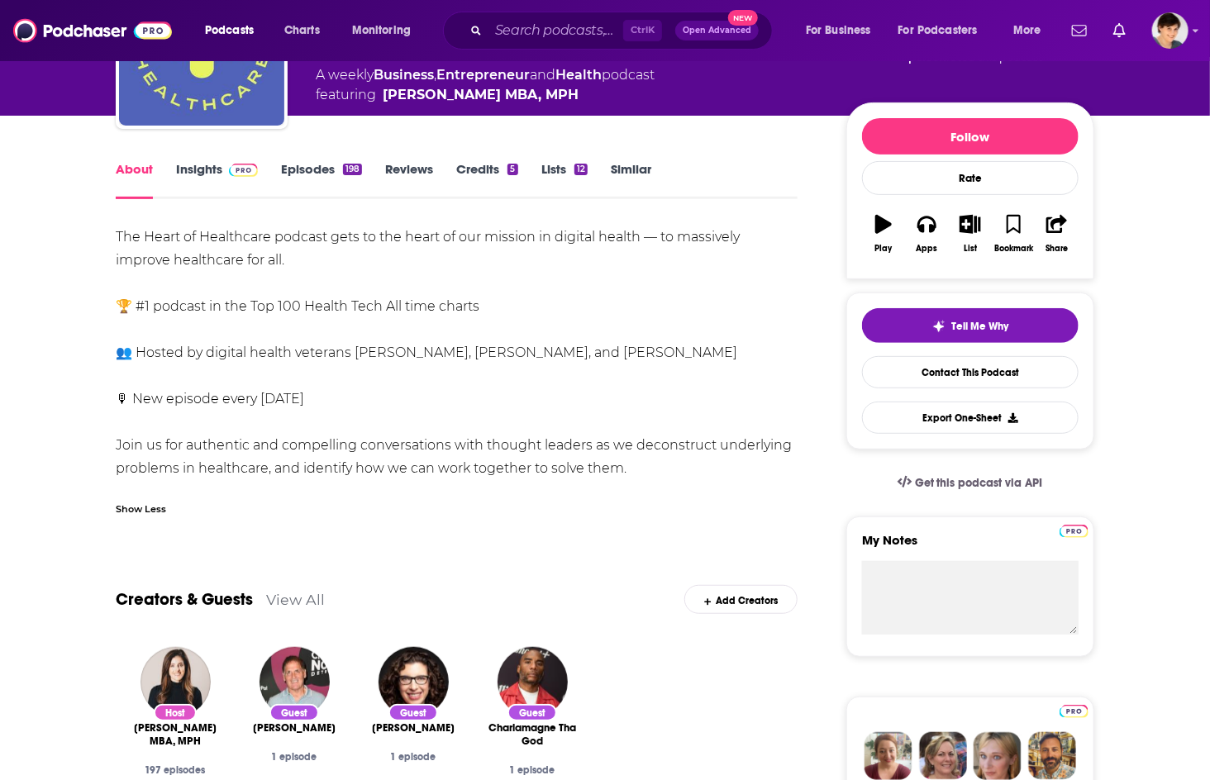
scroll to position [92, 0]
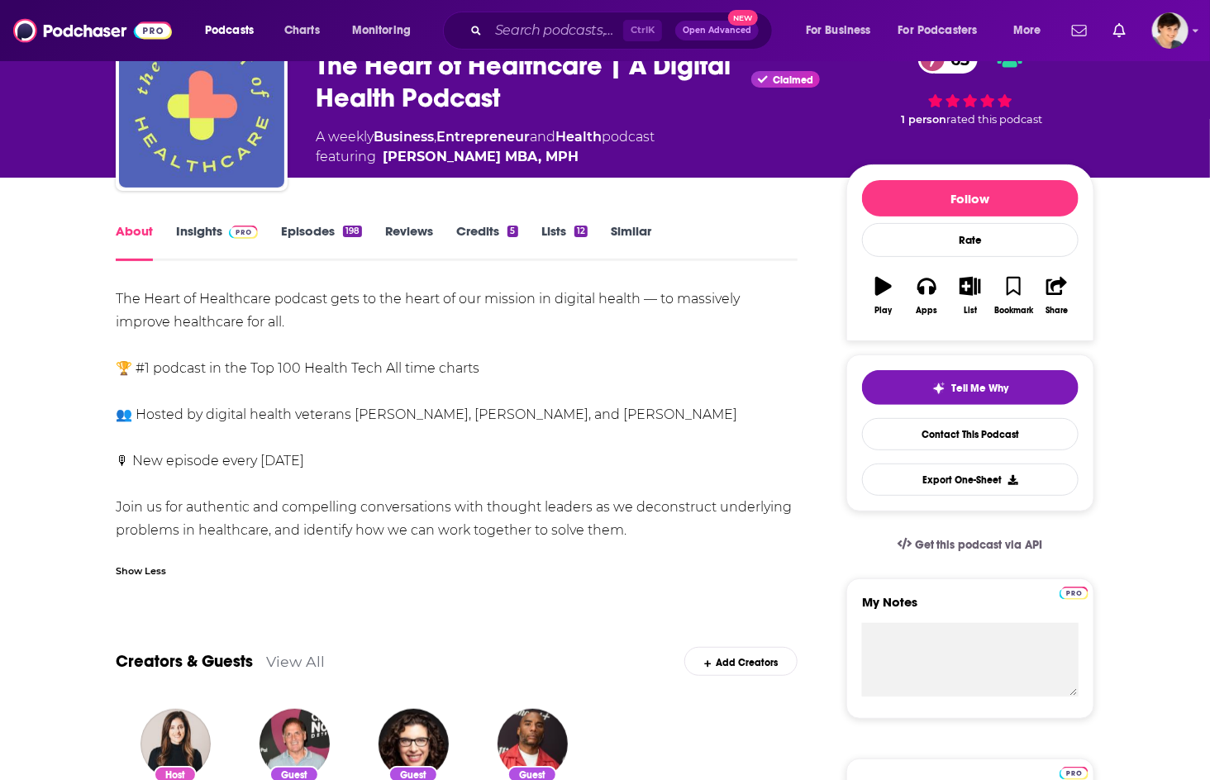
drag, startPoint x: 84, startPoint y: 292, endPoint x: 665, endPoint y: 530, distance: 627.4
click at [491, 25] on input "Search podcasts, credits, & more..." at bounding box center [555, 30] width 135 height 26
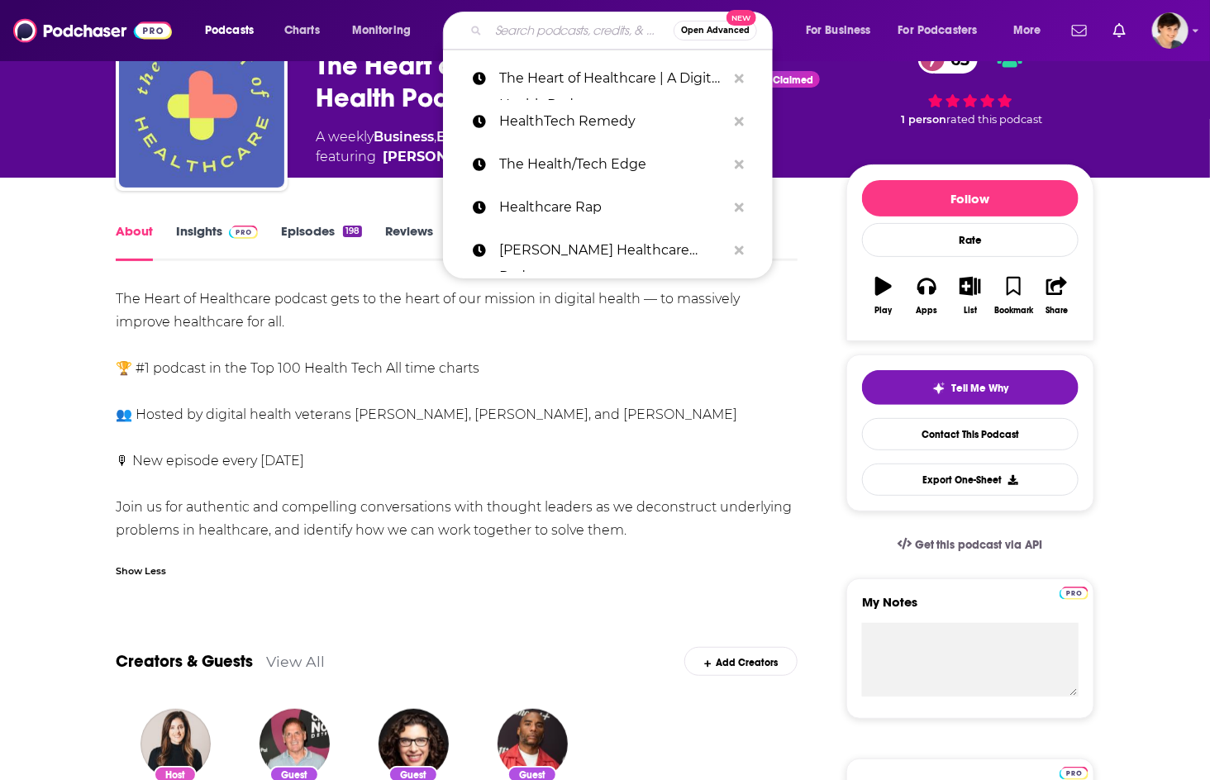
paste input "Modern CTO"
type input "Modern CTO"
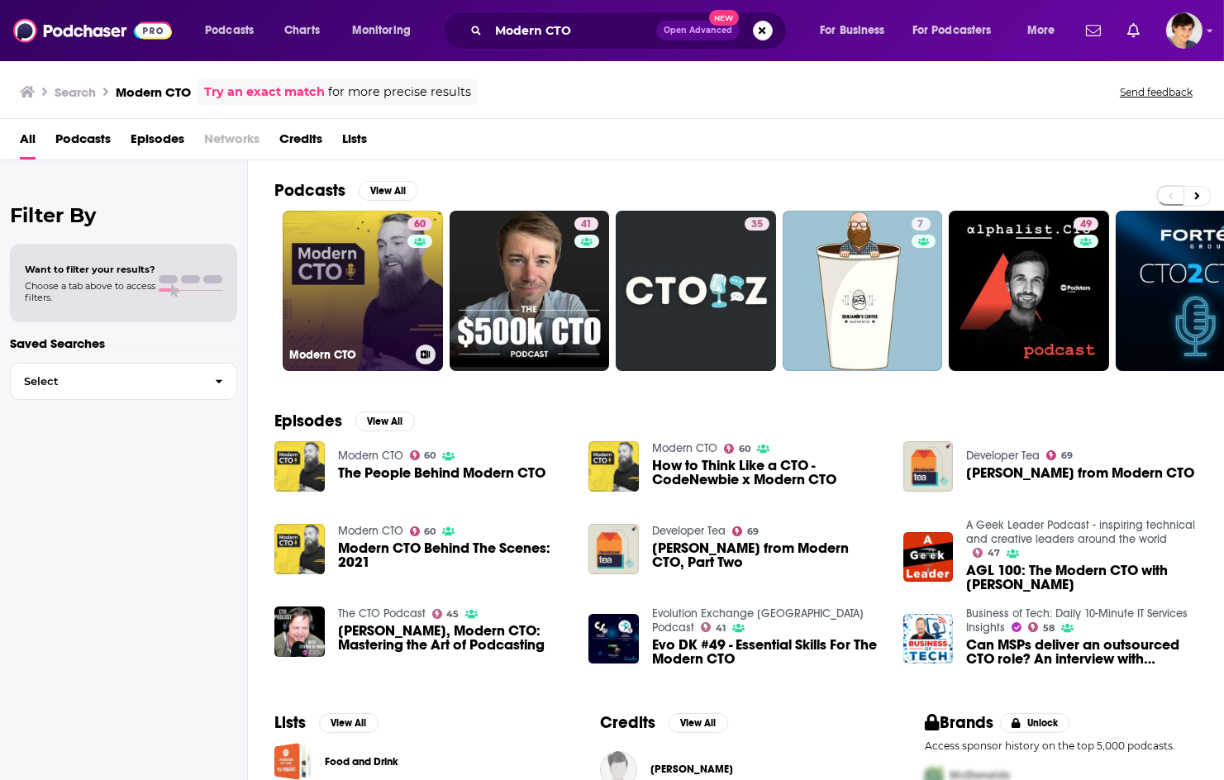
click at [364, 301] on link "60 Modern CTO" at bounding box center [363, 291] width 160 height 160
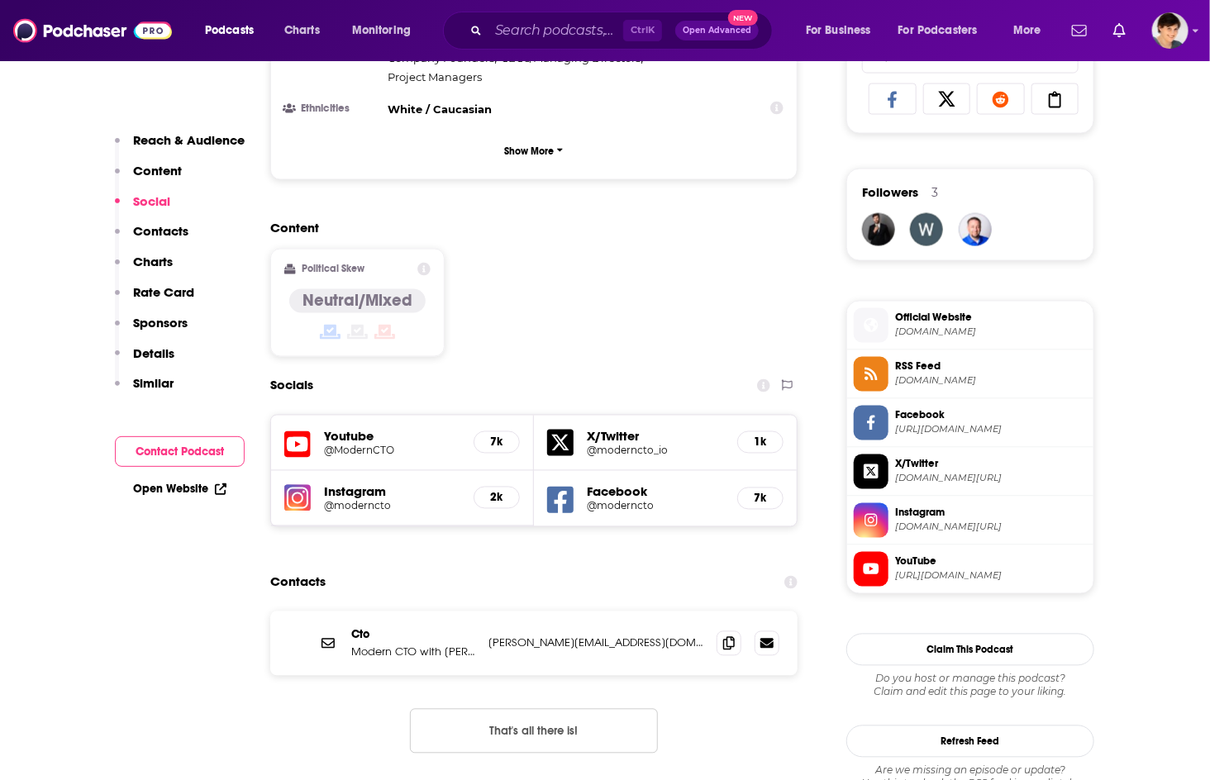
scroll to position [1376, 0]
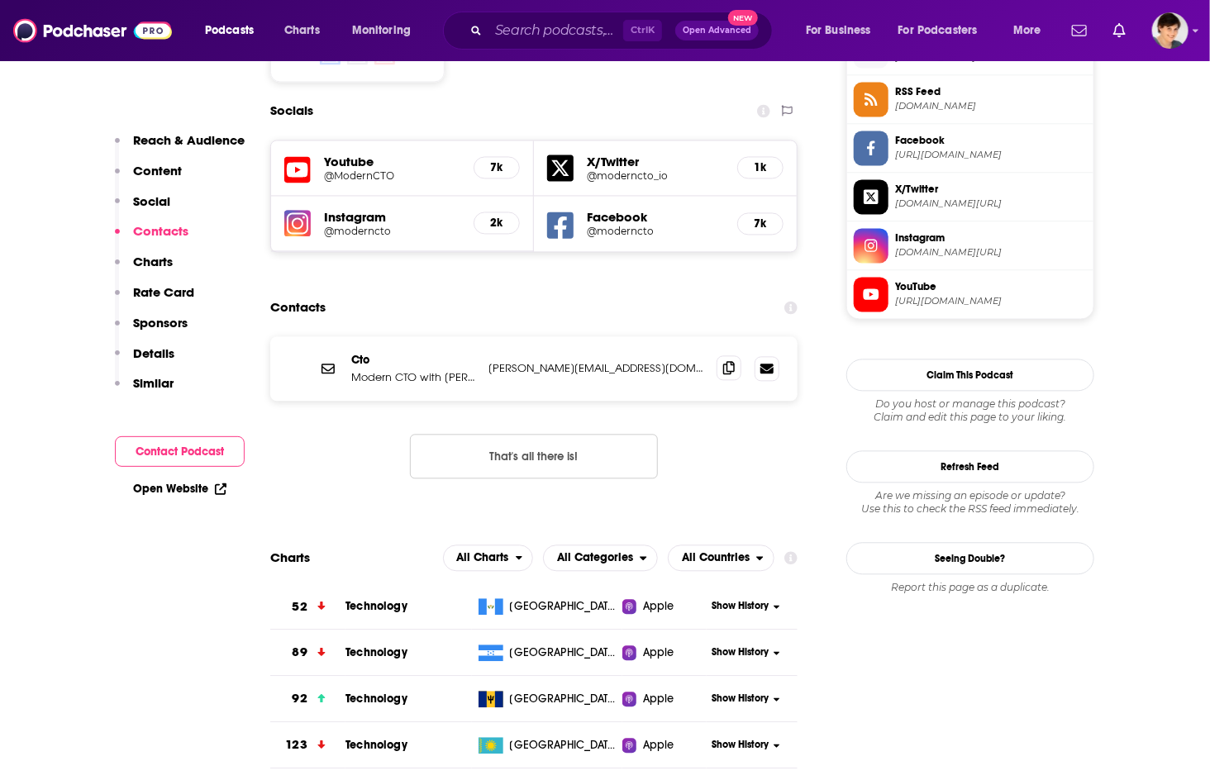
click at [722, 355] on span at bounding box center [728, 367] width 25 height 25
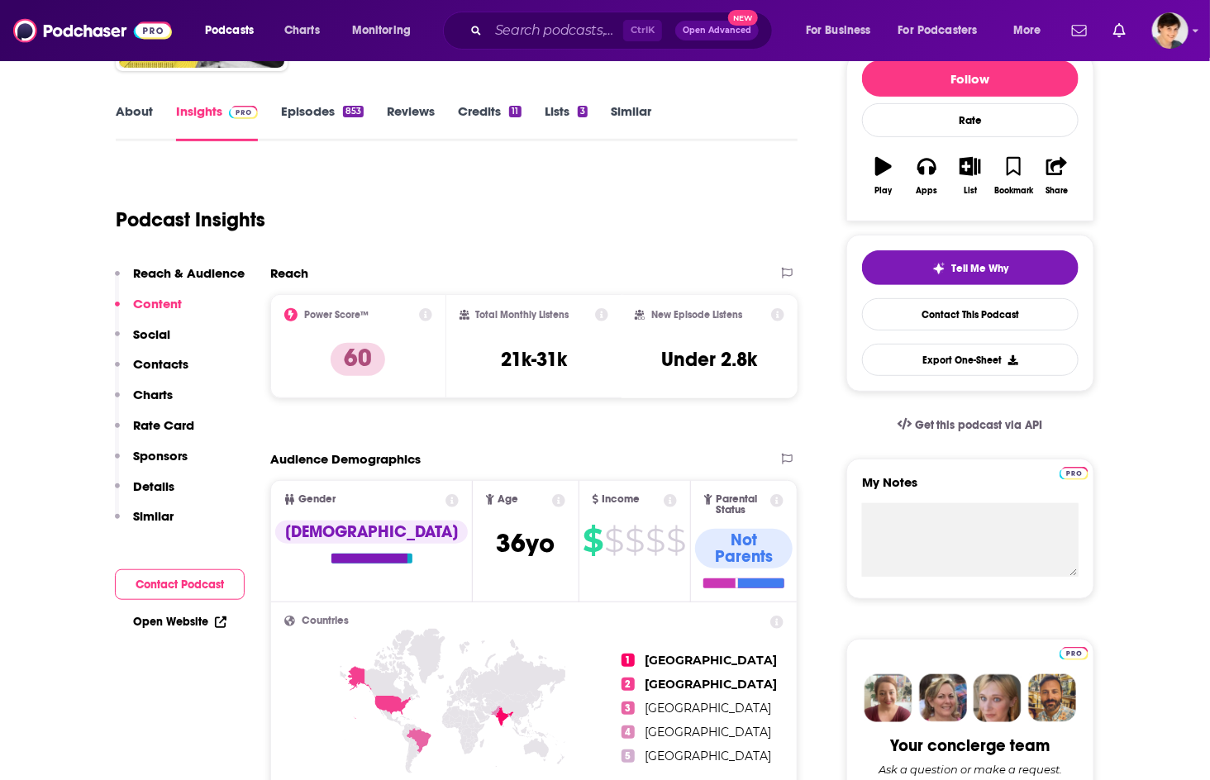
scroll to position [0, 0]
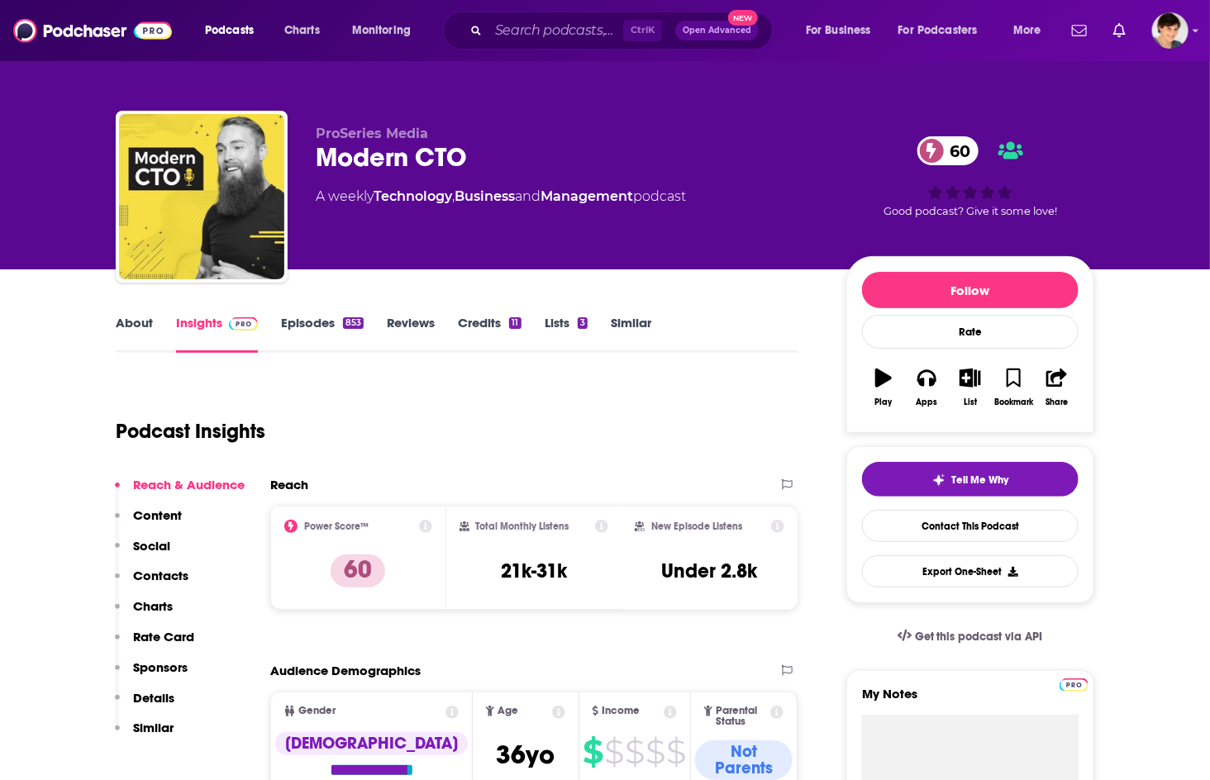
click at [144, 319] on link "About" at bounding box center [134, 334] width 37 height 38
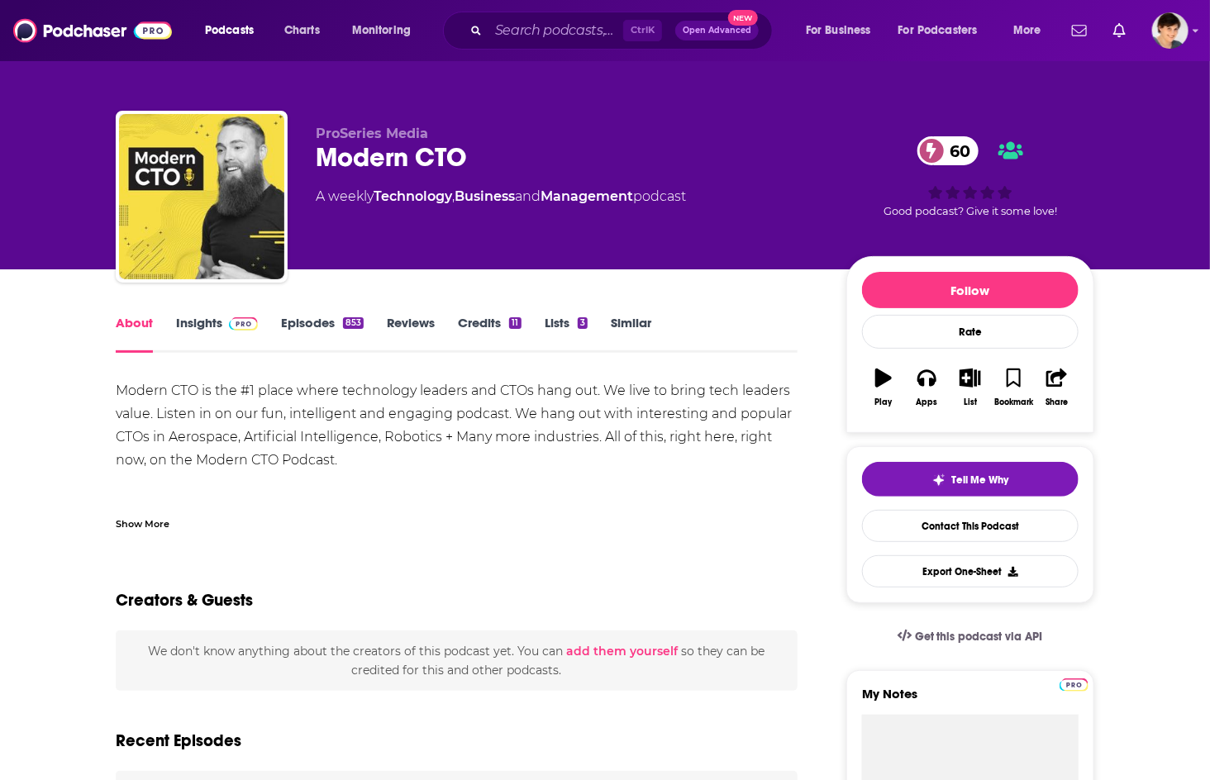
scroll to position [550, 0]
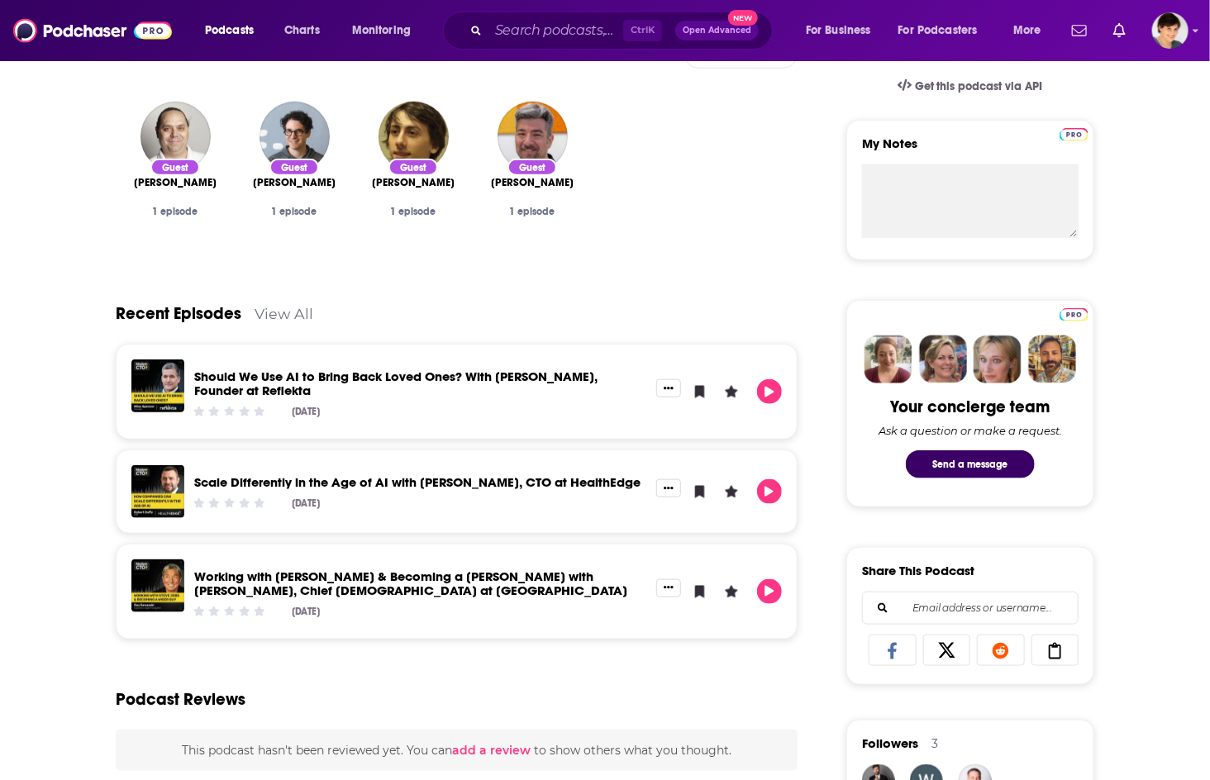
click at [55, 253] on div "About Insights Episodes 853 Reviews Credits 11 Lists 3 Similar Modern CTO is th…" at bounding box center [605, 655] width 1210 height 1873
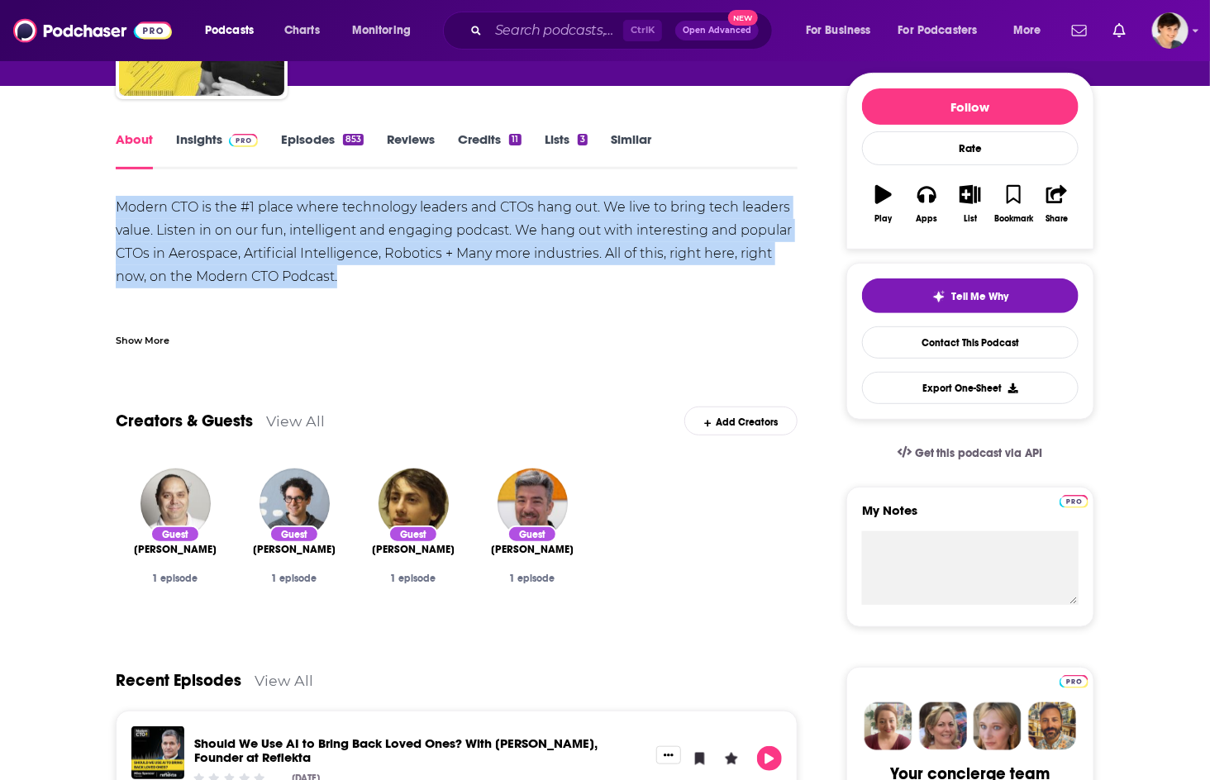
drag, startPoint x: 362, startPoint y: 275, endPoint x: 64, endPoint y: 207, distance: 305.9
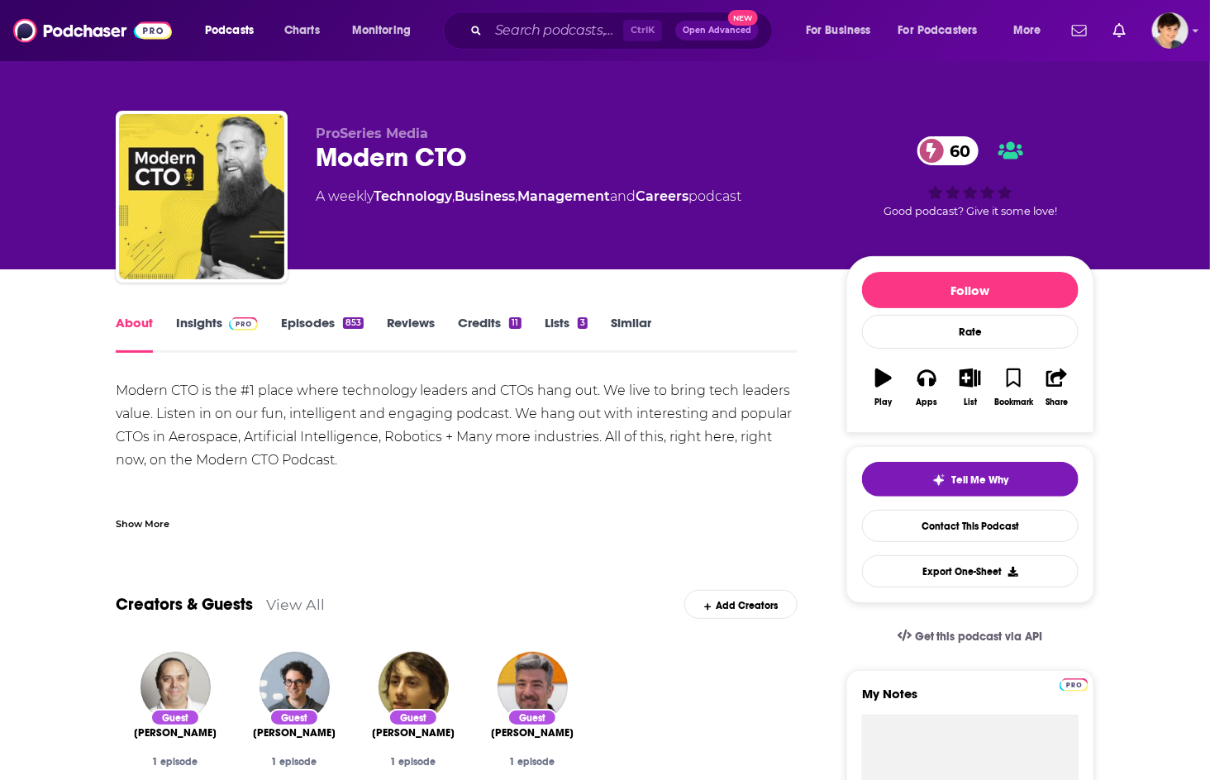
click at [380, 137] on span "ProSeries Media" at bounding box center [372, 134] width 112 height 16
click at [145, 524] on div "Show More" at bounding box center [143, 523] width 54 height 16
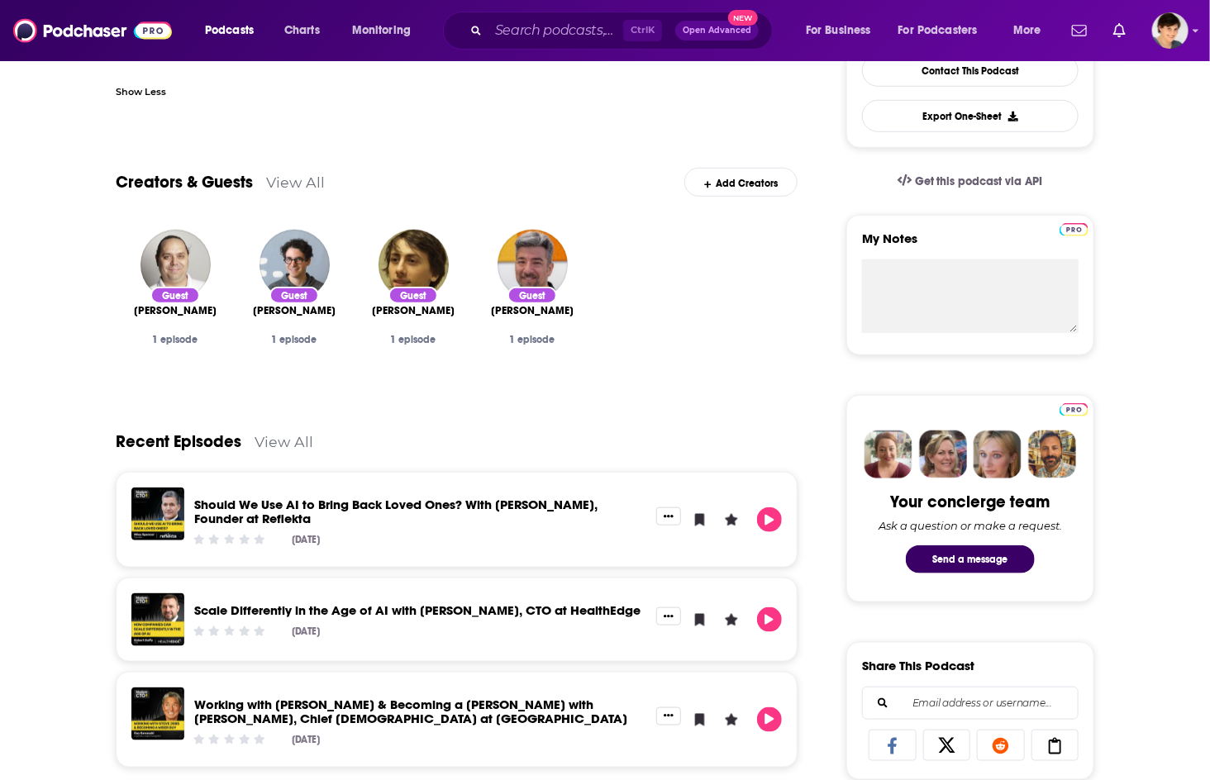
scroll to position [459, 0]
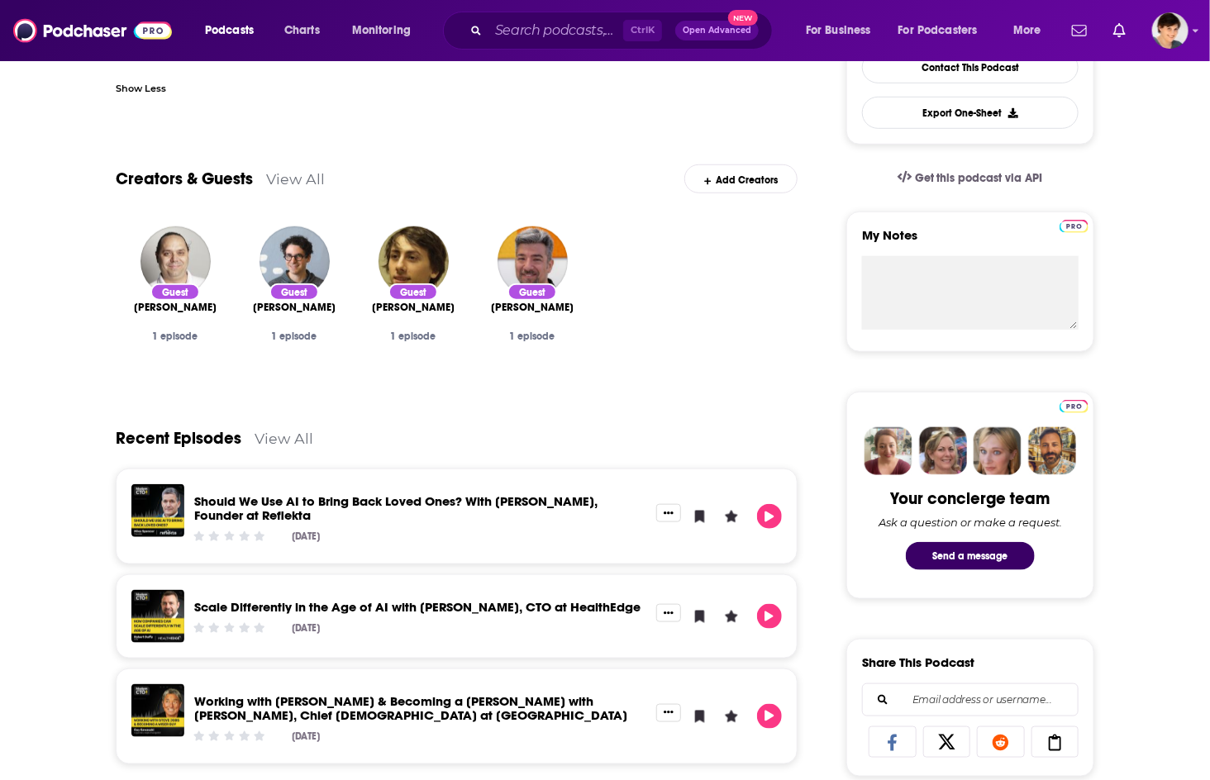
click at [1023, 626] on div "Follow Rate Play Apps List Bookmark Share Tell Me Why Contact This Podcast Expo…" at bounding box center [970, 734] width 248 height 1873
click at [489, 29] on div "Ctrl K Open Advanced New" at bounding box center [608, 31] width 330 height 38
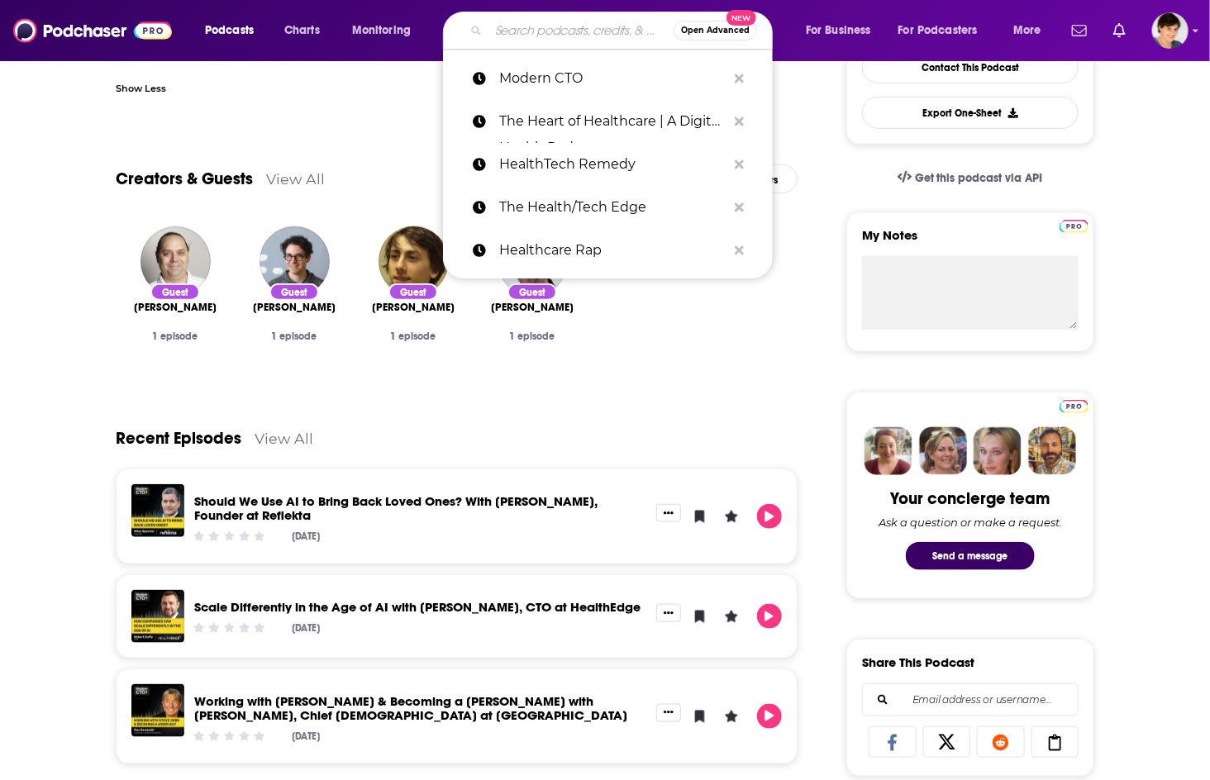
click at [523, 30] on input "Search podcasts, credits, & more..." at bounding box center [580, 30] width 185 height 26
paste input "TechKnowledgy"
type input "TechKnowledgy"
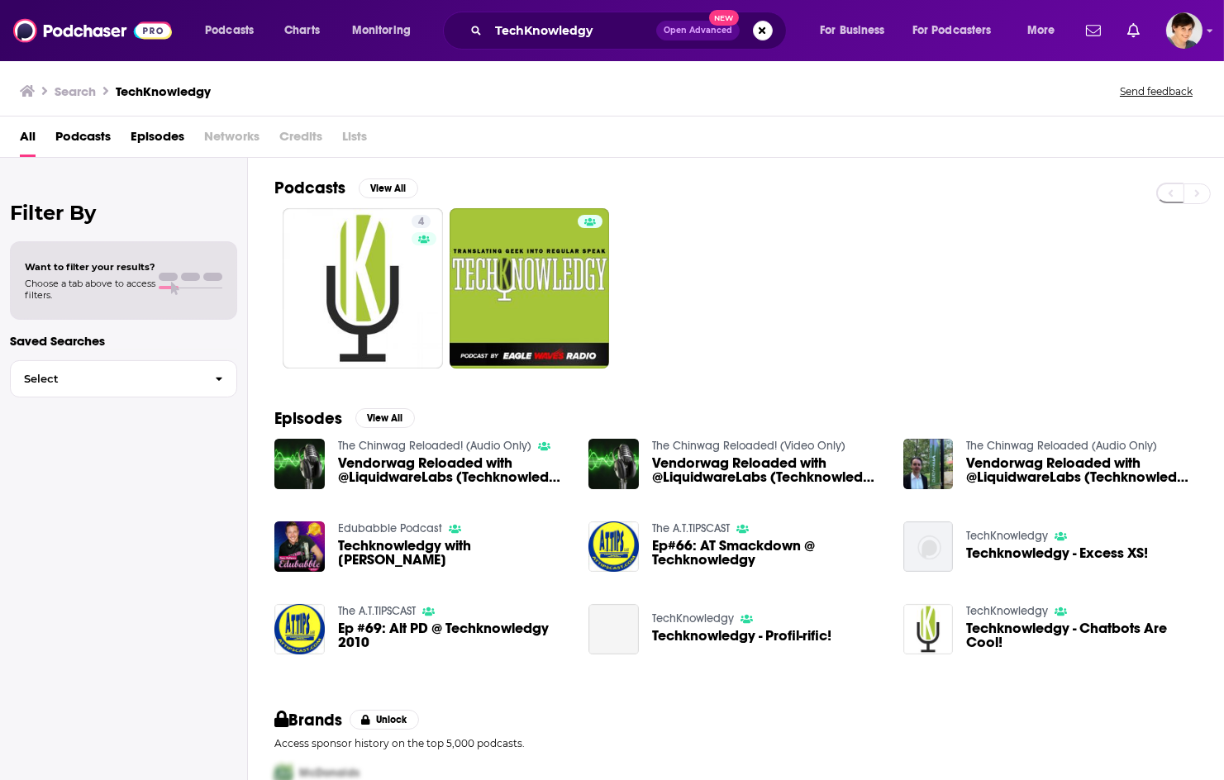
click at [58, 492] on div "Filter By Want to filter your results? Choose a tab above to access filters. Sa…" at bounding box center [124, 548] width 248 height 780
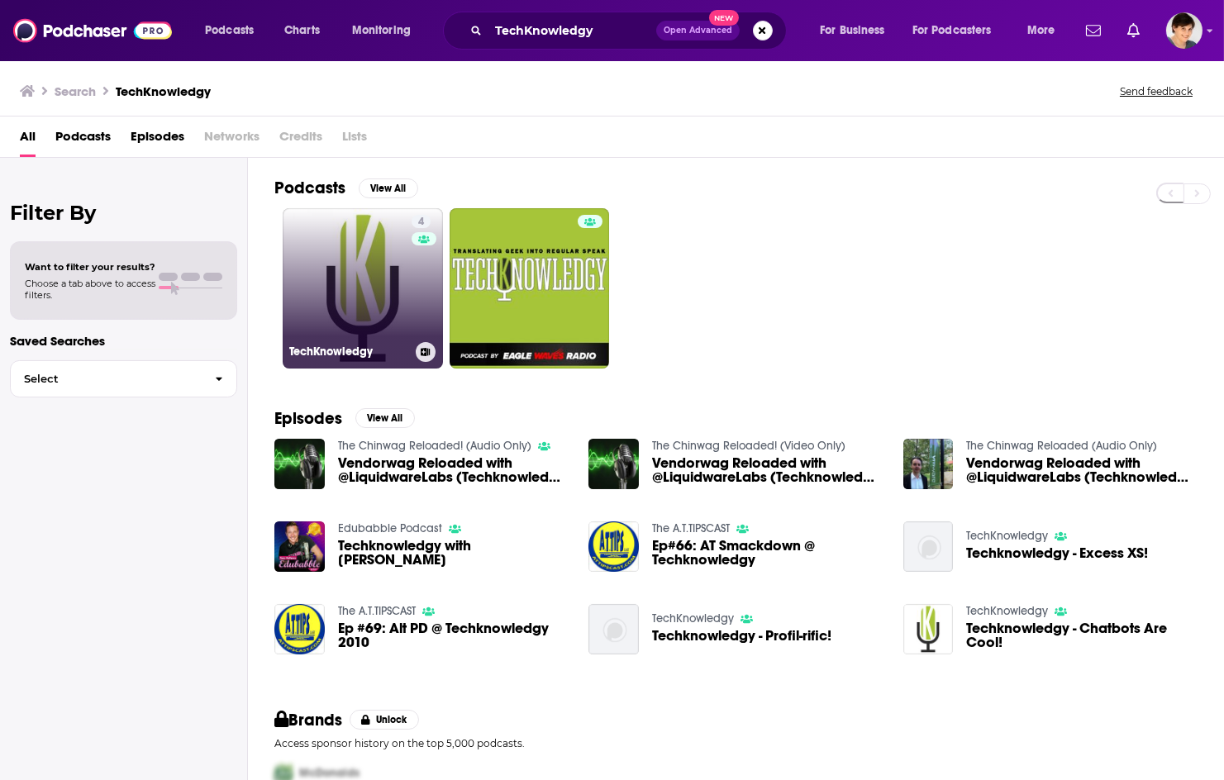
click at [356, 304] on link "4 TechKnowledgy" at bounding box center [363, 288] width 160 height 160
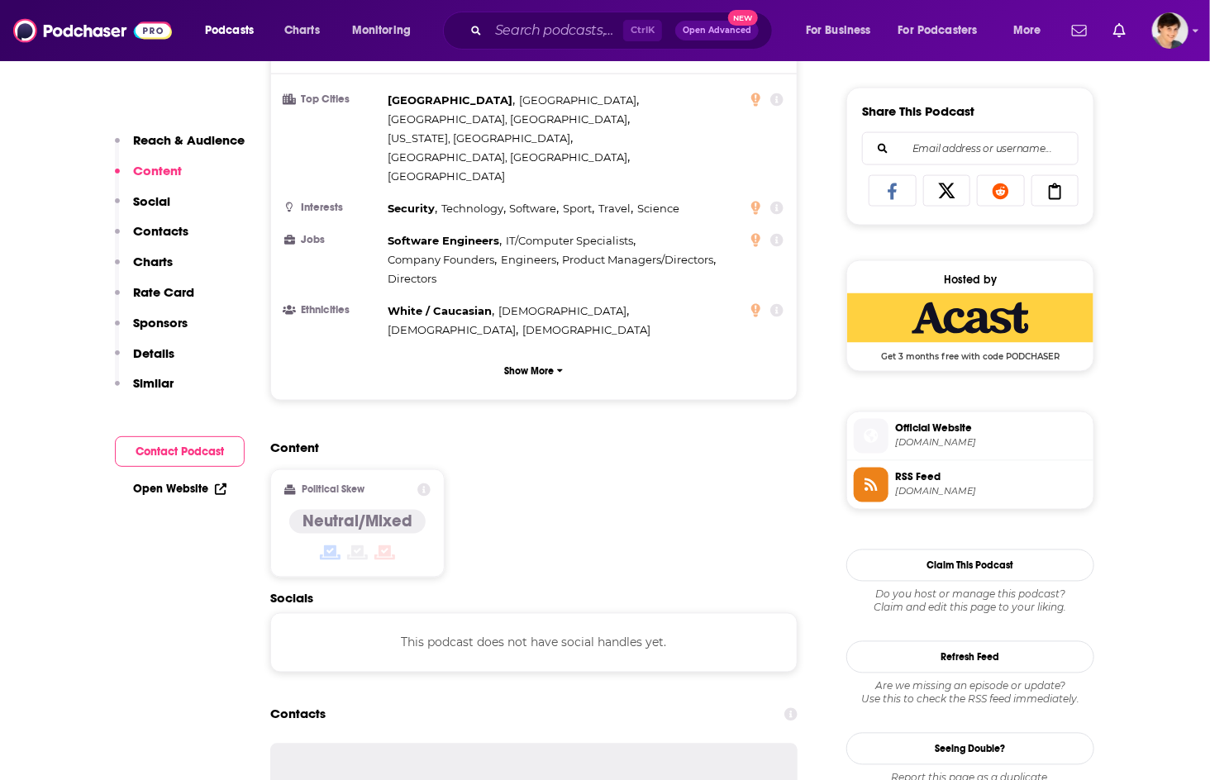
scroll to position [1376, 0]
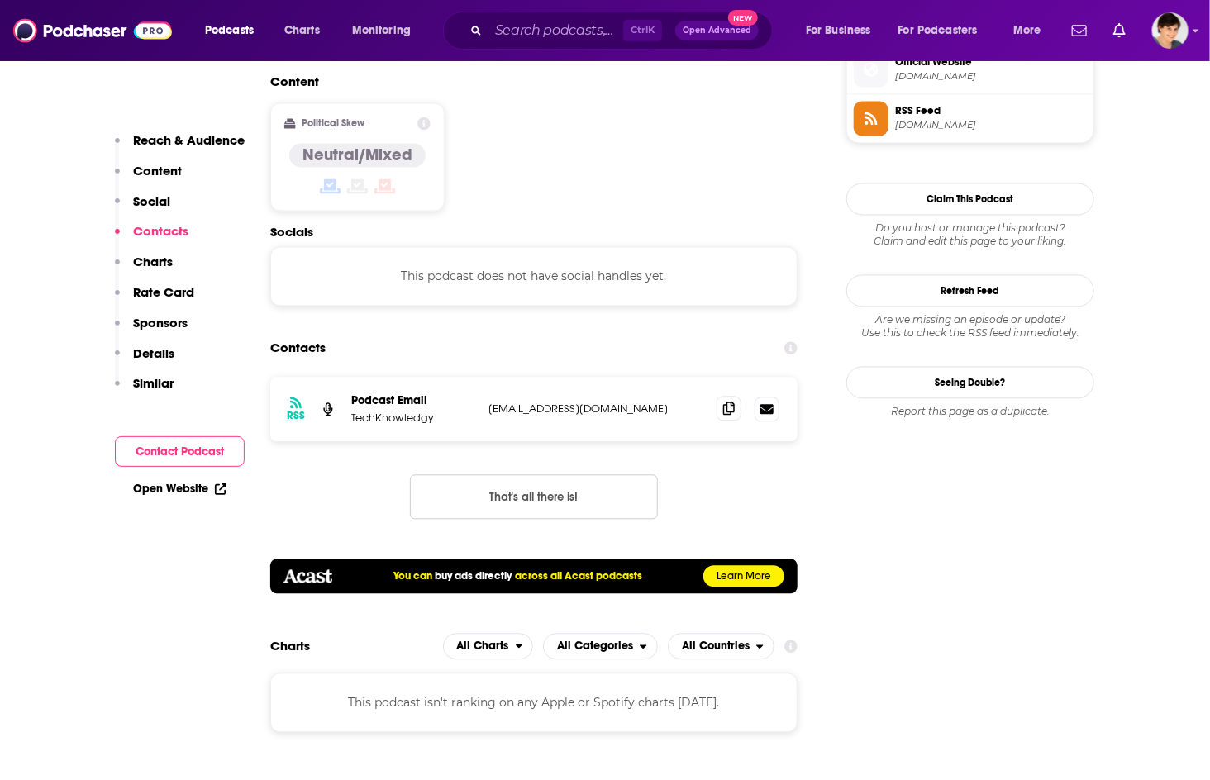
click at [716, 396] on span at bounding box center [728, 408] width 25 height 25
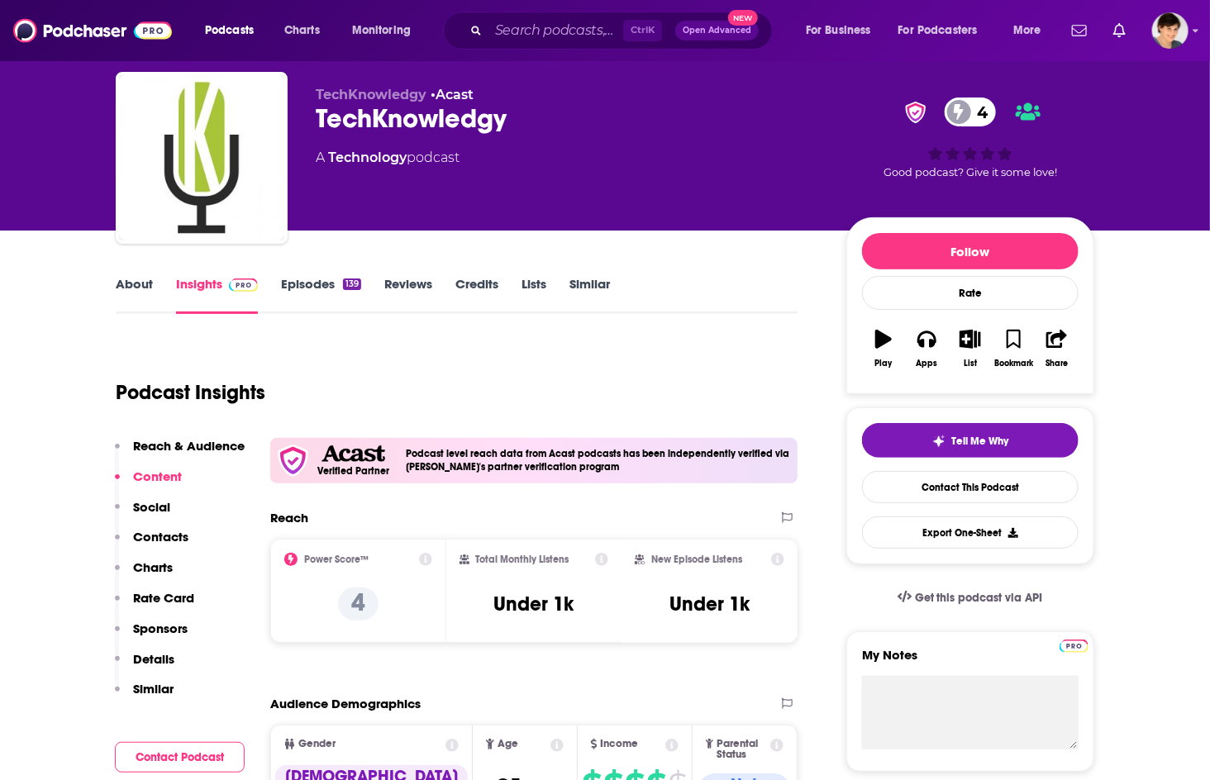
scroll to position [0, 0]
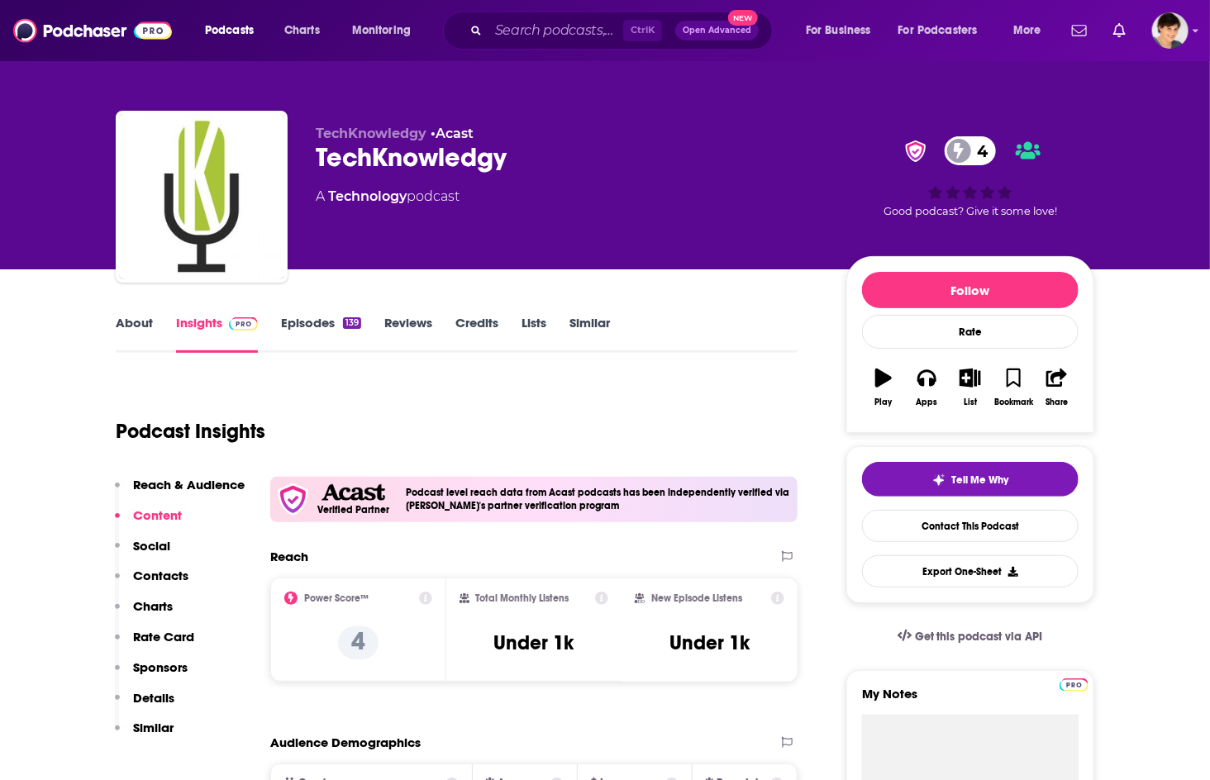
click at [122, 321] on link "About" at bounding box center [134, 334] width 37 height 38
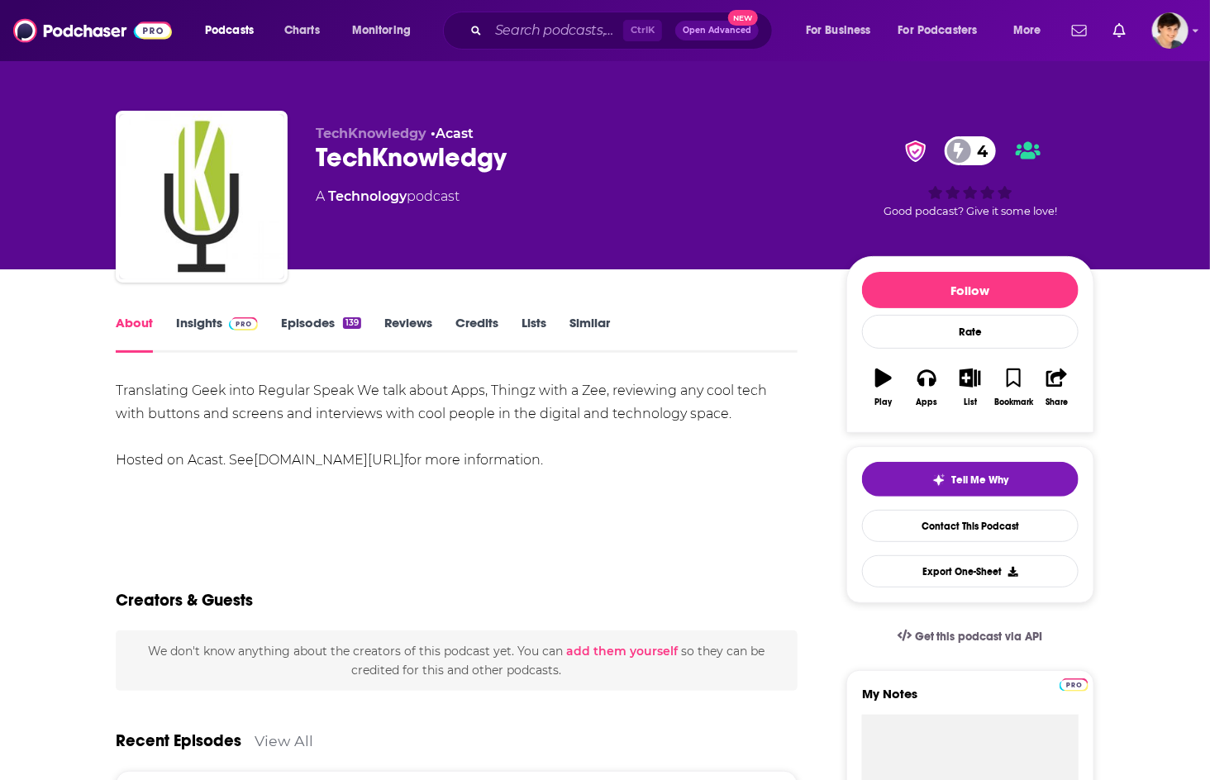
click at [549, 464] on div "Translating Geek into Regular Speak We talk about Apps, Thingz with a Zee, revi…" at bounding box center [457, 425] width 682 height 93
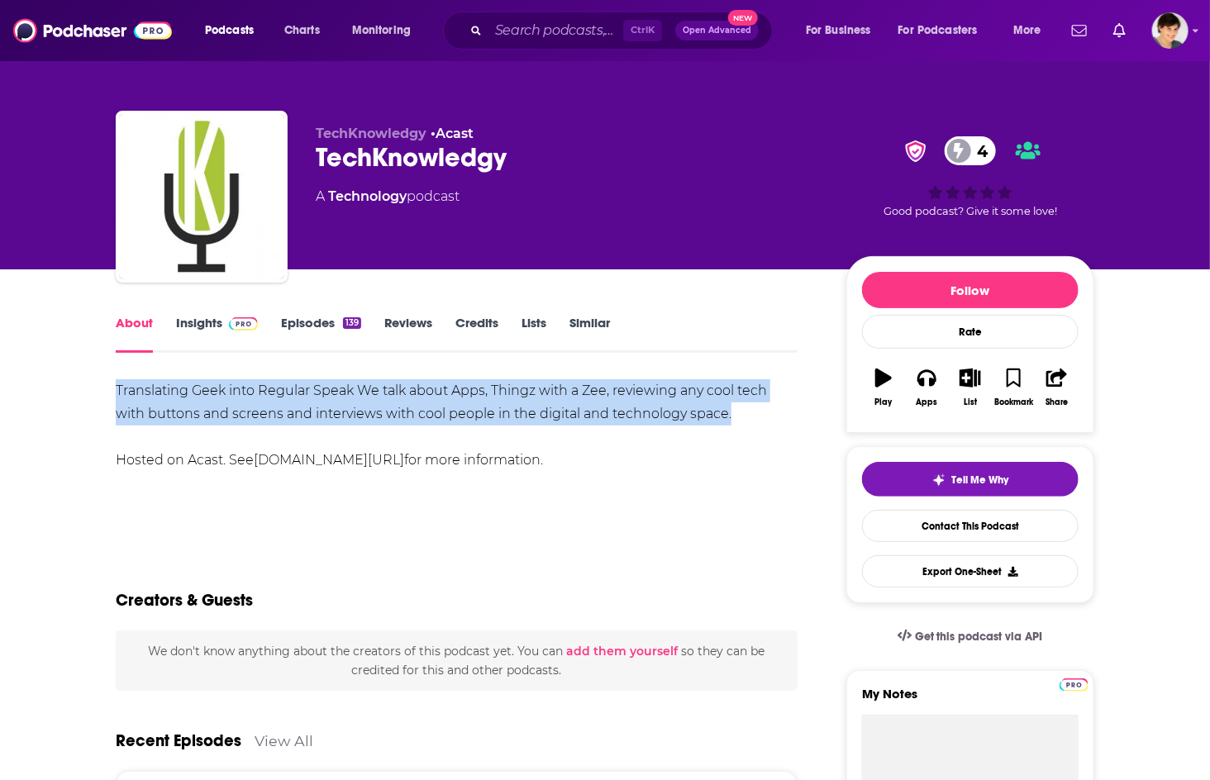
drag, startPoint x: 744, startPoint y: 416, endPoint x: 116, endPoint y: 380, distance: 629.8
click at [116, 380] on div "Translating Geek into Regular Speak We talk about Apps, Thingz with a Zee, revi…" at bounding box center [457, 425] width 682 height 93
drag, startPoint x: 59, startPoint y: 378, endPoint x: 59, endPoint y: 367, distance: 11.6
